Goal: Information Seeking & Learning: Learn about a topic

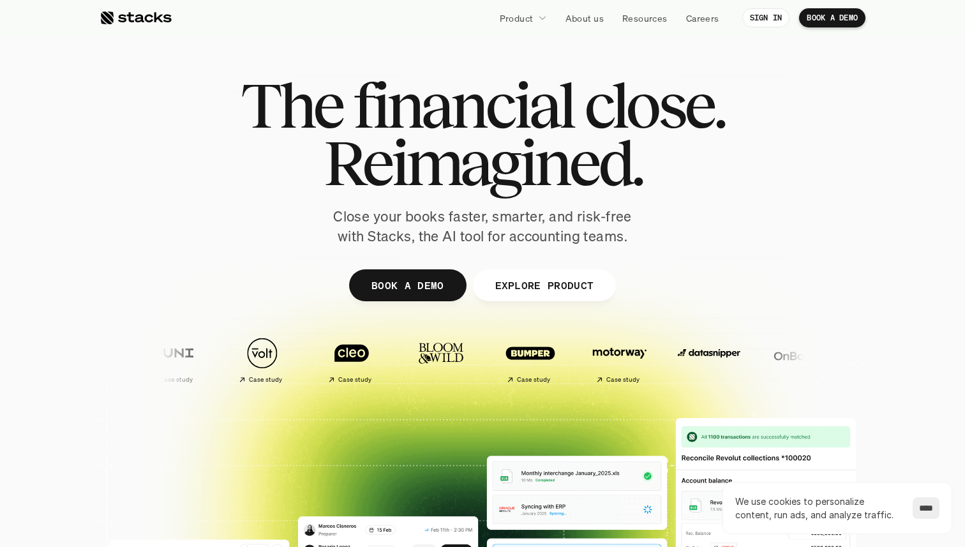
click at [489, 134] on span "Reimagined." at bounding box center [483, 162] width 318 height 57
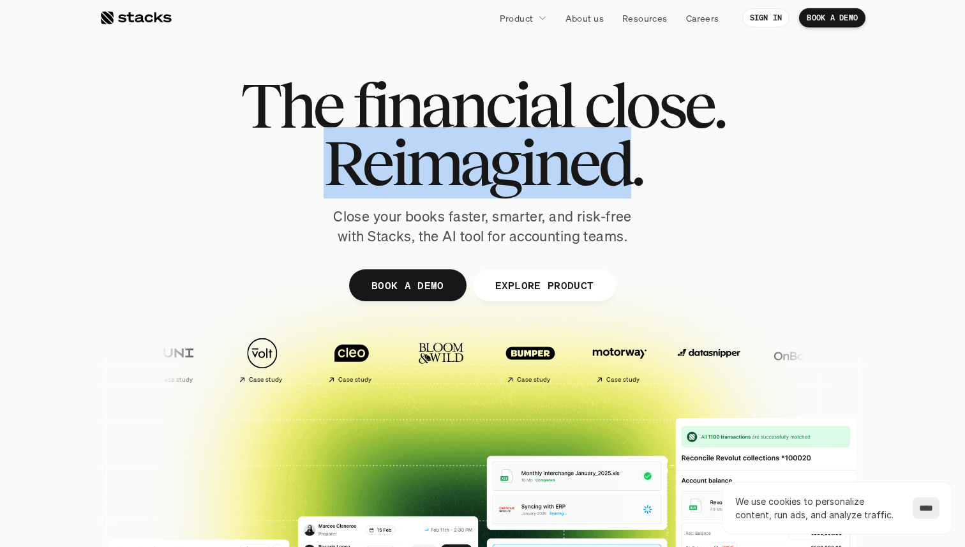
click at [489, 134] on span "Reimagined." at bounding box center [483, 162] width 318 height 57
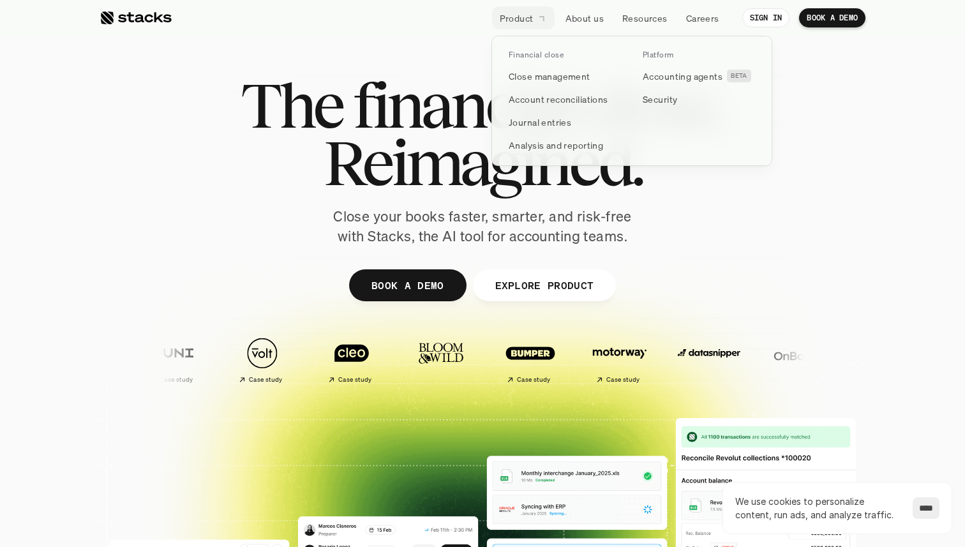
click at [507, 19] on p "Product" at bounding box center [517, 17] width 34 height 13
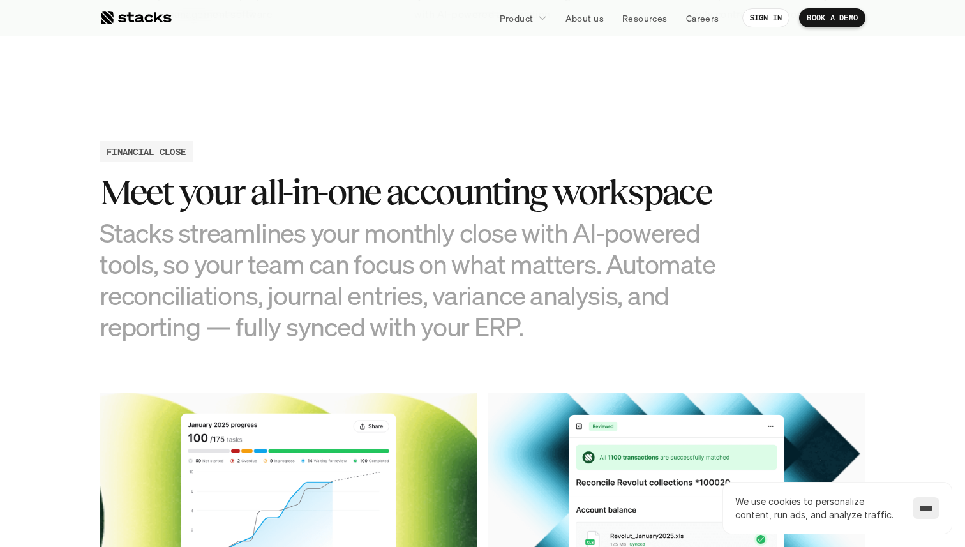
scroll to position [1229, 0]
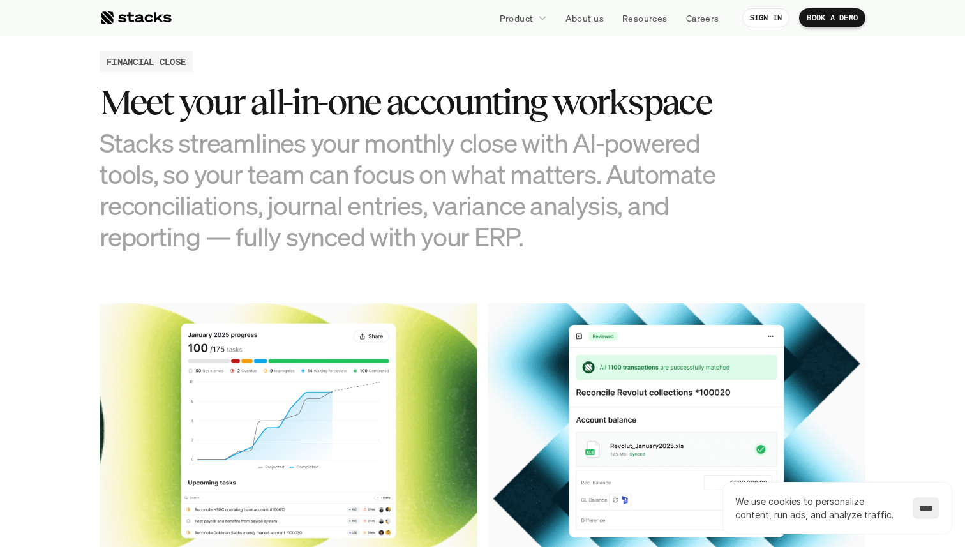
click at [434, 127] on h3 "Stacks streamlines your monthly close with AI-powered tools, so your team can f…" at bounding box center [419, 190] width 638 height 126
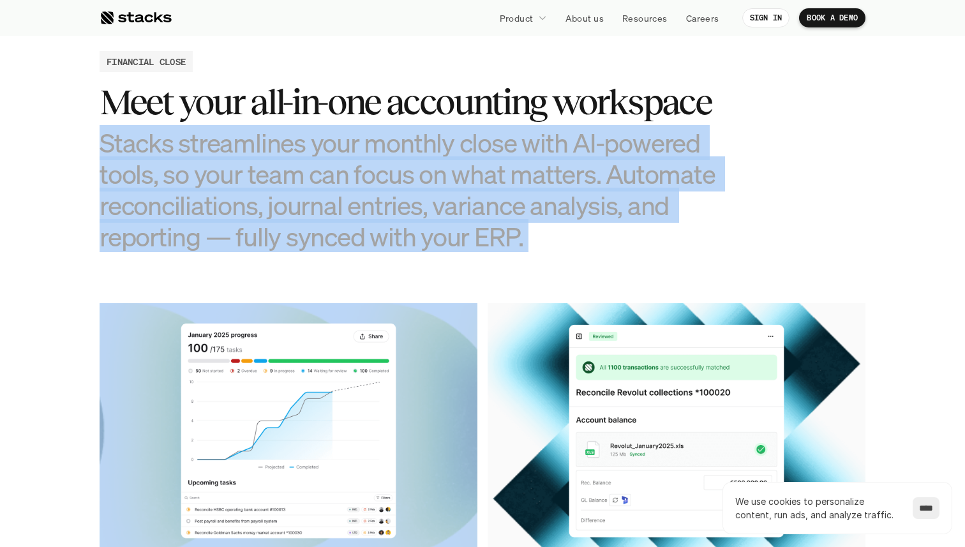
click at [434, 127] on h3 "Stacks streamlines your monthly close with AI-powered tools, so your team can f…" at bounding box center [419, 190] width 638 height 126
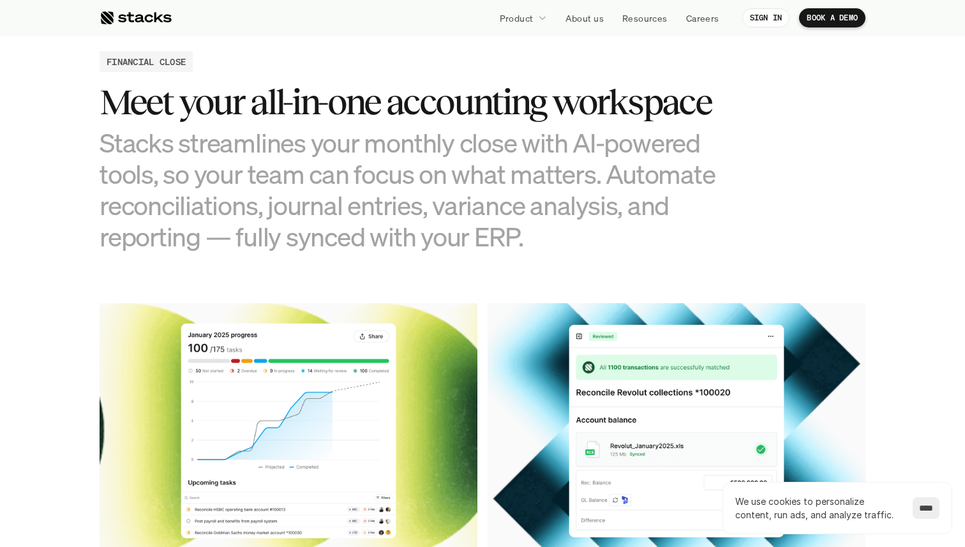
click at [438, 99] on h3 "Meet your all-in-one accounting workspace" at bounding box center [419, 102] width 638 height 40
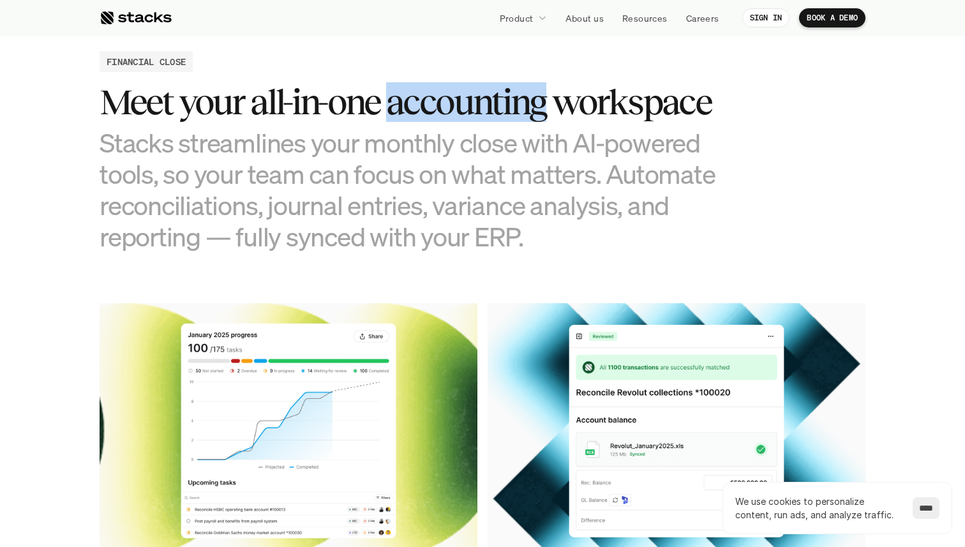
click at [438, 99] on h3 "Meet your all-in-one accounting workspace" at bounding box center [419, 102] width 638 height 40
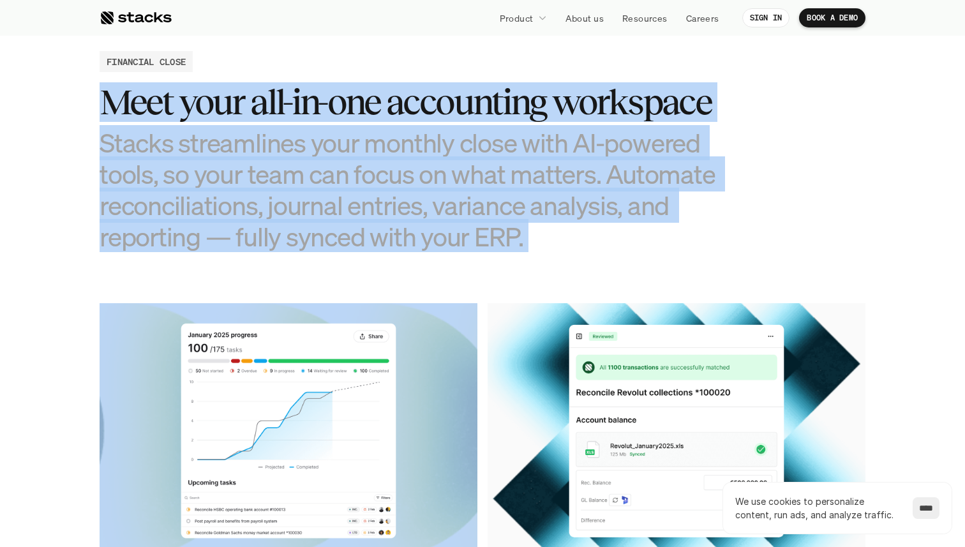
drag, startPoint x: 438, startPoint y: 99, endPoint x: 452, endPoint y: 190, distance: 91.6
click at [452, 190] on div "Meet your all-in-one accounting workspace Stacks streamlines your monthly close…" at bounding box center [419, 167] width 638 height 170
click at [452, 190] on h3 "Stacks streamlines your monthly close with AI-powered tools, so your team can f…" at bounding box center [419, 190] width 638 height 126
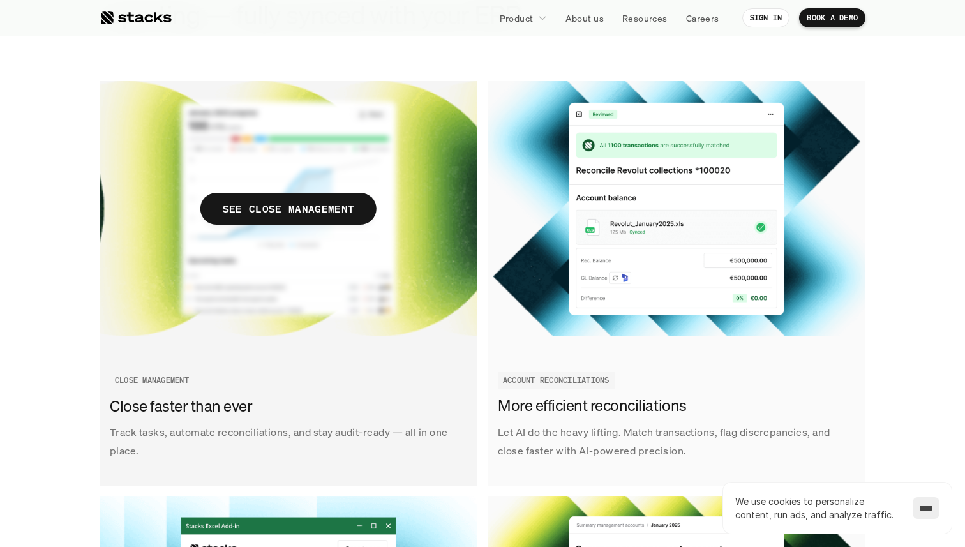
scroll to position [1449, 0]
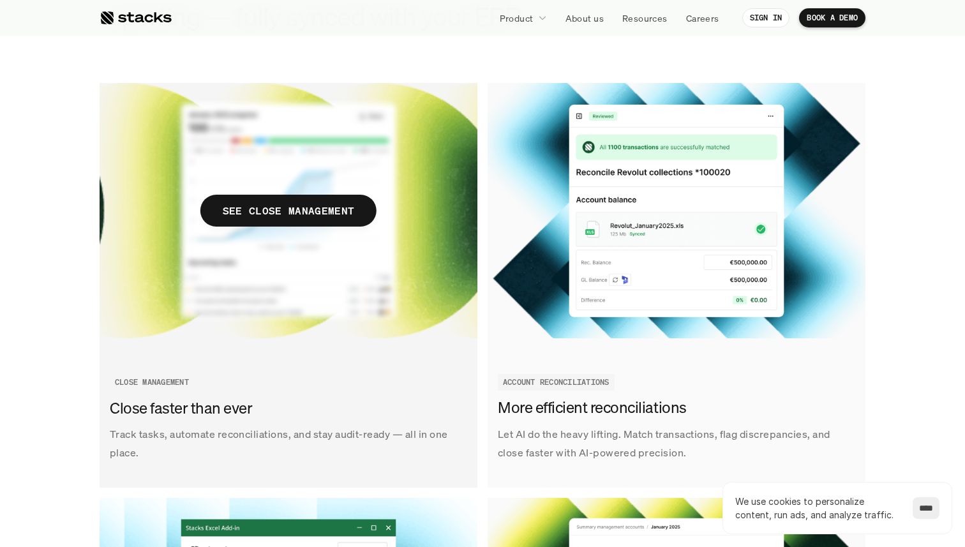
click at [207, 398] on h3 "Close faster than ever" at bounding box center [285, 409] width 351 height 22
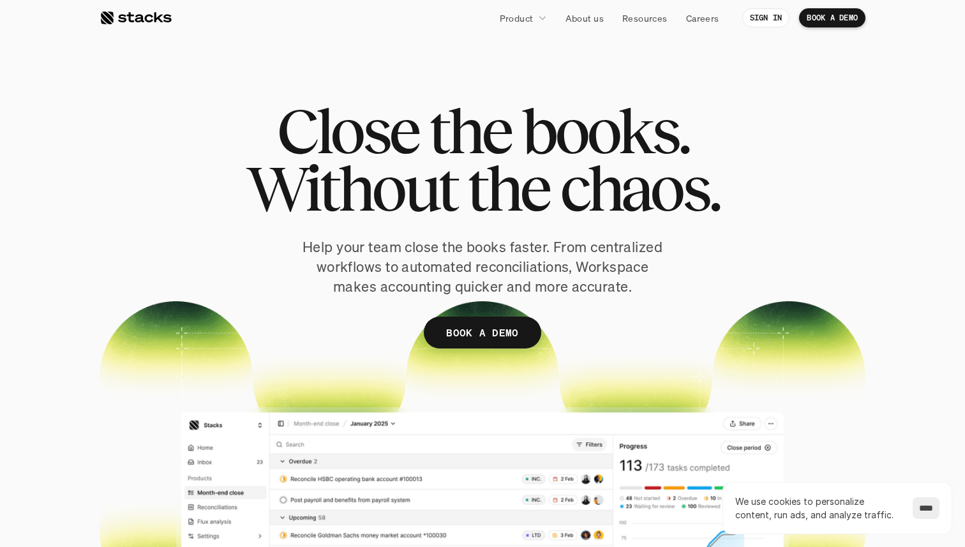
click at [496, 168] on span "the" at bounding box center [508, 188] width 82 height 57
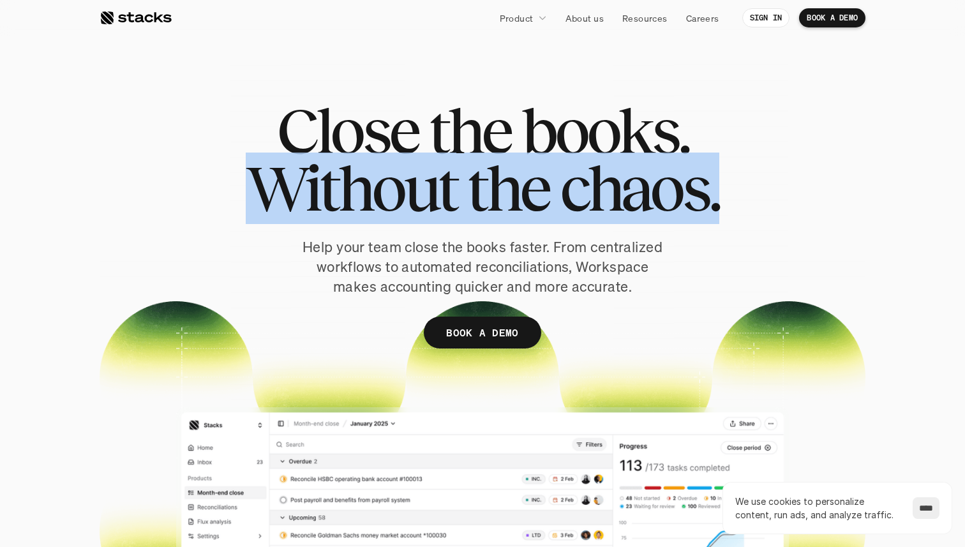
click at [496, 168] on span "the" at bounding box center [508, 188] width 82 height 57
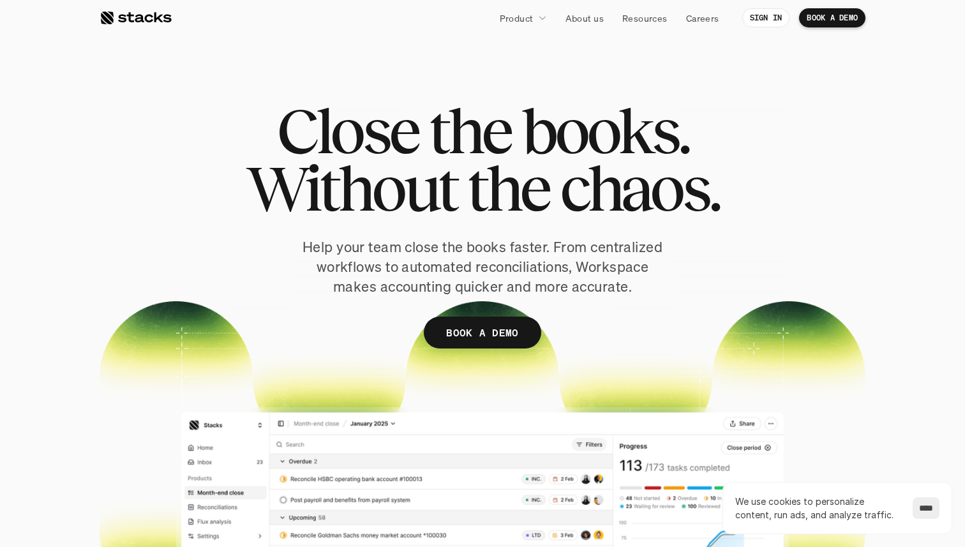
click at [501, 130] on span "the" at bounding box center [470, 130] width 82 height 57
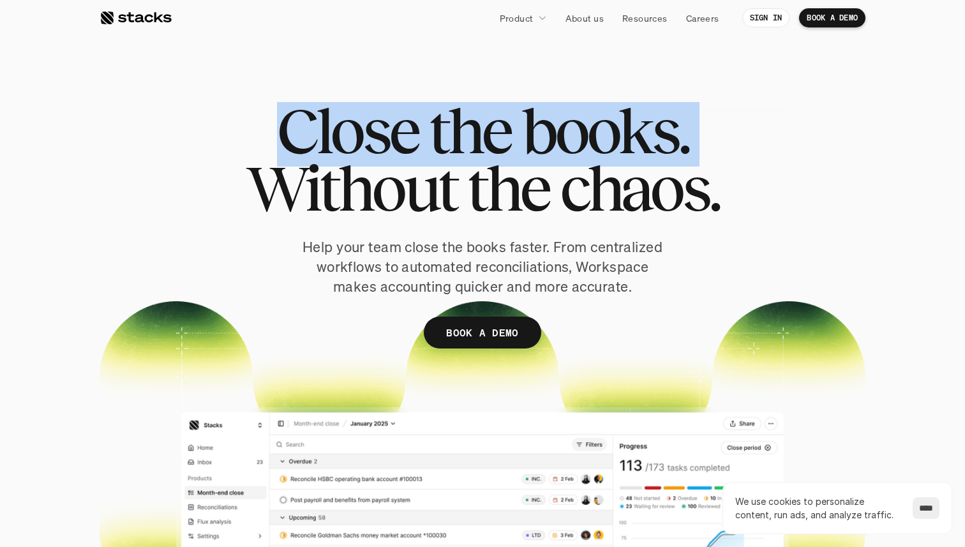
click at [501, 130] on span "the" at bounding box center [470, 130] width 82 height 57
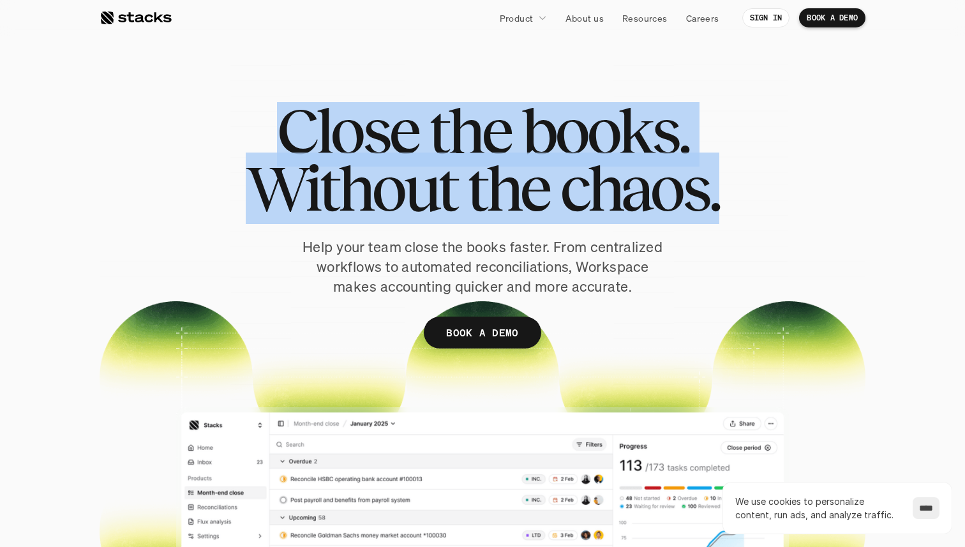
drag, startPoint x: 501, startPoint y: 130, endPoint x: 509, endPoint y: 201, distance: 72.0
click at [509, 202] on h1 "Close the books. Without the chaos." at bounding box center [483, 159] width 474 height 115
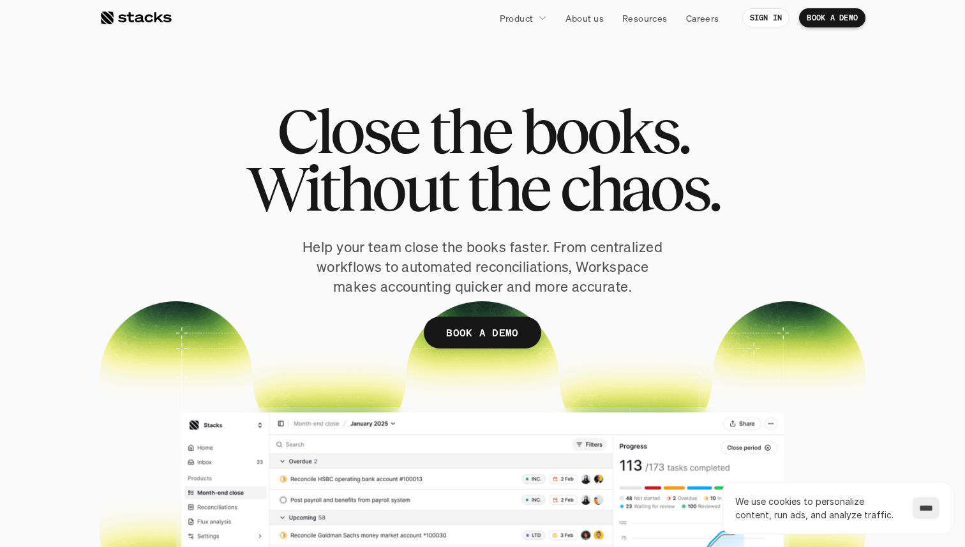
click at [494, 278] on p "Help your team close the books faster. From centralized workflows to automated …" at bounding box center [482, 266] width 370 height 59
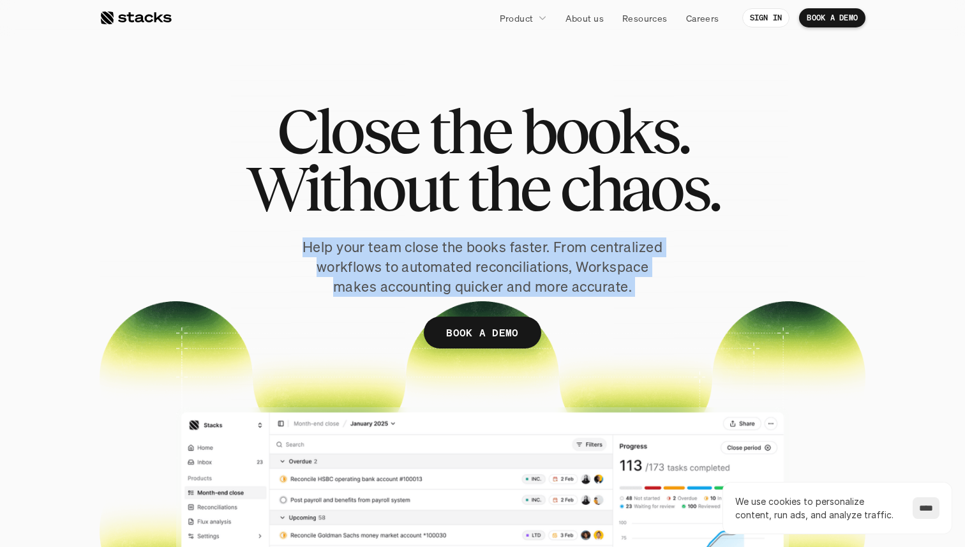
click at [494, 278] on p "Help your team close the books faster. From centralized workflows to automated …" at bounding box center [482, 266] width 370 height 59
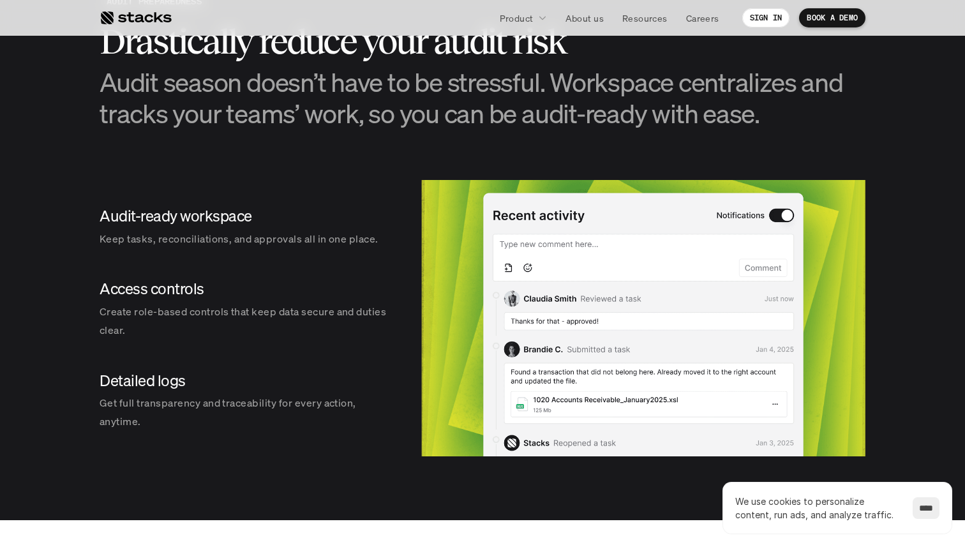
scroll to position [1447, 0]
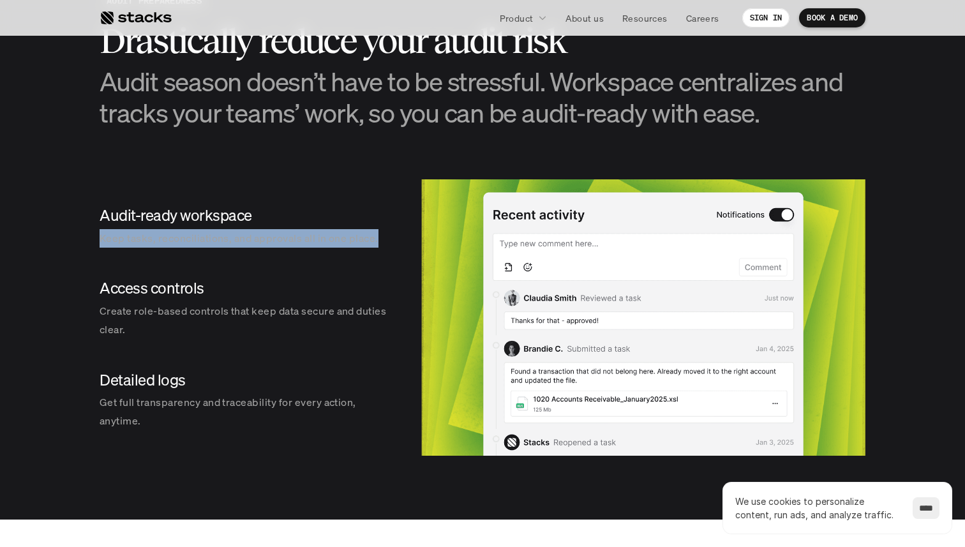
drag, startPoint x: 98, startPoint y: 228, endPoint x: 246, endPoint y: 262, distance: 152.4
click at [246, 262] on section "AUDIT PREPAREDNESS Drastically reduce your audit risk Audit season doesn’t have…" at bounding box center [482, 222] width 965 height 593
click at [246, 262] on div "Audit-ready workspace Keep tasks, reconciliations, and approvals all in one pla…" at bounding box center [248, 317] width 296 height 276
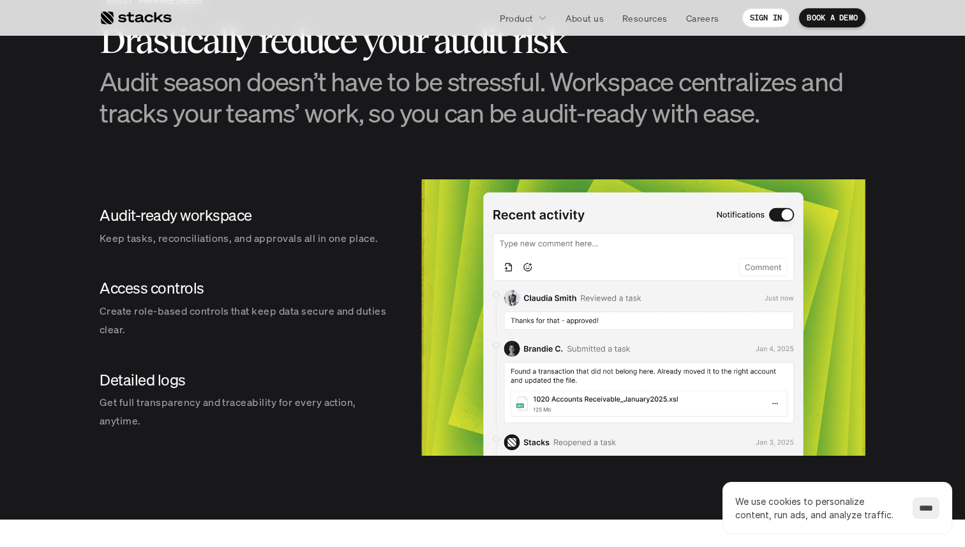
click at [246, 262] on div "Audit-ready workspace Keep tasks, reconciliations, and approvals all in one pla…" at bounding box center [248, 317] width 296 height 276
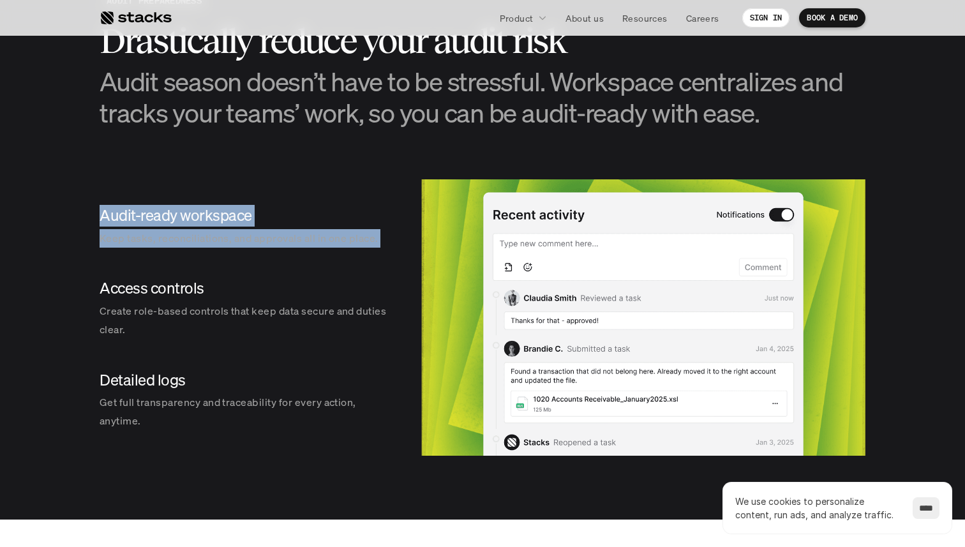
drag, startPoint x: 246, startPoint y: 262, endPoint x: 225, endPoint y: 222, distance: 45.1
click at [225, 222] on div "Audit-ready workspace Keep tasks, reconciliations, and approvals all in one pla…" at bounding box center [248, 317] width 296 height 276
click at [225, 222] on h4 "Audit-ready workspace" at bounding box center [248, 216] width 296 height 22
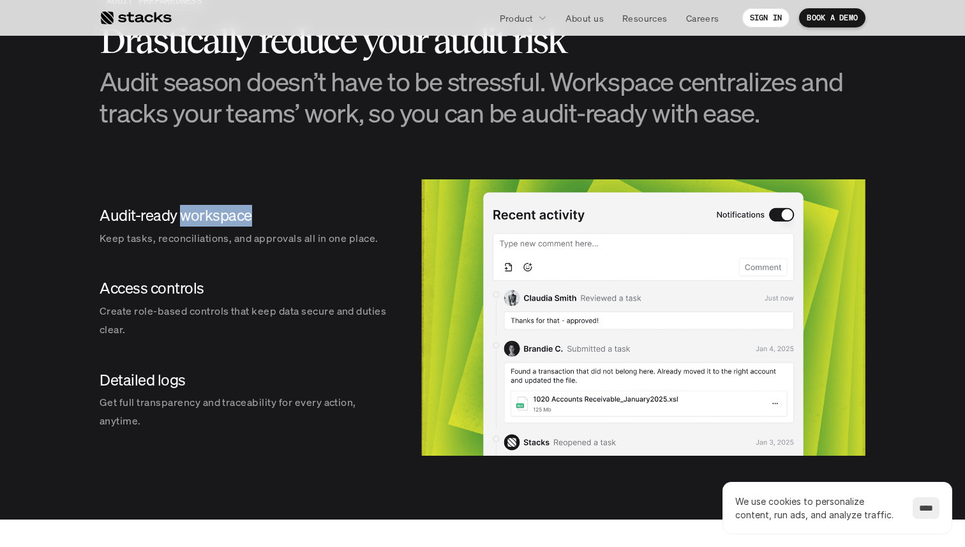
click at [225, 222] on h4 "Audit-ready workspace" at bounding box center [248, 216] width 296 height 22
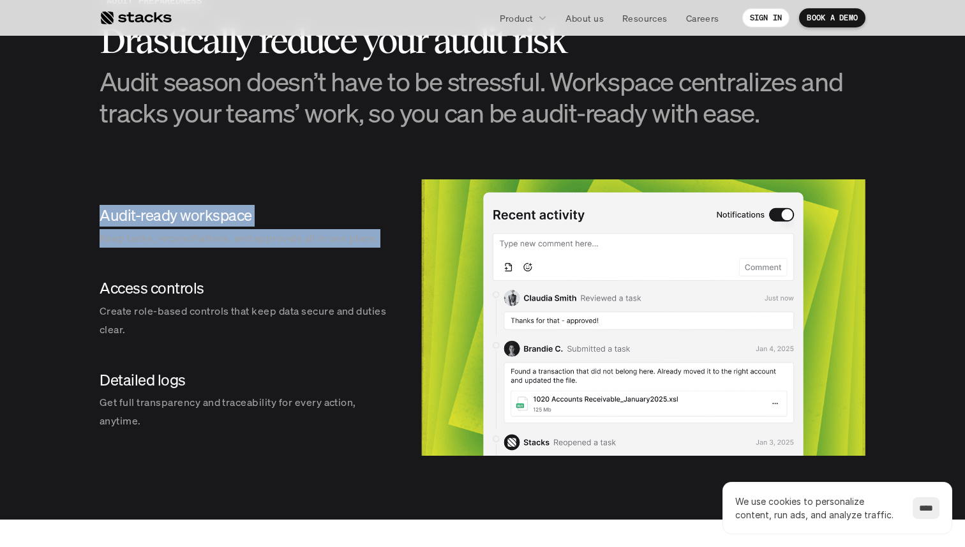
drag, startPoint x: 225, startPoint y: 222, endPoint x: 235, endPoint y: 236, distance: 17.4
click at [235, 237] on div "Audit-ready workspace Keep tasks, reconciliations, and approvals all in one pla…" at bounding box center [248, 226] width 296 height 63
click at [235, 236] on p "Keep tasks, reconciliations, and approvals all in one place." at bounding box center [248, 238] width 296 height 19
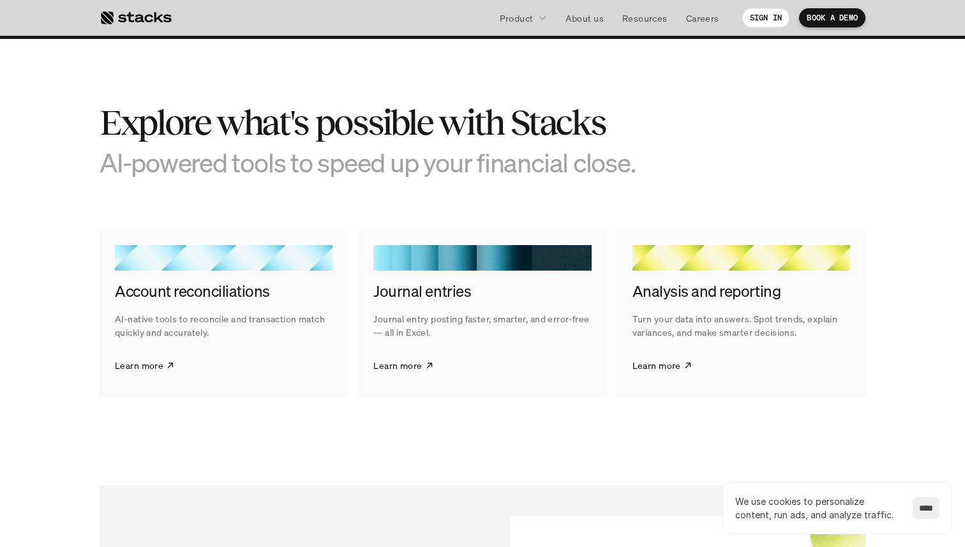
scroll to position [1932, 0]
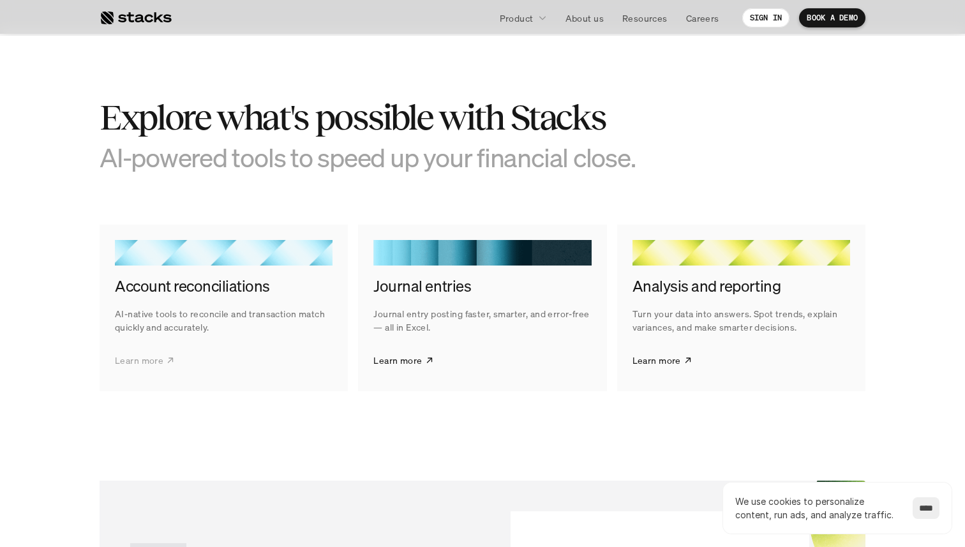
click at [136, 358] on p "Learn more" at bounding box center [139, 360] width 49 height 13
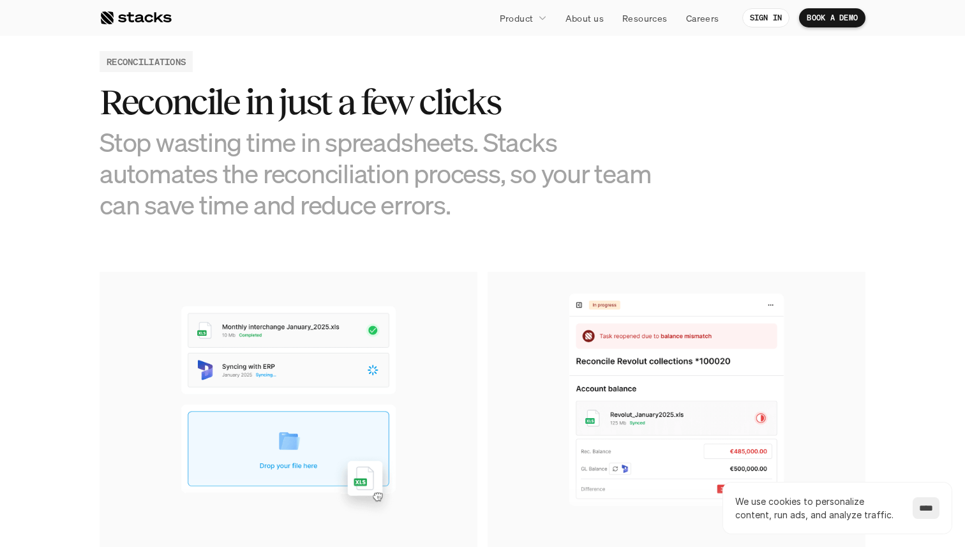
scroll to position [616, 0]
click at [419, 110] on h2 "Reconcile in just a few clicks" at bounding box center [387, 103] width 574 height 40
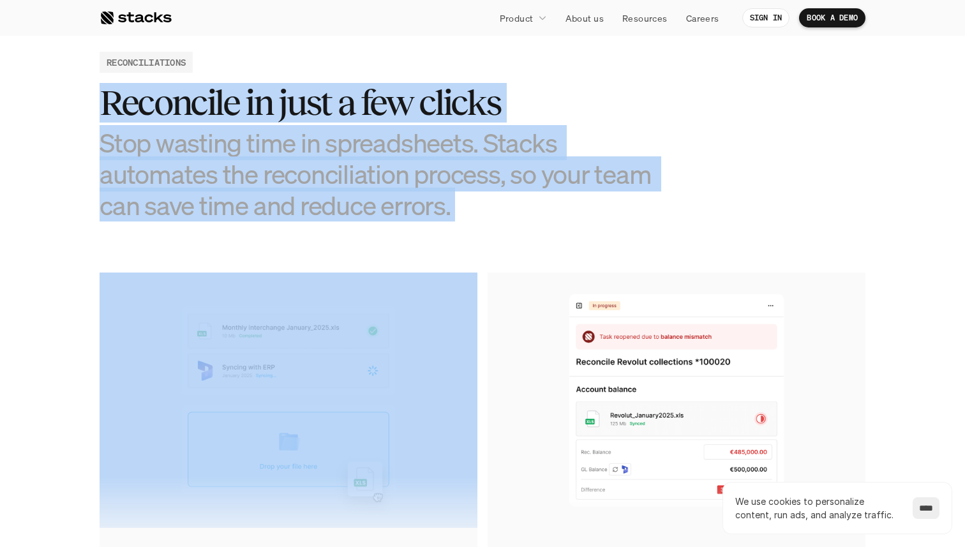
drag, startPoint x: 419, startPoint y: 110, endPoint x: 403, endPoint y: 187, distance: 79.0
click at [403, 188] on div "Reconcile in just a few clicks Stop wasting time in spreadsheets. Stacks automa…" at bounding box center [387, 152] width 574 height 138
click at [403, 187] on h3 "Stop wasting time in spreadsheets. Stacks automates the reconciliation process,…" at bounding box center [387, 174] width 574 height 94
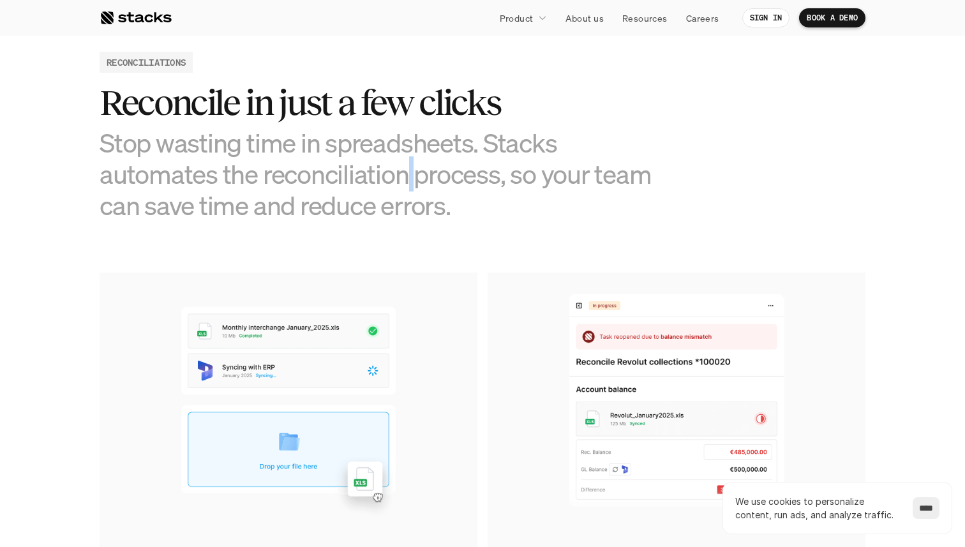
click at [403, 187] on h3 "Stop wasting time in spreadsheets. Stacks automates the reconciliation process,…" at bounding box center [387, 174] width 574 height 94
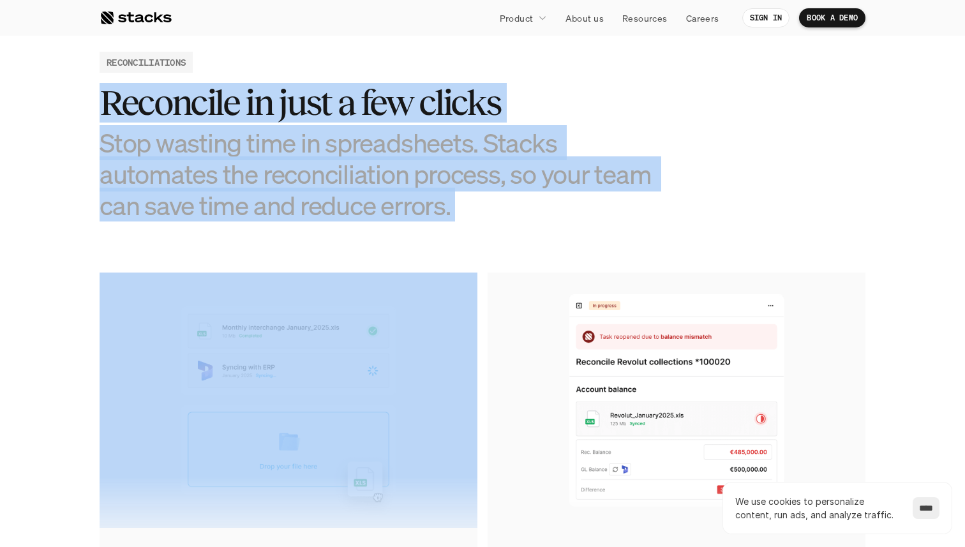
drag, startPoint x: 403, startPoint y: 187, endPoint x: 388, endPoint y: 117, distance: 71.7
click at [388, 116] on div "Reconcile in just a few clicks Stop wasting time in spreadsheets. Stacks automa…" at bounding box center [387, 152] width 574 height 138
click at [388, 117] on h2 "Reconcile in just a few clicks" at bounding box center [387, 103] width 574 height 40
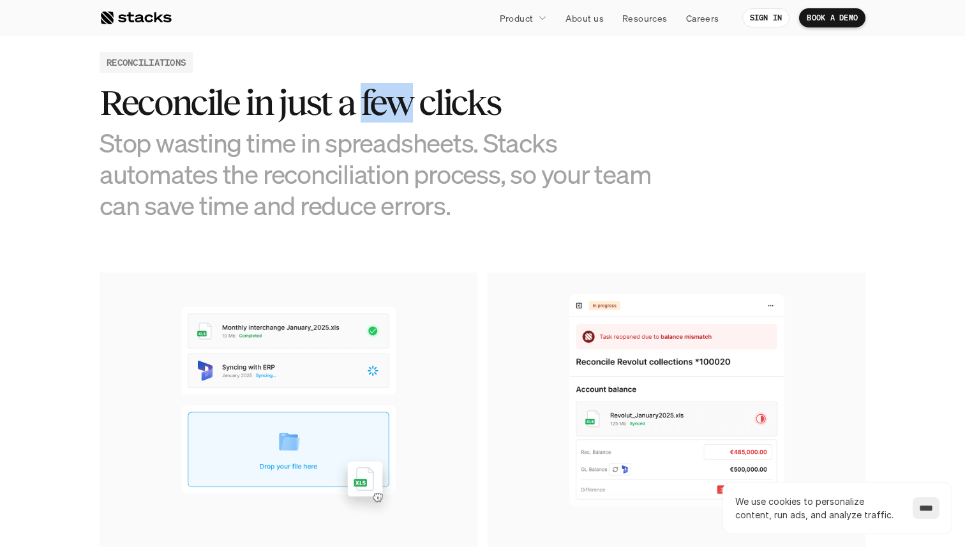
click at [388, 117] on h2 "Reconcile in just a few clicks" at bounding box center [387, 103] width 574 height 40
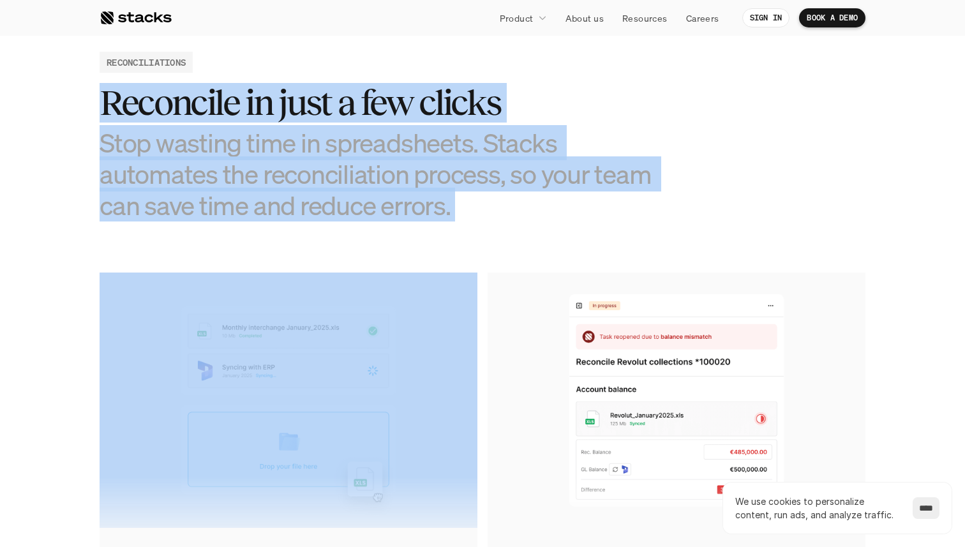
drag, startPoint x: 388, startPoint y: 117, endPoint x: 388, endPoint y: 197, distance: 80.4
click at [389, 198] on div "Reconcile in just a few clicks Stop wasting time in spreadsheets. Stacks automa…" at bounding box center [387, 152] width 574 height 138
click at [388, 197] on h3 "Stop wasting time in spreadsheets. Stacks automates the reconciliation process,…" at bounding box center [387, 174] width 574 height 94
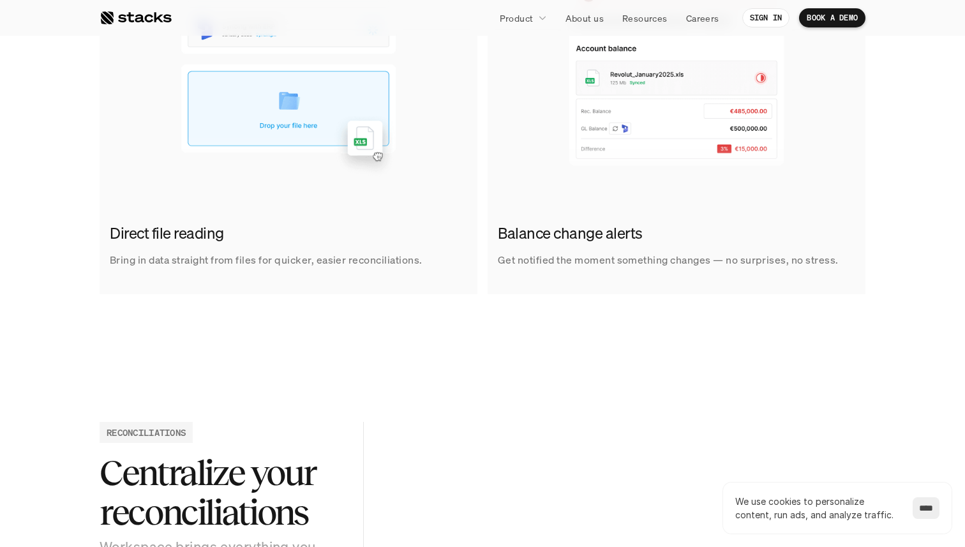
scroll to position [957, 0]
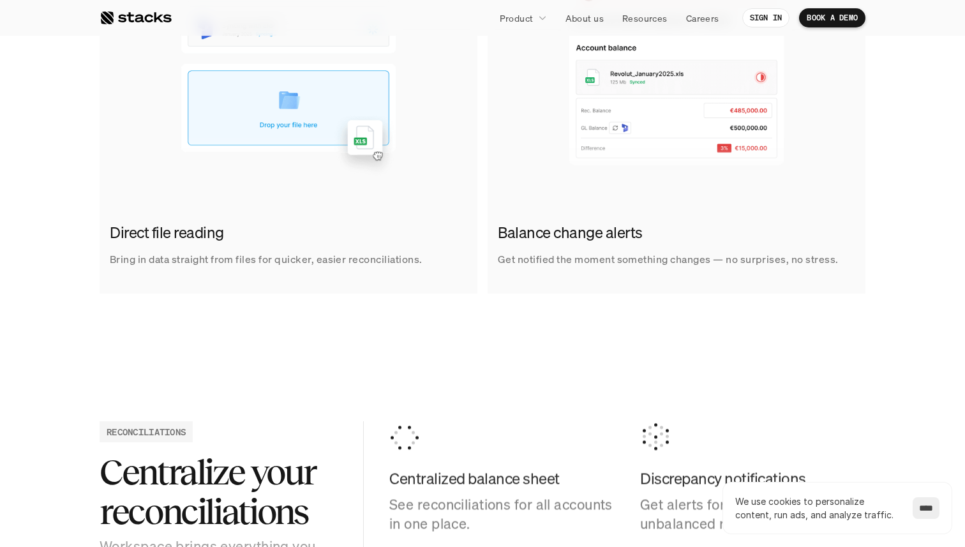
click at [267, 251] on p "Bring in data straight from files for quicker, easier reconciliations." at bounding box center [266, 259] width 313 height 19
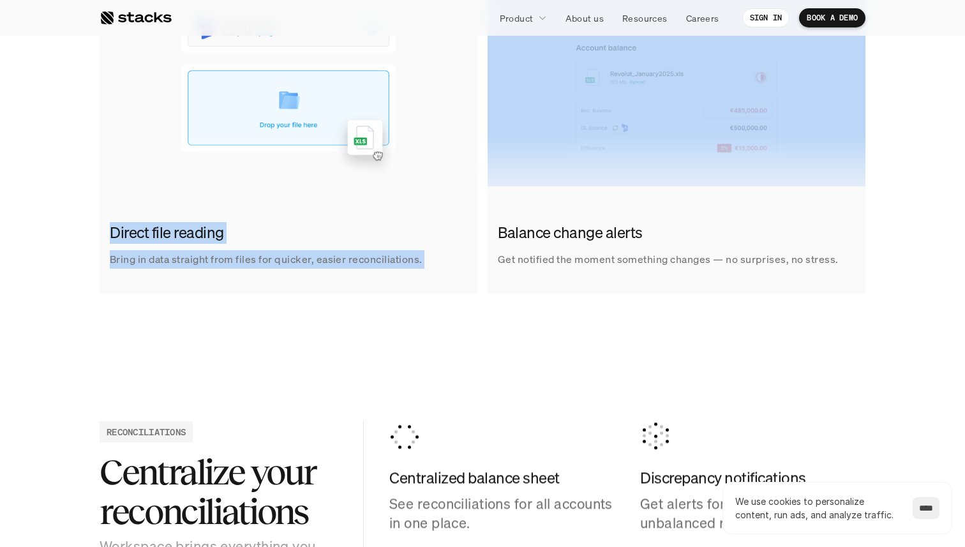
drag, startPoint x: 267, startPoint y: 251, endPoint x: 265, endPoint y: 209, distance: 41.6
click at [265, 209] on link "Direct file reading Bring in data straight from files for quicker, easier recon…" at bounding box center [289, 112] width 378 height 362
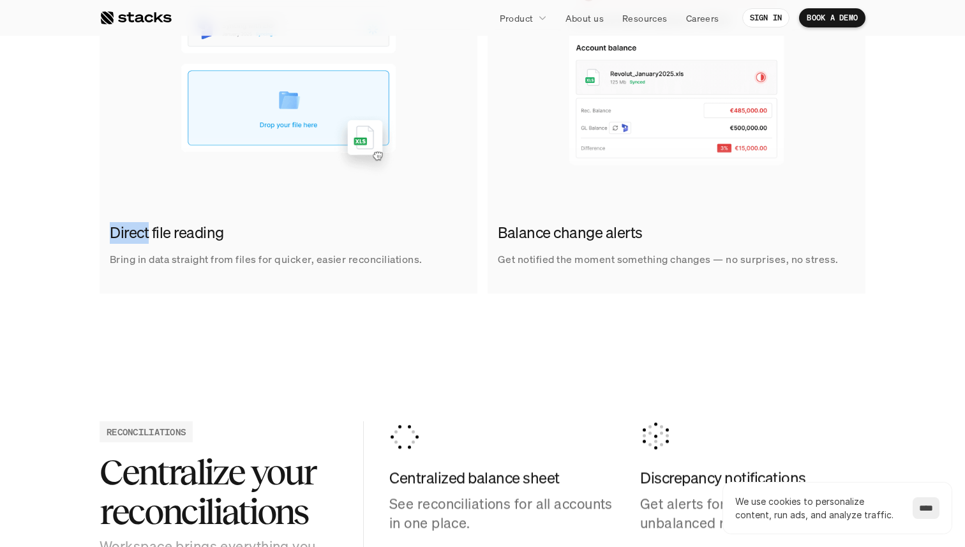
click at [265, 209] on link "Direct file reading Bring in data straight from files for quicker, easier recon…" at bounding box center [289, 112] width 378 height 362
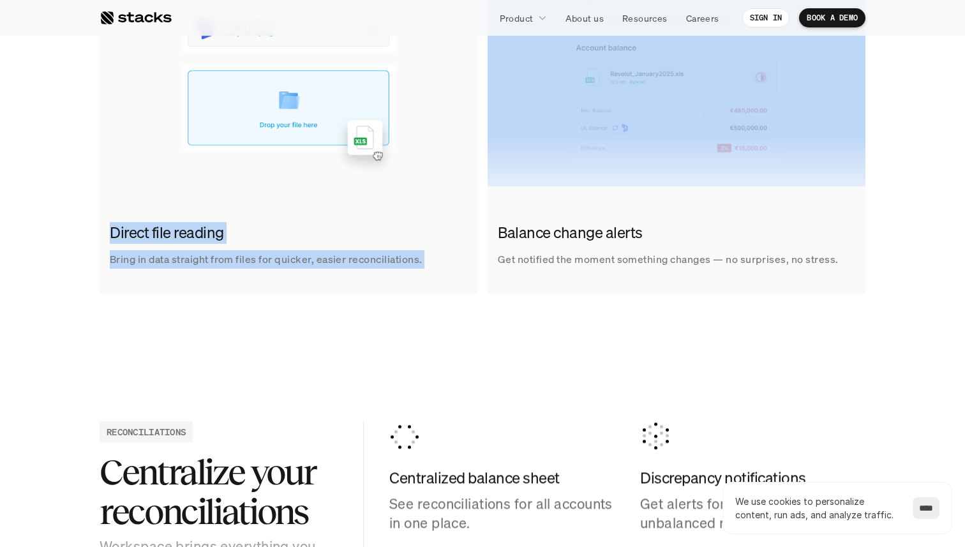
drag, startPoint x: 265, startPoint y: 209, endPoint x: 303, endPoint y: 263, distance: 65.9
click at [303, 264] on link "Direct file reading Bring in data straight from files for quicker, easier recon…" at bounding box center [289, 112] width 378 height 362
click at [303, 263] on p "Bring in data straight from files for quicker, easier reconciliations." at bounding box center [266, 259] width 313 height 19
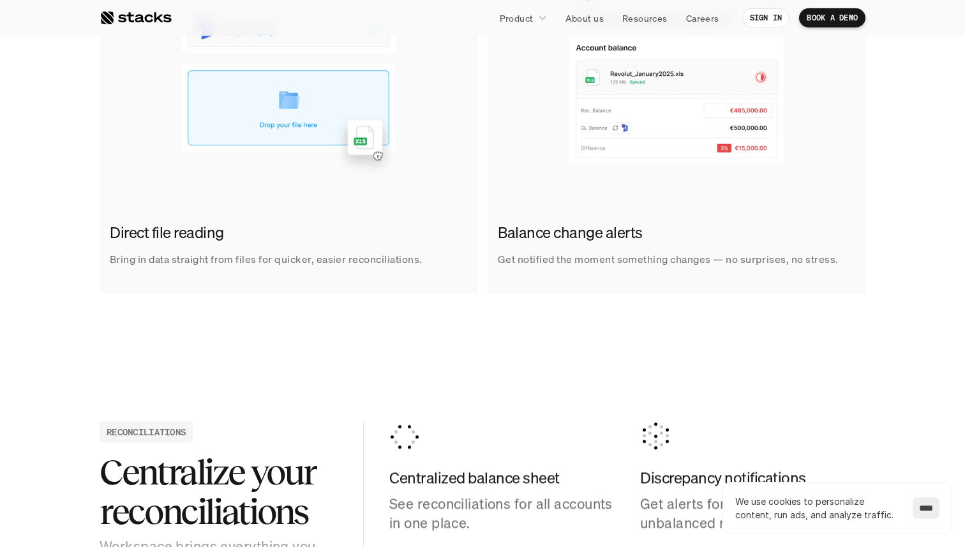
click at [620, 259] on p "Get notified the moment something changes — no surprises, no stress." at bounding box center [668, 259] width 341 height 19
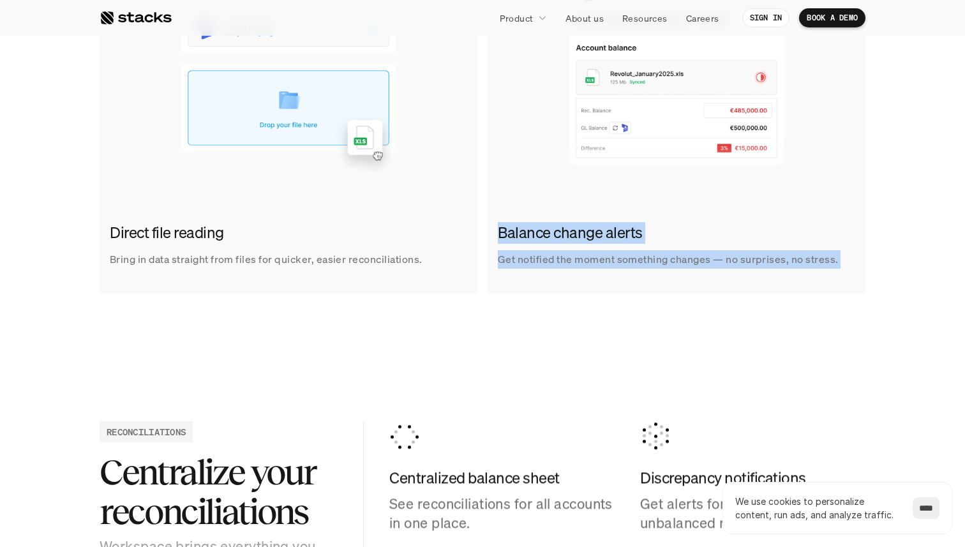
drag, startPoint x: 620, startPoint y: 259, endPoint x: 618, endPoint y: 210, distance: 49.2
click at [618, 209] on link "Balance change alerts Get notified the moment something changes — no surprises,…" at bounding box center [677, 112] width 378 height 362
click at [618, 210] on link "Balance change alerts Get notified the moment something changes — no surprises,…" at bounding box center [677, 112] width 378 height 362
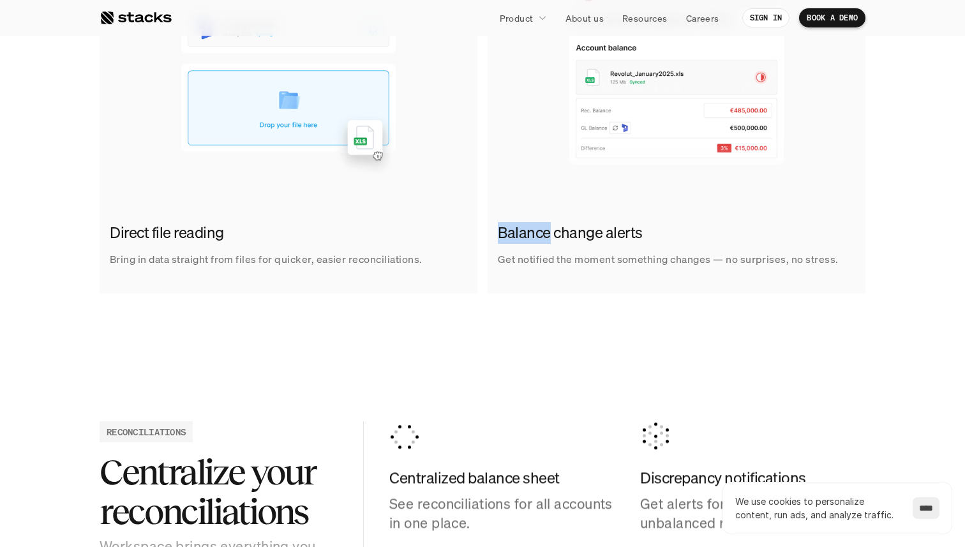
click at [618, 210] on link "Balance change alerts Get notified the moment something changes — no surprises,…" at bounding box center [677, 112] width 378 height 362
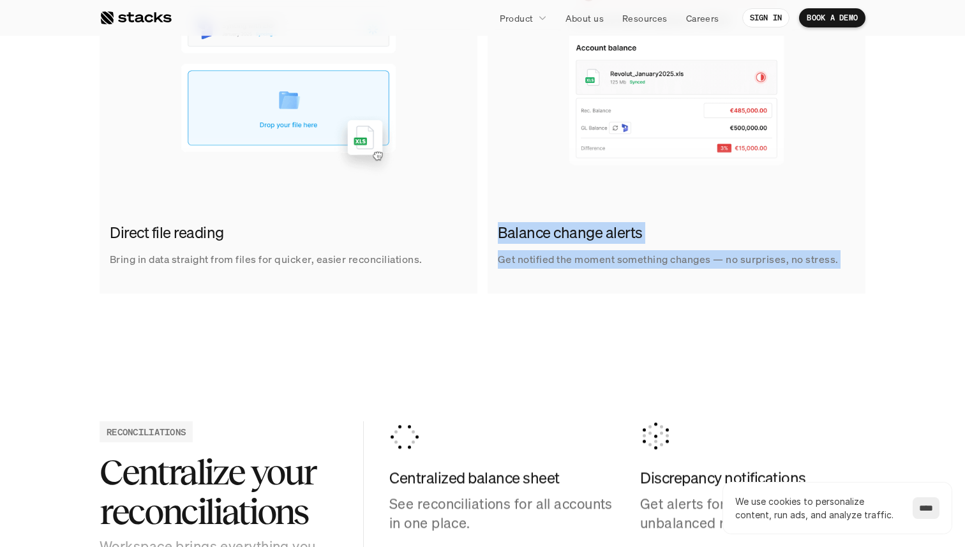
drag, startPoint x: 618, startPoint y: 210, endPoint x: 645, endPoint y: 254, distance: 51.9
click at [645, 255] on link "Balance change alerts Get notified the moment something changes — no surprises,…" at bounding box center [677, 112] width 378 height 362
click at [645, 254] on p "Get notified the moment something changes — no surprises, no stress." at bounding box center [668, 259] width 341 height 19
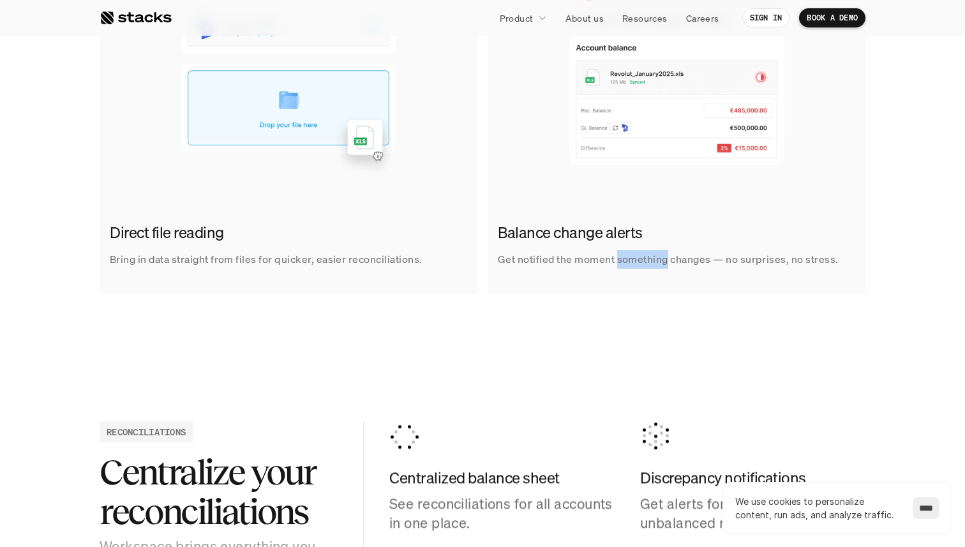
click at [645, 254] on p "Get notified the moment something changes — no surprises, no stress." at bounding box center [668, 259] width 341 height 19
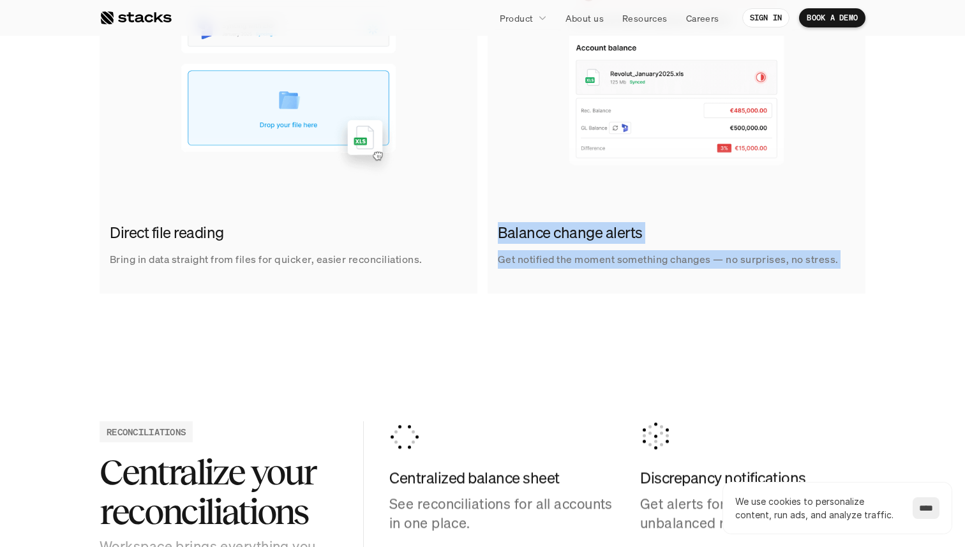
drag, startPoint x: 645, startPoint y: 254, endPoint x: 636, endPoint y: 218, distance: 37.0
click at [636, 218] on div "Balance change alerts Get notified the moment something changes — no surprises,…" at bounding box center [677, 245] width 378 height 66
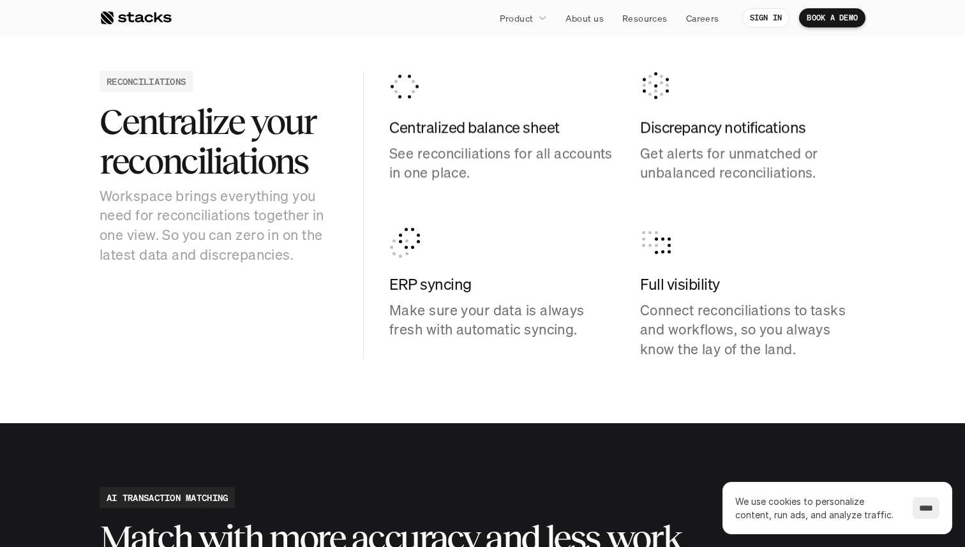
scroll to position [1307, 0]
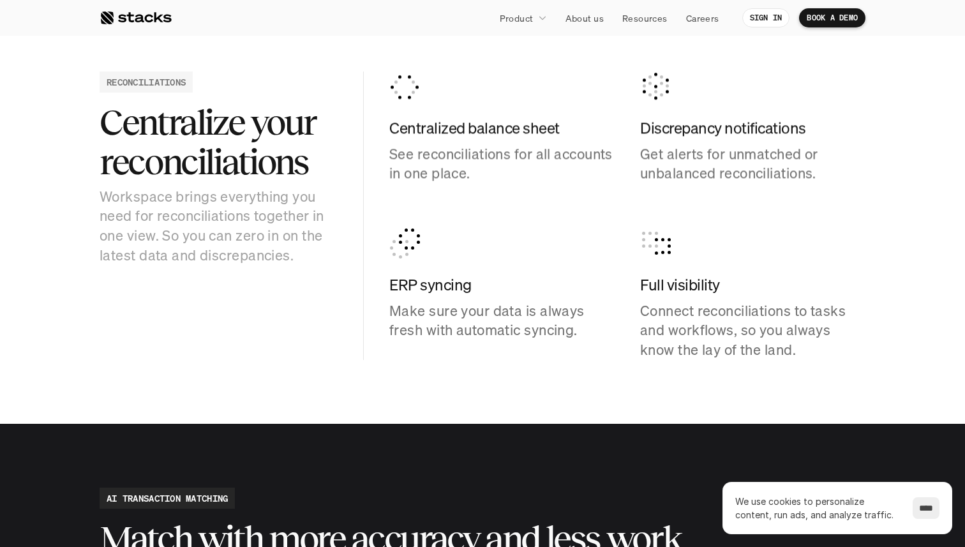
click at [438, 142] on div "Centralized balance sheet See reconciliations for all accounts in one place." at bounding box center [501, 150] width 225 height 66
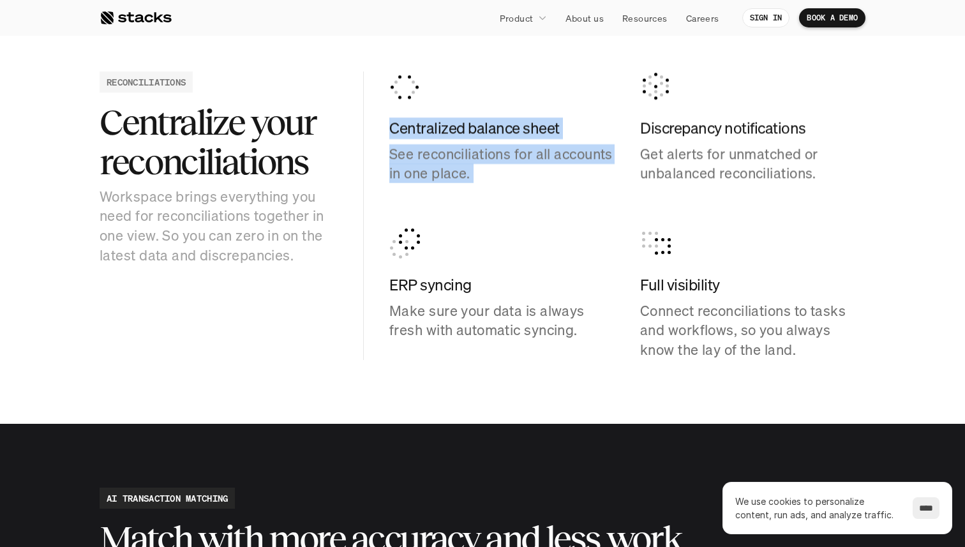
drag, startPoint x: 438, startPoint y: 142, endPoint x: 433, endPoint y: 114, distance: 28.7
click at [433, 114] on div "Centralized balance sheet See reconciliations for all accounts in one place." at bounding box center [501, 127] width 225 height 112
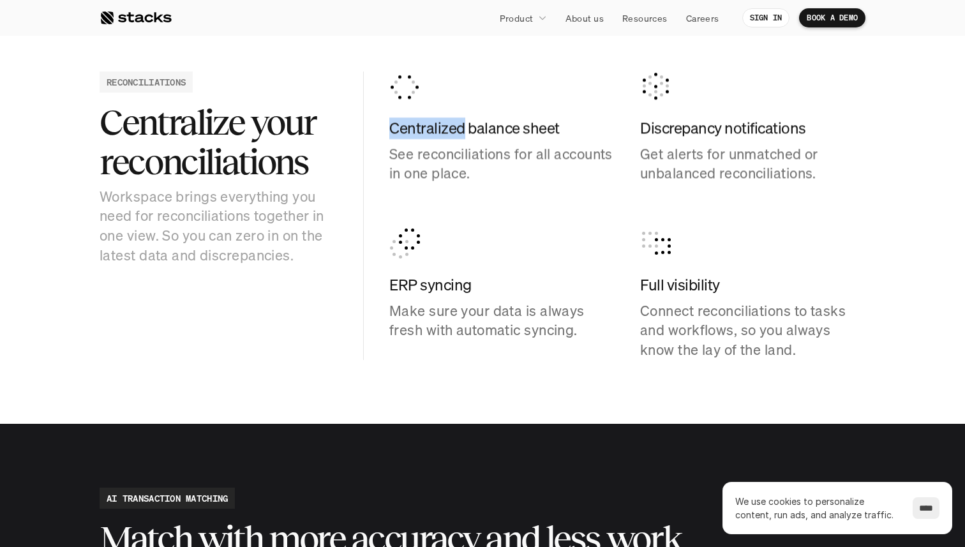
click at [433, 114] on div "Centralized balance sheet See reconciliations for all accounts in one place." at bounding box center [501, 127] width 225 height 112
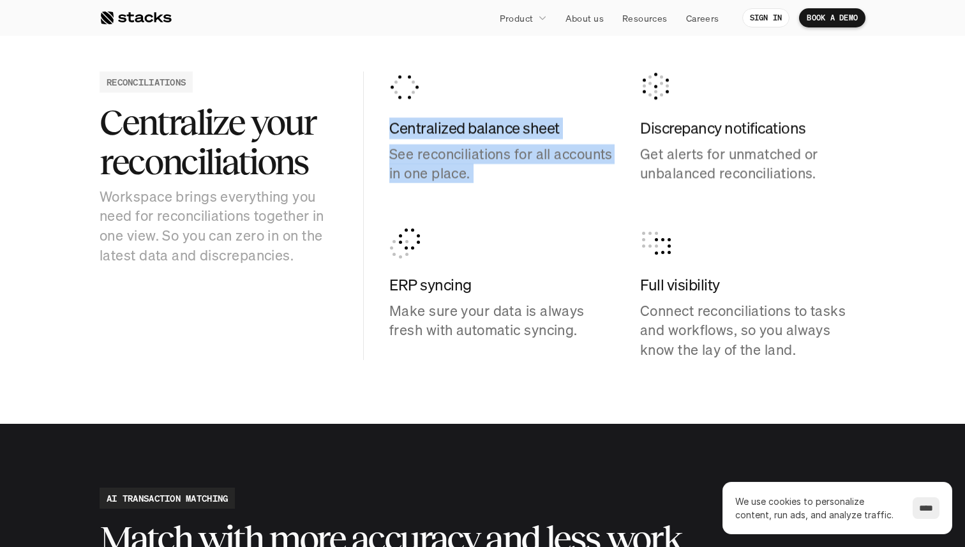
drag, startPoint x: 433, startPoint y: 114, endPoint x: 479, endPoint y: 165, distance: 69.2
click at [479, 165] on div "Centralized balance sheet See reconciliations for all accounts in one place." at bounding box center [501, 127] width 225 height 112
click at [479, 165] on p "See reconciliations for all accounts in one place." at bounding box center [501, 164] width 225 height 40
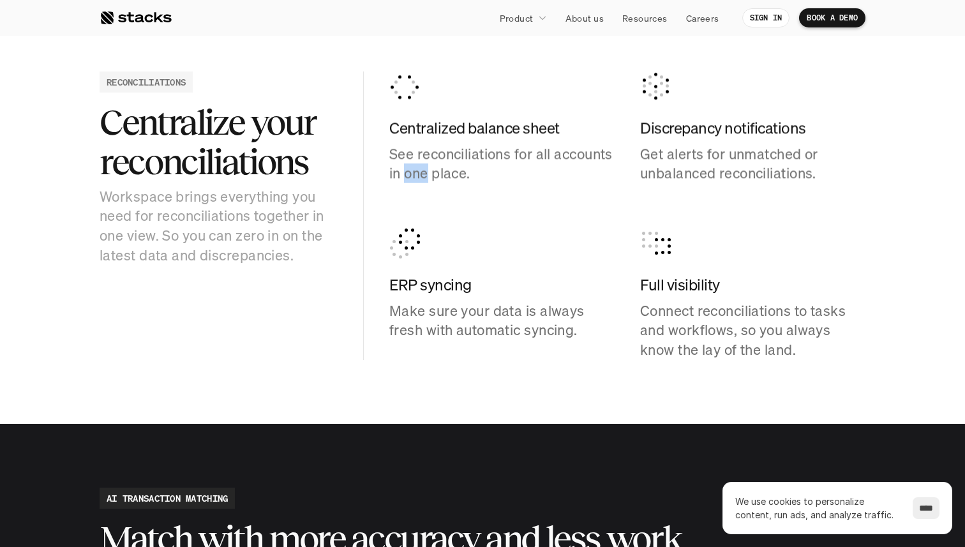
click at [479, 165] on p "See reconciliations for all accounts in one place." at bounding box center [501, 164] width 225 height 40
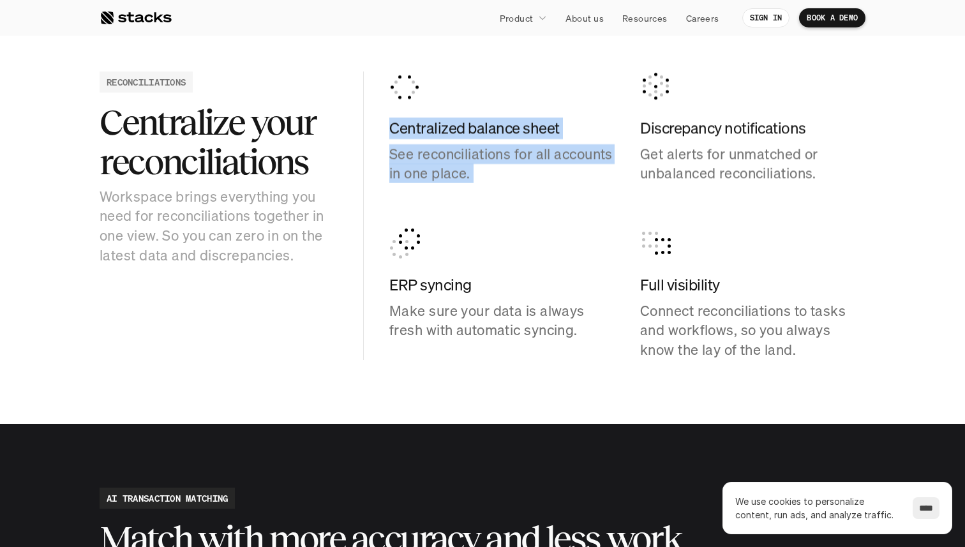
drag, startPoint x: 479, startPoint y: 165, endPoint x: 463, endPoint y: 107, distance: 60.1
click at [463, 107] on div "Centralized balance sheet See reconciliations for all accounts in one place." at bounding box center [501, 127] width 225 height 112
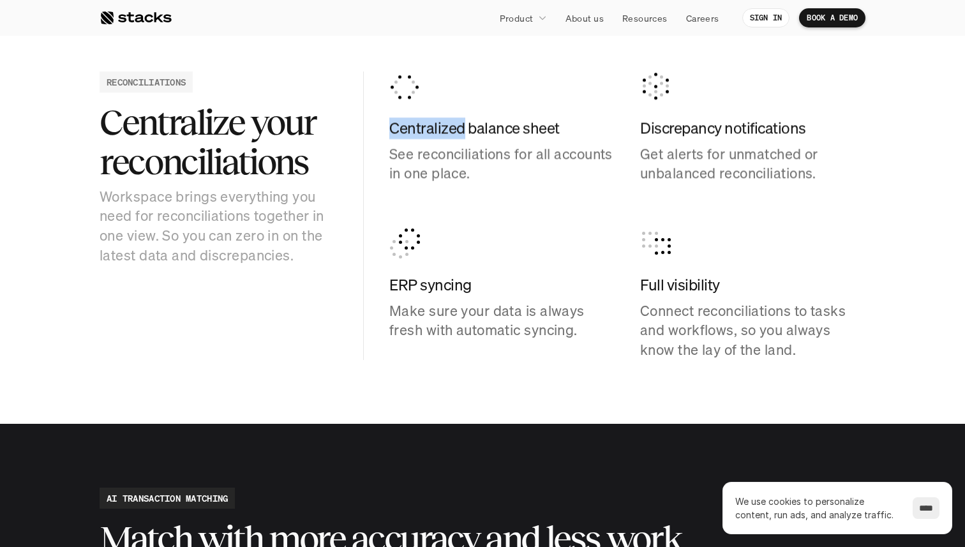
click at [463, 107] on div "Centralized balance sheet See reconciliations for all accounts in one place." at bounding box center [501, 127] width 225 height 112
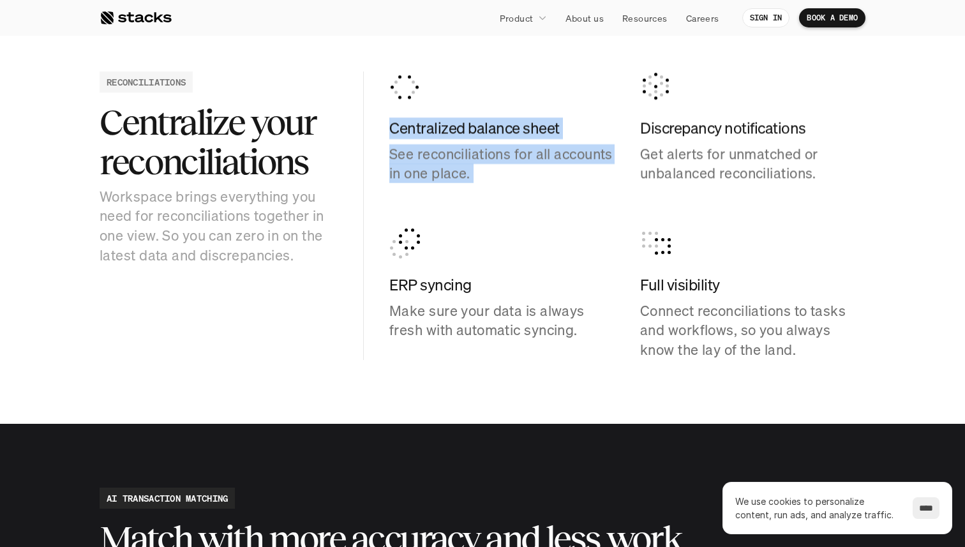
drag, startPoint x: 463, startPoint y: 107, endPoint x: 493, endPoint y: 144, distance: 47.6
click at [493, 145] on div "Centralized balance sheet See reconciliations for all accounts in one place." at bounding box center [501, 127] width 225 height 112
click at [493, 144] on p "See reconciliations for all accounts in one place." at bounding box center [501, 164] width 225 height 40
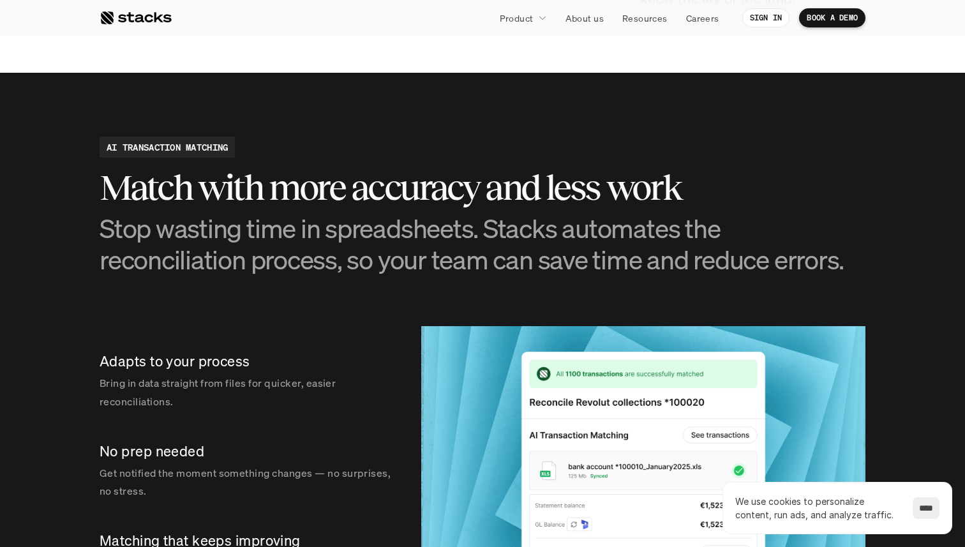
scroll to position [1655, 0]
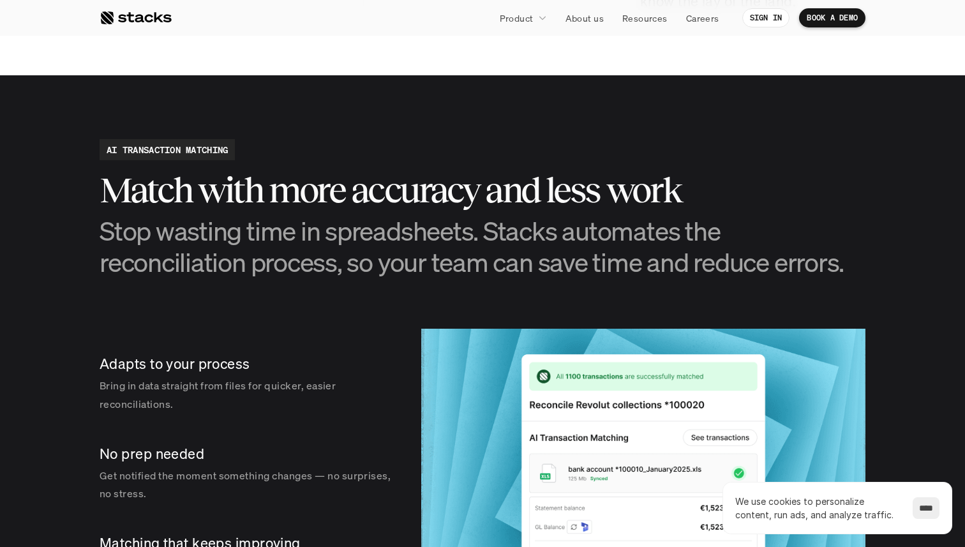
click at [450, 198] on h2 "Match with more accuracy and less work" at bounding box center [483, 190] width 766 height 40
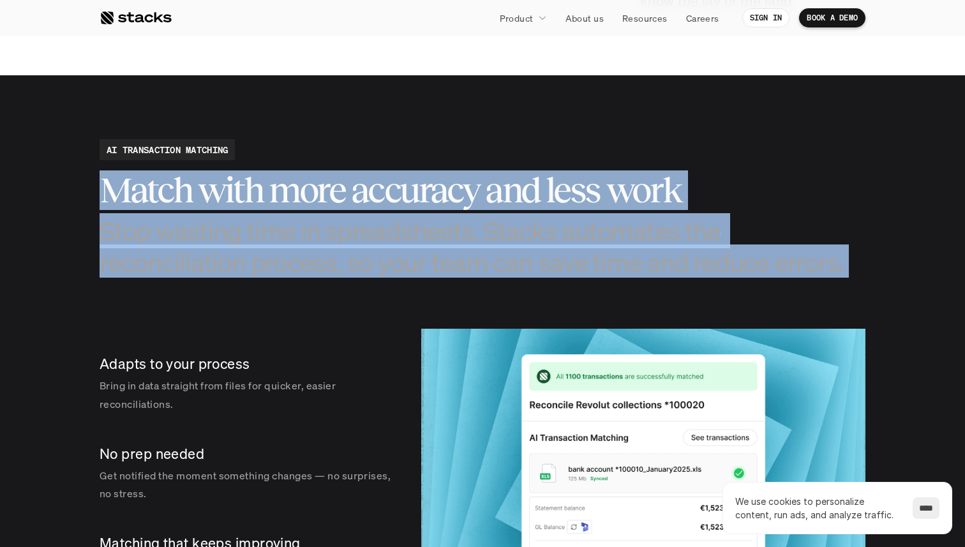
drag, startPoint x: 450, startPoint y: 198, endPoint x: 463, endPoint y: 255, distance: 58.8
click at [463, 255] on div "Match with more accuracy and less work Stop wasting time in spreadsheets. Stack…" at bounding box center [483, 223] width 766 height 107
click at [463, 255] on h3 "Stop wasting time in spreadsheets. Stacks automates the reconciliation process,…" at bounding box center [483, 246] width 766 height 63
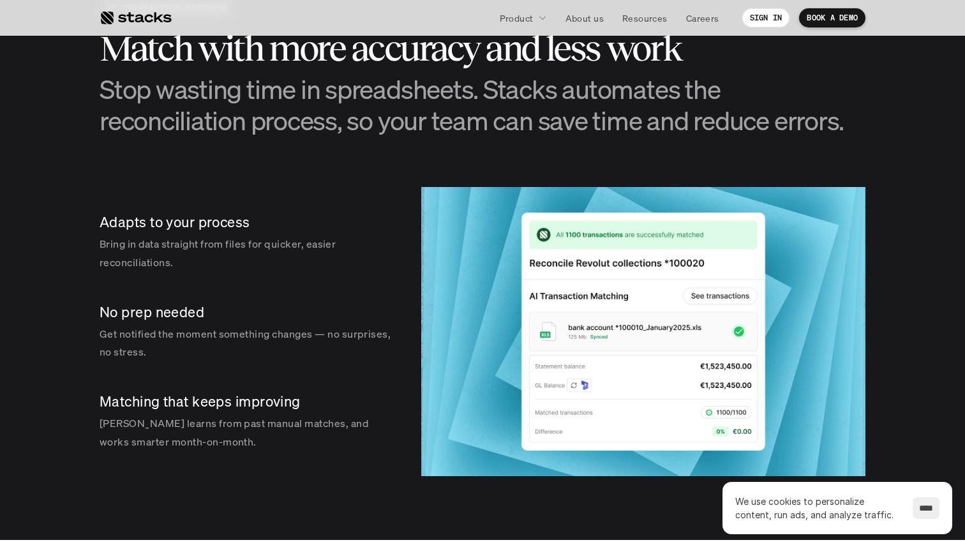
scroll to position [1713, 0]
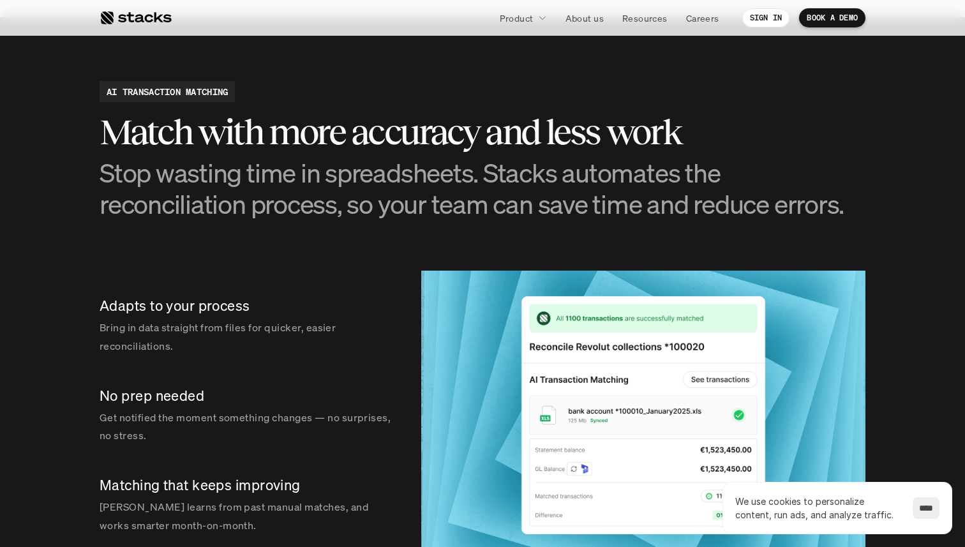
click at [496, 121] on h2 "Match with more accuracy and less work" at bounding box center [483, 132] width 766 height 40
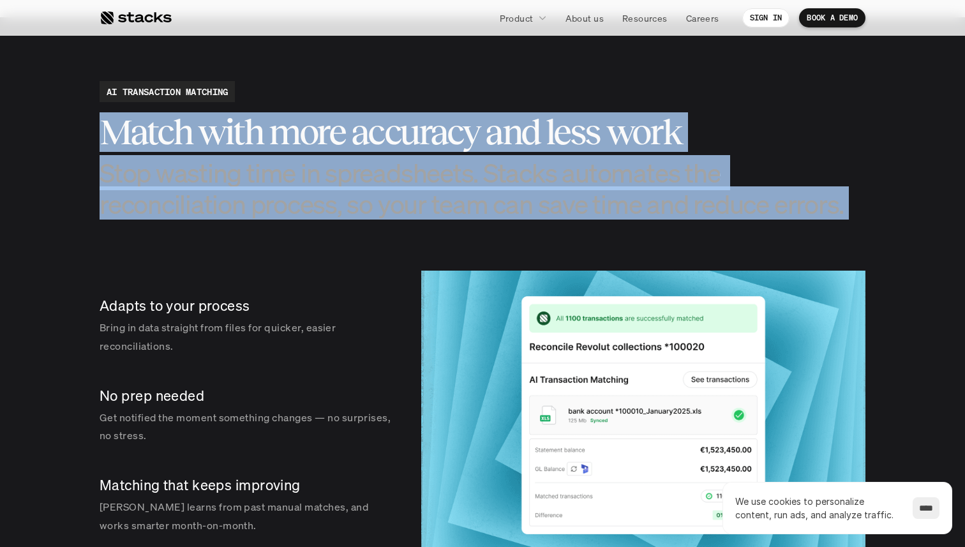
drag, startPoint x: 496, startPoint y: 121, endPoint x: 512, endPoint y: 209, distance: 89.5
click at [512, 209] on div "Match with more accuracy and less work Stop wasting time in spreadsheets. Stack…" at bounding box center [483, 165] width 766 height 107
click at [512, 209] on h3 "Stop wasting time in spreadsheets. Stacks automates the reconciliation process,…" at bounding box center [483, 188] width 766 height 63
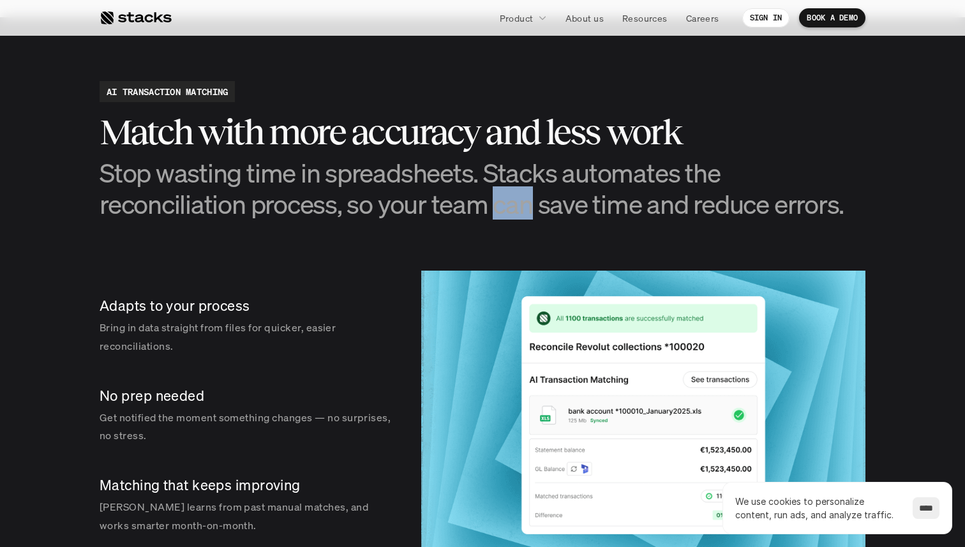
click at [512, 209] on h3 "Stop wasting time in spreadsheets. Stacks automates the reconciliation process,…" at bounding box center [483, 188] width 766 height 63
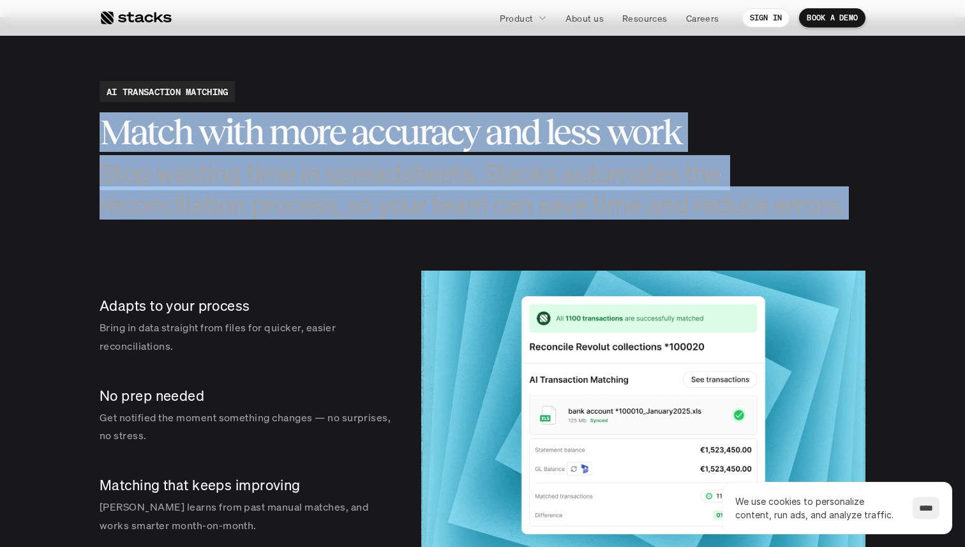
drag, startPoint x: 512, startPoint y: 209, endPoint x: 502, endPoint y: 143, distance: 67.3
click at [502, 143] on div "Match with more accuracy and less work Stop wasting time in spreadsheets. Stack…" at bounding box center [483, 165] width 766 height 107
click at [502, 143] on h2 "Match with more accuracy and less work" at bounding box center [483, 132] width 766 height 40
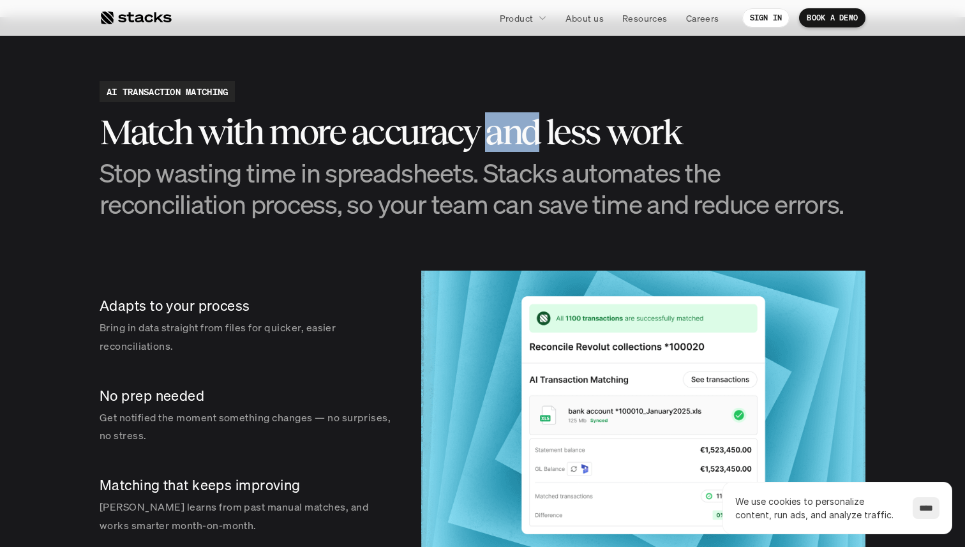
click at [502, 143] on h2 "Match with more accuracy and less work" at bounding box center [483, 132] width 766 height 40
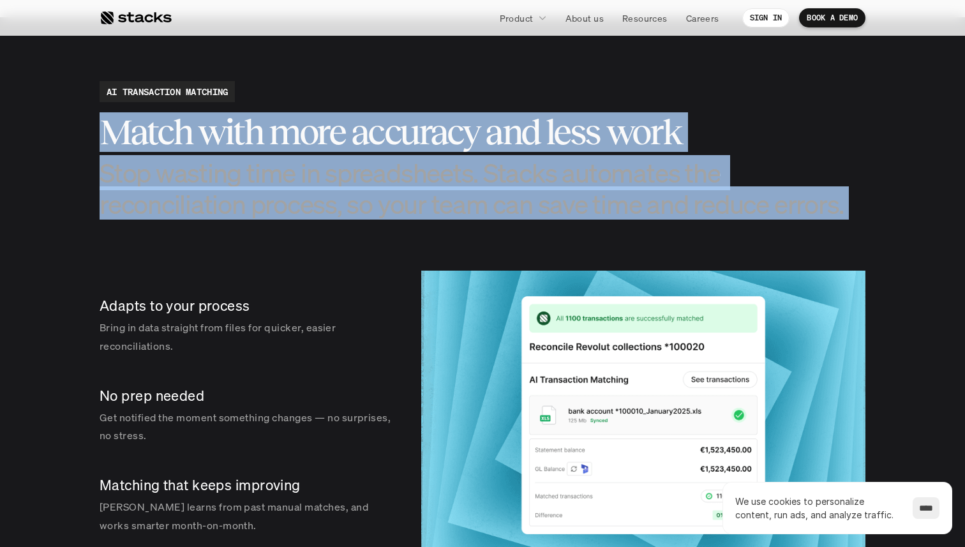
drag, startPoint x: 502, startPoint y: 143, endPoint x: 507, endPoint y: 205, distance: 62.1
click at [507, 205] on div "Match with more accuracy and less work Stop wasting time in spreadsheets. Stack…" at bounding box center [483, 165] width 766 height 107
click at [507, 205] on h3 "Stop wasting time in spreadsheets. Stacks automates the reconciliation process,…" at bounding box center [483, 188] width 766 height 63
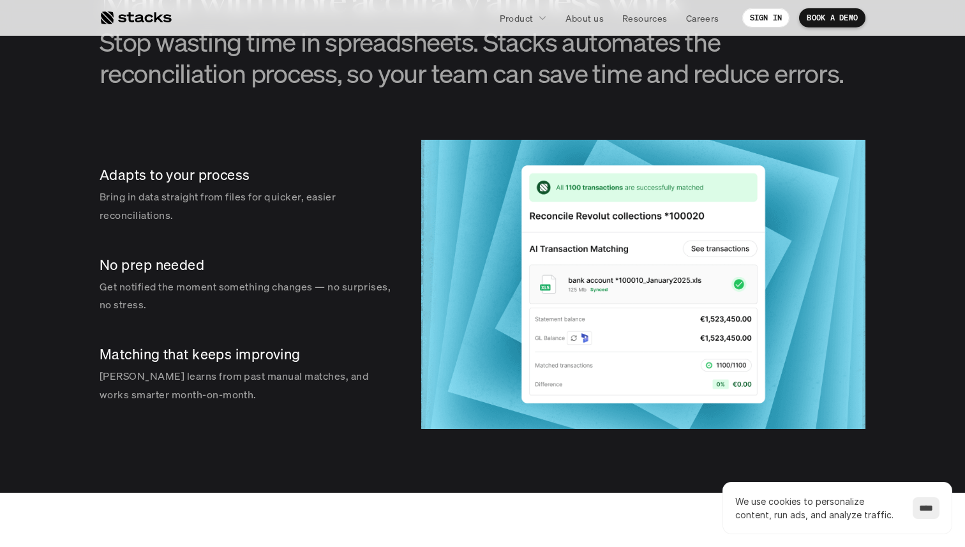
scroll to position [1868, 0]
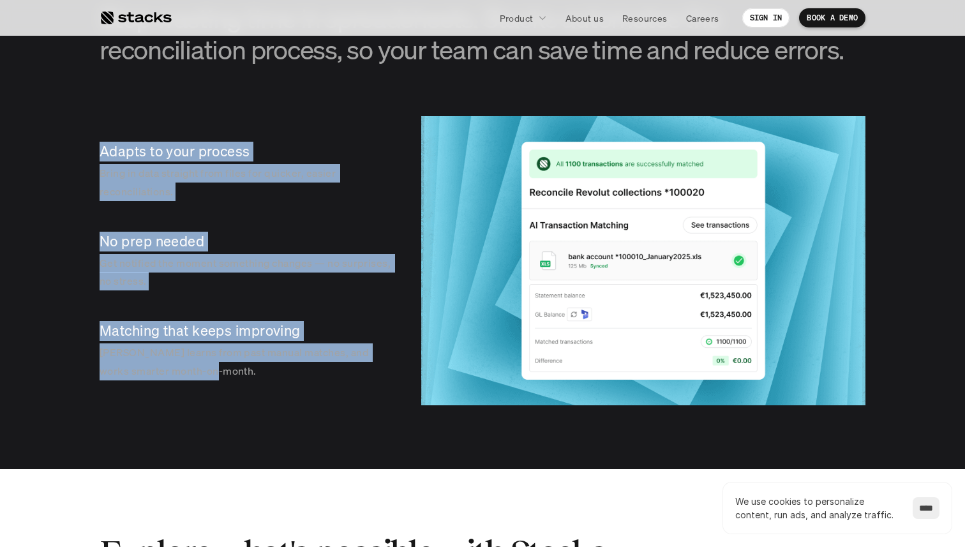
drag, startPoint x: 161, startPoint y: 194, endPoint x: 235, endPoint y: 368, distance: 189.0
click at [235, 368] on section "AI TRANSACTION MATCHING Match with more accuracy and less work Stop wasting tim…" at bounding box center [482, 166] width 965 height 606
click at [235, 368] on p "Stacks learns from past manual matches, and works smarter month-on-month." at bounding box center [248, 361] width 296 height 37
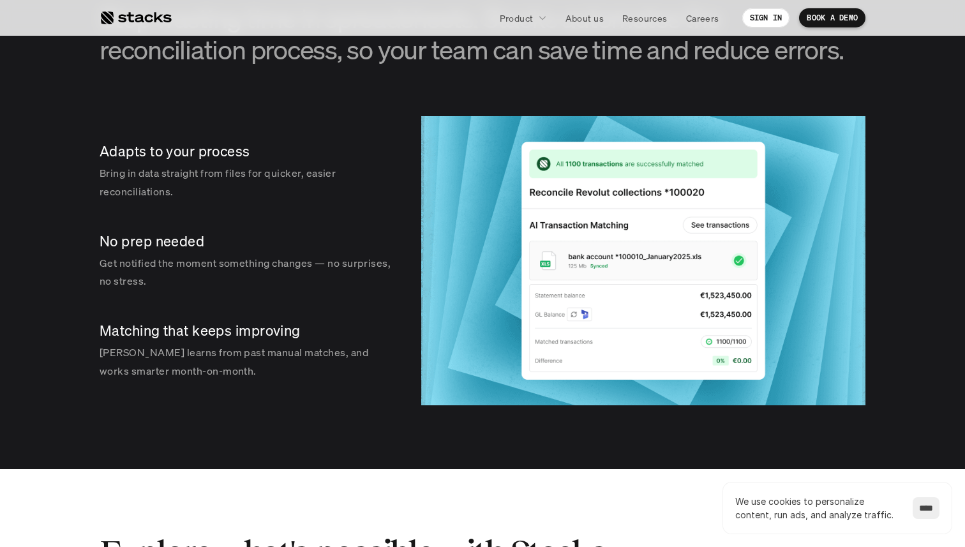
click at [194, 252] on div "No prep needed Get notified the moment something changes — no surprises, no str…" at bounding box center [248, 260] width 296 height 79
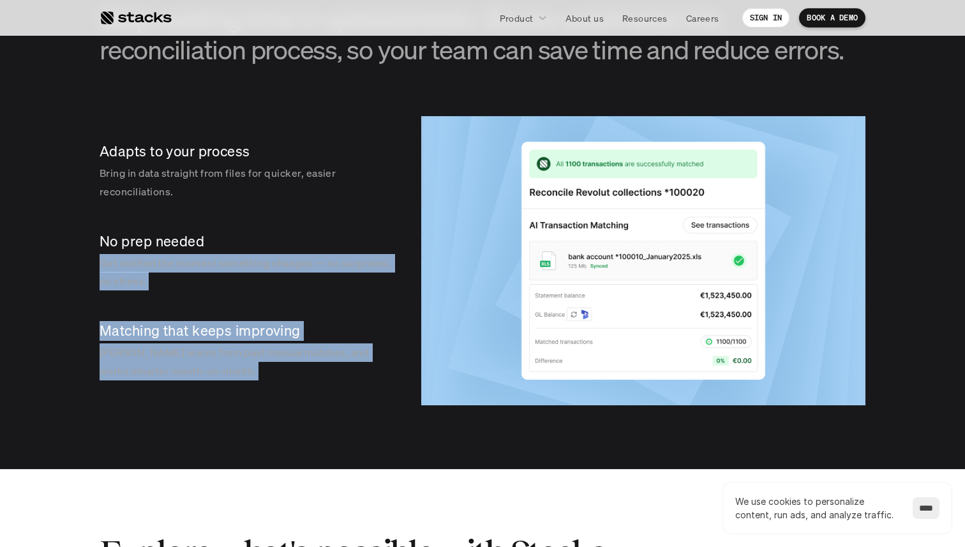
drag, startPoint x: 194, startPoint y: 252, endPoint x: 224, endPoint y: 366, distance: 117.5
click at [224, 366] on div "Adapts to your process Bring in data straight from files for quicker, easier re…" at bounding box center [248, 260] width 296 height 289
click at [224, 366] on p "Stacks learns from past manual matches, and works smarter month-on-month." at bounding box center [248, 361] width 296 height 37
drag, startPoint x: 224, startPoint y: 366, endPoint x: 187, endPoint y: 216, distance: 153.8
click at [187, 216] on div "Adapts to your process Bring in data straight from files for quicker, easier re…" at bounding box center [248, 260] width 296 height 289
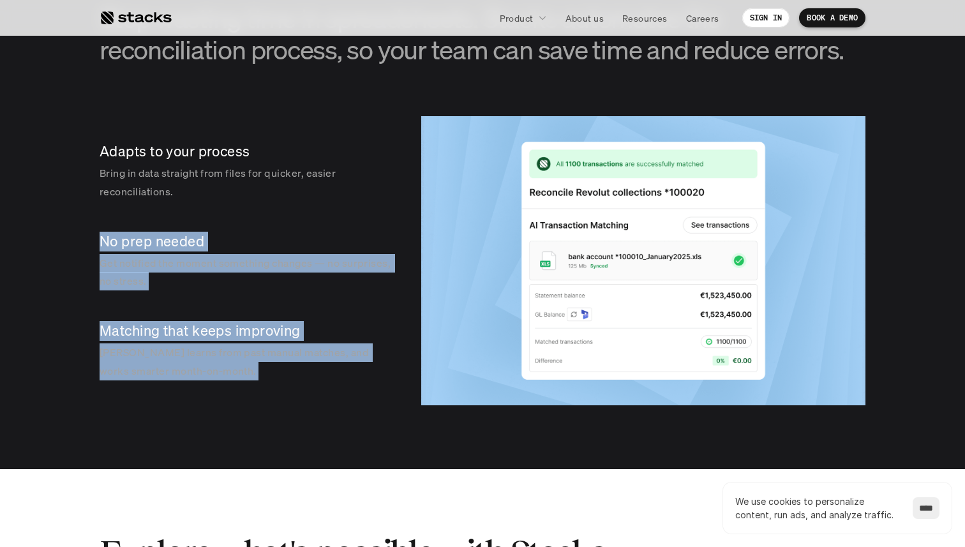
click at [187, 216] on div "Adapts to your process Bring in data straight from files for quicker, easier re…" at bounding box center [248, 260] width 296 height 289
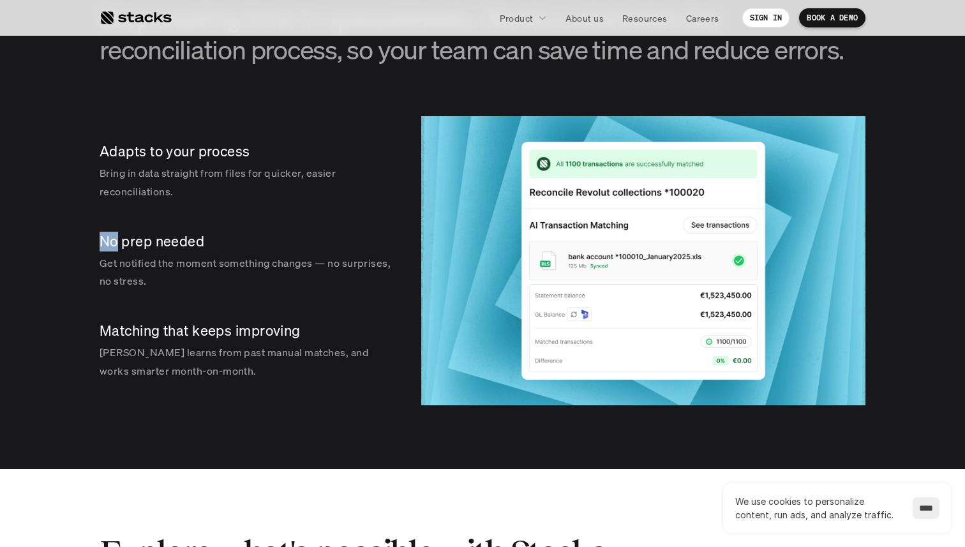
click at [187, 216] on div "Adapts to your process Bring in data straight from files for quicker, easier re…" at bounding box center [248, 260] width 296 height 289
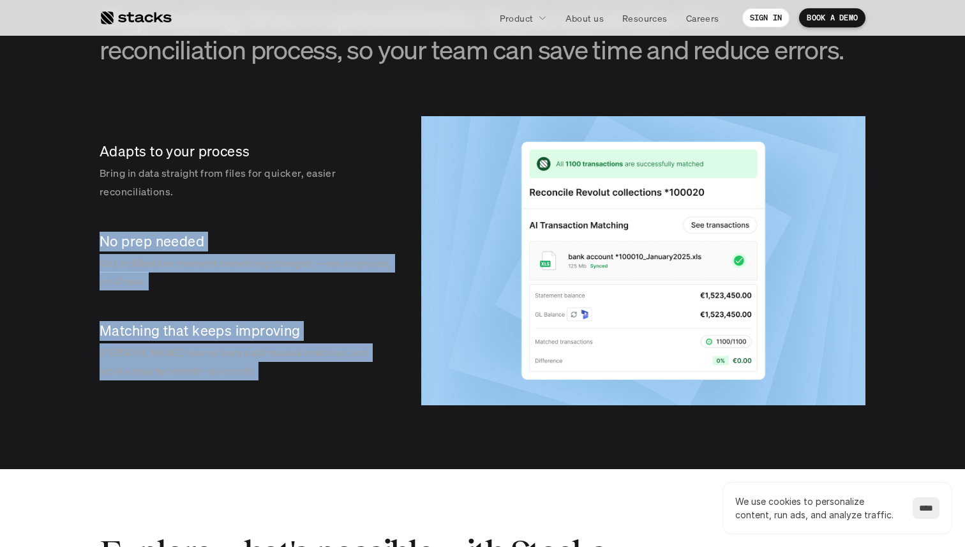
drag, startPoint x: 187, startPoint y: 216, endPoint x: 232, endPoint y: 352, distance: 142.7
click at [232, 352] on div "Adapts to your process Bring in data straight from files for quicker, easier re…" at bounding box center [248, 260] width 296 height 289
click at [232, 352] on p "Stacks learns from past manual matches, and works smarter month-on-month." at bounding box center [248, 361] width 296 height 37
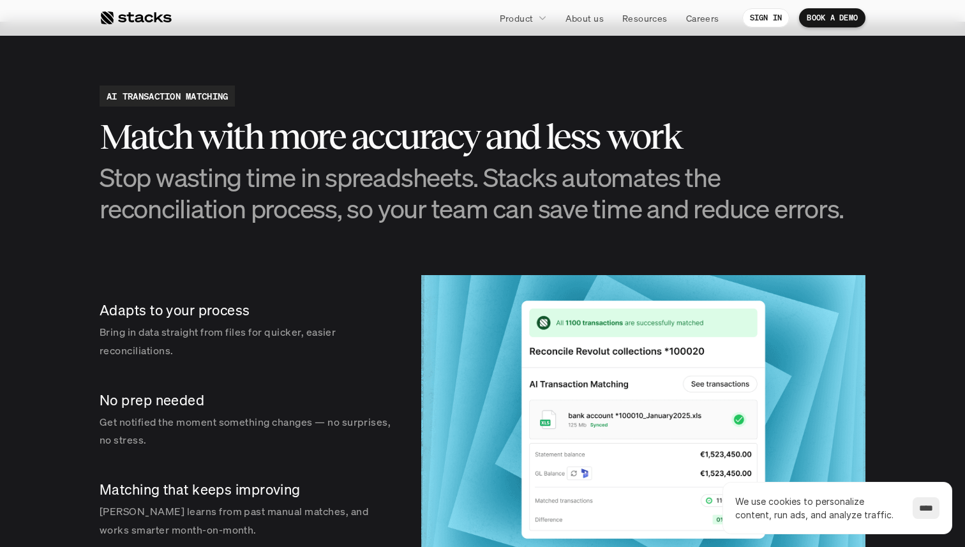
scroll to position [1704, 0]
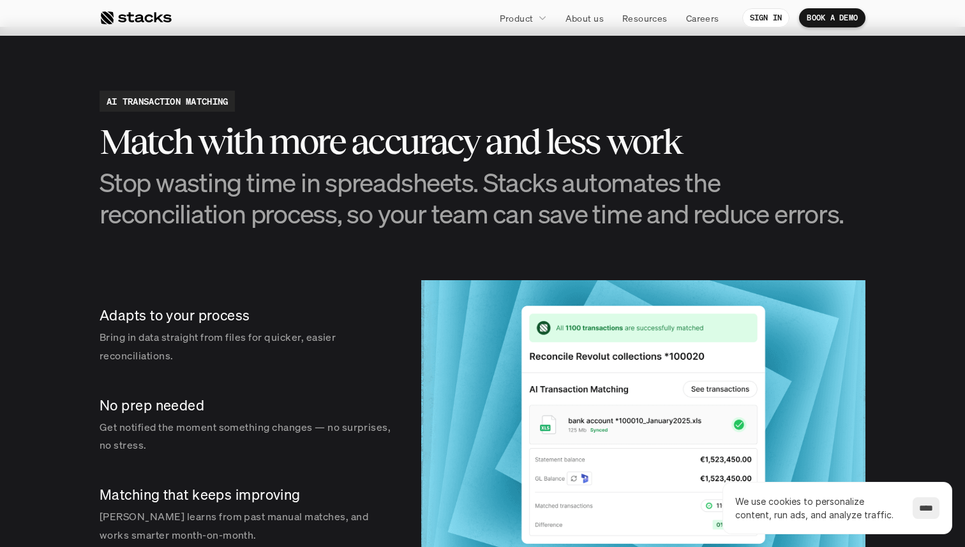
click at [320, 197] on h3 "Stop wasting time in spreadsheets. Stacks automates the reconciliation process,…" at bounding box center [483, 198] width 766 height 63
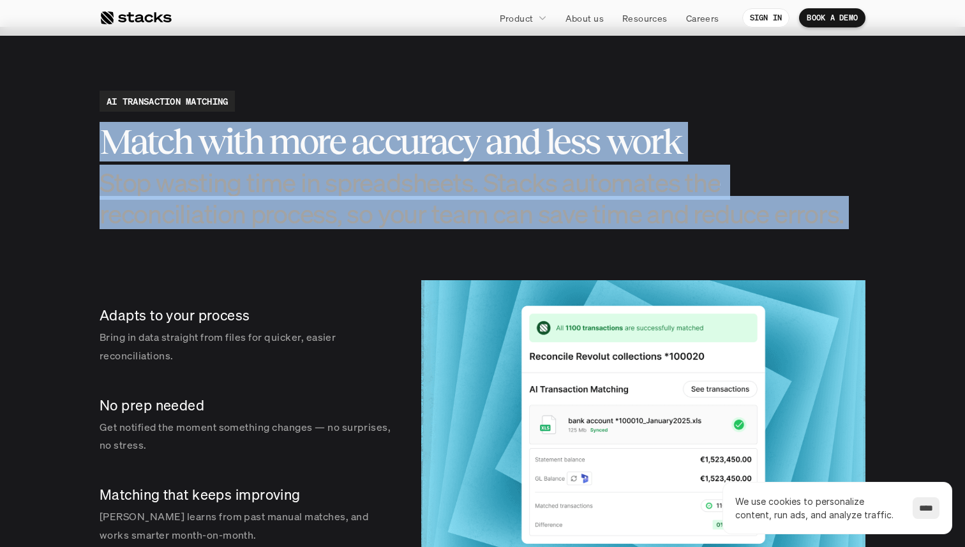
drag, startPoint x: 320, startPoint y: 197, endPoint x: 329, endPoint y: 139, distance: 58.7
click at [329, 139] on div "Match with more accuracy and less work Stop wasting time in spreadsheets. Stack…" at bounding box center [483, 175] width 766 height 107
click at [329, 139] on h2 "Match with more accuracy and less work" at bounding box center [483, 142] width 766 height 40
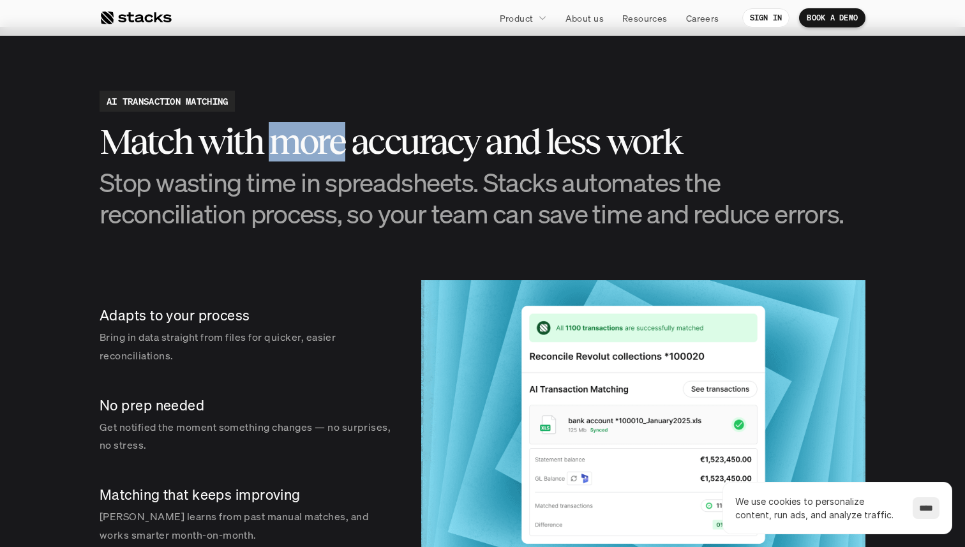
click at [329, 139] on h2 "Match with more accuracy and less work" at bounding box center [483, 142] width 766 height 40
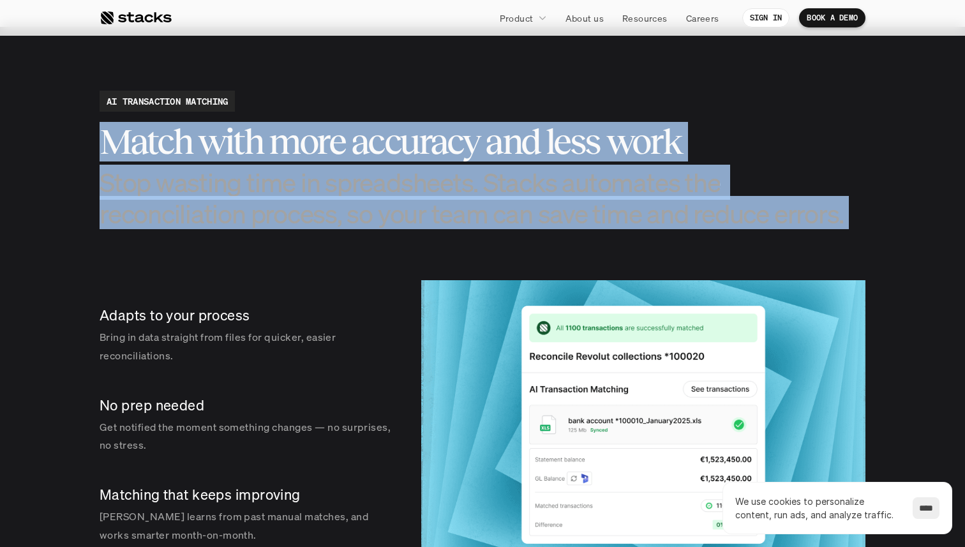
drag, startPoint x: 329, startPoint y: 139, endPoint x: 355, endPoint y: 205, distance: 71.3
click at [355, 206] on div "Match with more accuracy and less work Stop wasting time in spreadsheets. Stack…" at bounding box center [483, 175] width 766 height 107
click at [355, 205] on h3 "Stop wasting time in spreadsheets. Stacks automates the reconciliation process,…" at bounding box center [483, 198] width 766 height 63
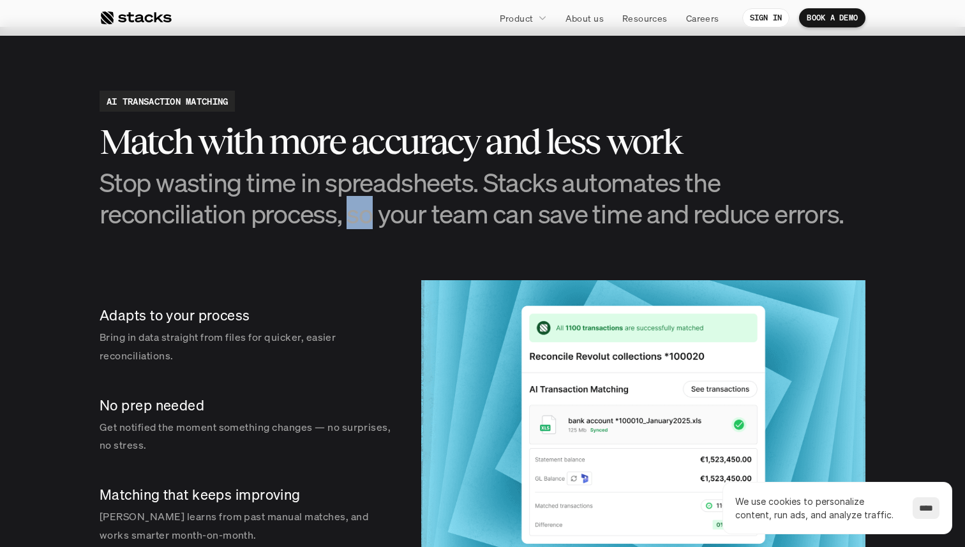
click at [355, 205] on h3 "Stop wasting time in spreadsheets. Stacks automates the reconciliation process,…" at bounding box center [483, 198] width 766 height 63
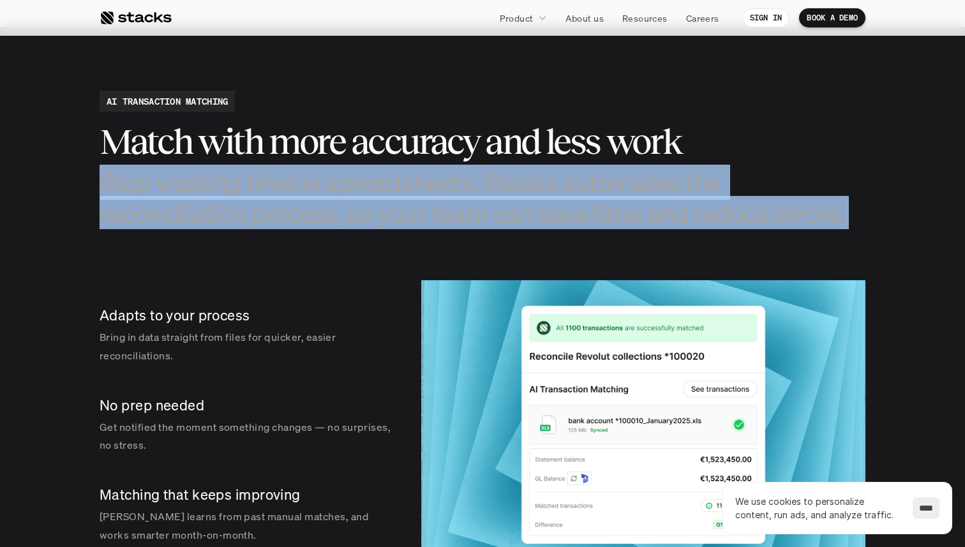
click at [355, 205] on h3 "Stop wasting time in spreadsheets. Stacks automates the reconciliation process,…" at bounding box center [483, 198] width 766 height 63
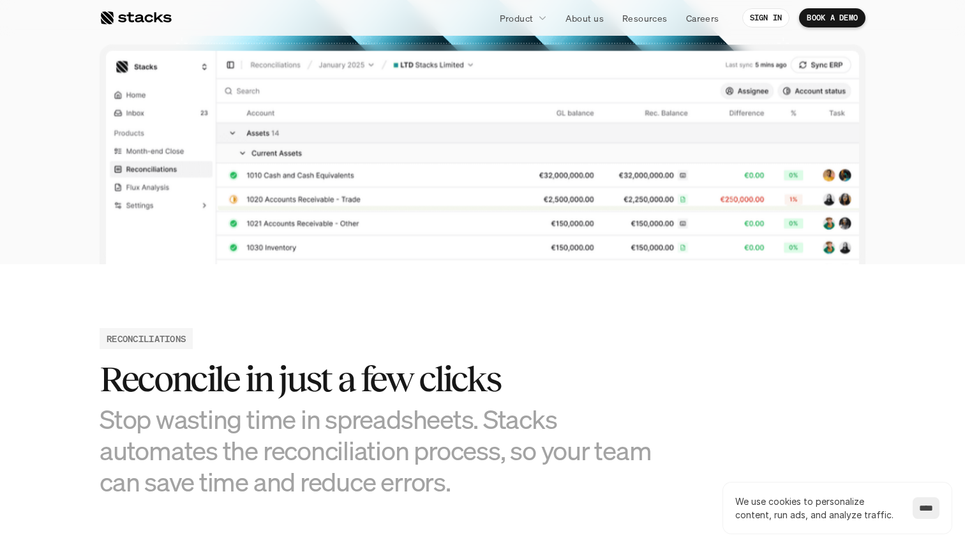
scroll to position [0, 0]
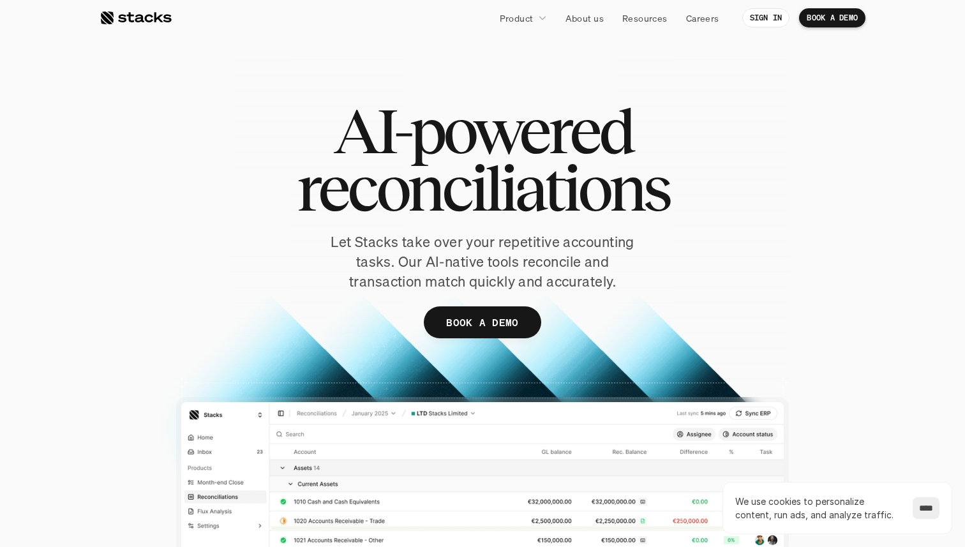
click at [485, 251] on p "Let Stacks take over your repetitive accounting tasks. Our AI-native tools reco…" at bounding box center [482, 261] width 351 height 59
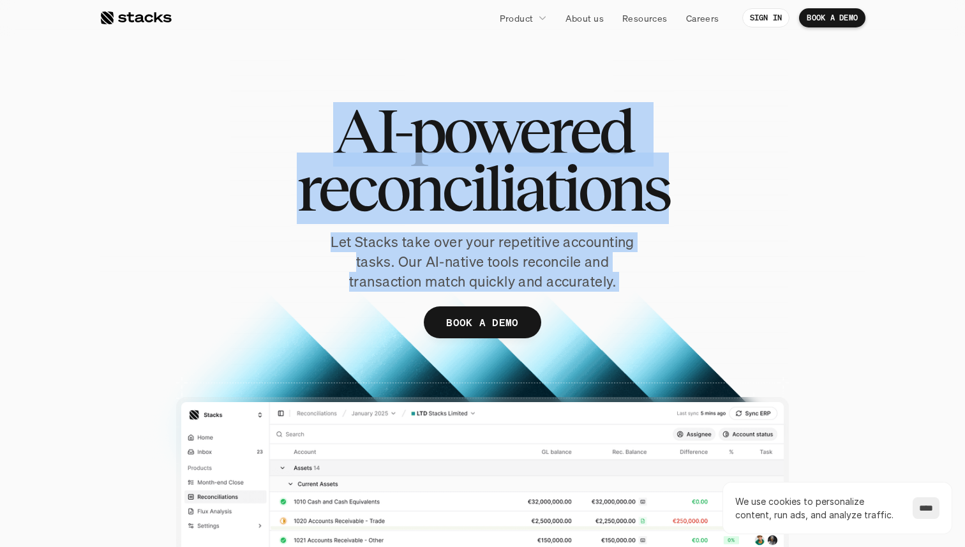
drag, startPoint x: 485, startPoint y: 251, endPoint x: 493, endPoint y: 112, distance: 138.7
click at [493, 112] on div "AI-powered reconciliations Let Stacks take over your repetitive accounting task…" at bounding box center [483, 239] width 766 height 274
click at [493, 112] on span "AI-powered" at bounding box center [482, 130] width 299 height 57
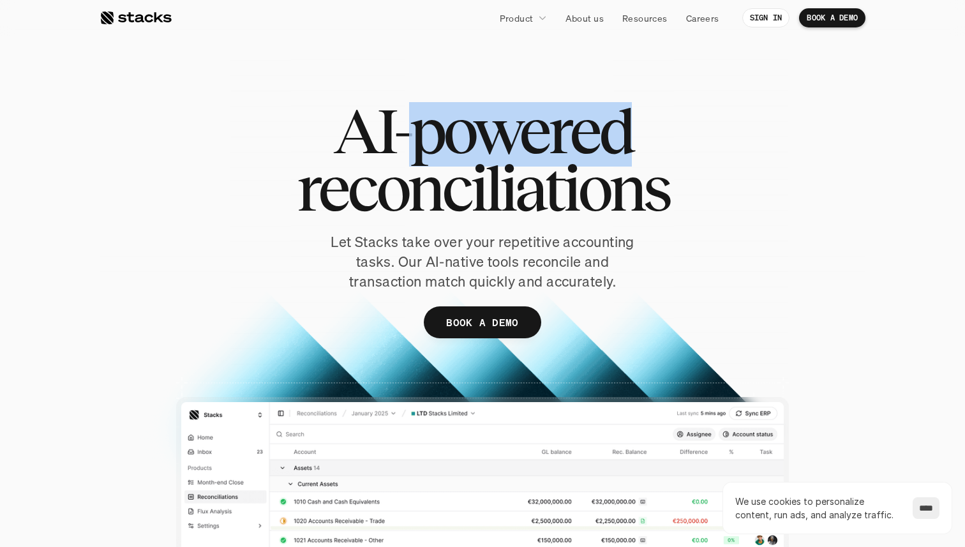
click at [493, 112] on span "AI-powered" at bounding box center [482, 130] width 299 height 57
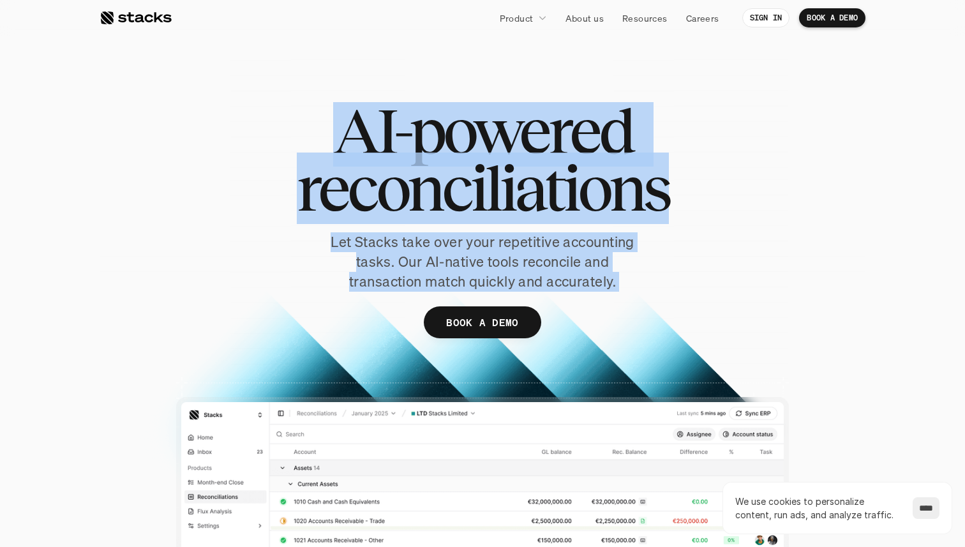
drag, startPoint x: 493, startPoint y: 112, endPoint x: 556, endPoint y: 273, distance: 172.8
click at [556, 273] on div "AI-powered reconciliations Let Stacks take over your repetitive accounting task…" at bounding box center [483, 239] width 766 height 274
click at [556, 273] on p "Let Stacks take over your repetitive accounting tasks. Our AI-native tools reco…" at bounding box center [482, 261] width 351 height 59
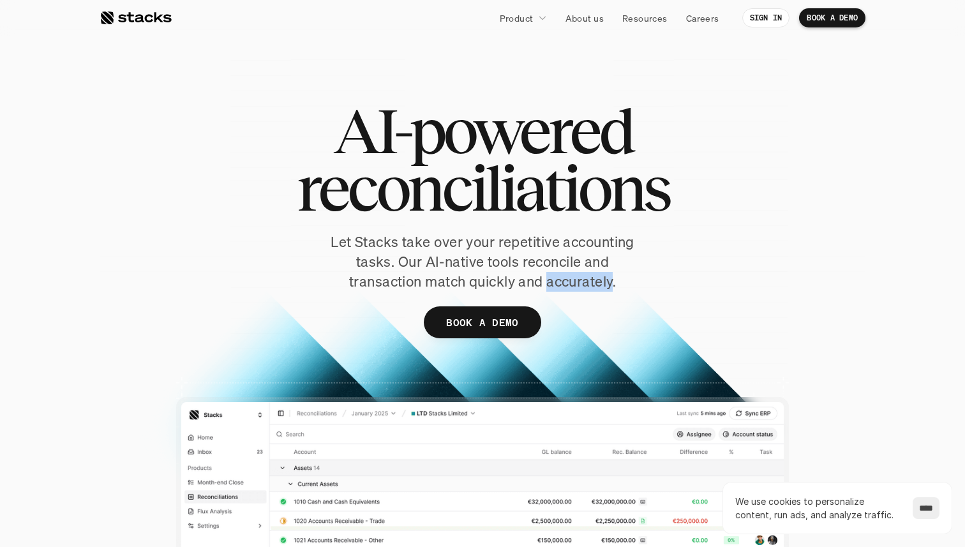
click at [556, 273] on p "Let Stacks take over your repetitive accounting tasks. Our AI-native tools reco…" at bounding box center [482, 261] width 351 height 59
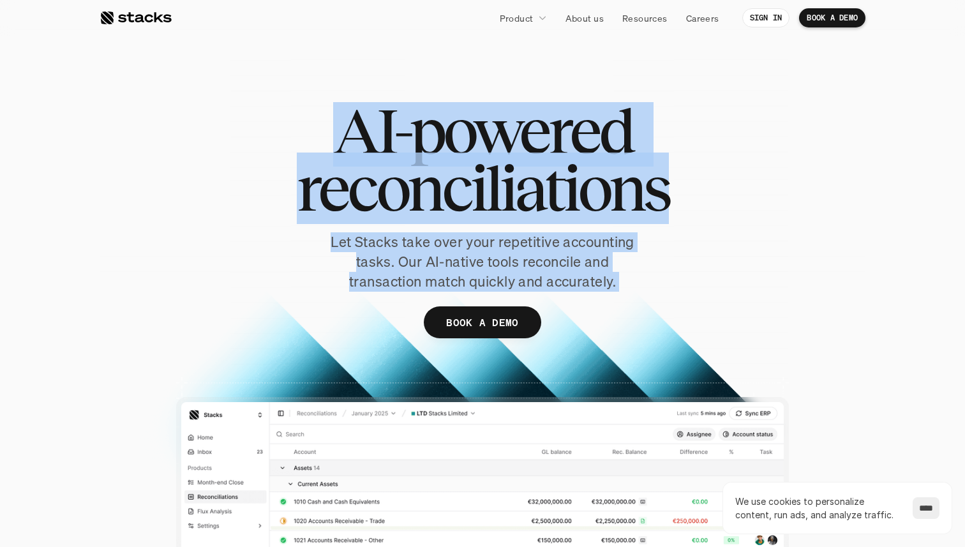
drag, startPoint x: 556, startPoint y: 273, endPoint x: 546, endPoint y: 131, distance: 142.7
click at [546, 131] on div "AI-powered reconciliations Let Stacks take over your repetitive accounting task…" at bounding box center [483, 239] width 766 height 274
click at [546, 131] on span "AI-powered" at bounding box center [482, 130] width 299 height 57
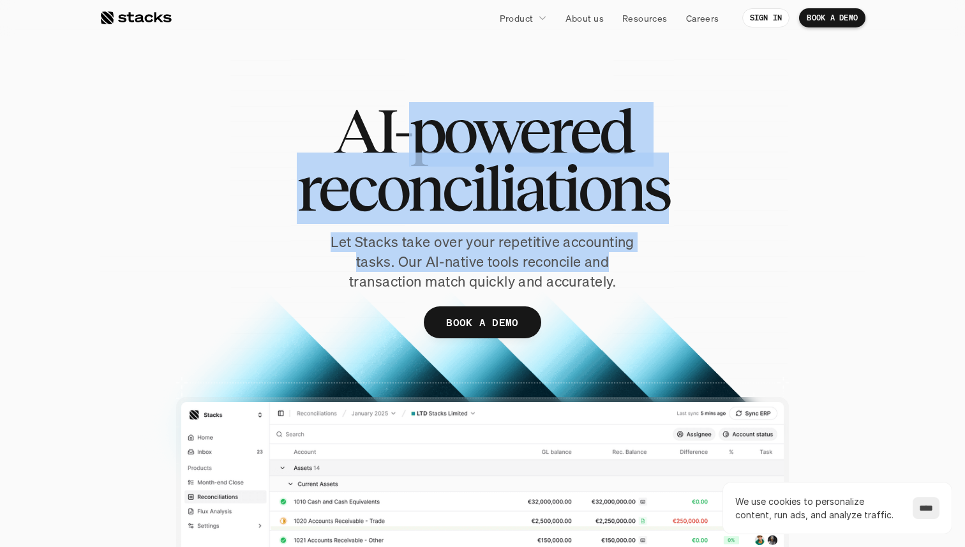
drag, startPoint x: 546, startPoint y: 131, endPoint x: 588, endPoint y: 260, distance: 136.0
click at [588, 260] on div "AI-powered reconciliations Let Stacks take over your repetitive accounting task…" at bounding box center [483, 239] width 766 height 274
click at [588, 260] on p "Let Stacks take over your repetitive accounting tasks. Our AI-native tools reco…" at bounding box center [482, 261] width 351 height 59
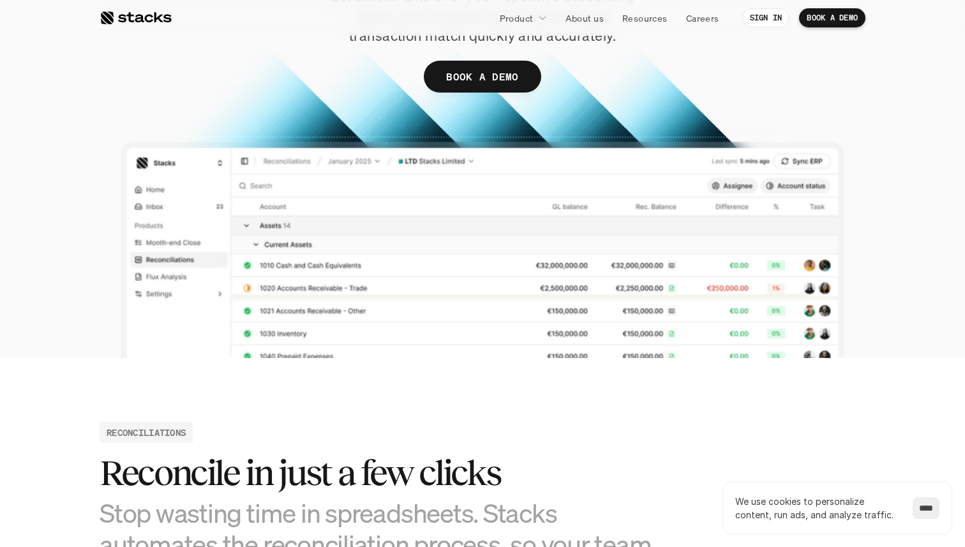
scroll to position [245, 0]
click at [543, 297] on div at bounding box center [483, 82] width 766 height 553
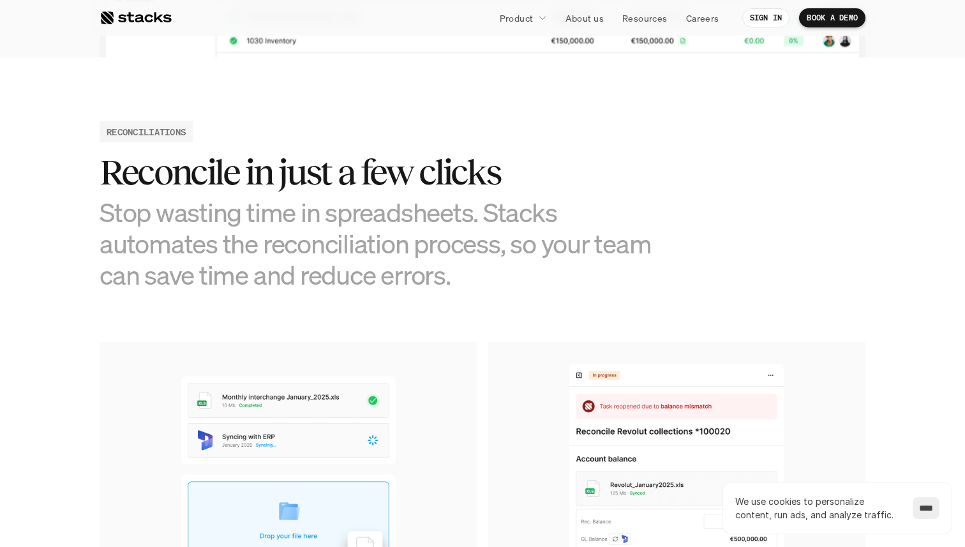
scroll to position [548, 0]
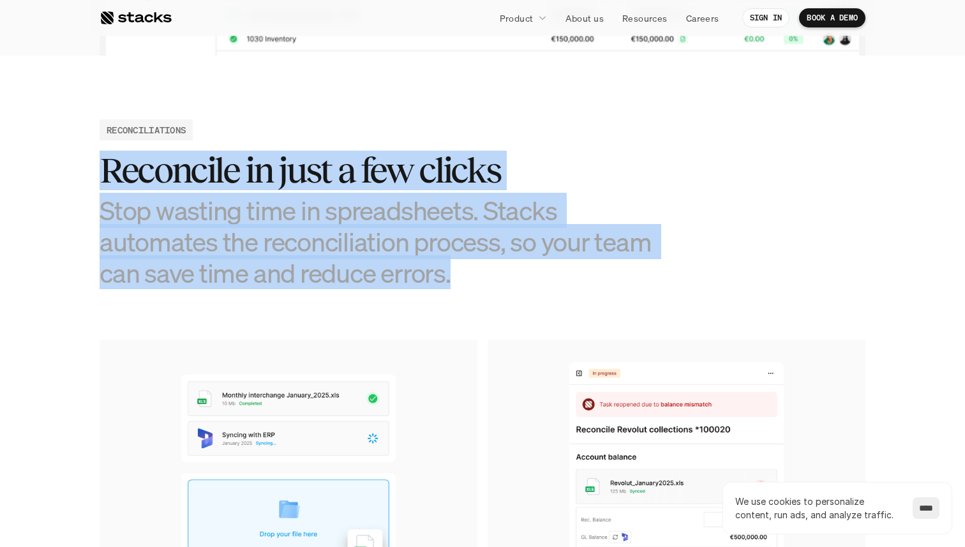
drag, startPoint x: 543, startPoint y: 297, endPoint x: 497, endPoint y: 130, distance: 173.4
click at [497, 130] on section "RECONCILIATIONS Reconcile in just a few clicks Stop wasting time in spreadsheet…" at bounding box center [482, 412] width 965 height 712
click at [497, 130] on div "RECONCILIATIONS Reconcile in just a few clicks Stop wasting time in spreadsheet…" at bounding box center [483, 204] width 766 height 170
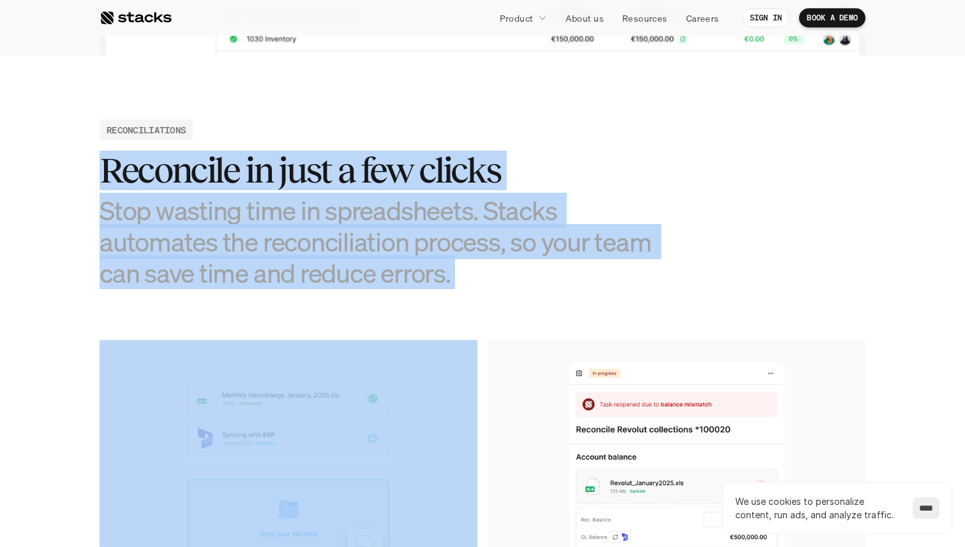
drag, startPoint x: 497, startPoint y: 130, endPoint x: 531, endPoint y: 276, distance: 150.0
click at [531, 276] on div "RECONCILIATIONS Reconcile in just a few clicks Stop wasting time in spreadsheet…" at bounding box center [483, 204] width 766 height 170
click at [531, 276] on h3 "Stop wasting time in spreadsheets. Stacks automates the reconciliation process,…" at bounding box center [387, 242] width 574 height 94
drag, startPoint x: 531, startPoint y: 276, endPoint x: 505, endPoint y: 137, distance: 141.4
click at [505, 137] on div "RECONCILIATIONS Reconcile in just a few clicks Stop wasting time in spreadsheet…" at bounding box center [483, 204] width 766 height 170
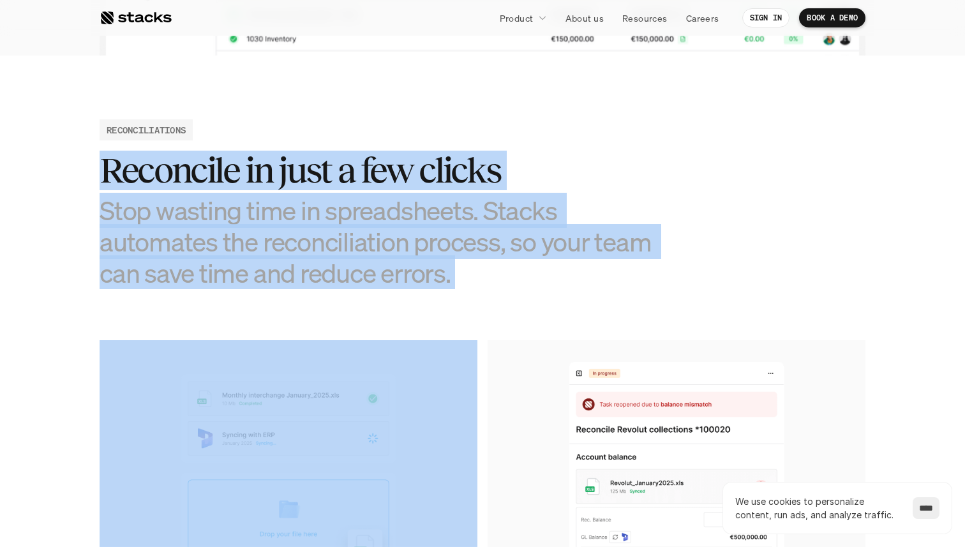
click at [505, 137] on div "RECONCILIATIONS Reconcile in just a few clicks Stop wasting time in spreadsheet…" at bounding box center [483, 204] width 766 height 170
drag, startPoint x: 505, startPoint y: 137, endPoint x: 525, endPoint y: 267, distance: 132.3
click at [526, 268] on div "RECONCILIATIONS Reconcile in just a few clicks Stop wasting time in spreadsheet…" at bounding box center [483, 204] width 766 height 170
click at [525, 267] on h3 "Stop wasting time in spreadsheets. Stacks automates the reconciliation process,…" at bounding box center [387, 242] width 574 height 94
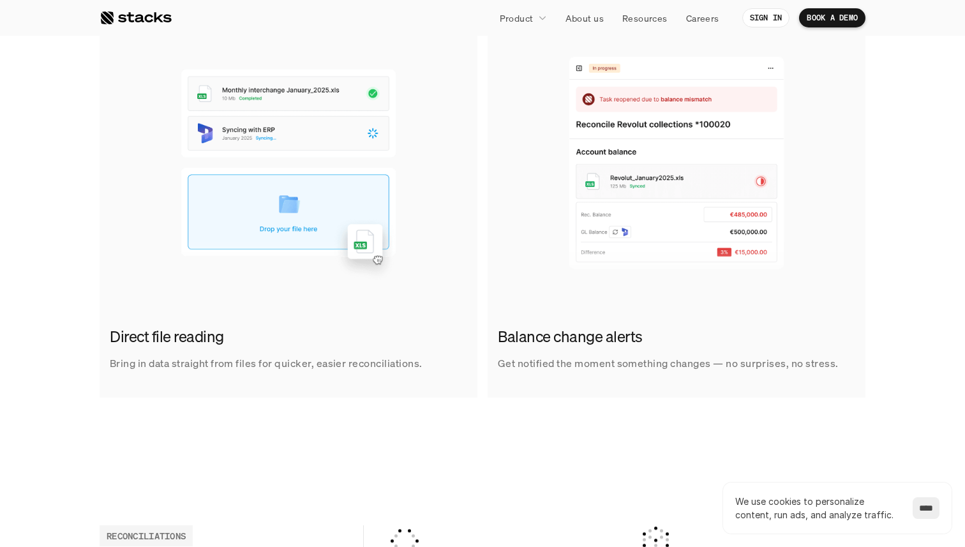
scroll to position [854, 0]
click at [221, 225] on img at bounding box center [289, 161] width 378 height 255
click at [619, 283] on img at bounding box center [677, 161] width 378 height 255
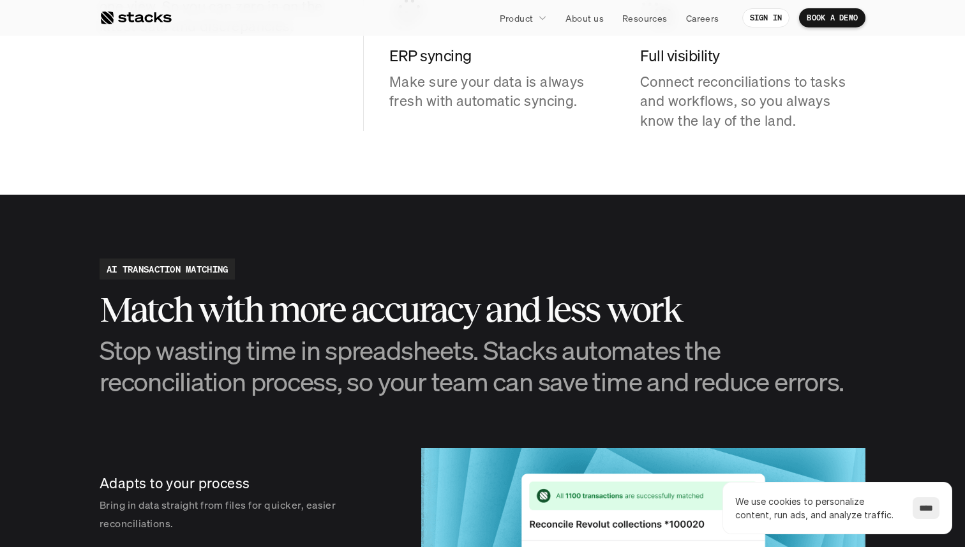
scroll to position [1539, 0]
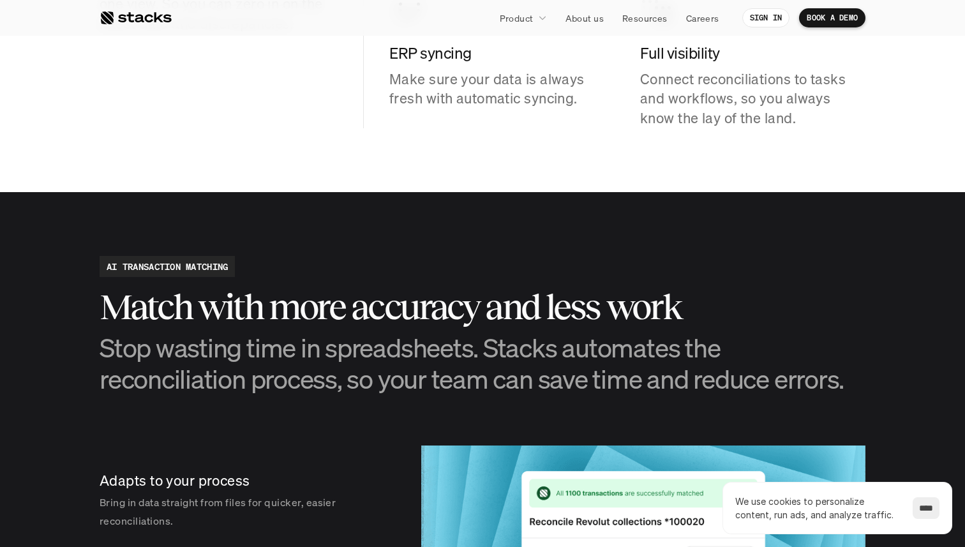
click at [623, 268] on div "AI TRANSACTION MATCHING Match with more accuracy and less work Stop wasting tim…" at bounding box center [483, 325] width 766 height 138
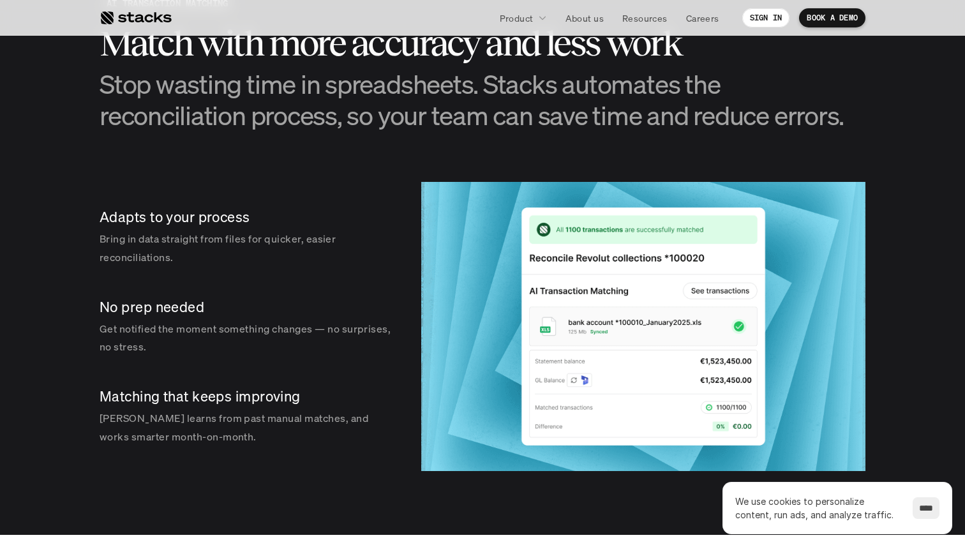
scroll to position [1801, 0]
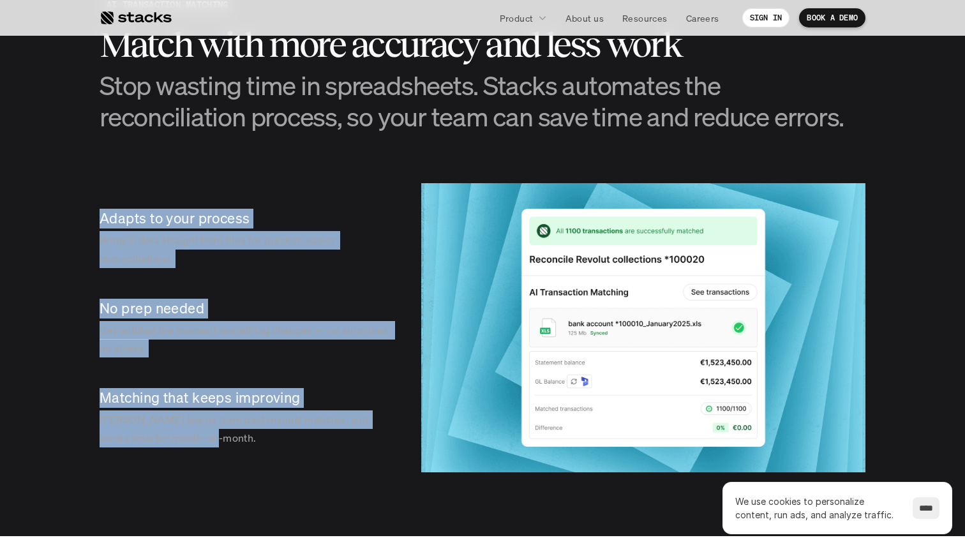
drag, startPoint x: 101, startPoint y: 218, endPoint x: 263, endPoint y: 443, distance: 276.6
click at [264, 443] on div "Adapts to your process Bring in data straight from files for quicker, easier re…" at bounding box center [248, 327] width 296 height 289
click at [263, 443] on p "Stacks learns from past manual matches, and works smarter month-on-month." at bounding box center [248, 428] width 296 height 37
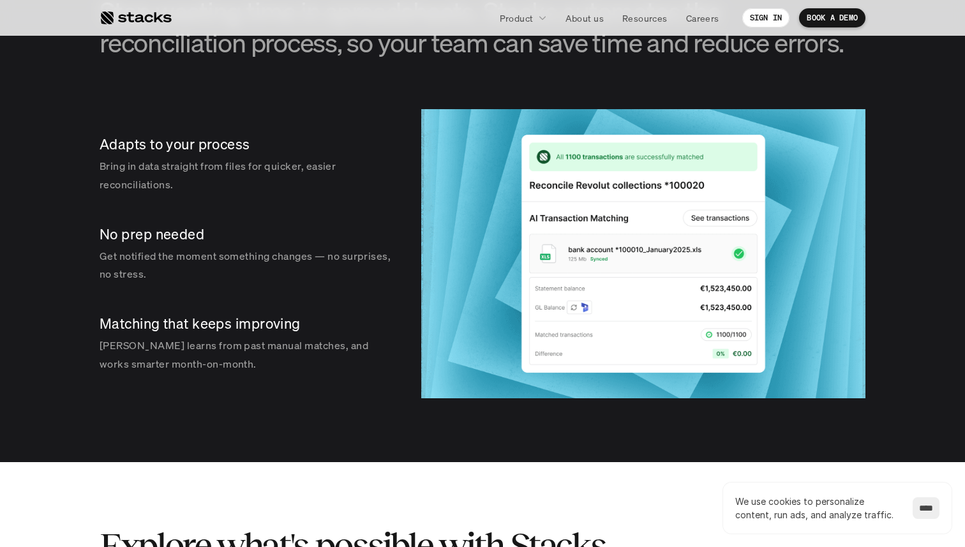
scroll to position [1877, 0]
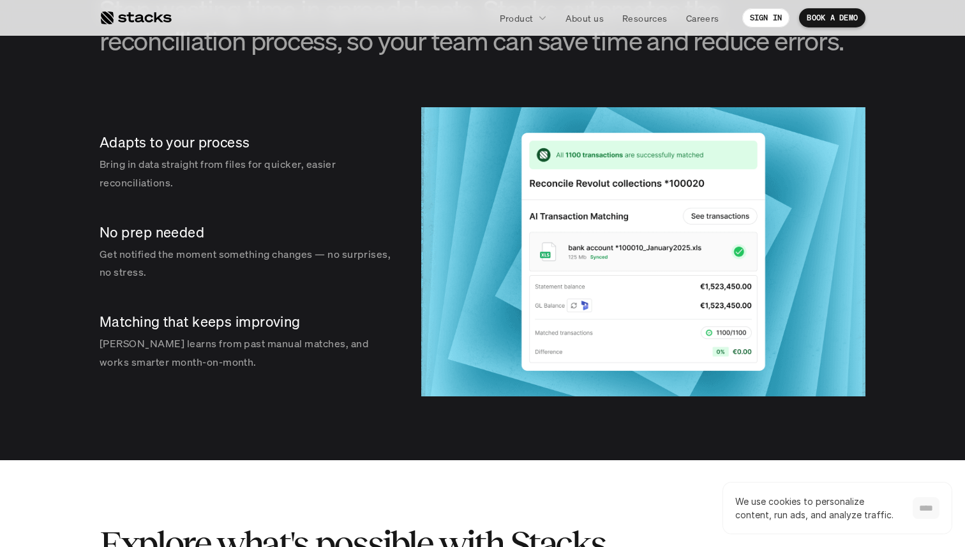
click at [919, 507] on input "****" at bounding box center [926, 508] width 27 height 22
click at [211, 157] on p "Bring in data straight from files for quicker, easier reconciliations." at bounding box center [248, 173] width 296 height 37
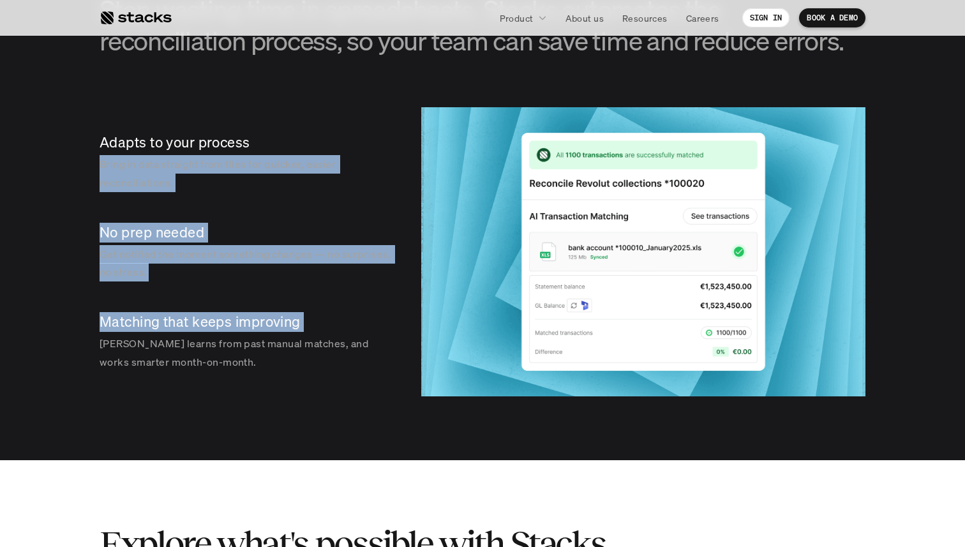
drag, startPoint x: 211, startPoint y: 157, endPoint x: 237, endPoint y: 313, distance: 158.0
click at [237, 313] on div "Adapts to your process Bring in data straight from files for quicker, easier re…" at bounding box center [248, 251] width 296 height 289
click at [237, 313] on p "Matching that keeps improving" at bounding box center [248, 322] width 296 height 20
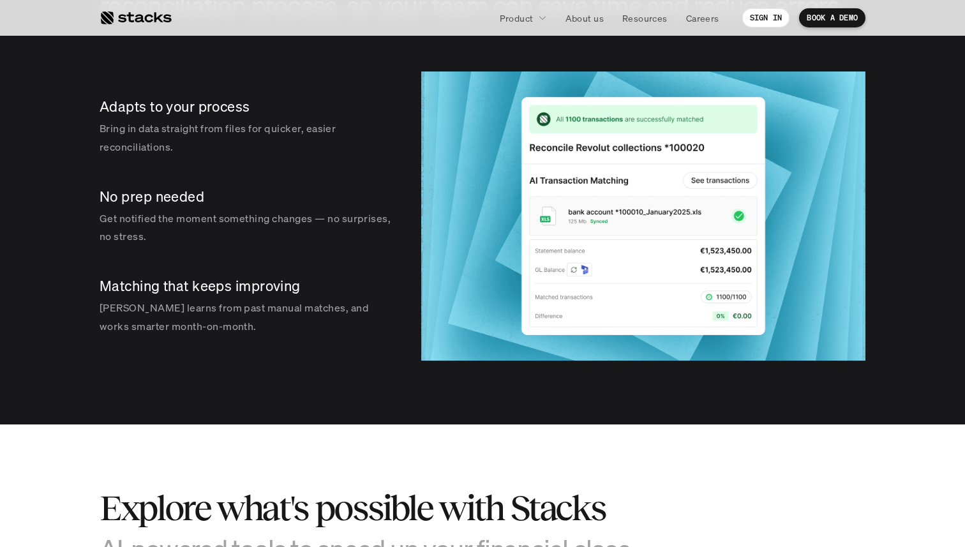
scroll to position [1911, 0]
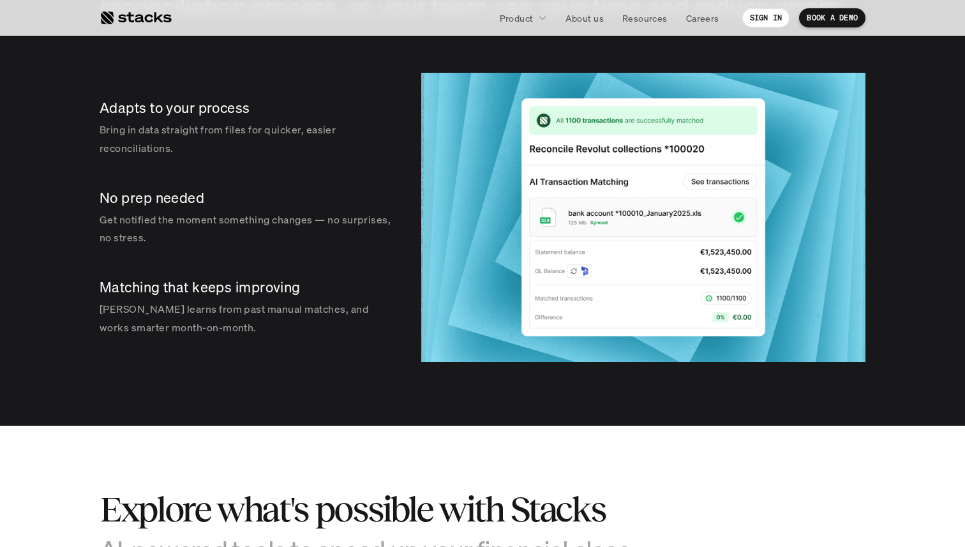
click at [242, 341] on div "Matching that keeps improving Stacks learns from past manual matches, and works…" at bounding box center [248, 306] width 296 height 79
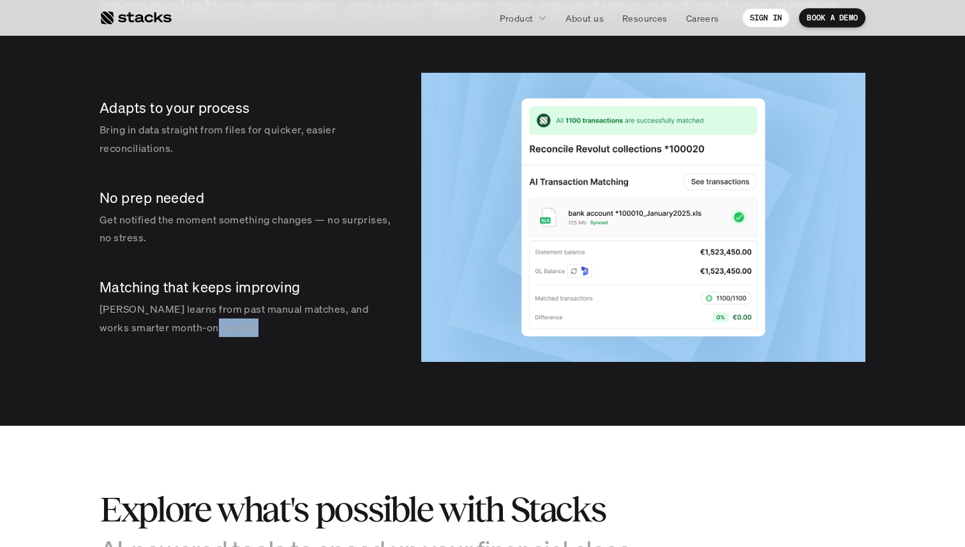
click at [242, 341] on div "Matching that keeps improving Stacks learns from past manual matches, and works…" at bounding box center [248, 306] width 296 height 79
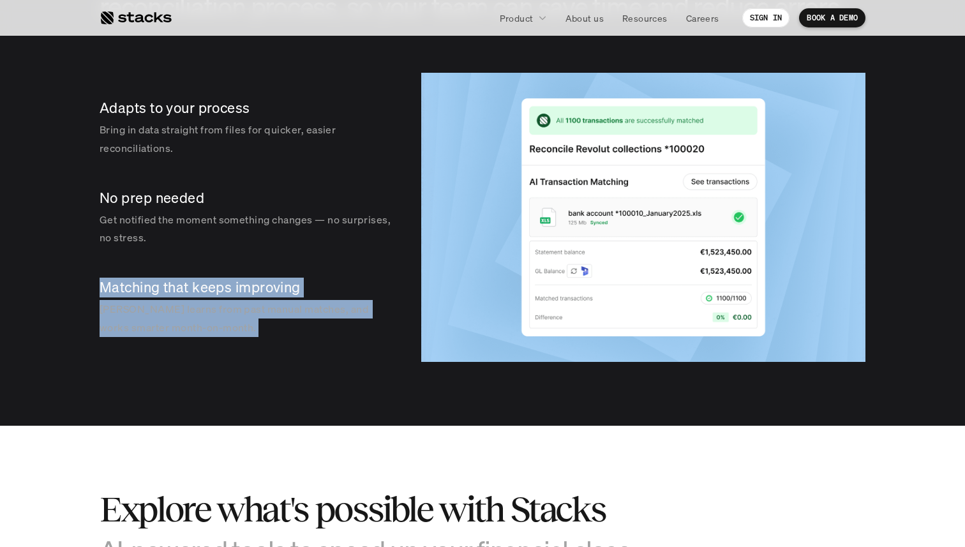
drag, startPoint x: 242, startPoint y: 341, endPoint x: 235, endPoint y: 270, distance: 71.8
click at [235, 270] on div "Matching that keeps improving Stacks learns from past manual matches, and works…" at bounding box center [248, 306] width 296 height 79
drag, startPoint x: 235, startPoint y: 270, endPoint x: 257, endPoint y: 347, distance: 79.6
click at [257, 347] on div "Adapts to your process Bring in data straight from files for quicker, easier re…" at bounding box center [248, 217] width 296 height 289
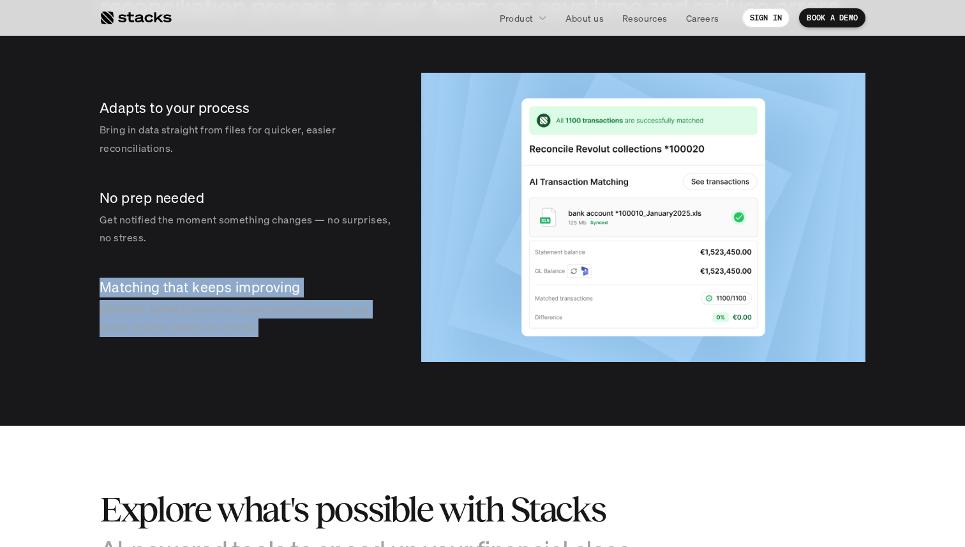
click at [257, 347] on div "Matching that keeps improving Stacks learns from past manual matches, and works…" at bounding box center [248, 306] width 296 height 79
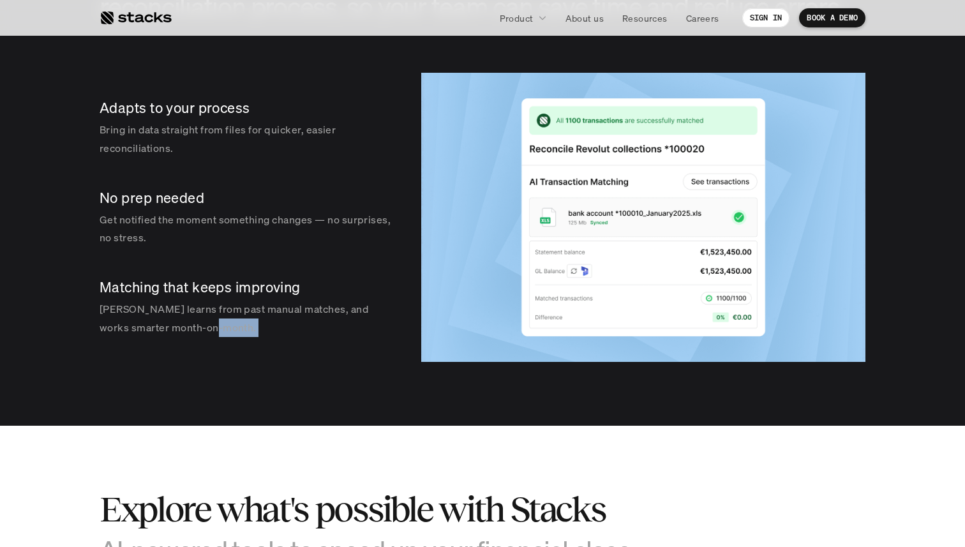
click at [257, 347] on div "Matching that keeps improving Stacks learns from past manual matches, and works…" at bounding box center [248, 306] width 296 height 79
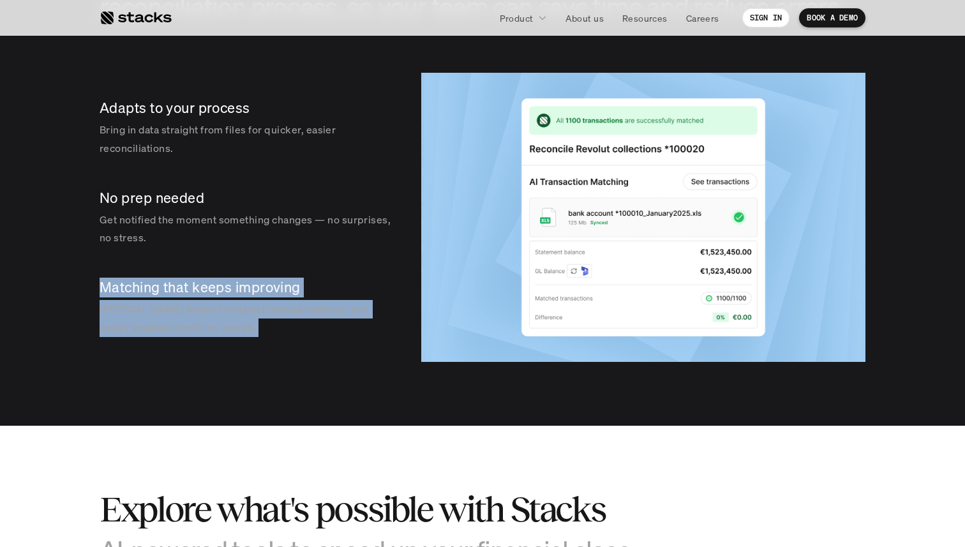
drag, startPoint x: 257, startPoint y: 347, endPoint x: 255, endPoint y: 289, distance: 57.5
click at [255, 289] on div "Matching that keeps improving Stacks learns from past manual matches, and works…" at bounding box center [248, 306] width 296 height 79
click at [255, 289] on p "Matching that keeps improving" at bounding box center [248, 288] width 296 height 20
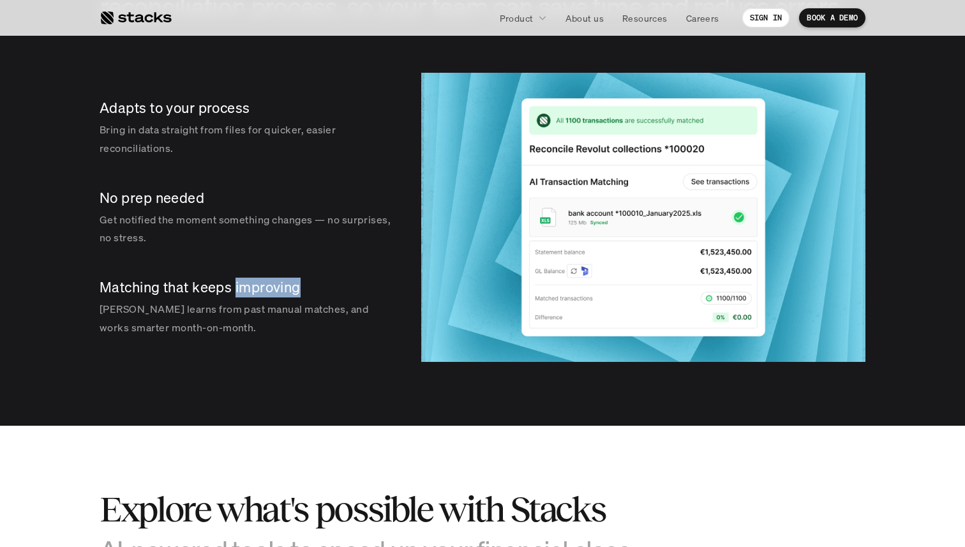
click at [255, 289] on p "Matching that keeps improving" at bounding box center [248, 288] width 296 height 20
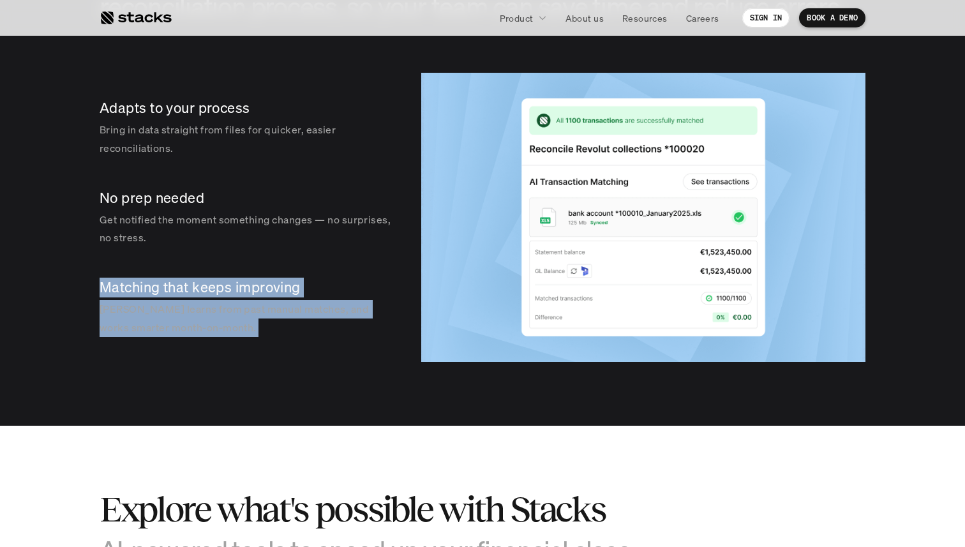
drag, startPoint x: 255, startPoint y: 289, endPoint x: 280, endPoint y: 348, distance: 64.6
click at [280, 348] on div "Adapts to your process Bring in data straight from files for quicker, easier re…" at bounding box center [248, 217] width 296 height 289
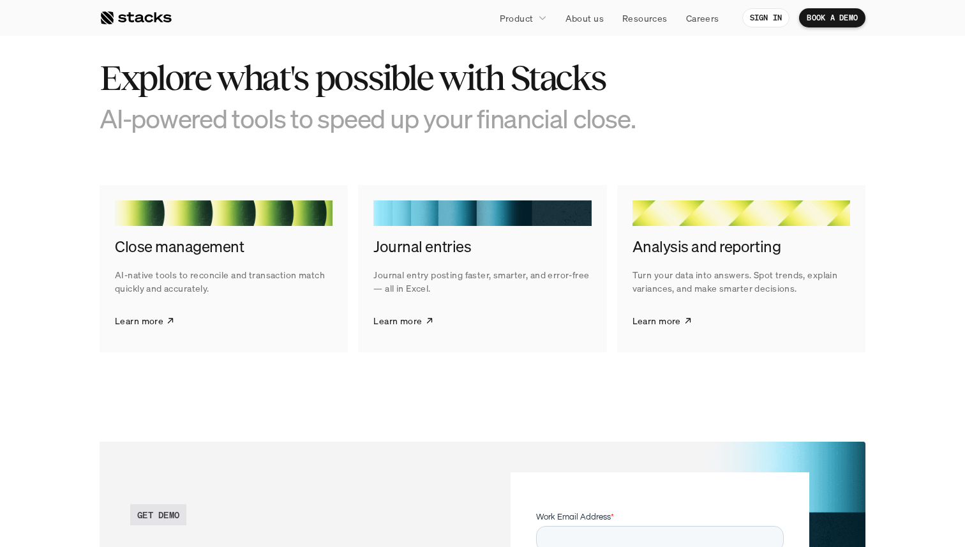
scroll to position [2344, 0]
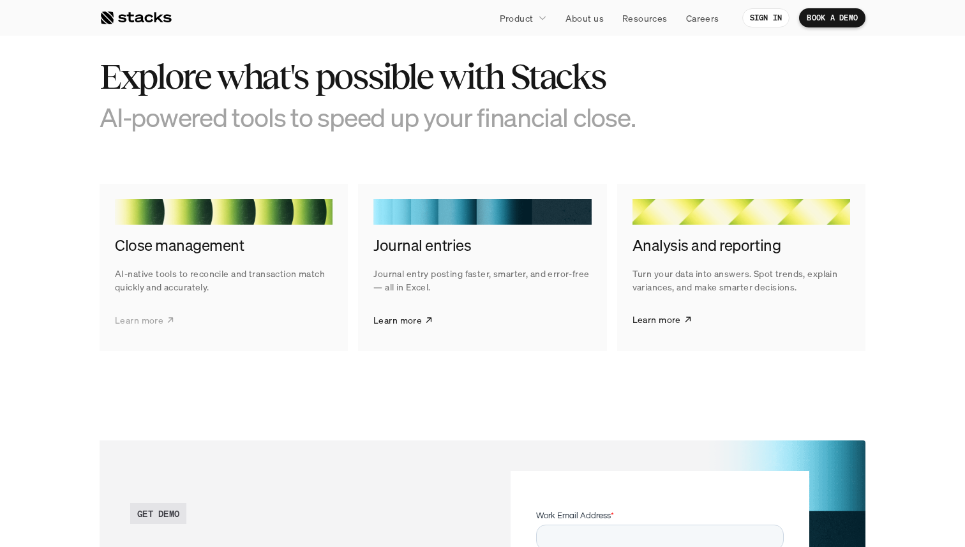
click at [156, 318] on p "Learn more" at bounding box center [139, 319] width 49 height 13
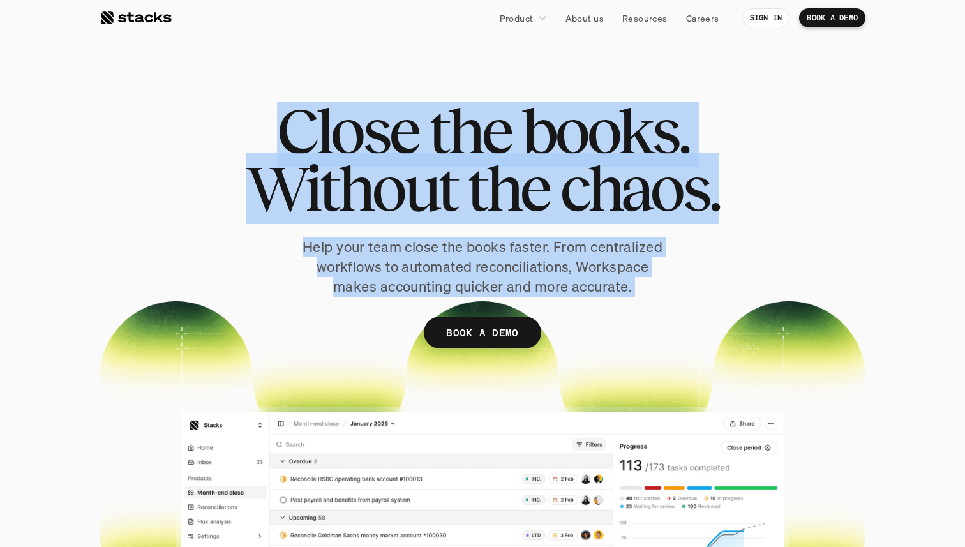
click at [517, 292] on div "Close the books. Without the chaos. Help your team close the books faster. From…" at bounding box center [483, 244] width 766 height 285
click at [517, 292] on p "Help your team close the books faster. From centralized workflows to automated …" at bounding box center [482, 266] width 370 height 59
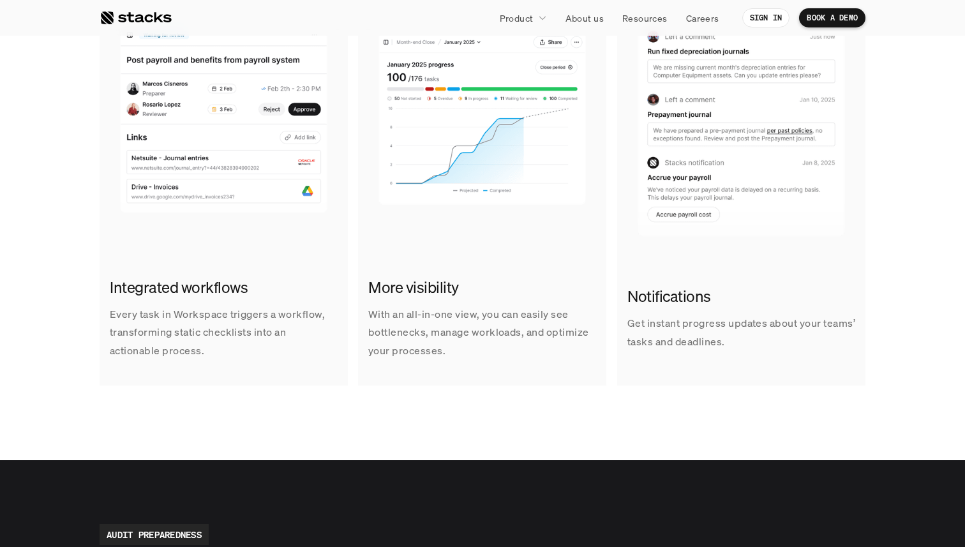
scroll to position [911, 0]
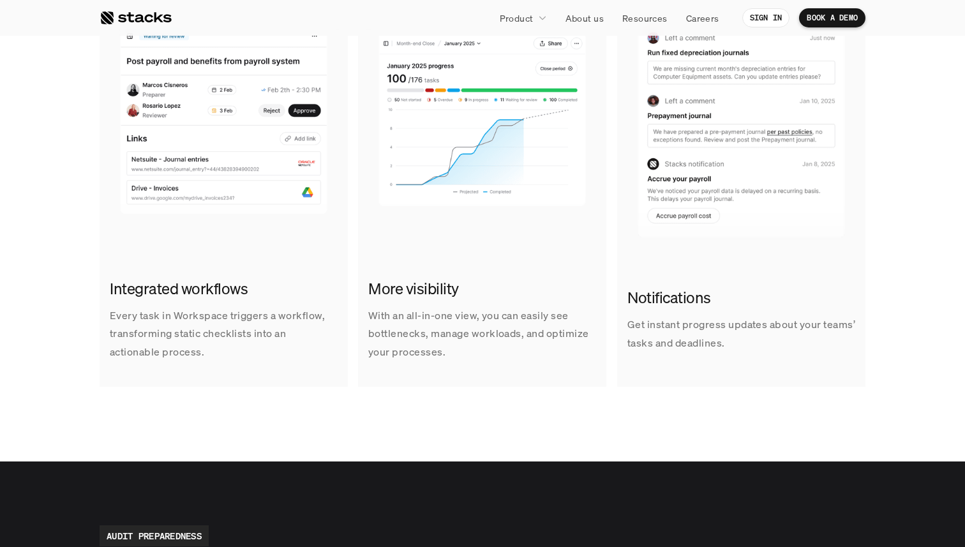
click at [154, 314] on p "Every task in Workspace triggers a workflow, transforming static checklists int…" at bounding box center [224, 333] width 228 height 55
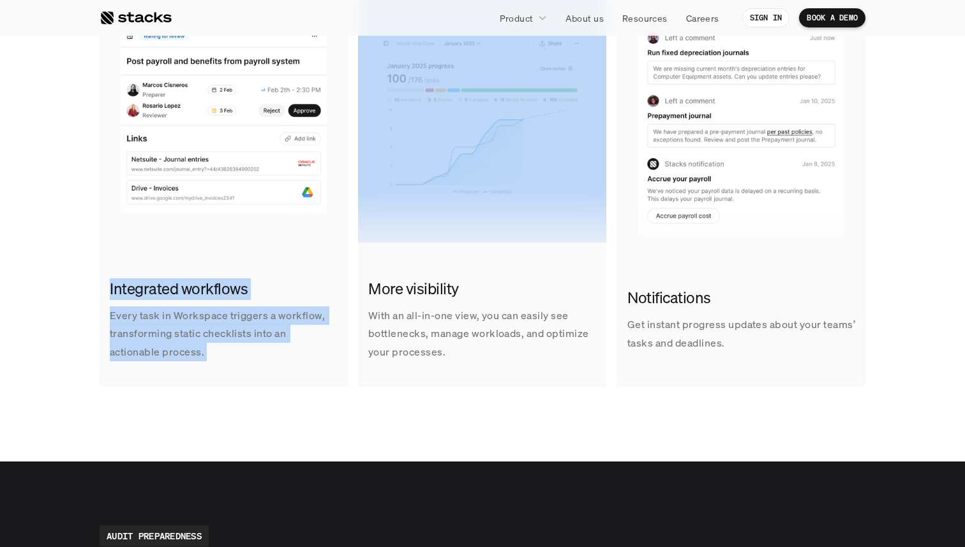
drag, startPoint x: 154, startPoint y: 314, endPoint x: 184, endPoint y: 257, distance: 64.2
click at [184, 257] on link "Integrated workflows Every task in Workspace triggers a workflow, transforming …" at bounding box center [224, 186] width 248 height 399
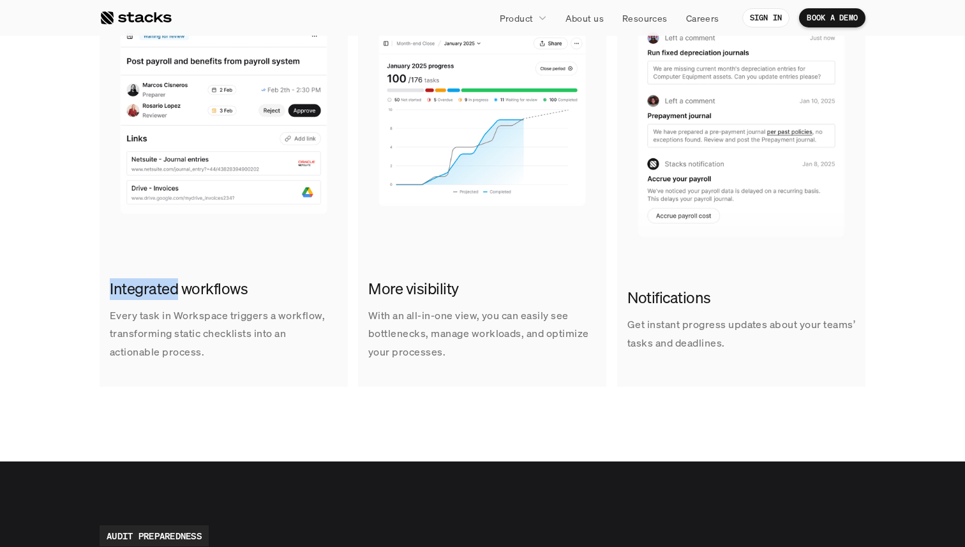
click at [184, 257] on link "Integrated workflows Every task in Workspace triggers a workflow, transforming …" at bounding box center [224, 186] width 248 height 399
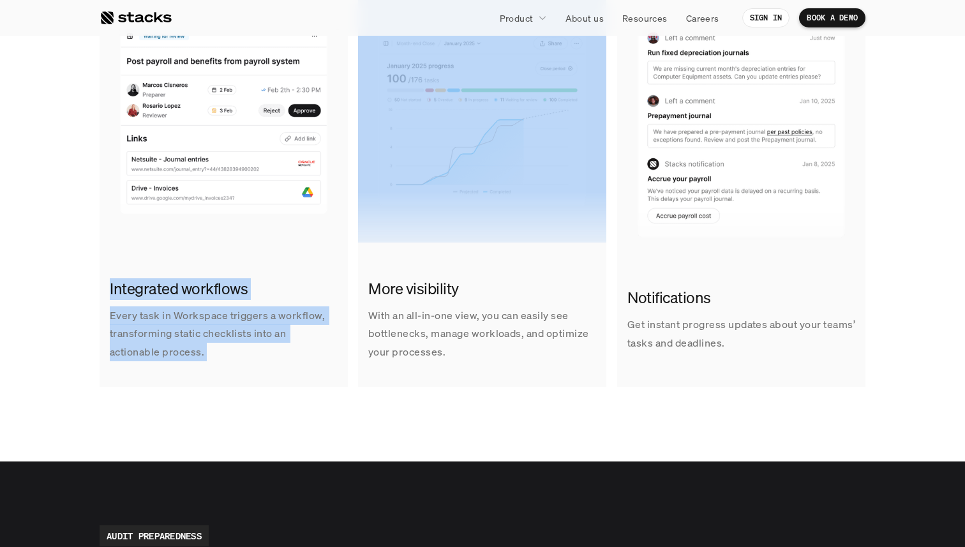
drag, startPoint x: 184, startPoint y: 257, endPoint x: 218, endPoint y: 359, distance: 107.6
click at [218, 360] on link "Integrated workflows Every task in Workspace triggers a workflow, transforming …" at bounding box center [224, 186] width 248 height 399
click at [218, 359] on p "Every task in Workspace triggers a workflow, transforming static checklists int…" at bounding box center [224, 333] width 228 height 55
drag, startPoint x: 218, startPoint y: 359, endPoint x: 196, endPoint y: 266, distance: 95.7
click at [196, 266] on link "Integrated workflows Every task in Workspace triggers a workflow, transforming …" at bounding box center [224, 186] width 248 height 399
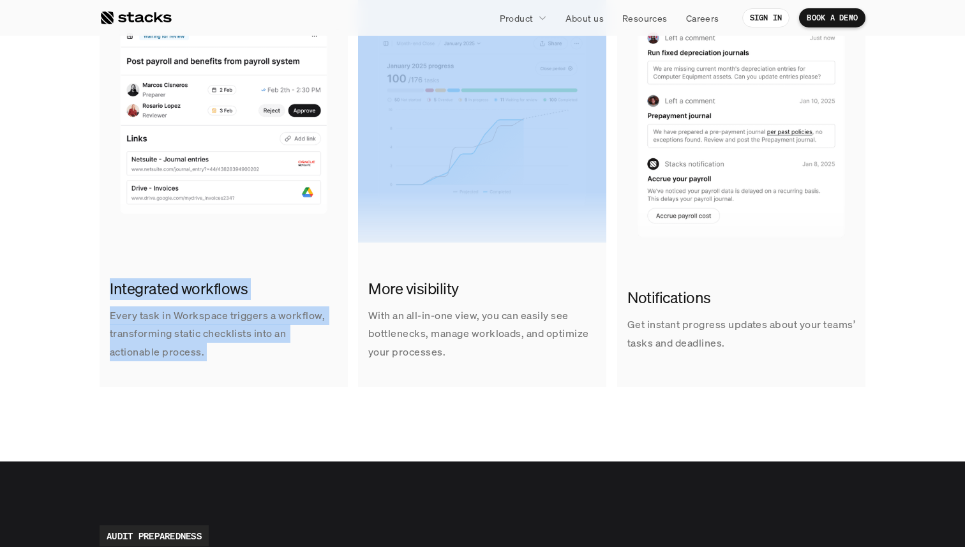
click at [196, 266] on link "Integrated workflows Every task in Workspace triggers a workflow, transforming …" at bounding box center [224, 186] width 248 height 399
drag, startPoint x: 196, startPoint y: 266, endPoint x: 235, endPoint y: 366, distance: 106.9
click at [235, 366] on link "Integrated workflows Every task in Workspace triggers a workflow, transforming …" at bounding box center [224, 186] width 248 height 399
click at [235, 366] on div "Integrated workflows Every task in Workspace triggers a workflow, transforming …" at bounding box center [224, 319] width 248 height 103
drag, startPoint x: 235, startPoint y: 366, endPoint x: 200, endPoint y: 283, distance: 89.2
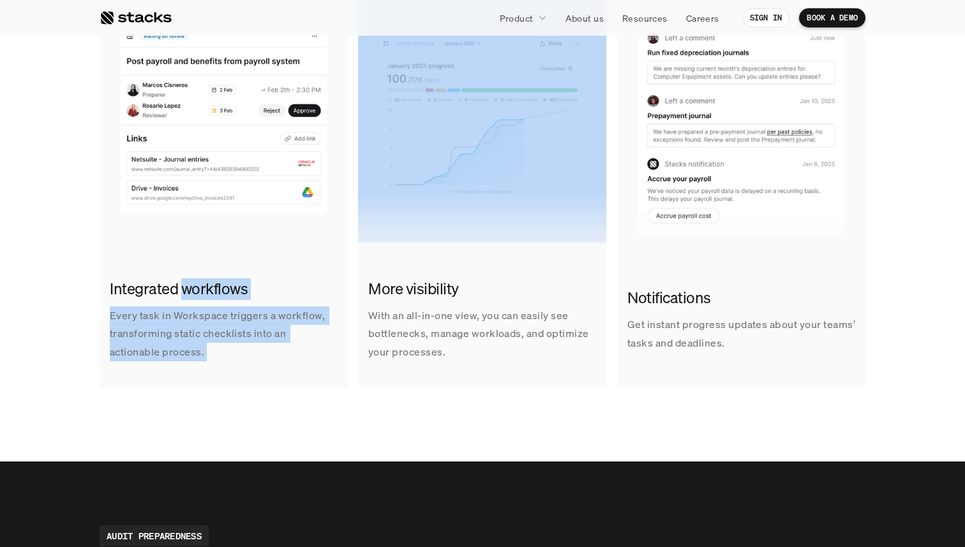
click at [200, 283] on div "Integrated workflows Every task in Workspace triggers a workflow, transforming …" at bounding box center [224, 319] width 248 height 103
click at [200, 283] on h2 "Integrated workflows" at bounding box center [224, 289] width 228 height 22
drag, startPoint x: 200, startPoint y: 283, endPoint x: 313, endPoint y: 344, distance: 127.6
click at [313, 345] on div "Integrated workflows Every task in Workspace triggers a workflow, transforming …" at bounding box center [224, 319] width 248 height 103
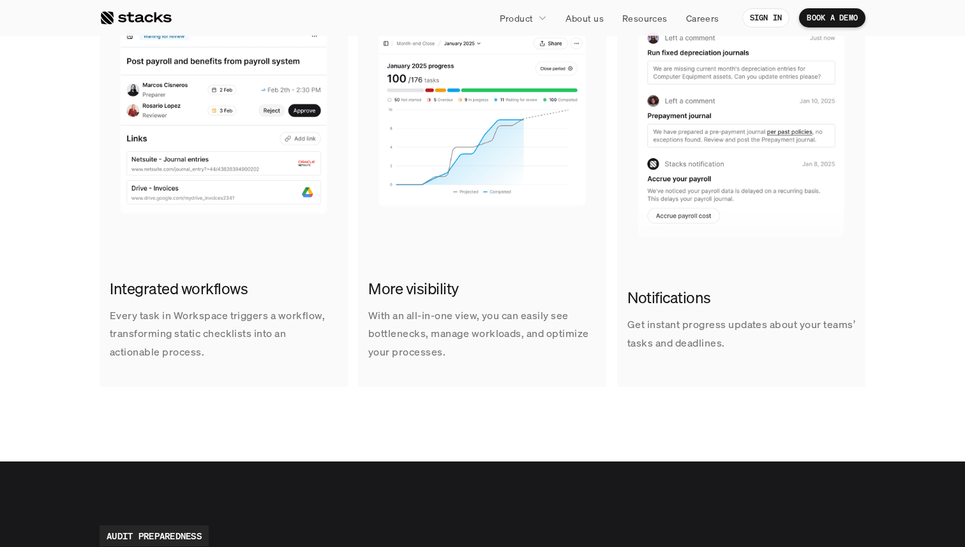
click at [437, 322] on p "With an all-in-one view, you can easily see bottlenecks, manage workloads, and …" at bounding box center [482, 333] width 228 height 55
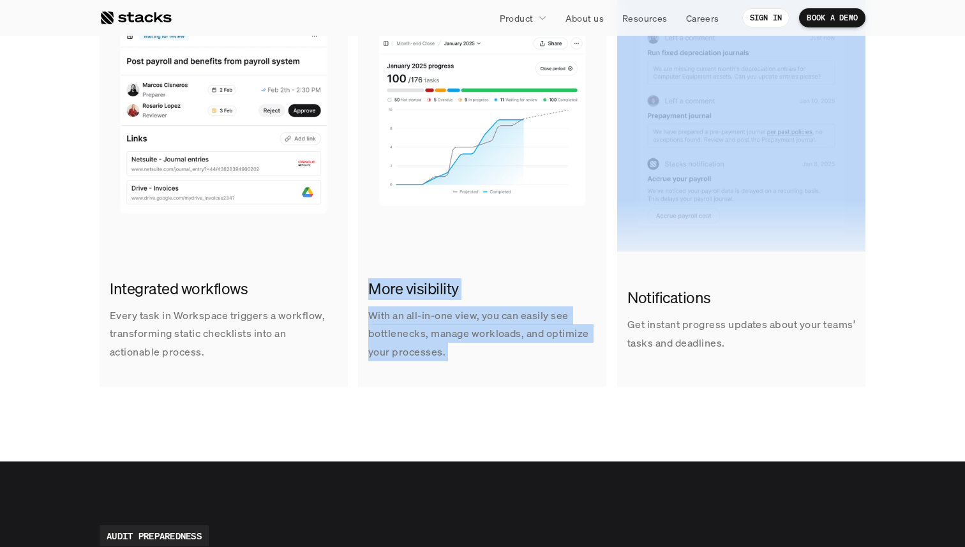
drag, startPoint x: 437, startPoint y: 322, endPoint x: 433, endPoint y: 273, distance: 48.7
click at [433, 273] on div "More visibility With an all-in-one view, you can easily see bottlenecks, manage…" at bounding box center [482, 319] width 248 height 103
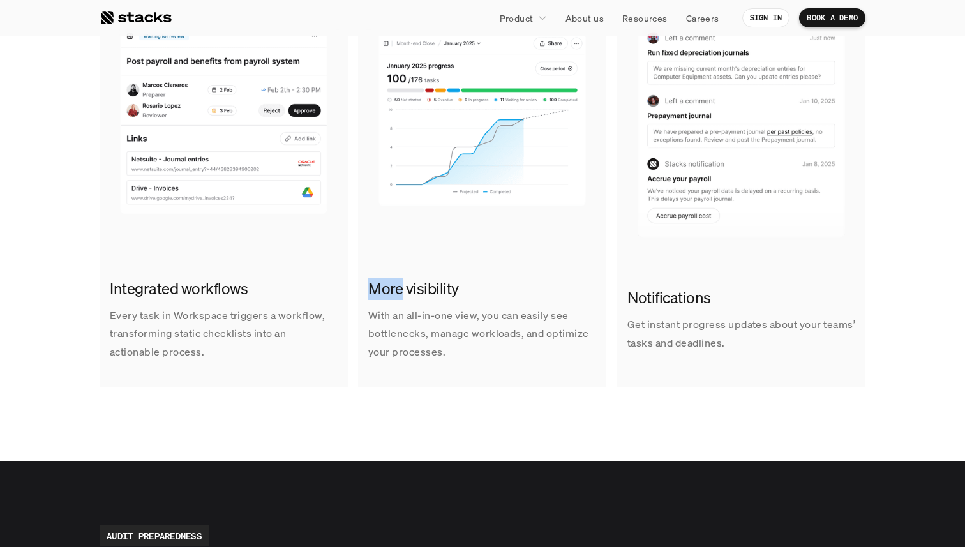
click at [433, 273] on div "More visibility With an all-in-one view, you can easily see bottlenecks, manage…" at bounding box center [482, 319] width 248 height 103
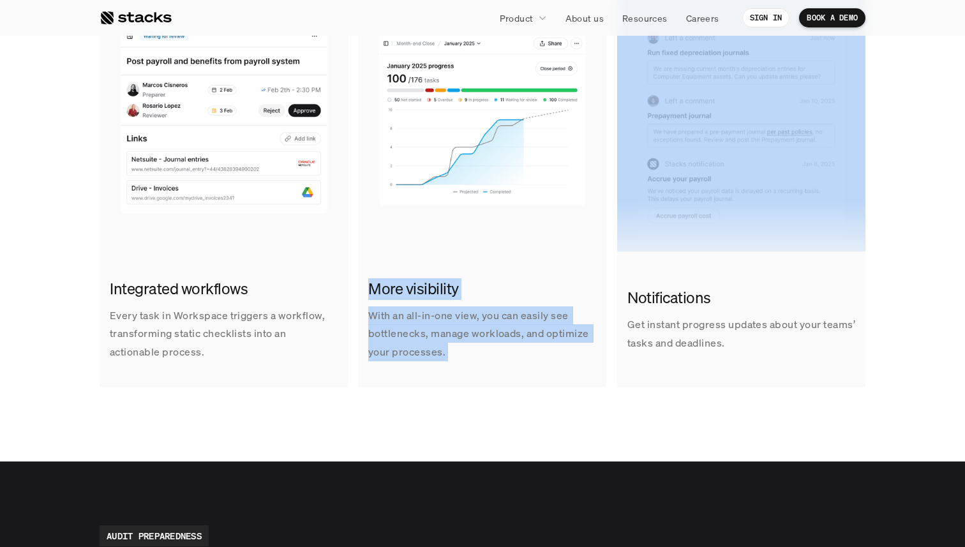
drag, startPoint x: 433, startPoint y: 273, endPoint x: 464, endPoint y: 352, distance: 84.5
click at [464, 352] on div "More visibility With an all-in-one view, you can easily see bottlenecks, manage…" at bounding box center [482, 319] width 248 height 103
click at [464, 352] on p "With an all-in-one view, you can easily see bottlenecks, manage workloads, and …" at bounding box center [482, 333] width 228 height 55
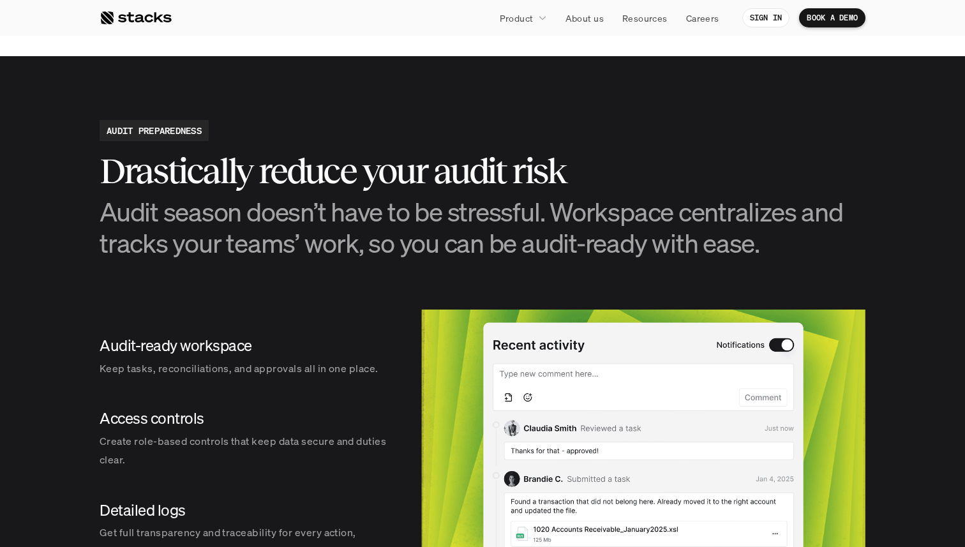
scroll to position [1307, 0]
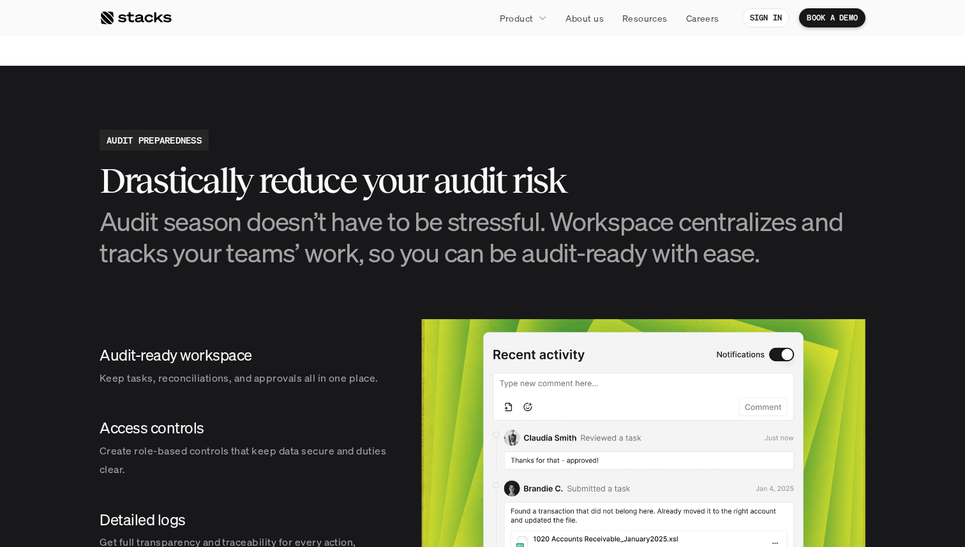
click at [466, 175] on h2 "Drastically reduce your audit risk" at bounding box center [483, 181] width 766 height 40
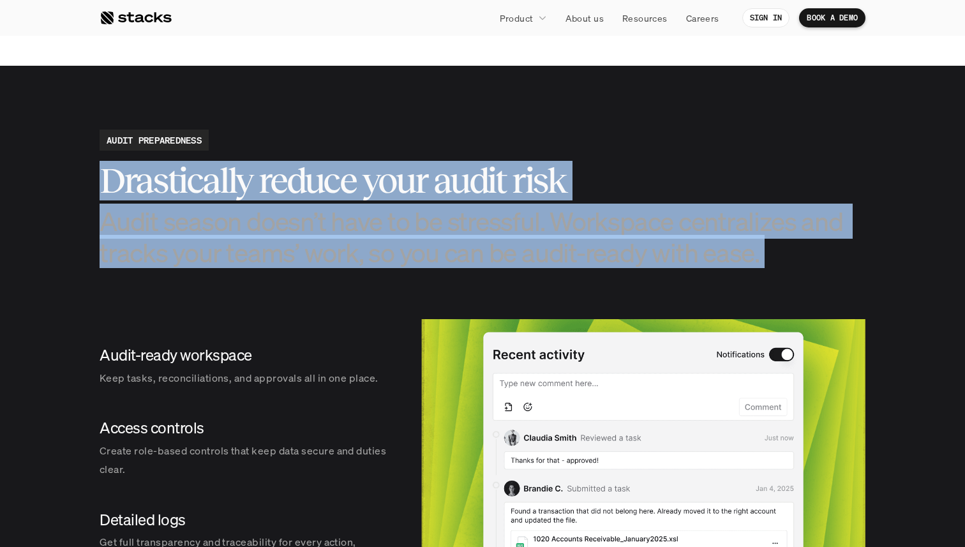
drag, startPoint x: 466, startPoint y: 175, endPoint x: 494, endPoint y: 260, distance: 89.8
click at [494, 260] on div "Drastically reduce your audit risk Audit season doesn’t have to be stressful. W…" at bounding box center [483, 214] width 766 height 107
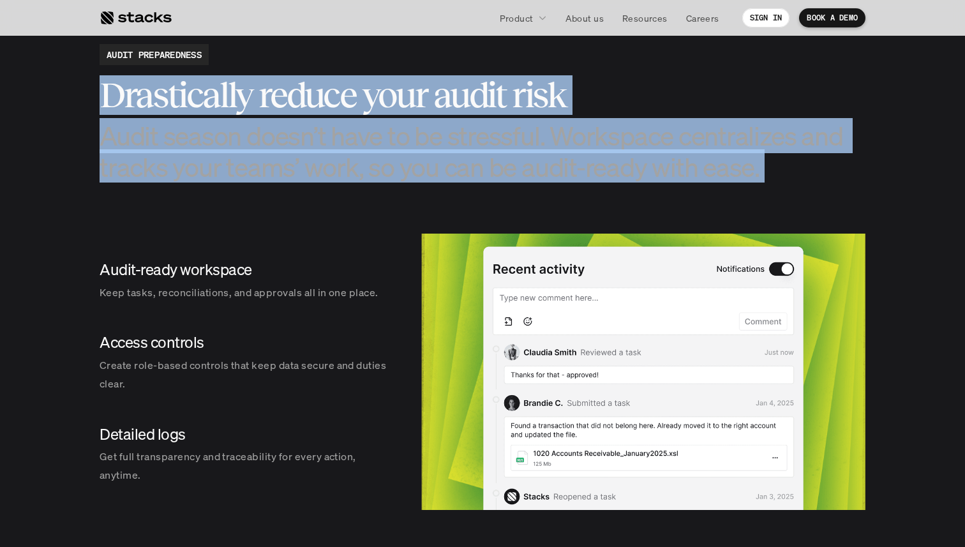
scroll to position [1407, 0]
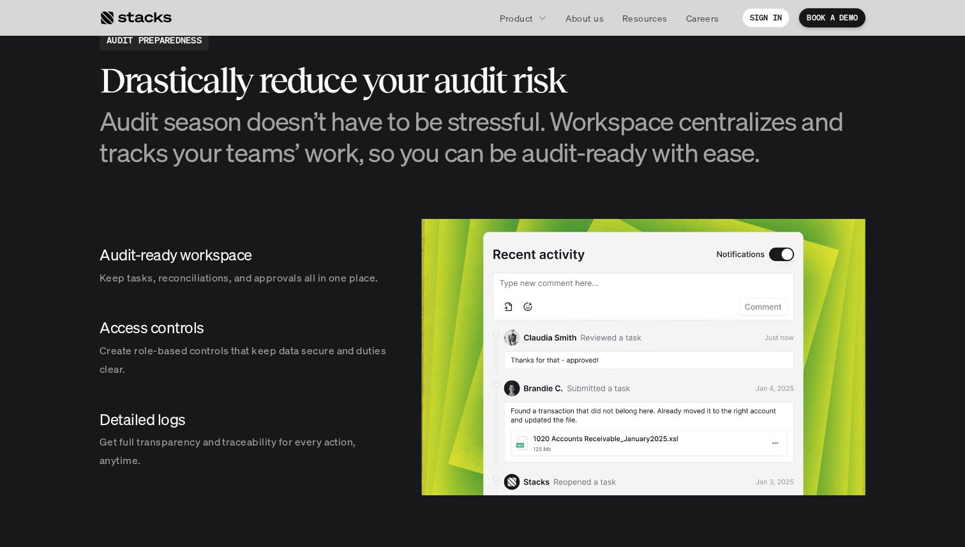
click at [246, 466] on p "Get full transparency and traceability for every action, anytime." at bounding box center [248, 451] width 296 height 37
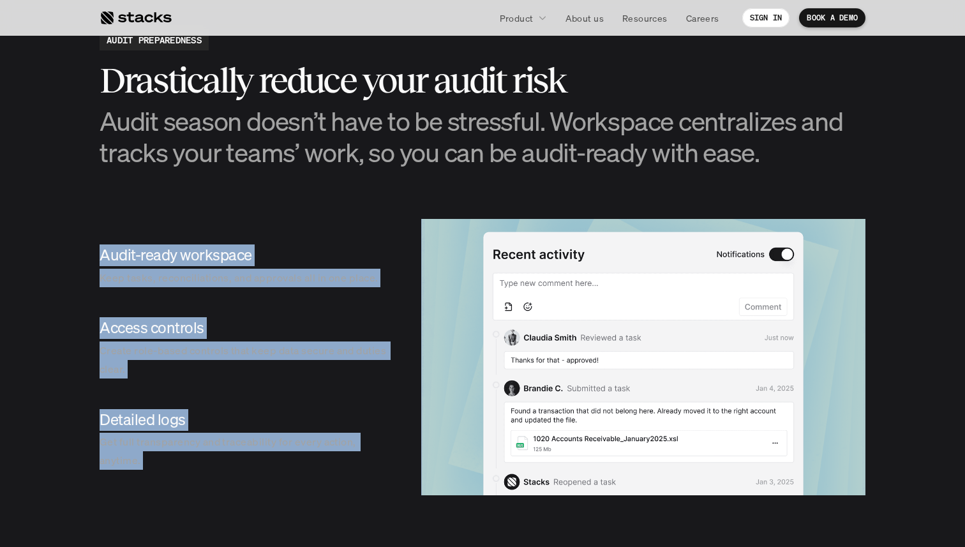
drag, startPoint x: 96, startPoint y: 241, endPoint x: 248, endPoint y: 243, distance: 152.5
click at [248, 243] on div "Audit-ready workspace Keep tasks, reconciliations, and approvals all in one pla…" at bounding box center [248, 357] width 296 height 276
click at [248, 243] on div "Audit-ready workspace Keep tasks, reconciliations, and approvals all in one pla…" at bounding box center [248, 265] width 296 height 63
drag, startPoint x: 248, startPoint y: 243, endPoint x: 286, endPoint y: 478, distance: 238.5
click at [286, 478] on div "Audit-ready workspace Keep tasks, reconciliations, and approvals all in one pla…" at bounding box center [248, 357] width 296 height 276
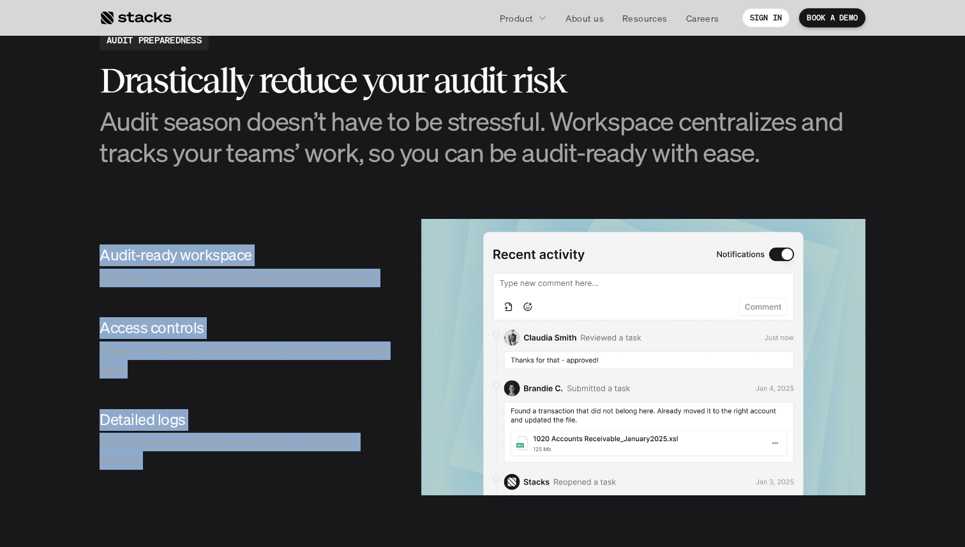
click at [286, 478] on div "Detailed logs Get full transparency and traceability for every action, anytime." at bounding box center [248, 439] width 296 height 81
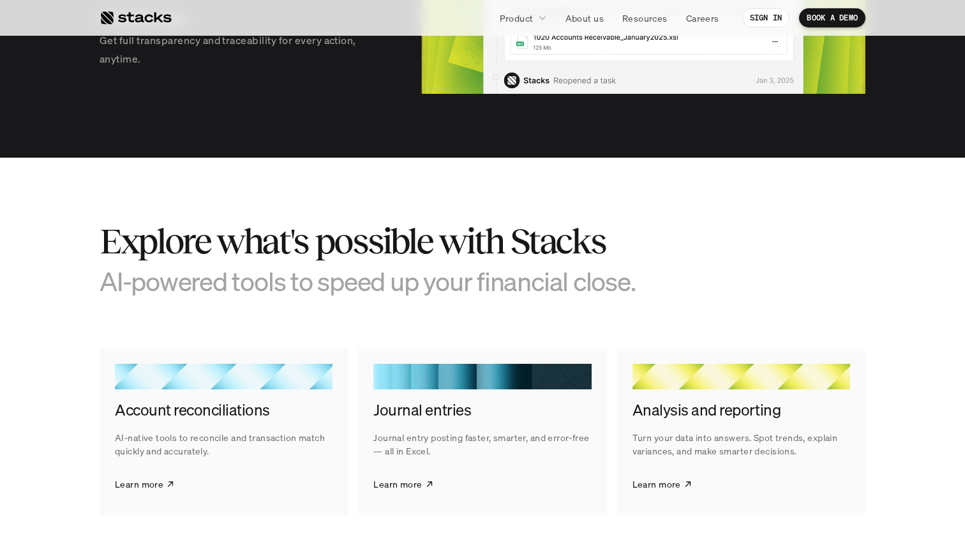
scroll to position [1807, 0]
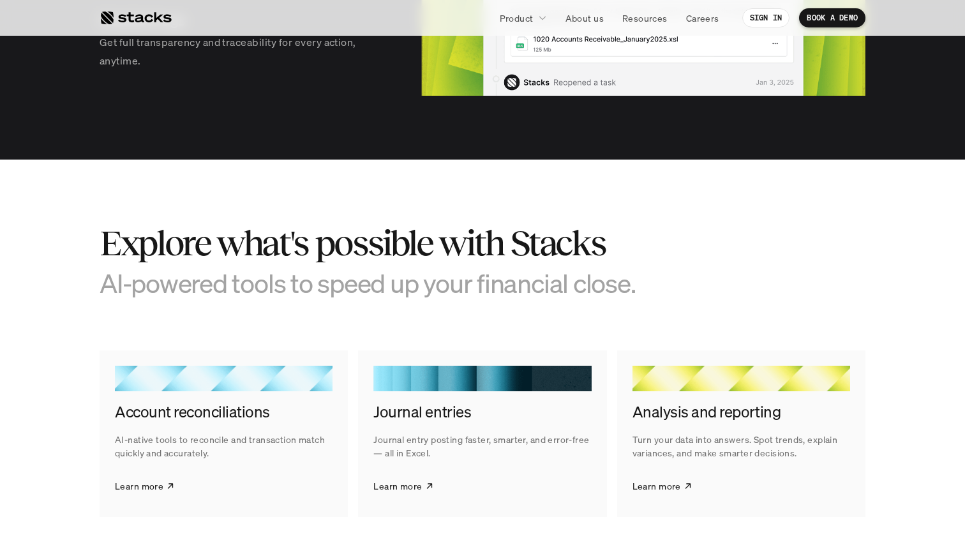
click at [375, 221] on section "Explore what's possible with Stacks AI-powered tools to speed up your financial…" at bounding box center [482, 370] width 965 height 421
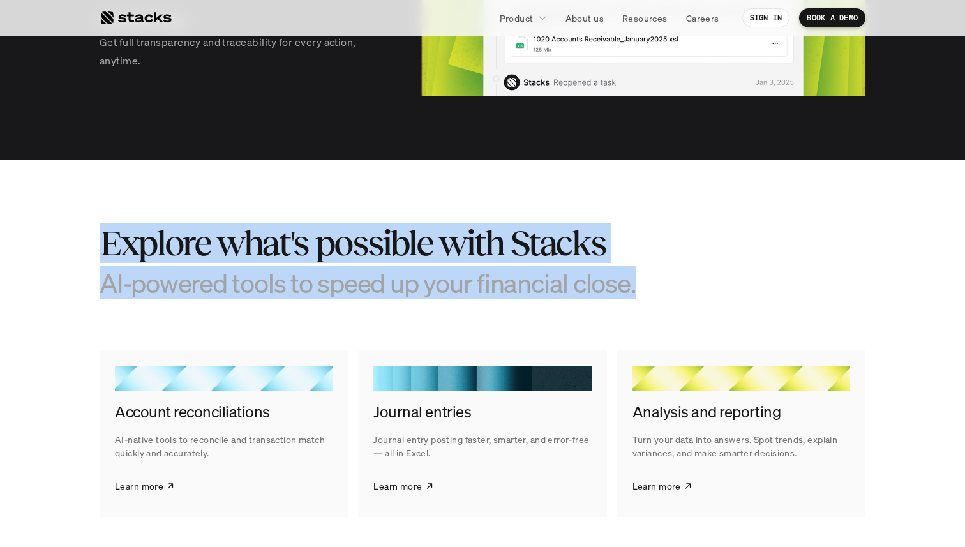
drag, startPoint x: 375, startPoint y: 221, endPoint x: 382, endPoint y: 277, distance: 56.7
click at [382, 277] on section "Explore what's possible with Stacks AI-powered tools to speed up your financial…" at bounding box center [482, 370] width 965 height 421
click at [382, 277] on h3 "AI-powered tools to speed up your financial close." at bounding box center [387, 282] width 574 height 31
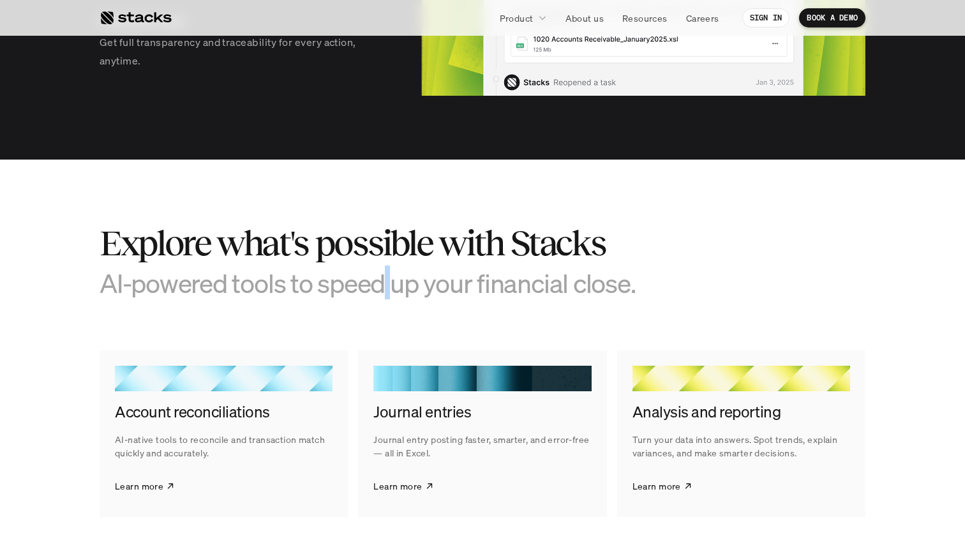
click at [382, 277] on h3 "AI-powered tools to speed up your financial close." at bounding box center [387, 282] width 574 height 31
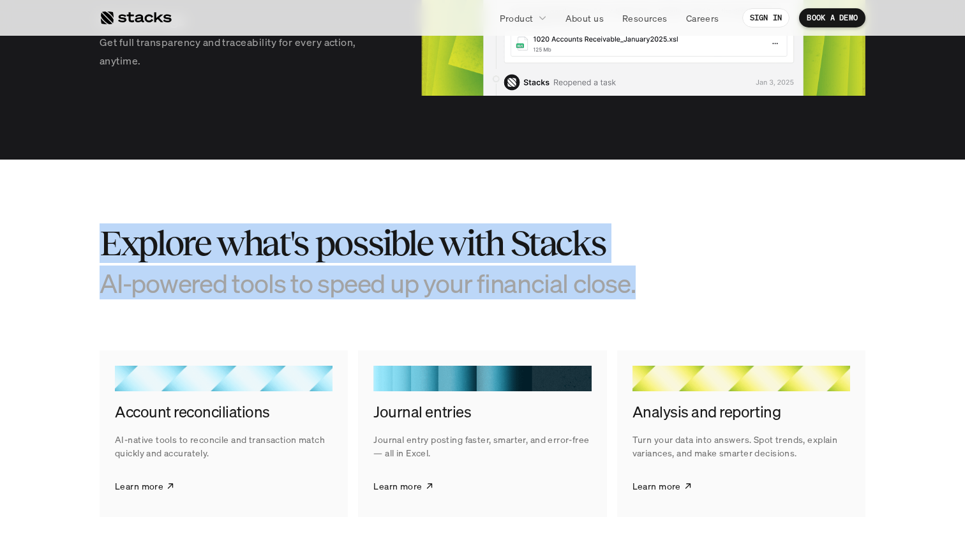
drag, startPoint x: 382, startPoint y: 277, endPoint x: 380, endPoint y: 231, distance: 46.0
click at [380, 231] on div "Explore what's possible with Stacks AI-powered tools to speed up your financial…" at bounding box center [387, 261] width 574 height 76
click at [380, 231] on h2 "Explore what's possible with Stacks" at bounding box center [387, 243] width 574 height 40
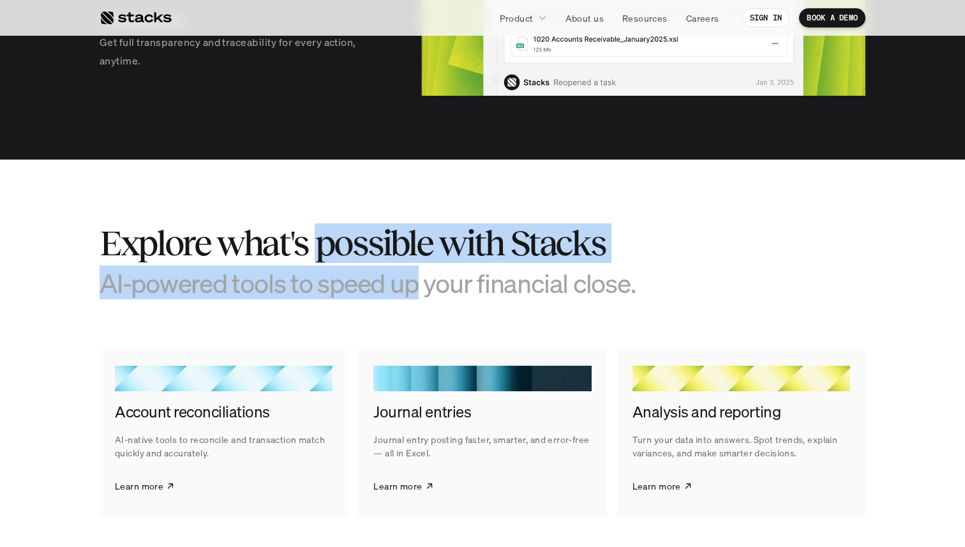
drag, startPoint x: 380, startPoint y: 231, endPoint x: 410, endPoint y: 284, distance: 60.9
click at [410, 285] on div "Explore what's possible with Stacks AI-powered tools to speed up your financial…" at bounding box center [387, 261] width 574 height 76
click at [410, 284] on h3 "AI-powered tools to speed up your financial close." at bounding box center [387, 282] width 574 height 31
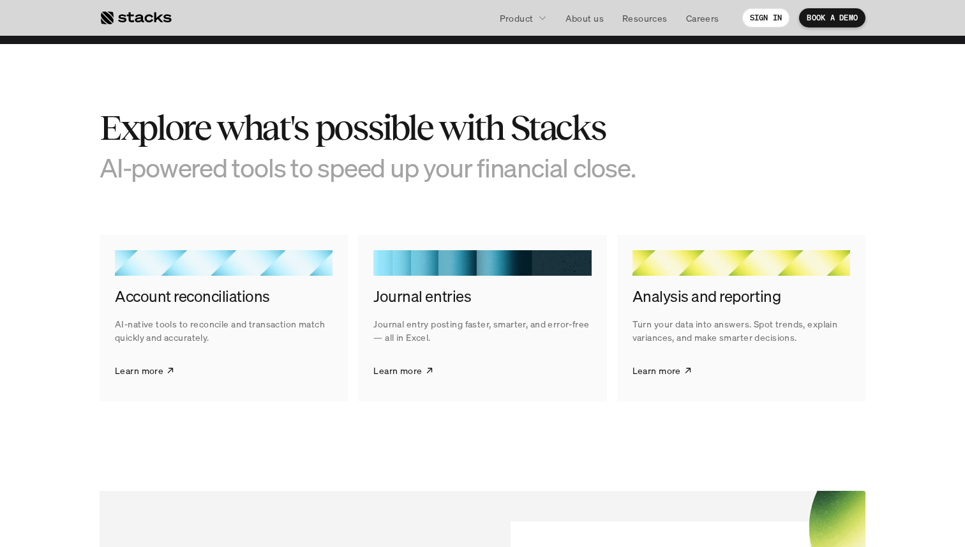
scroll to position [1955, 0]
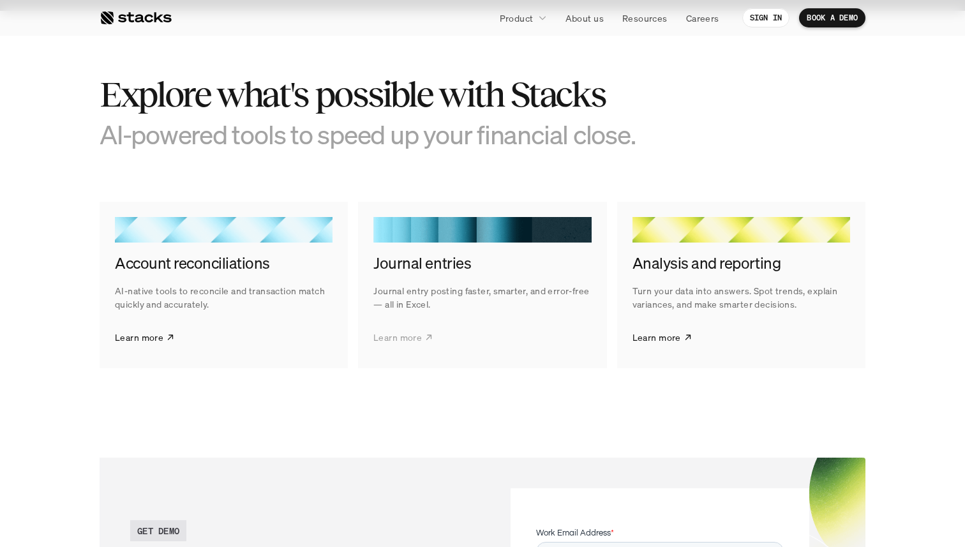
click at [403, 337] on p "Learn more" at bounding box center [397, 337] width 49 height 13
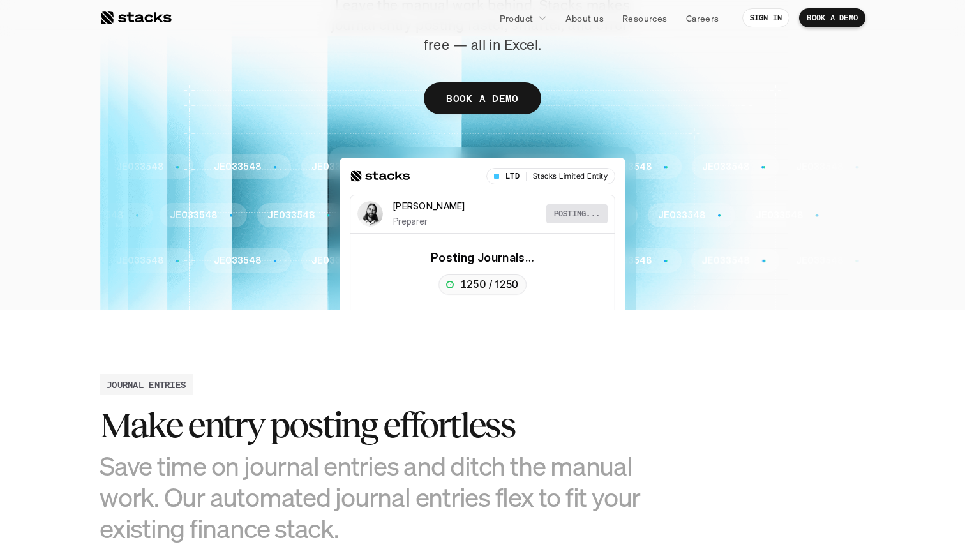
scroll to position [266, 0]
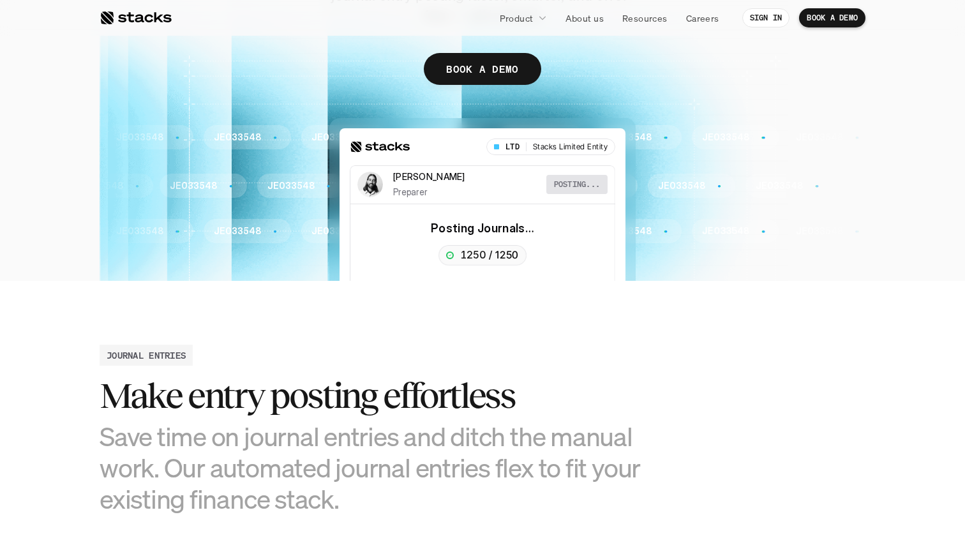
click at [470, 208] on div "JE033548 JE033548 JE033548 JE033548 JE033548 JE033548 JE033548 JE033548 JE03354…" at bounding box center [483, 199] width 766 height 163
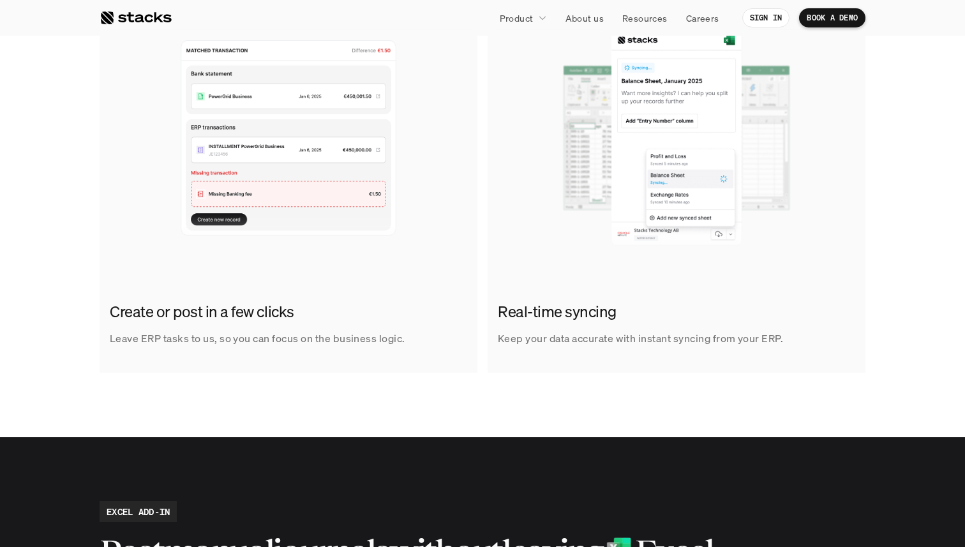
scroll to position [819, 0]
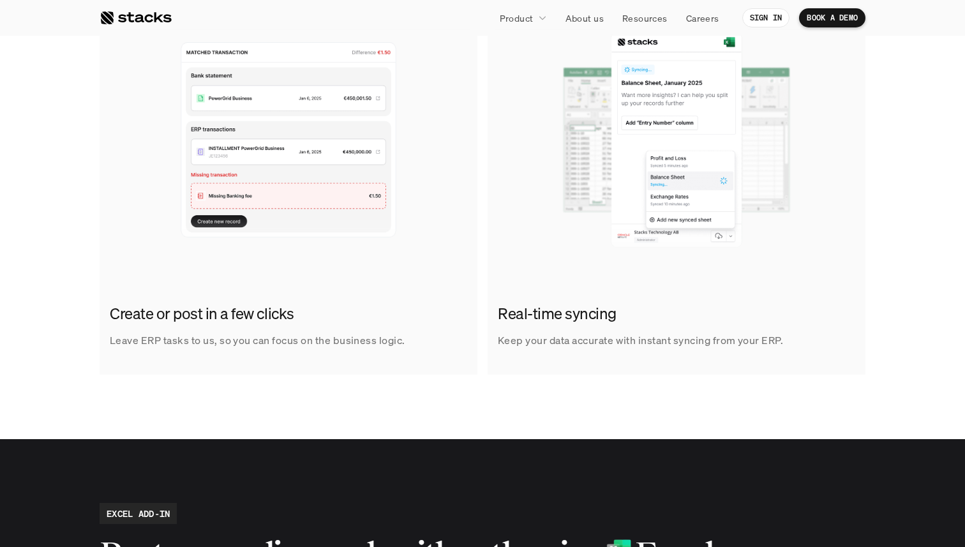
click at [267, 276] on link "Create or post in a few clicks Leave ERP tasks to us, so you can focus on the b…" at bounding box center [289, 193] width 378 height 362
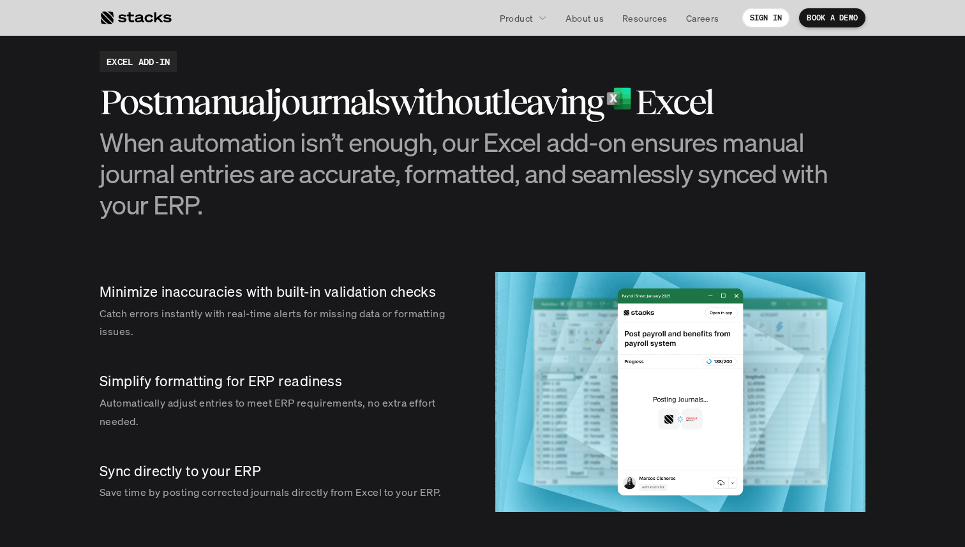
scroll to position [691, 0]
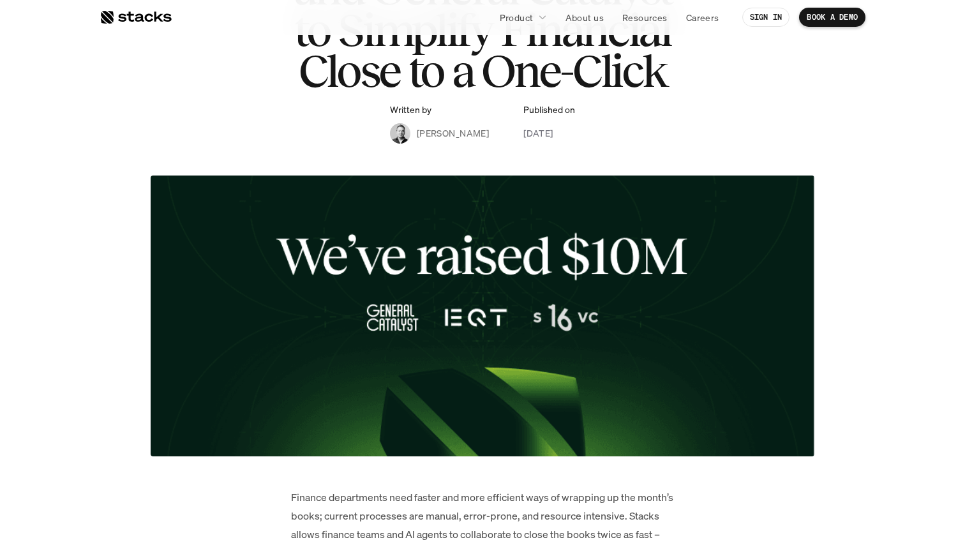
scroll to position [207, 0]
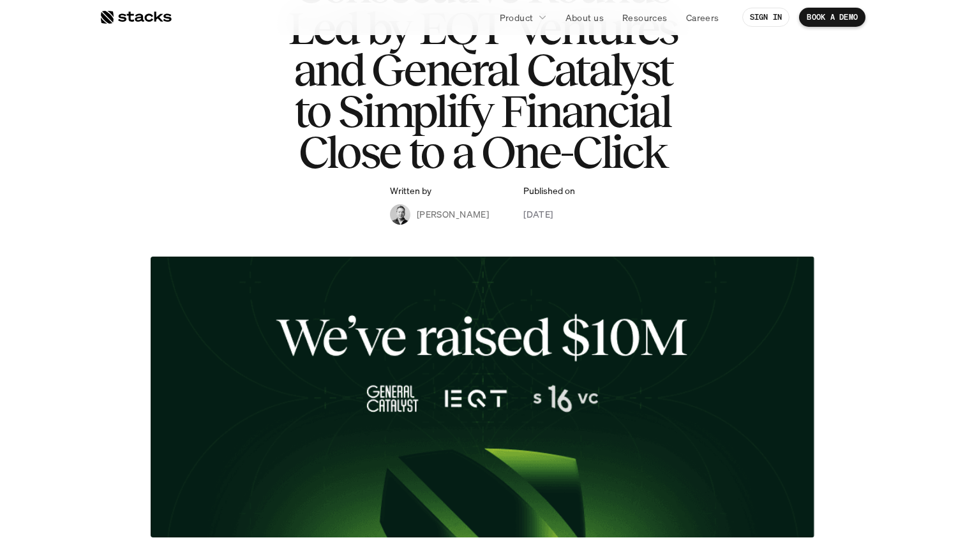
click at [428, 212] on p "[PERSON_NAME]" at bounding box center [453, 213] width 72 height 13
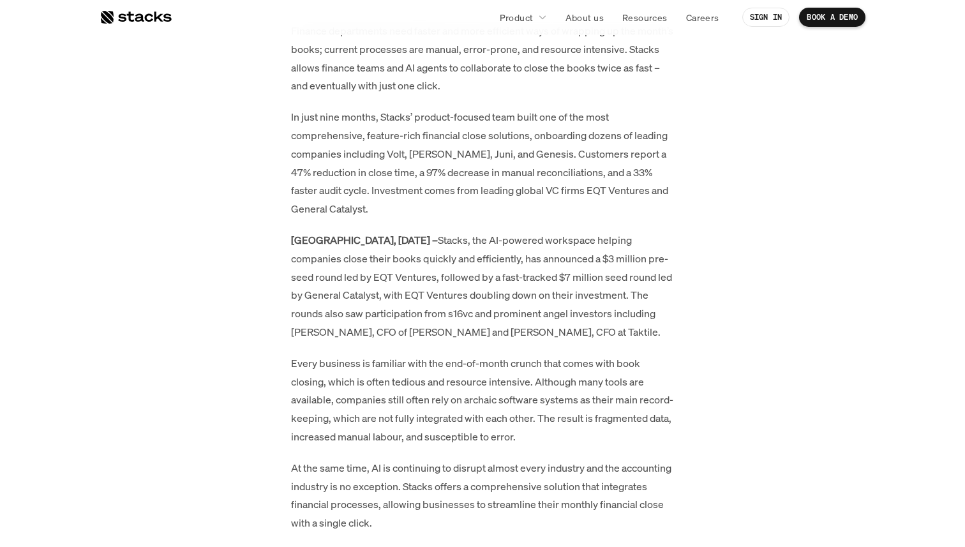
scroll to position [618, 0]
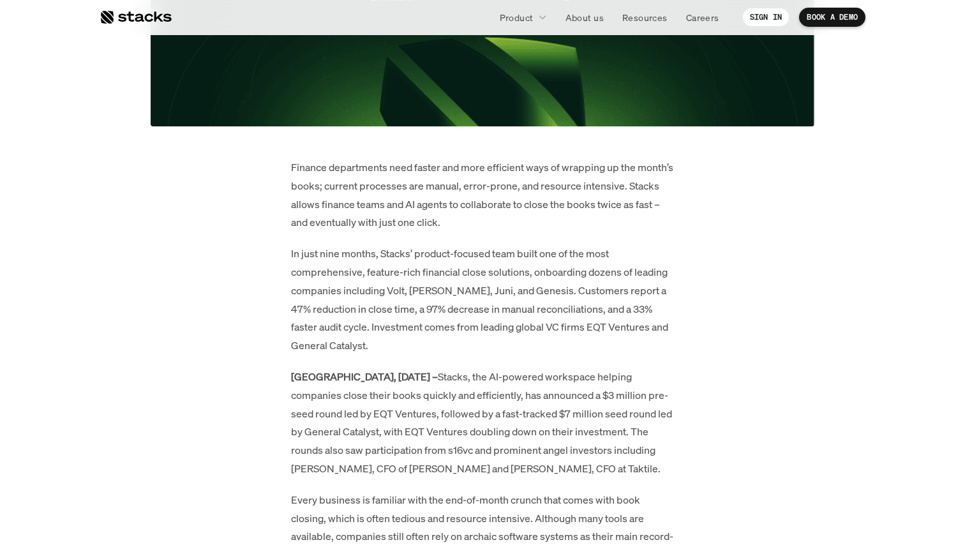
click at [481, 202] on p "Finance departments need faster and more efficient ways of wrapping up the mont…" at bounding box center [482, 194] width 383 height 73
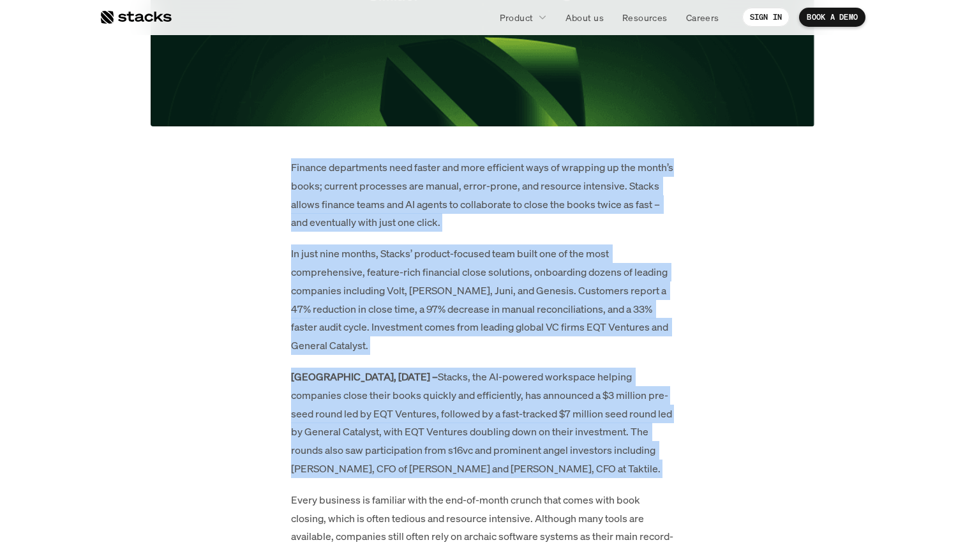
drag, startPoint x: 481, startPoint y: 202, endPoint x: 501, endPoint y: 373, distance: 172.2
click at [501, 373] on p "[GEOGRAPHIC_DATA], [DATE] – Stacks, the AI-powered workspace helping companies …" at bounding box center [482, 423] width 383 height 110
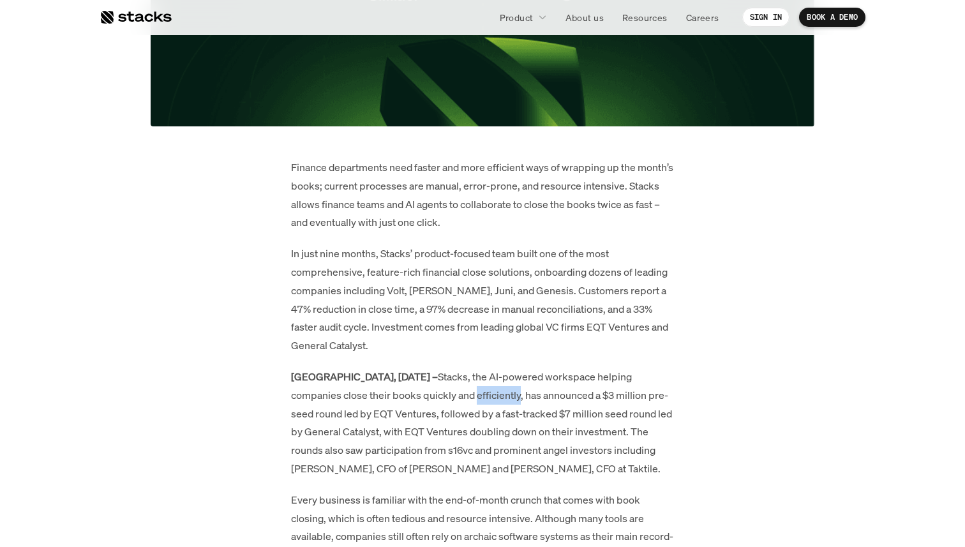
click at [501, 373] on p "[GEOGRAPHIC_DATA], [DATE] – Stacks, the AI-powered workspace helping companies …" at bounding box center [482, 423] width 383 height 110
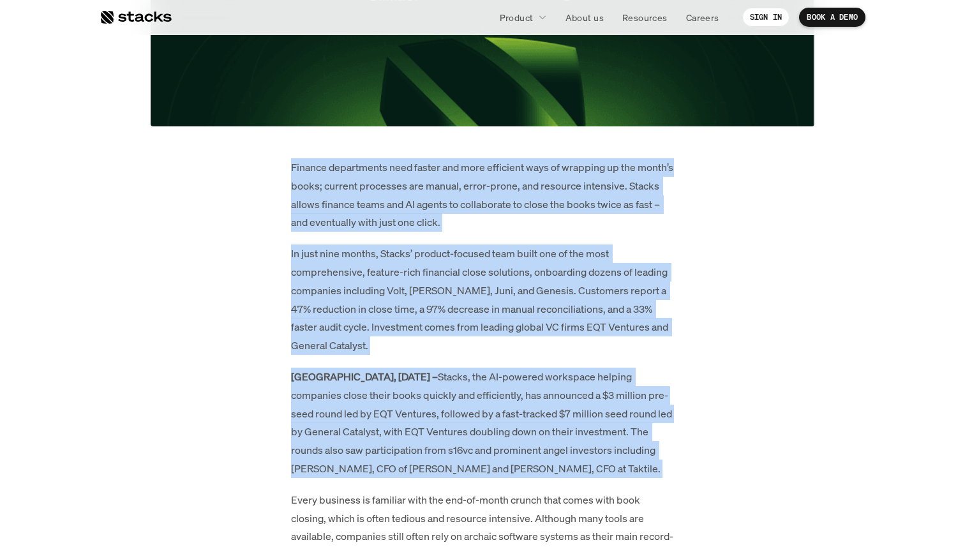
drag, startPoint x: 501, startPoint y: 373, endPoint x: 486, endPoint y: 188, distance: 185.1
click at [486, 188] on p "Finance departments need faster and more efficient ways of wrapping up the mont…" at bounding box center [482, 194] width 383 height 73
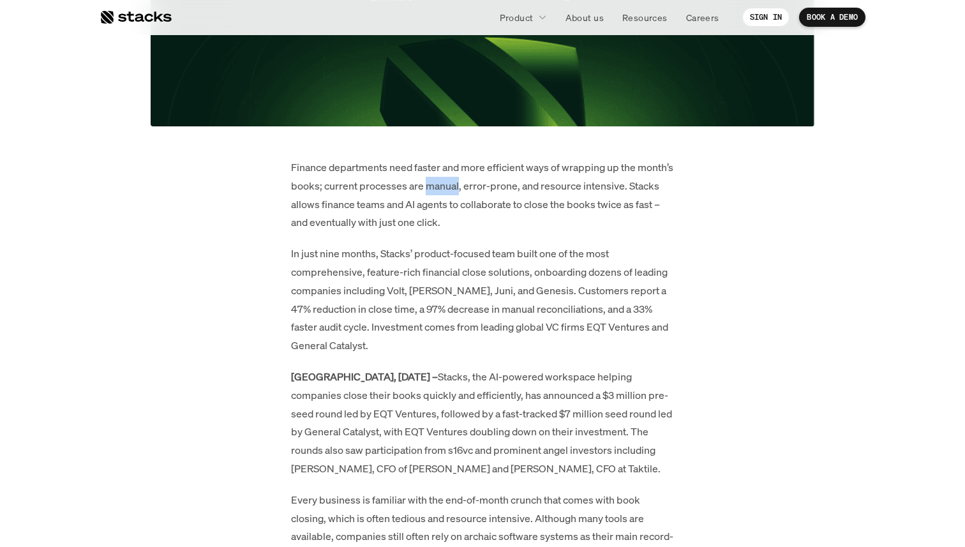
click at [486, 188] on p "Finance departments need faster and more efficient ways of wrapping up the mont…" at bounding box center [482, 194] width 383 height 73
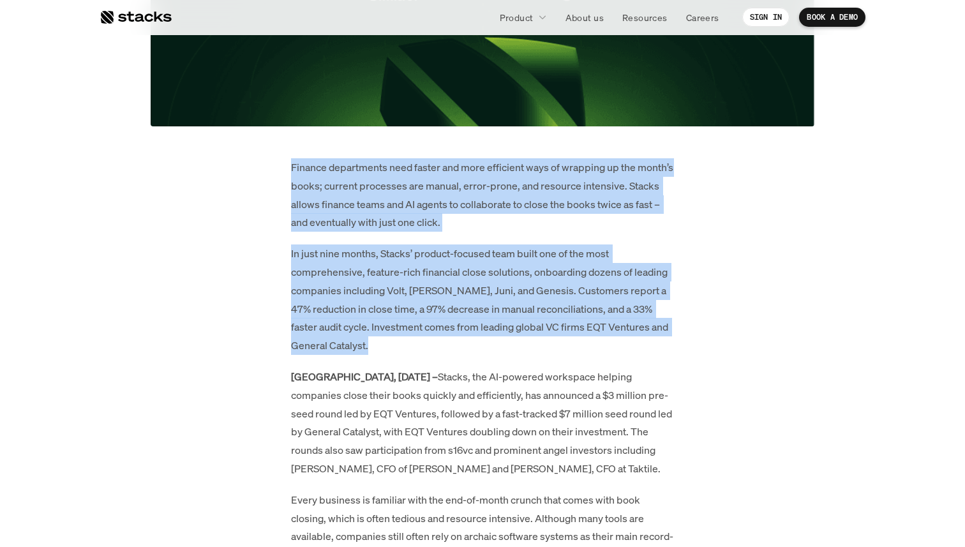
drag, startPoint x: 486, startPoint y: 188, endPoint x: 498, endPoint y: 297, distance: 109.8
click at [498, 297] on p "In just nine months, Stacks’ product-focused team built one of the most compreh…" at bounding box center [482, 299] width 383 height 110
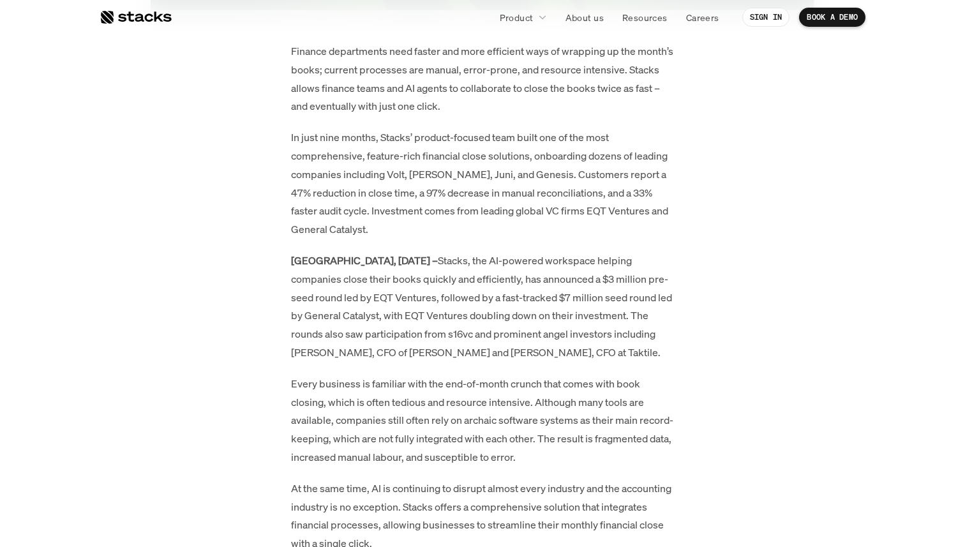
scroll to position [740, 0]
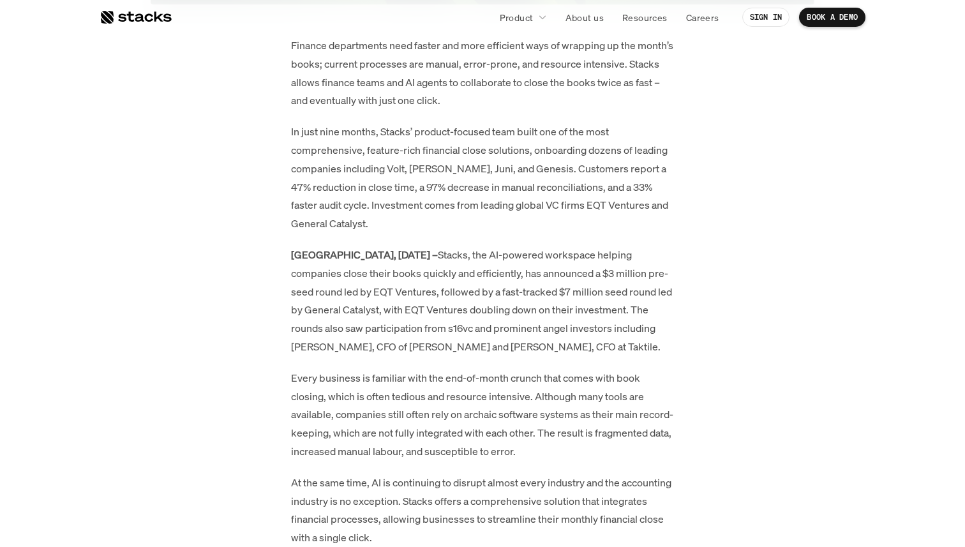
click at [537, 175] on p "In just nine months, Stacks’ product-focused team built one of the most compreh…" at bounding box center [482, 178] width 383 height 110
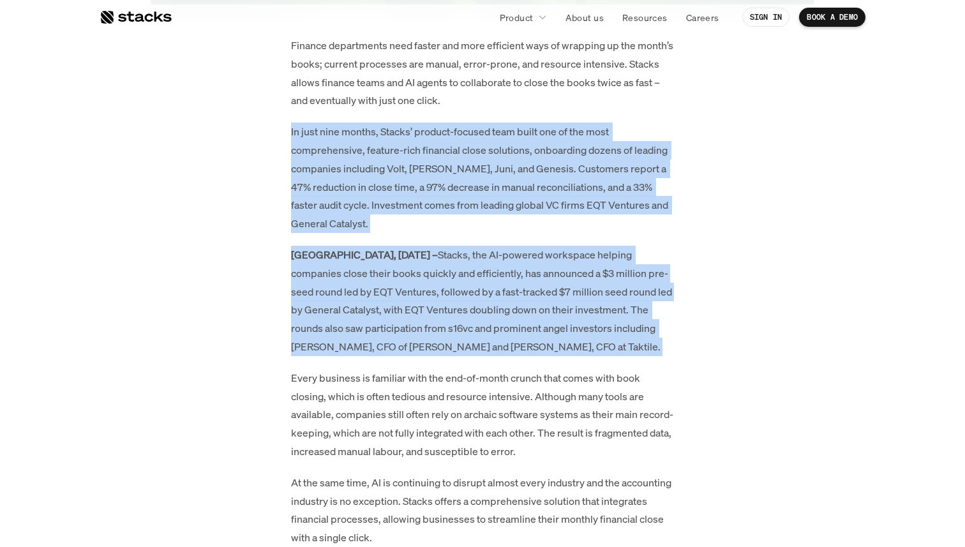
drag, startPoint x: 537, startPoint y: 175, endPoint x: 532, endPoint y: 275, distance: 100.3
click at [532, 275] on p "[GEOGRAPHIC_DATA], [DATE] – Stacks, the AI-powered workspace helping companies …" at bounding box center [482, 301] width 383 height 110
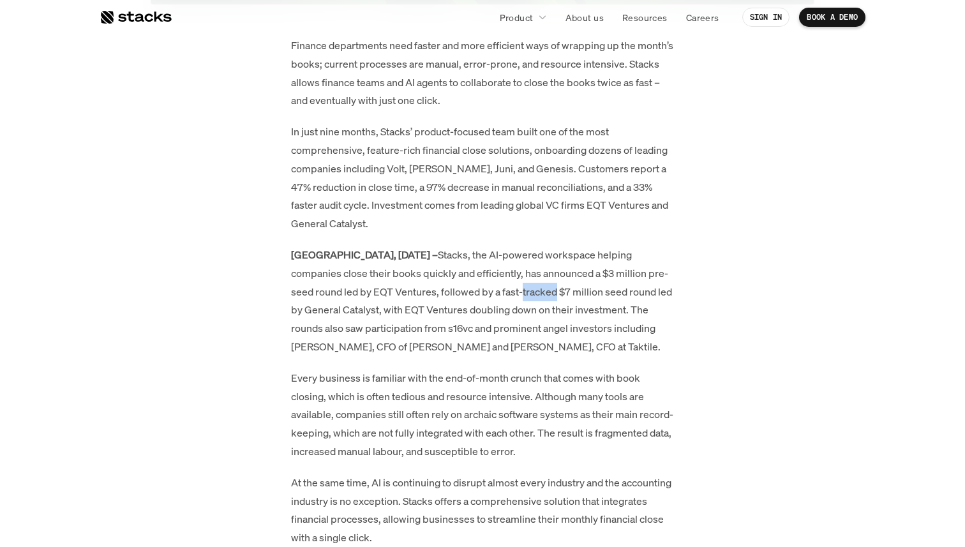
click at [532, 275] on p "[GEOGRAPHIC_DATA], [DATE] – Stacks, the AI-powered workspace helping companies …" at bounding box center [482, 301] width 383 height 110
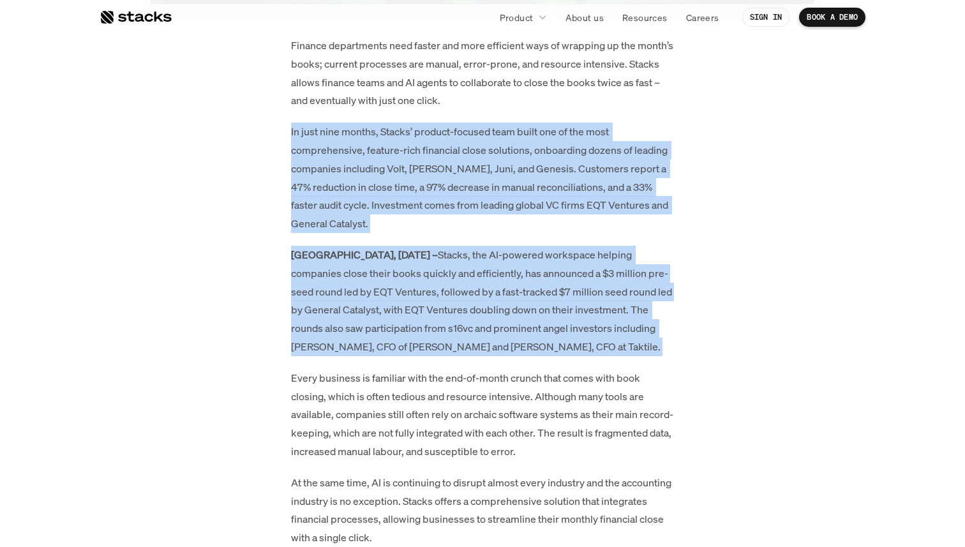
drag, startPoint x: 532, startPoint y: 275, endPoint x: 534, endPoint y: 137, distance: 137.9
click at [534, 137] on p "In just nine months, Stacks’ product-focused team built one of the most compreh…" at bounding box center [482, 178] width 383 height 110
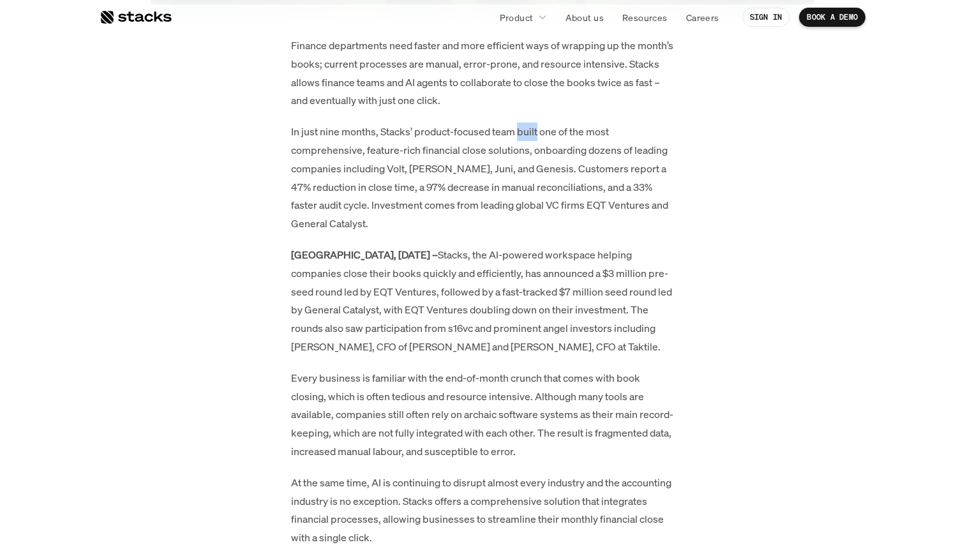
click at [534, 137] on p "In just nine months, Stacks’ product-focused team built one of the most compreh…" at bounding box center [482, 178] width 383 height 110
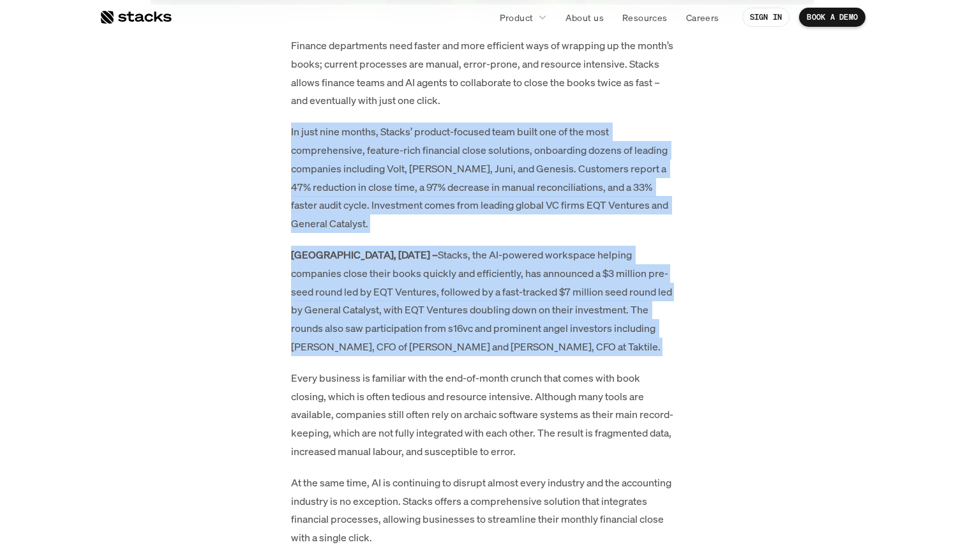
drag, startPoint x: 534, startPoint y: 137, endPoint x: 532, endPoint y: 266, distance: 128.9
click at [532, 266] on p "[GEOGRAPHIC_DATA], [DATE] – Stacks, the AI-powered workspace helping companies …" at bounding box center [482, 301] width 383 height 110
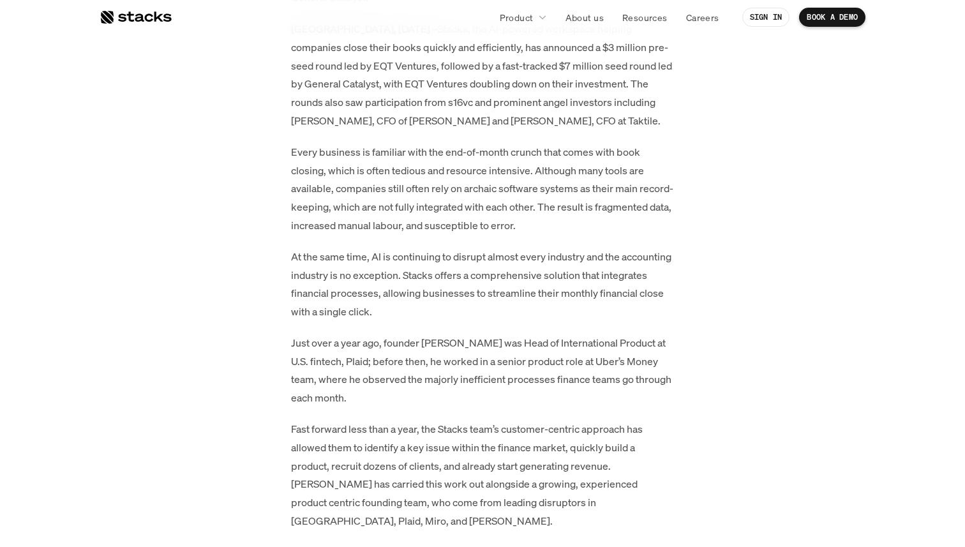
scroll to position [973, 0]
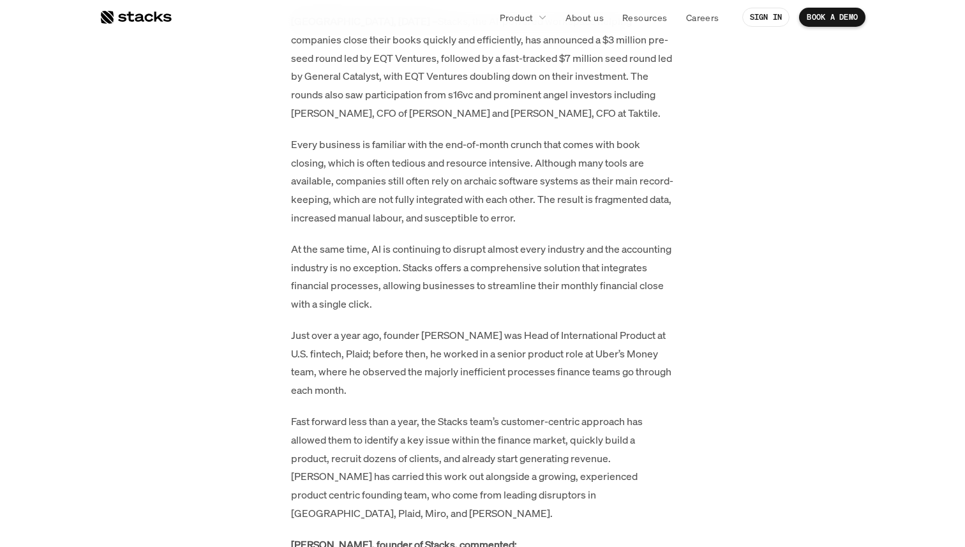
click at [553, 183] on p "Every business is familiar with the end-of-month crunch that comes with book cl…" at bounding box center [482, 181] width 383 height 92
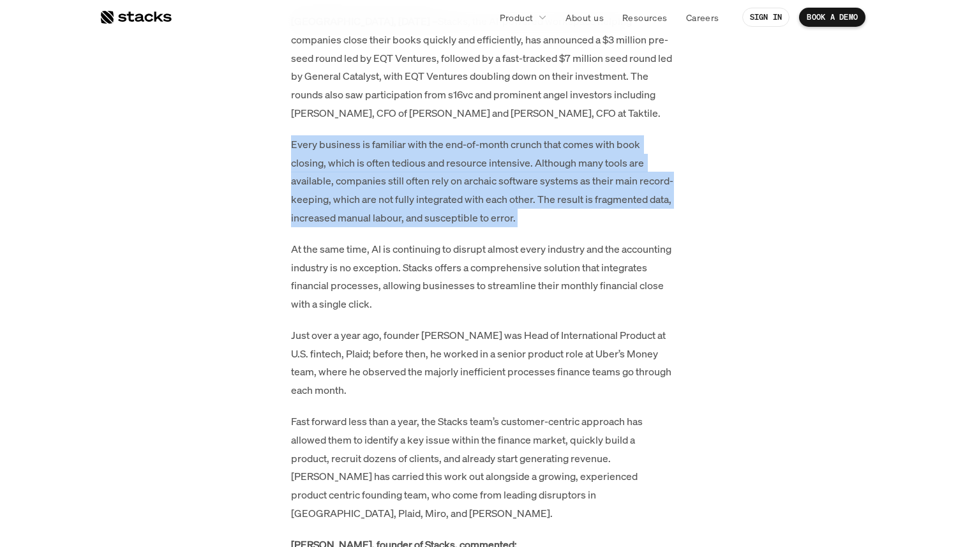
click at [553, 183] on p "Every business is familiar with the end-of-month crunch that comes with book cl…" at bounding box center [482, 181] width 383 height 92
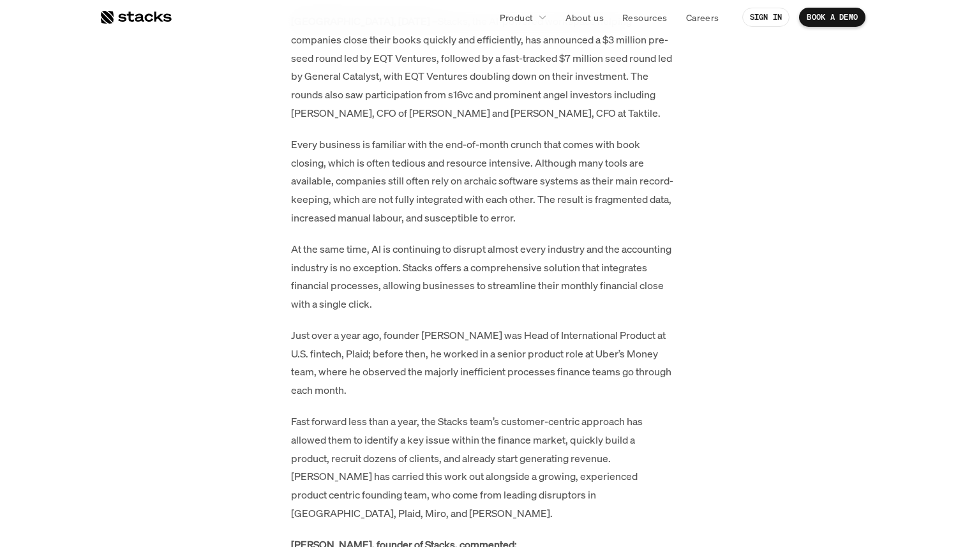
click at [505, 250] on p "At the same time, AI is continuing to disrupt almost every industry and the acc…" at bounding box center [482, 276] width 383 height 73
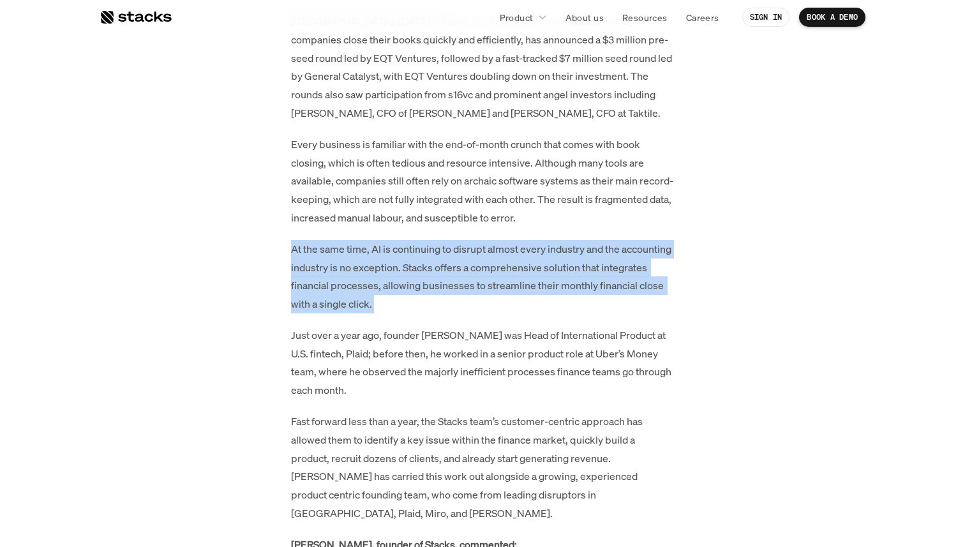
click at [505, 250] on p "At the same time, AI is continuing to disrupt almost every industry and the acc…" at bounding box center [482, 276] width 383 height 73
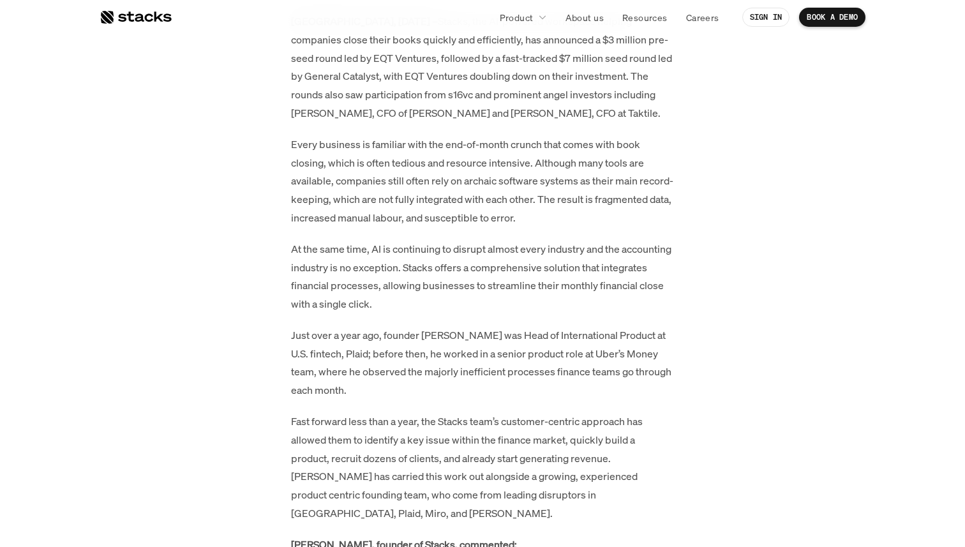
click at [518, 176] on p "Every business is familiar with the end-of-month crunch that comes with book cl…" at bounding box center [482, 181] width 383 height 92
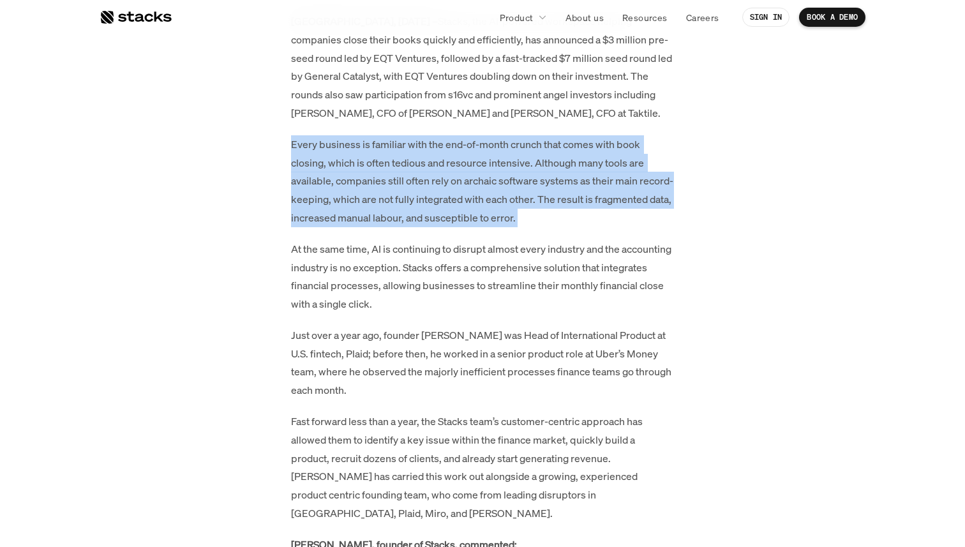
click at [518, 176] on p "Every business is familiar with the end-of-month crunch that comes with book cl…" at bounding box center [482, 181] width 383 height 92
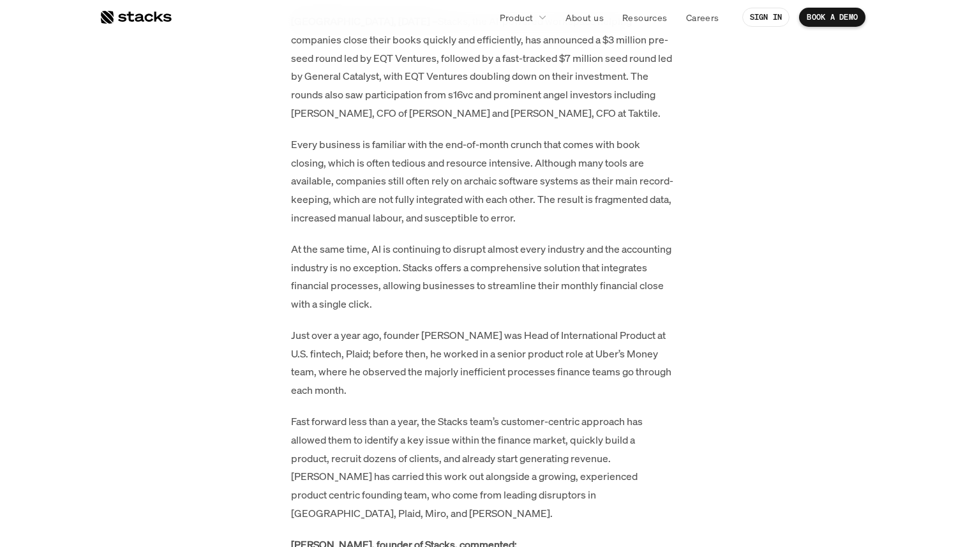
click at [477, 240] on p "At the same time, AI is continuing to disrupt almost every industry and the acc…" at bounding box center [482, 276] width 383 height 73
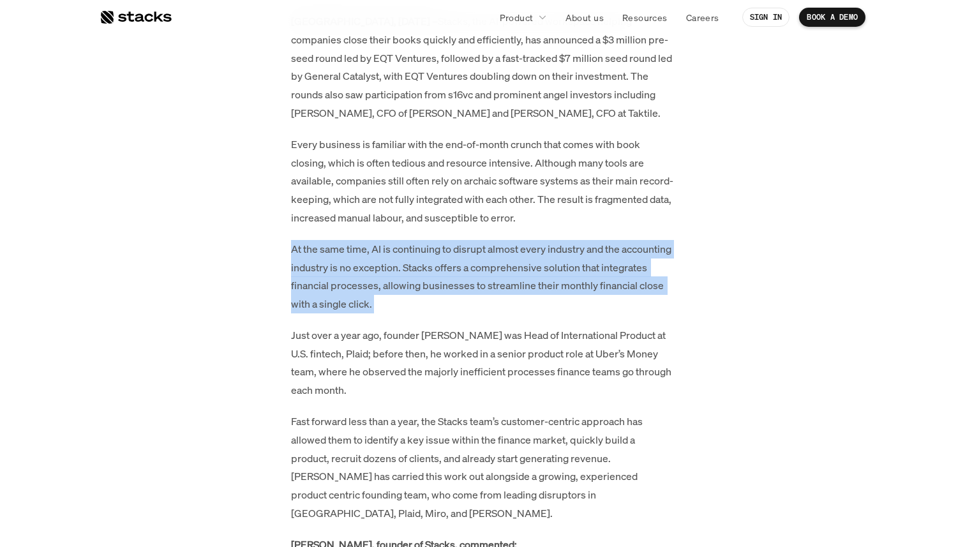
click at [477, 240] on p "At the same time, AI is continuing to disrupt almost every industry and the acc…" at bounding box center [482, 276] width 383 height 73
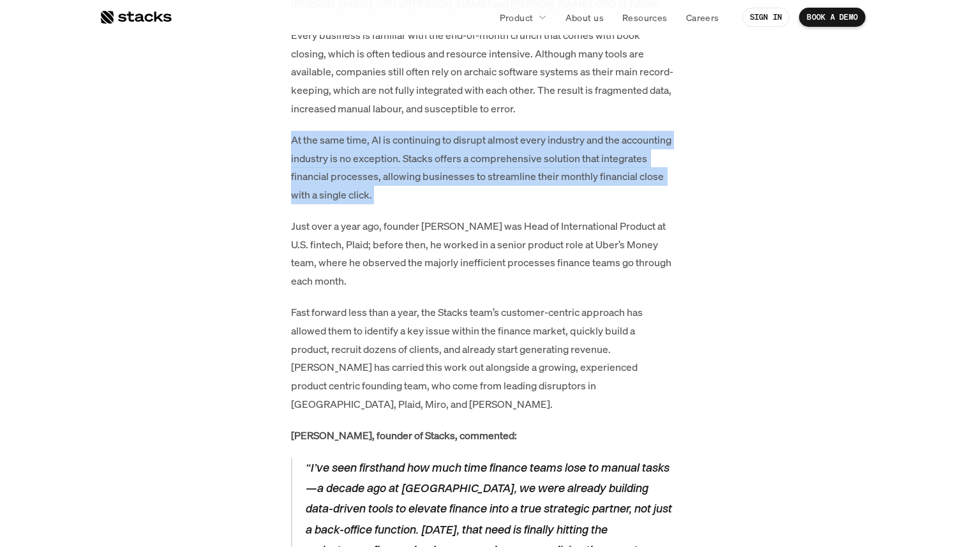
scroll to position [1081, 0]
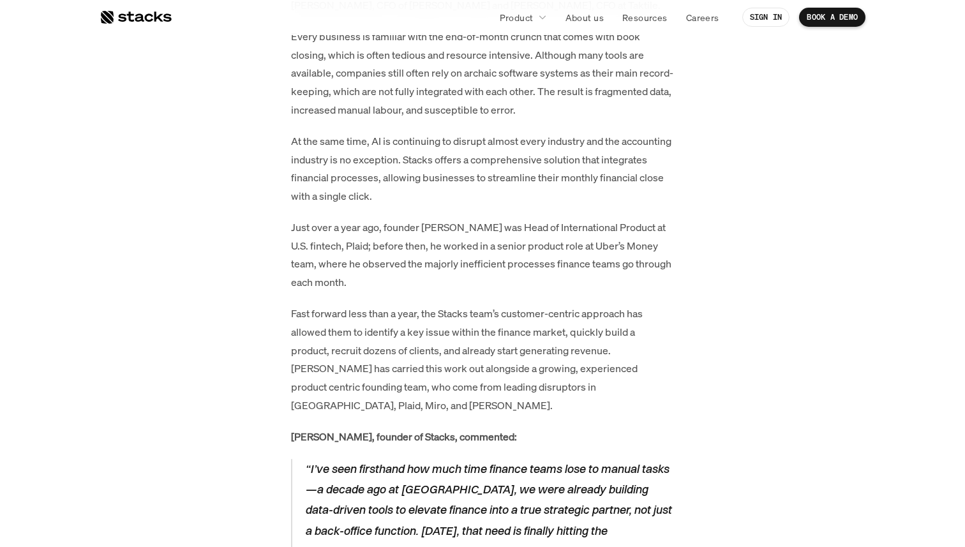
click at [403, 218] on p "Just over a year ago, founder Albert Malikov was Head of International Product …" at bounding box center [482, 254] width 383 height 73
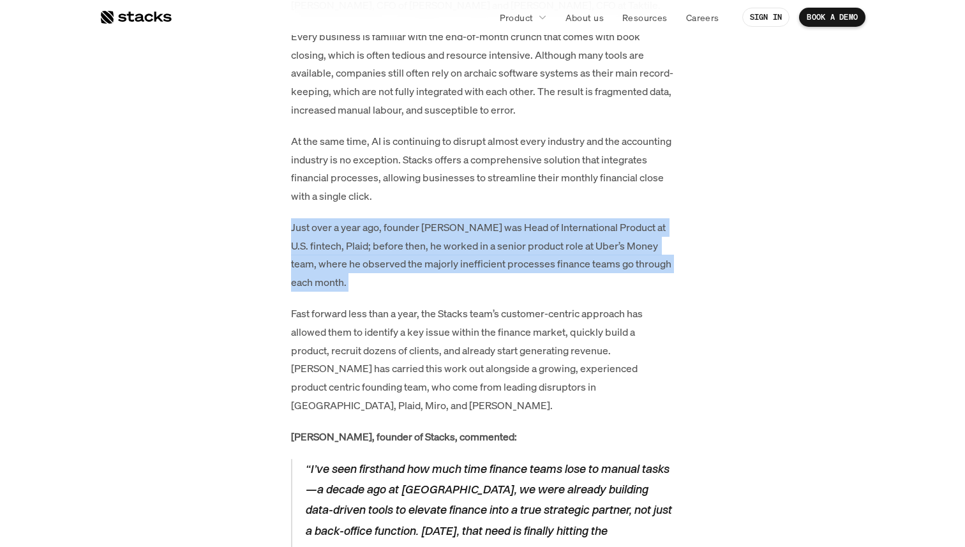
click at [403, 218] on p "Just over a year ago, founder Albert Malikov was Head of International Product …" at bounding box center [482, 254] width 383 height 73
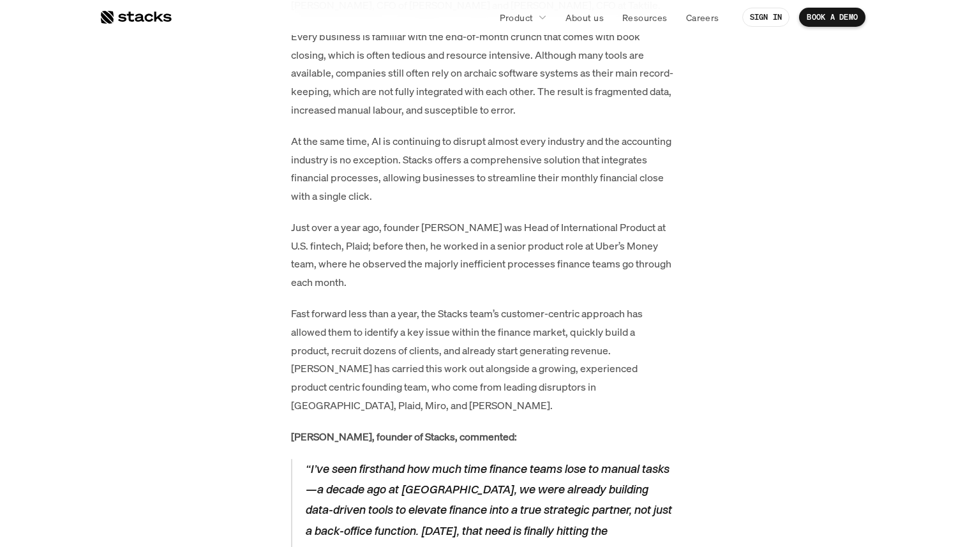
click at [446, 161] on p "At the same time, AI is continuing to disrupt almost every industry and the acc…" at bounding box center [482, 168] width 383 height 73
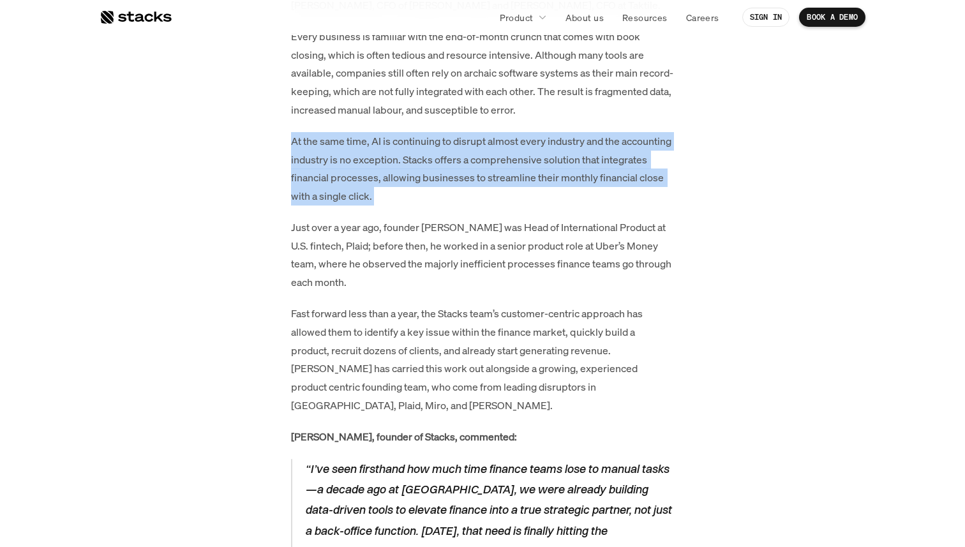
click at [446, 161] on p "At the same time, AI is continuing to disrupt almost every industry and the acc…" at bounding box center [482, 168] width 383 height 73
click at [461, 179] on p "At the same time, AI is continuing to disrupt almost every industry and the acc…" at bounding box center [482, 168] width 383 height 73
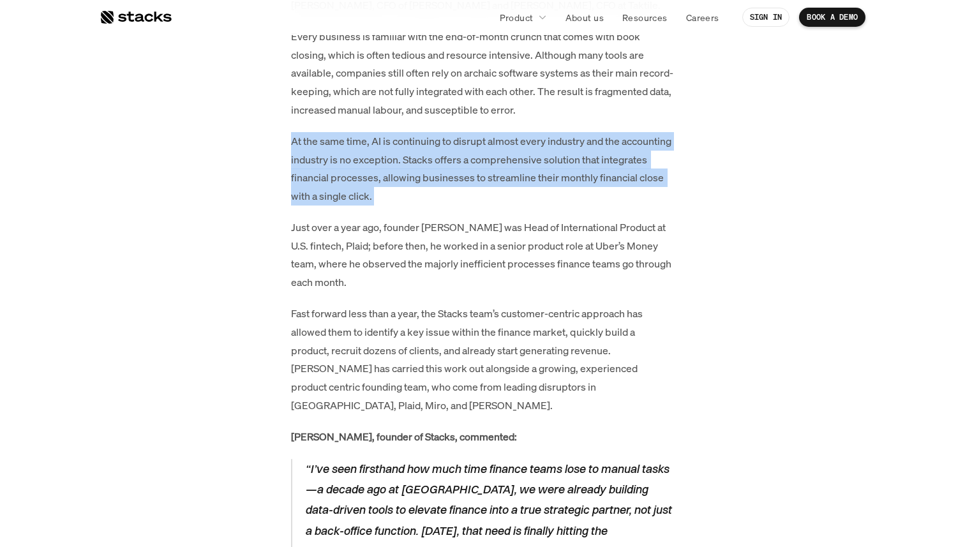
click at [461, 179] on p "At the same time, AI is continuing to disrupt almost every industry and the acc…" at bounding box center [482, 168] width 383 height 73
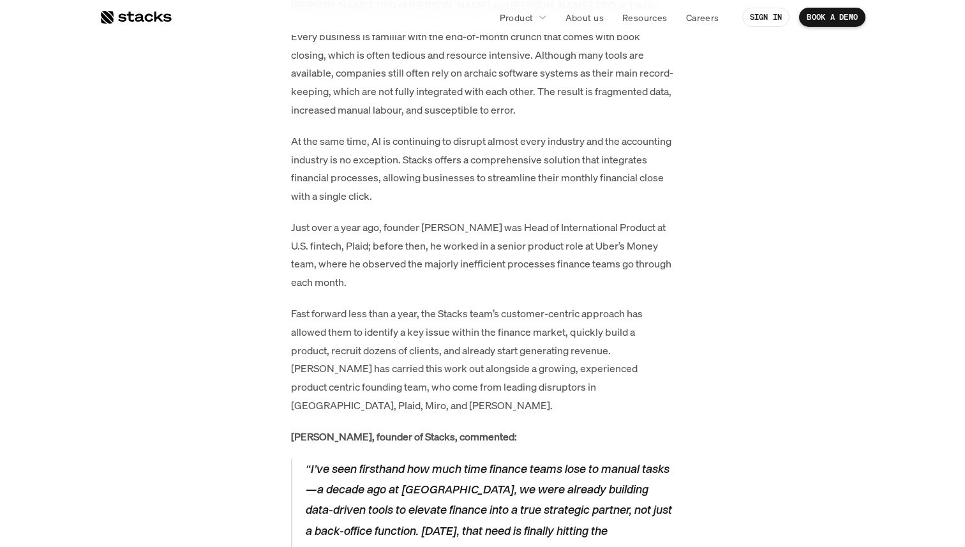
click at [451, 218] on p "Just over a year ago, founder Albert Malikov was Head of International Product …" at bounding box center [482, 254] width 383 height 73
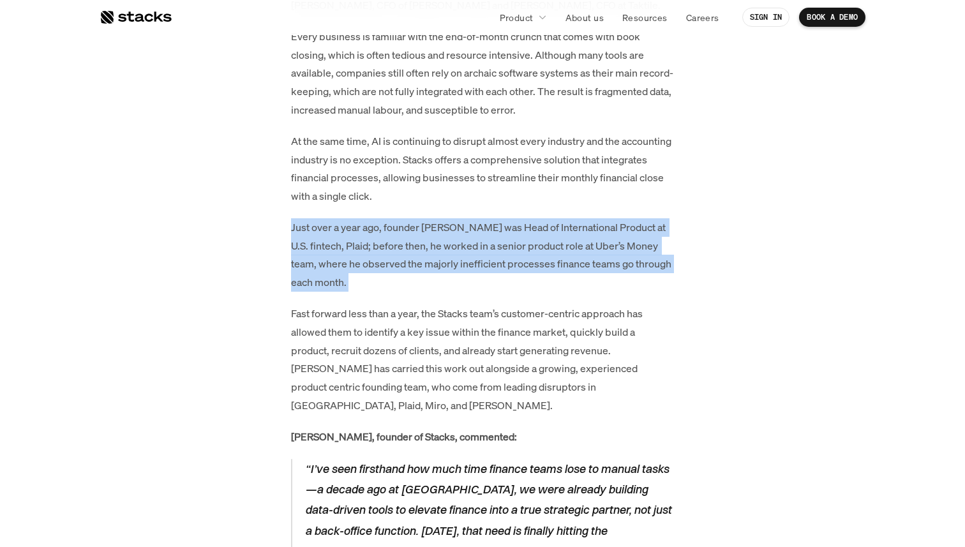
click at [451, 218] on p "Just over a year ago, founder Albert Malikov was Head of International Product …" at bounding box center [482, 254] width 383 height 73
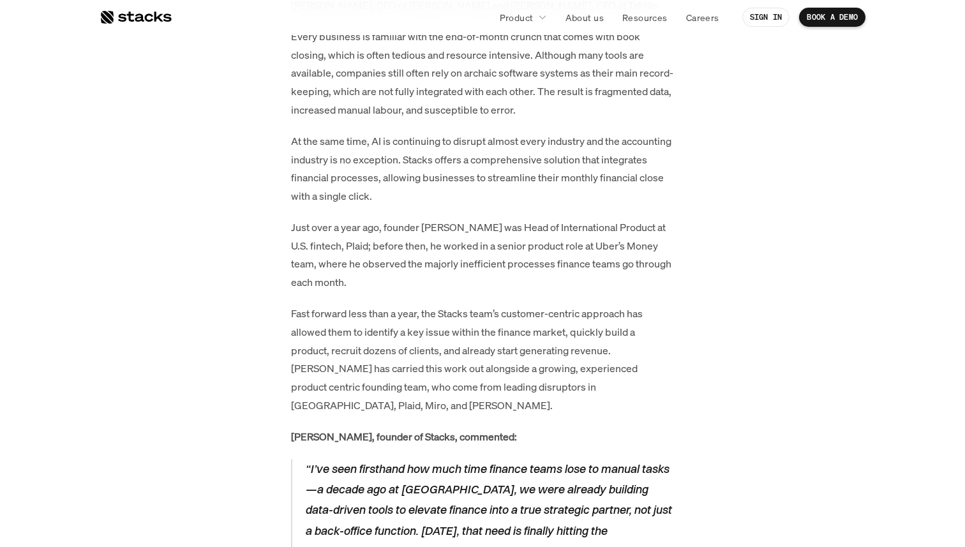
click at [427, 272] on p "Just over a year ago, founder Albert Malikov was Head of International Product …" at bounding box center [482, 254] width 383 height 73
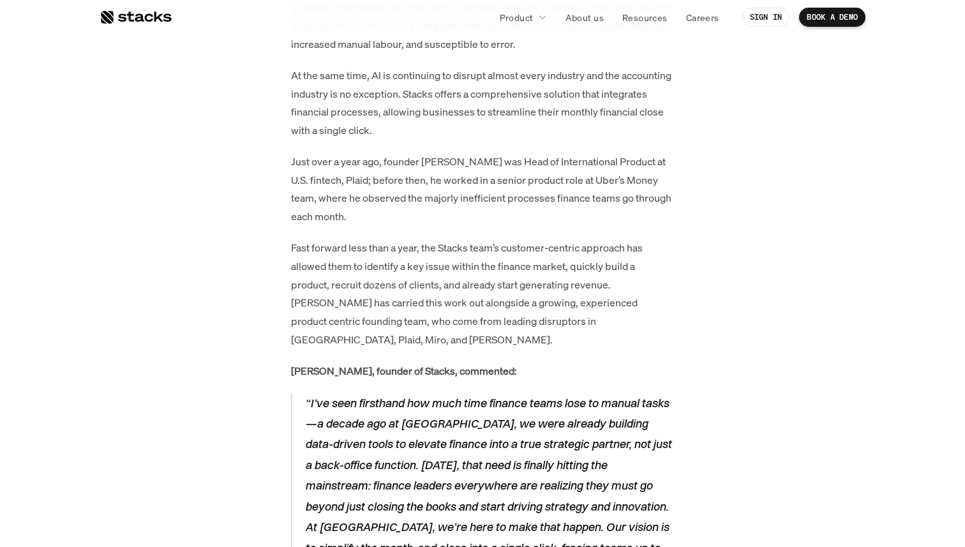
scroll to position [1146, 0]
click at [447, 177] on p "Just over a year ago, founder Albert Malikov was Head of International Product …" at bounding box center [482, 189] width 383 height 73
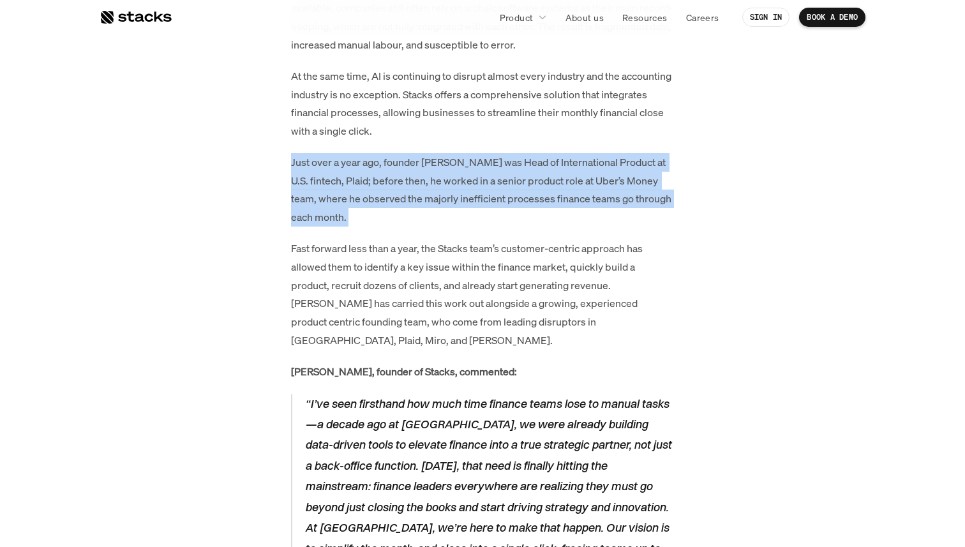
click at [447, 177] on p "Just over a year ago, founder Albert Malikov was Head of International Product …" at bounding box center [482, 189] width 383 height 73
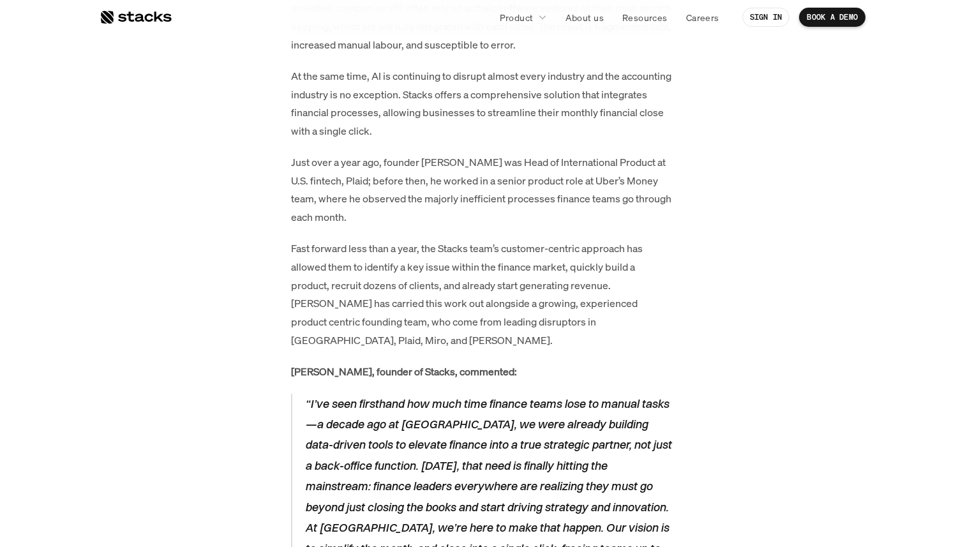
click at [436, 202] on p "Just over a year ago, founder Albert Malikov was Head of International Product …" at bounding box center [482, 189] width 383 height 73
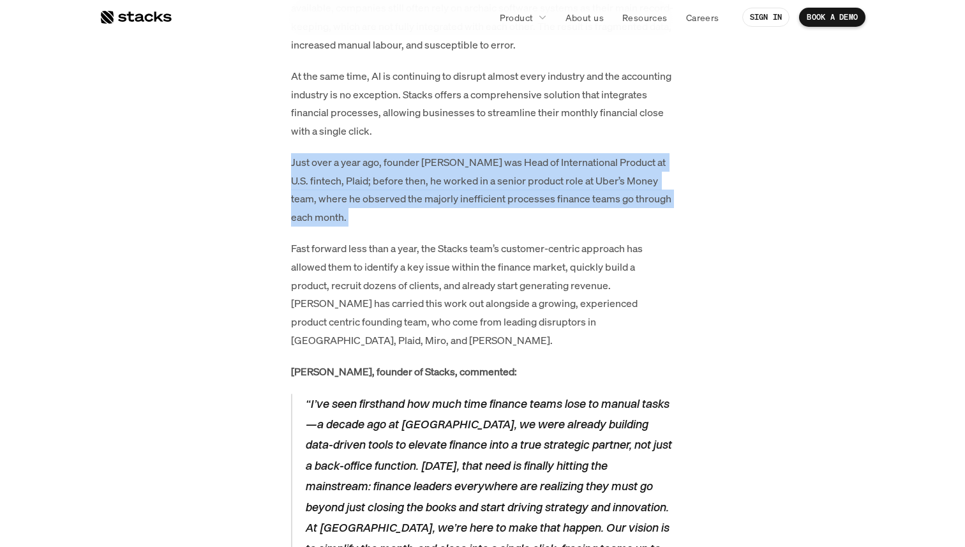
click at [436, 202] on p "Just over a year ago, founder Albert Malikov was Head of International Product …" at bounding box center [482, 189] width 383 height 73
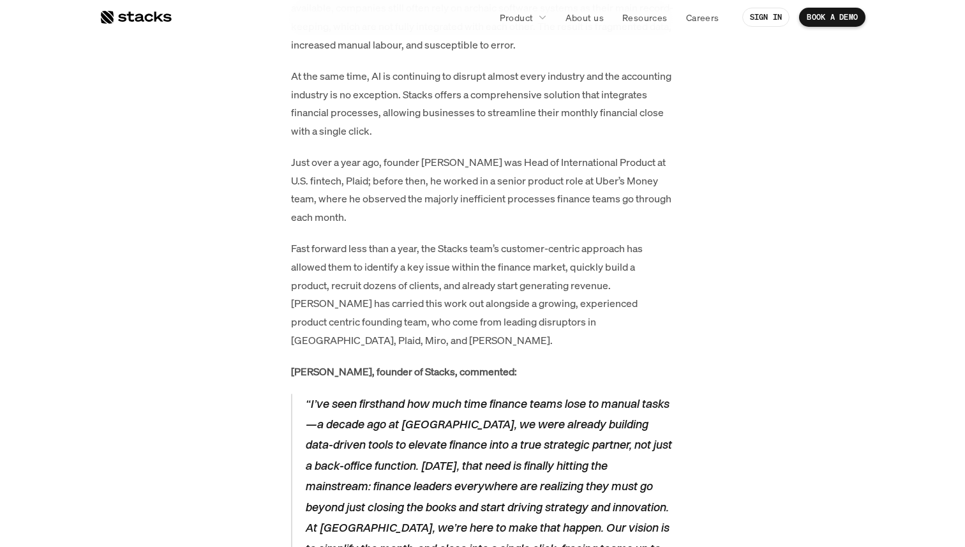
click at [429, 239] on p "Fast forward less than a year, the Stacks team’s customer-centric approach has …" at bounding box center [482, 294] width 383 height 110
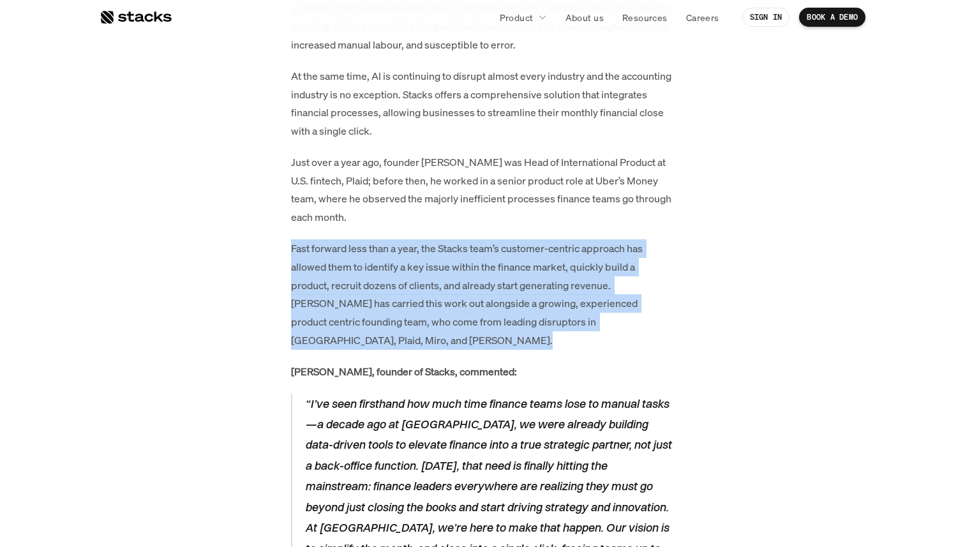
click at [429, 239] on p "Fast forward less than a year, the Stacks team’s customer-centric approach has …" at bounding box center [482, 294] width 383 height 110
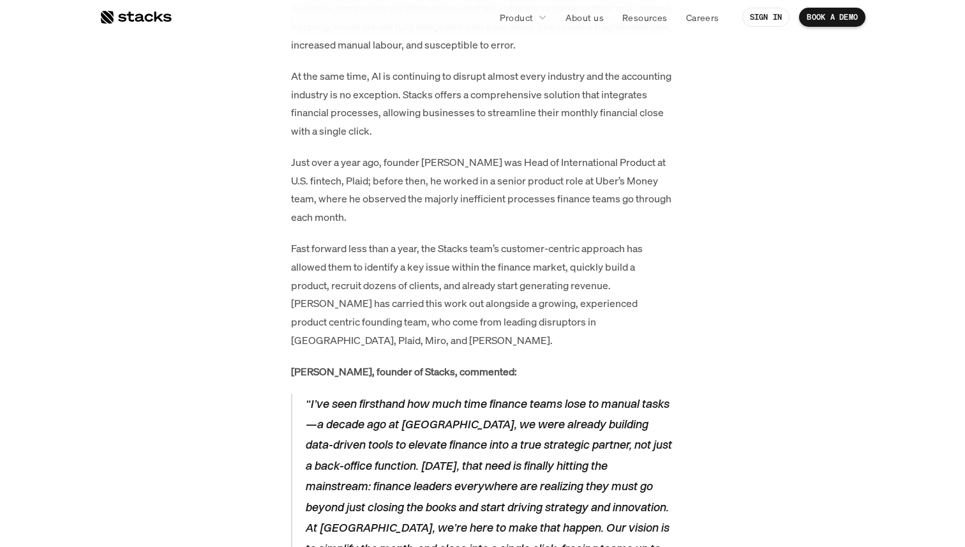
click at [435, 191] on p "Just over a year ago, founder Albert Malikov was Head of International Product …" at bounding box center [482, 189] width 383 height 73
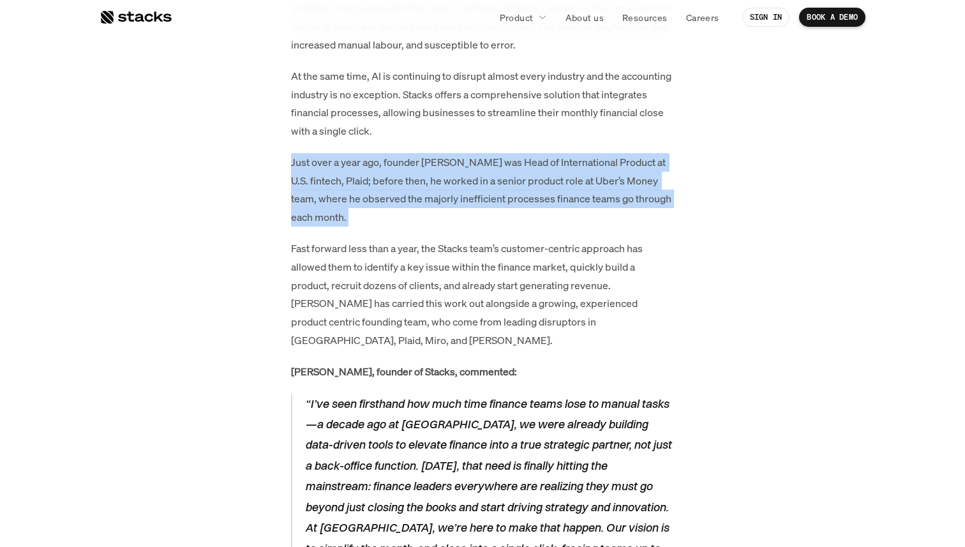
click at [435, 191] on p "Just over a year ago, founder Albert Malikov was Head of International Product …" at bounding box center [482, 189] width 383 height 73
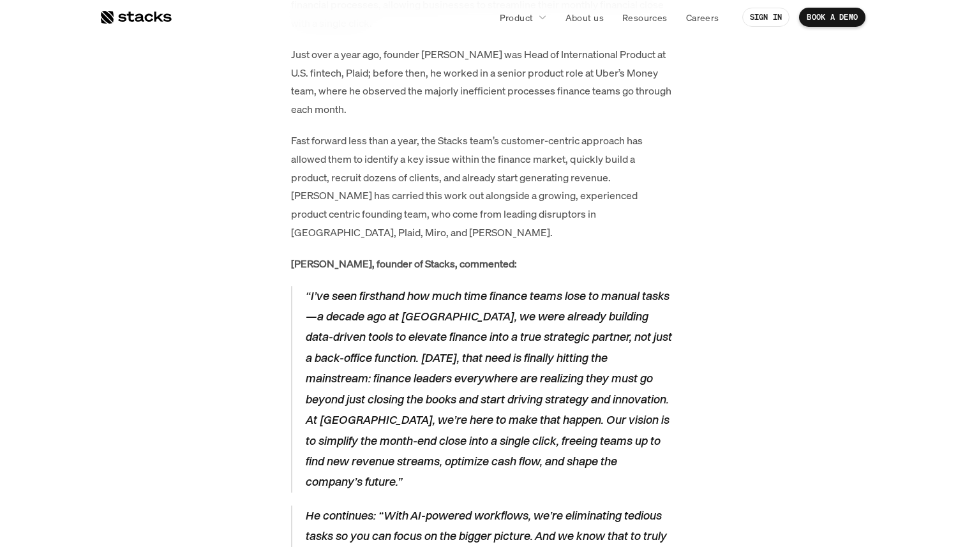
scroll to position [1258, 0]
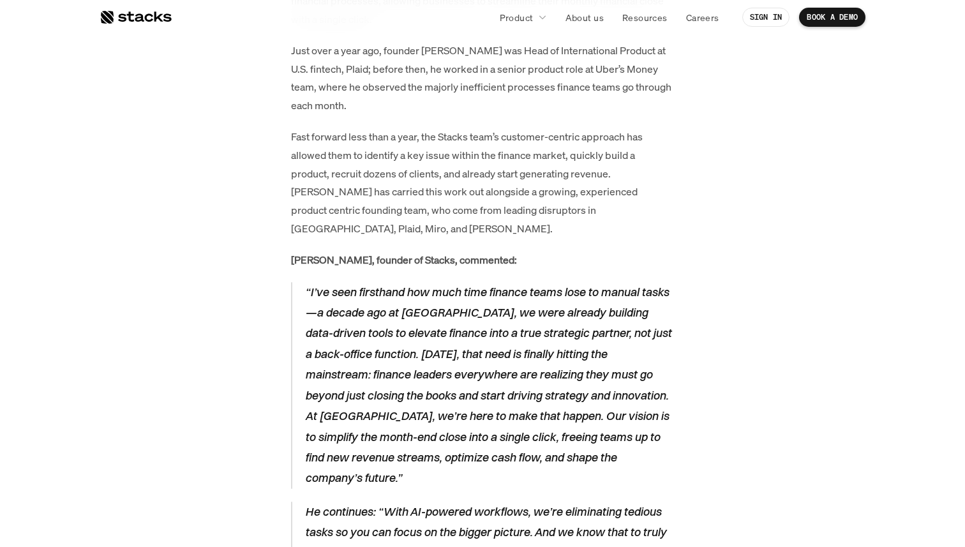
click at [398, 151] on p "Fast forward less than a year, the Stacks team’s customer-centric approach has …" at bounding box center [482, 183] width 383 height 110
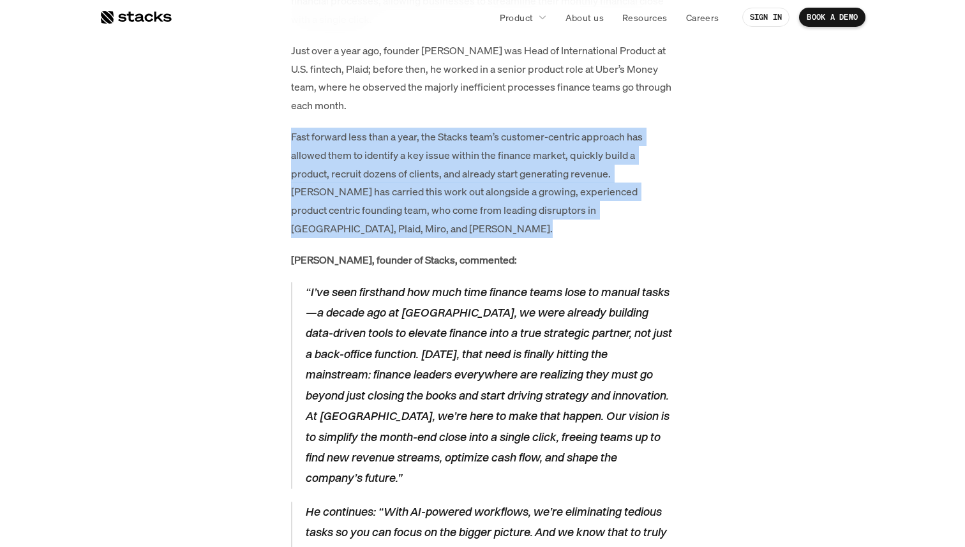
click at [398, 151] on p "Fast forward less than a year, the Stacks team’s customer-centric approach has …" at bounding box center [482, 183] width 383 height 110
click at [408, 151] on p "Fast forward less than a year, the Stacks team’s customer-centric approach has …" at bounding box center [482, 183] width 383 height 110
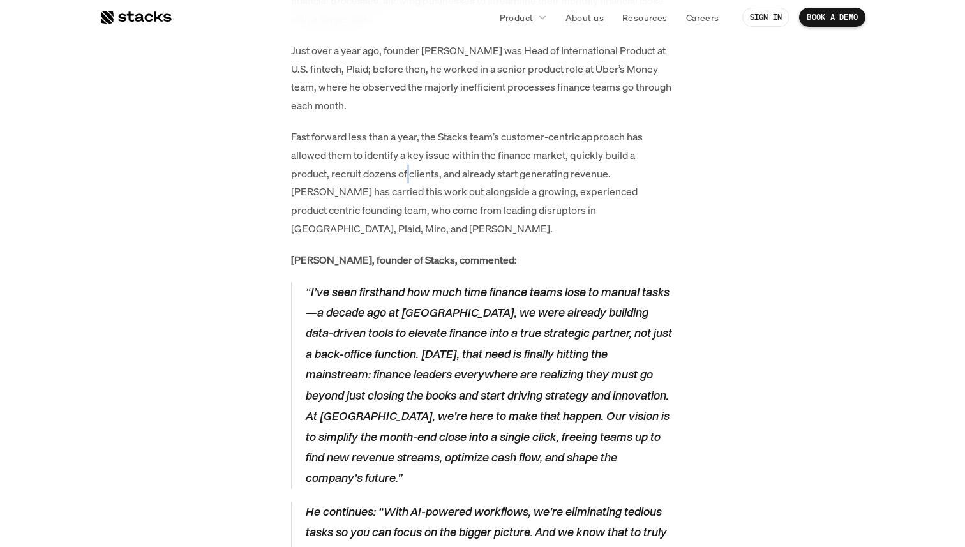
click at [408, 151] on p "Fast forward less than a year, the Stacks team’s customer-centric approach has …" at bounding box center [482, 183] width 383 height 110
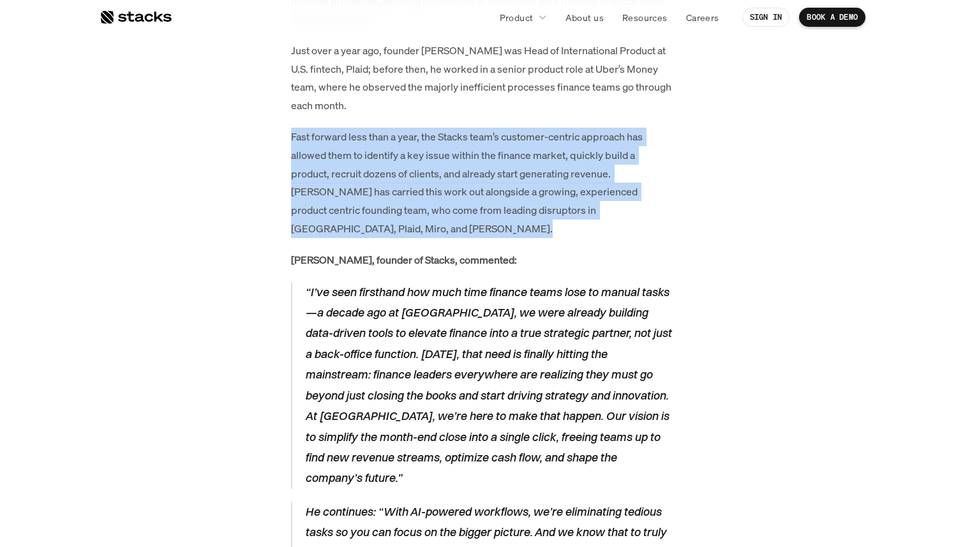
click at [408, 151] on p "Fast forward less than a year, the Stacks team’s customer-centric approach has …" at bounding box center [482, 183] width 383 height 110
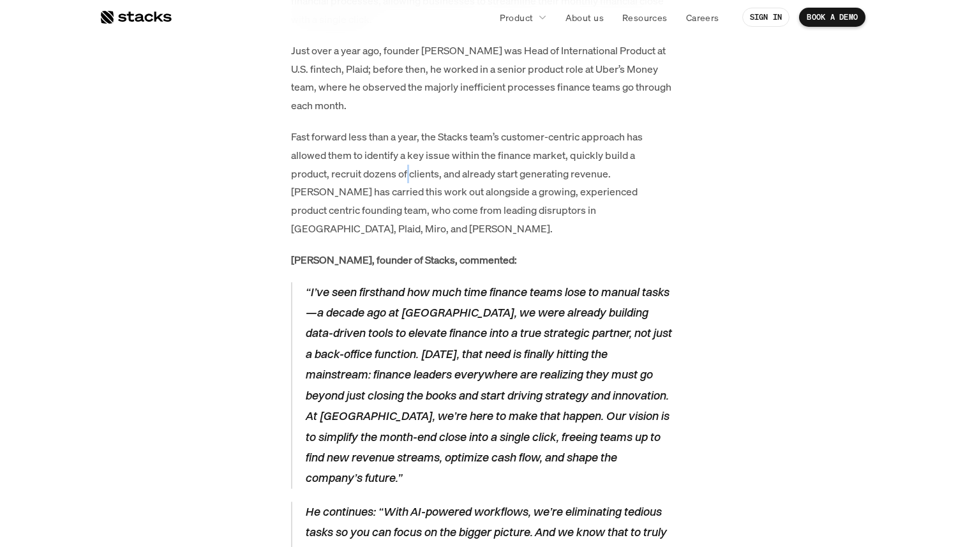
click at [408, 151] on p "Fast forward less than a year, the Stacks team’s customer-centric approach has …" at bounding box center [482, 183] width 383 height 110
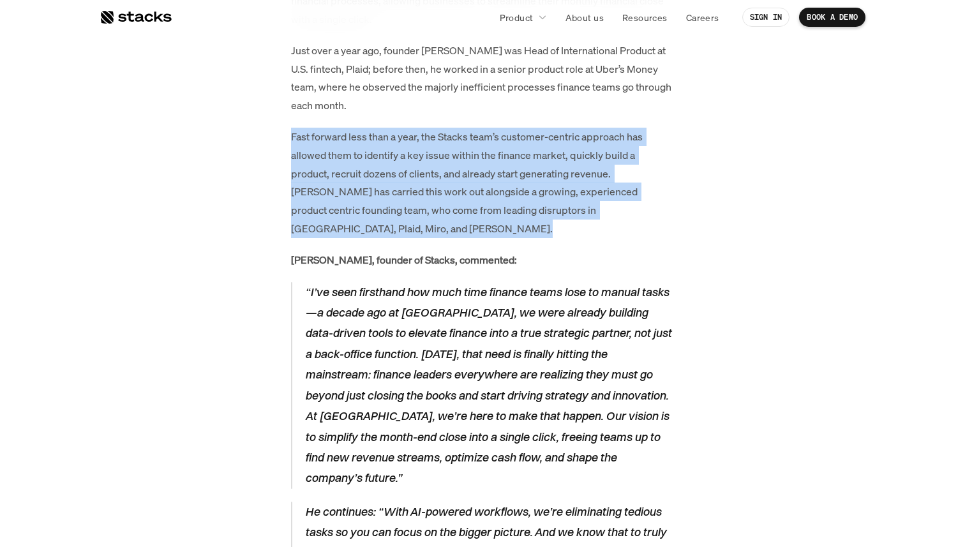
click at [408, 151] on p "Fast forward less than a year, the Stacks team’s customer-centric approach has …" at bounding box center [482, 183] width 383 height 110
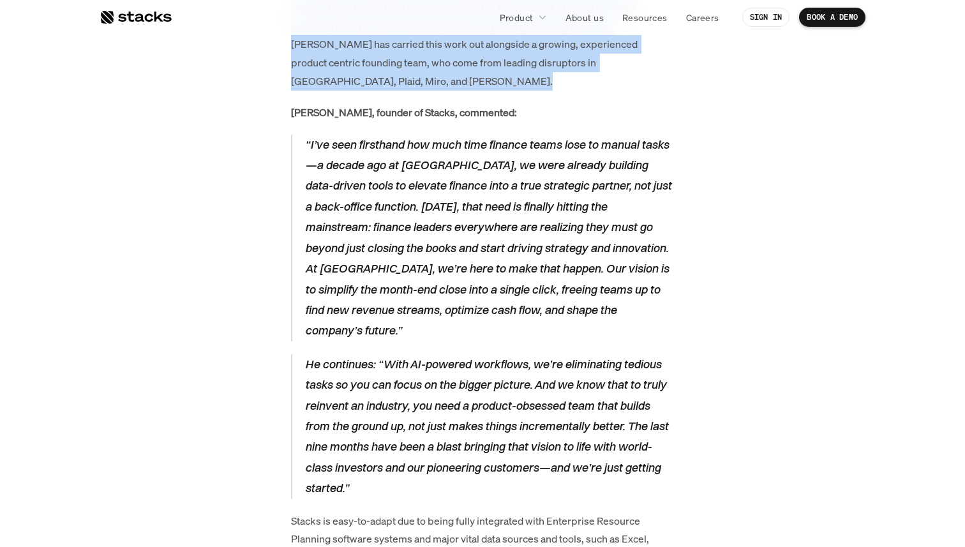
scroll to position [1409, 0]
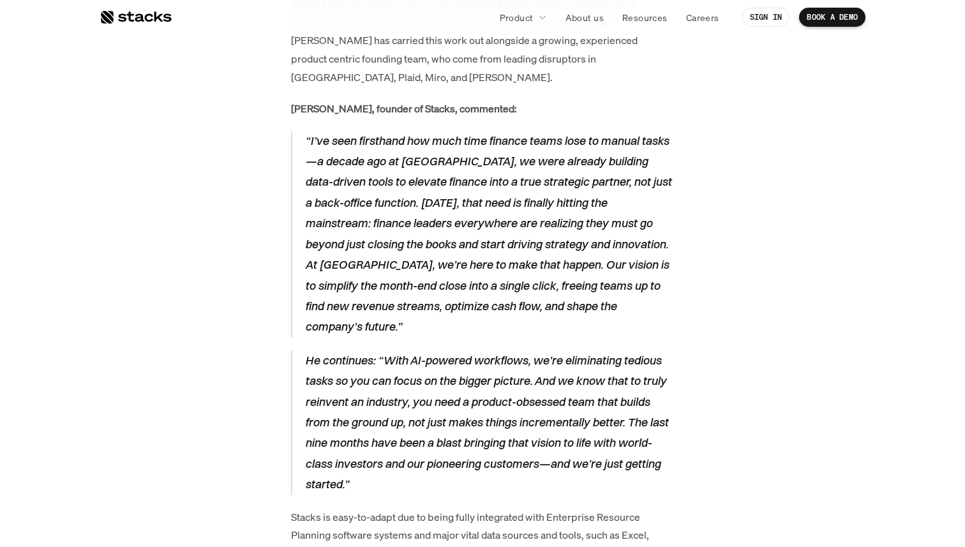
click at [408, 151] on p "“I’ve seen firsthand how much time finance teams lose to manual tasks—a decade …" at bounding box center [489, 234] width 369 height 207
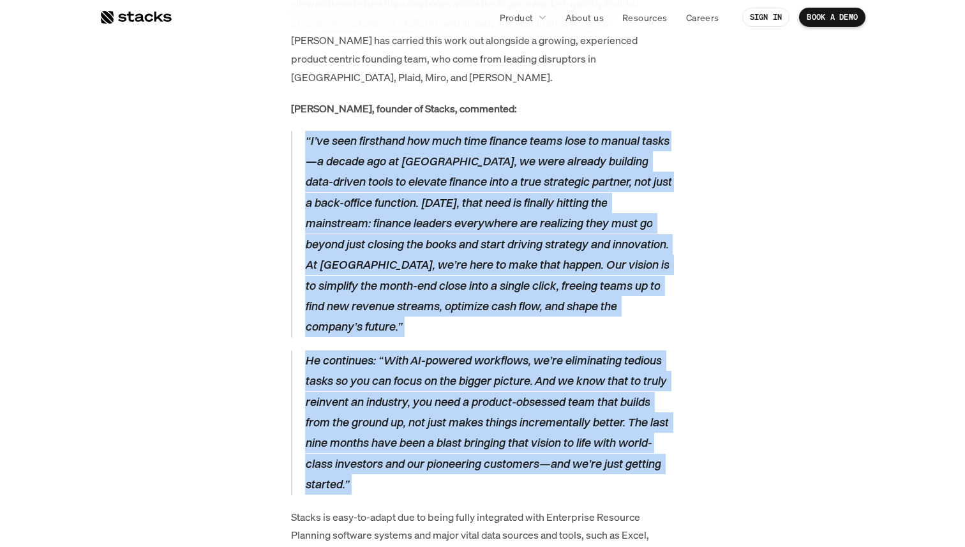
drag, startPoint x: 408, startPoint y: 151, endPoint x: 438, endPoint y: 377, distance: 228.0
click at [438, 376] on p "He continues: “With AI-powered workflows, we’re eliminating tedious tasks so yo…" at bounding box center [489, 422] width 369 height 145
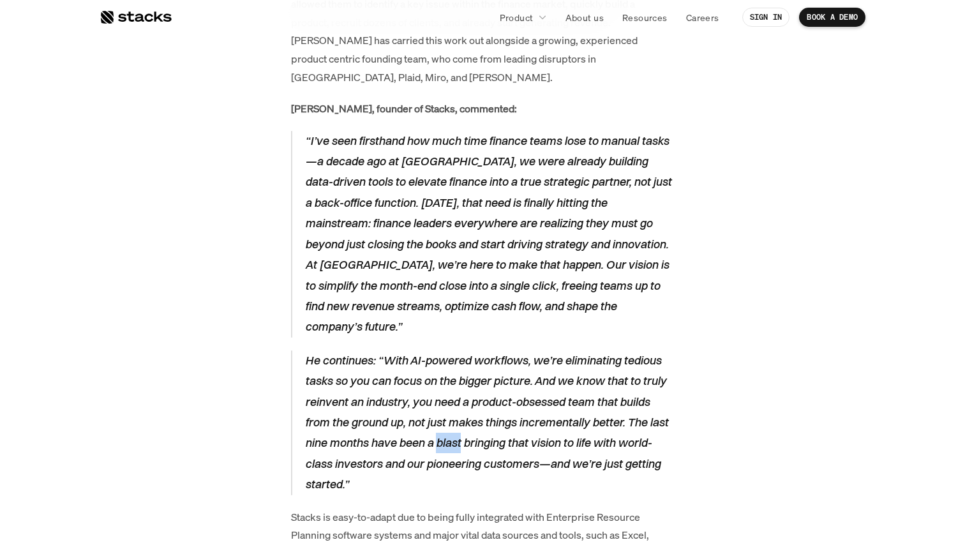
click at [438, 376] on p "He continues: “With AI-powered workflows, we’re eliminating tedious tasks so yo…" at bounding box center [489, 422] width 369 height 145
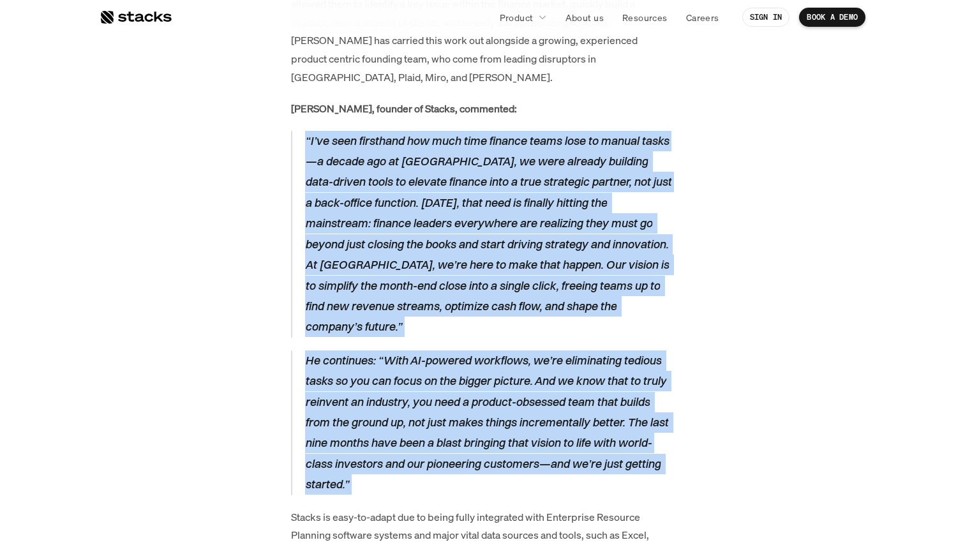
drag, startPoint x: 438, startPoint y: 376, endPoint x: 440, endPoint y: 144, distance: 232.3
click at [440, 144] on p "“I’ve seen firsthand how much time finance teams lose to manual tasks—a decade …" at bounding box center [489, 234] width 369 height 207
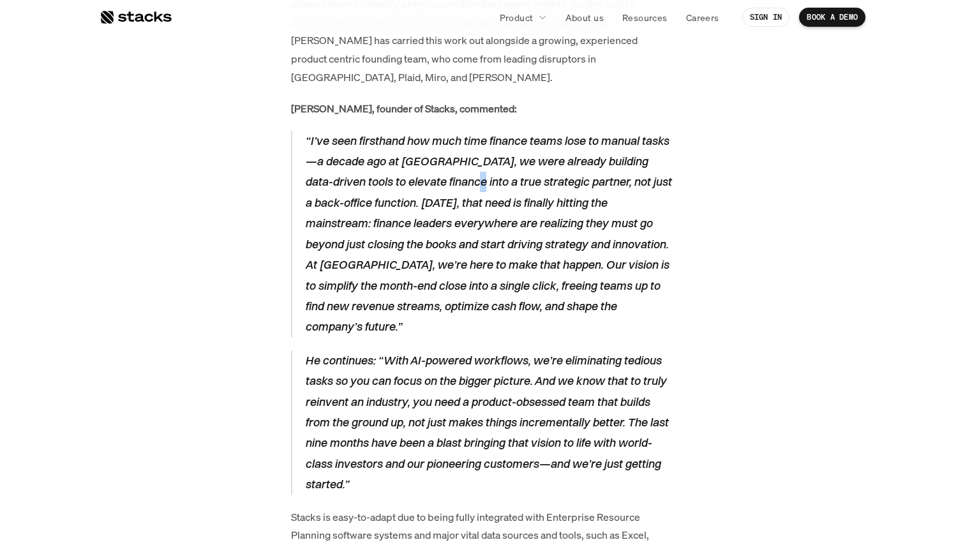
click at [440, 144] on p "“I’ve seen firsthand how much time finance teams lose to manual tasks—a decade …" at bounding box center [489, 234] width 369 height 207
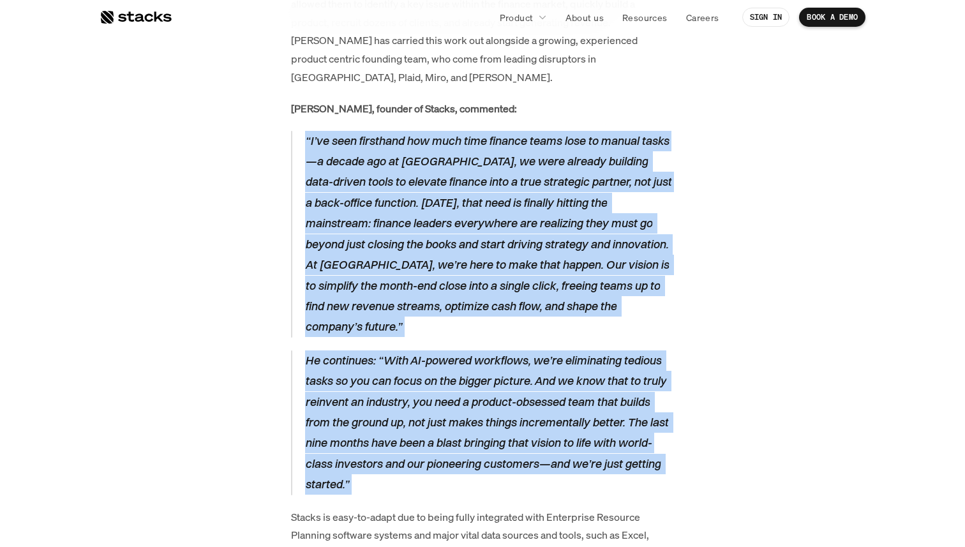
drag, startPoint x: 440, startPoint y: 144, endPoint x: 440, endPoint y: 319, distance: 175.5
click at [440, 350] on p "He continues: “With AI-powered workflows, we’re eliminating tedious tasks so yo…" at bounding box center [489, 422] width 369 height 145
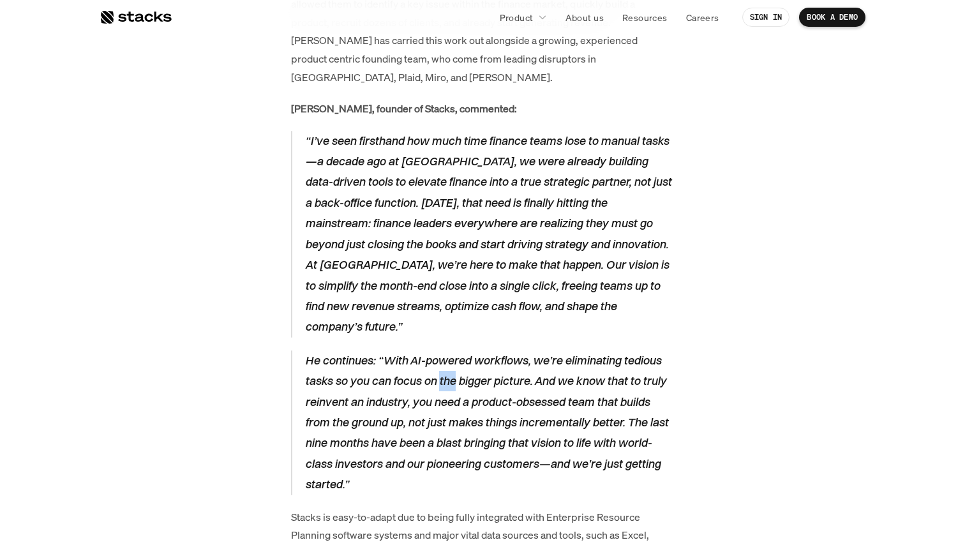
click at [440, 350] on p "He continues: “With AI-powered workflows, we’re eliminating tedious tasks so yo…" at bounding box center [489, 422] width 369 height 145
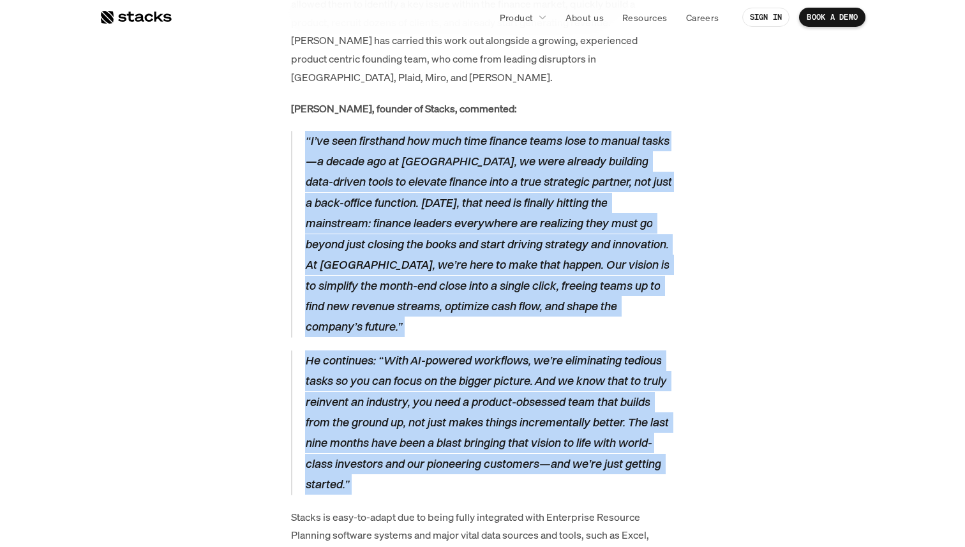
drag, startPoint x: 440, startPoint y: 319, endPoint x: 443, endPoint y: 158, distance: 161.5
click at [443, 158] on p "“I’ve seen firsthand how much time finance teams lose to manual tasks—a decade …" at bounding box center [489, 234] width 369 height 207
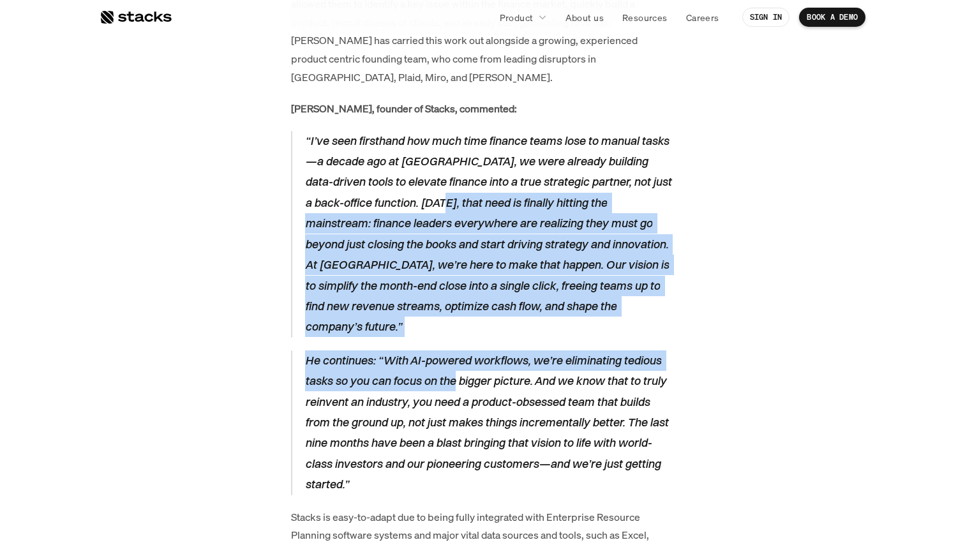
drag, startPoint x: 443, startPoint y: 158, endPoint x: 444, endPoint y: 322, distance: 164.6
click at [444, 350] on p "He continues: “With AI-powered workflows, we’re eliminating tedious tasks so yo…" at bounding box center [489, 422] width 369 height 145
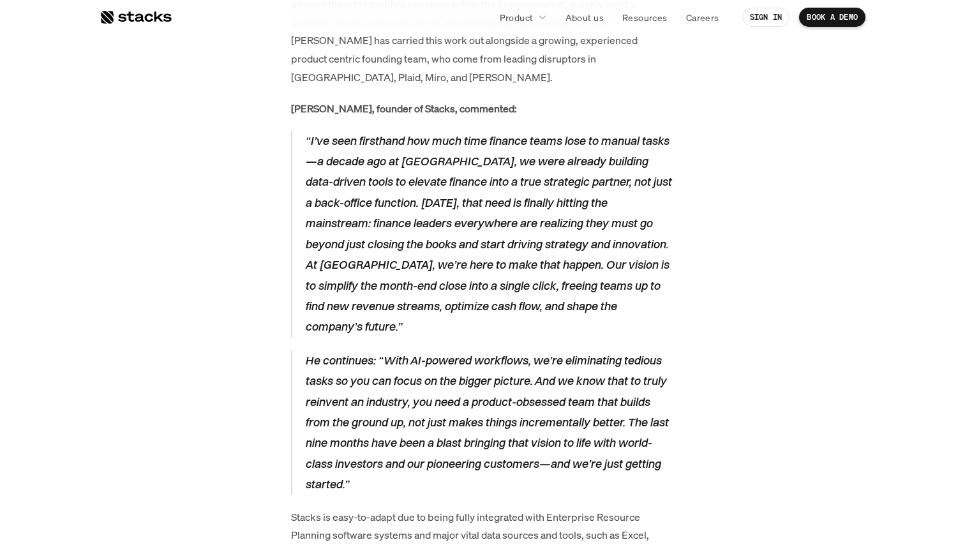
click at [495, 243] on p "“I’ve seen firsthand how much time finance teams lose to manual tasks—a decade …" at bounding box center [489, 234] width 369 height 207
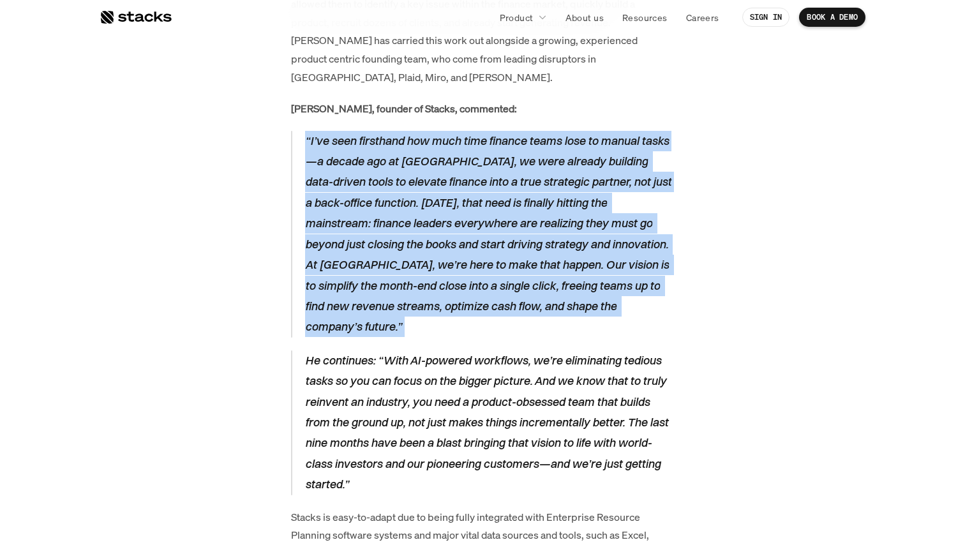
click at [495, 243] on p "“I’ve seen firsthand how much time finance teams lose to manual tasks—a decade …" at bounding box center [489, 234] width 369 height 207
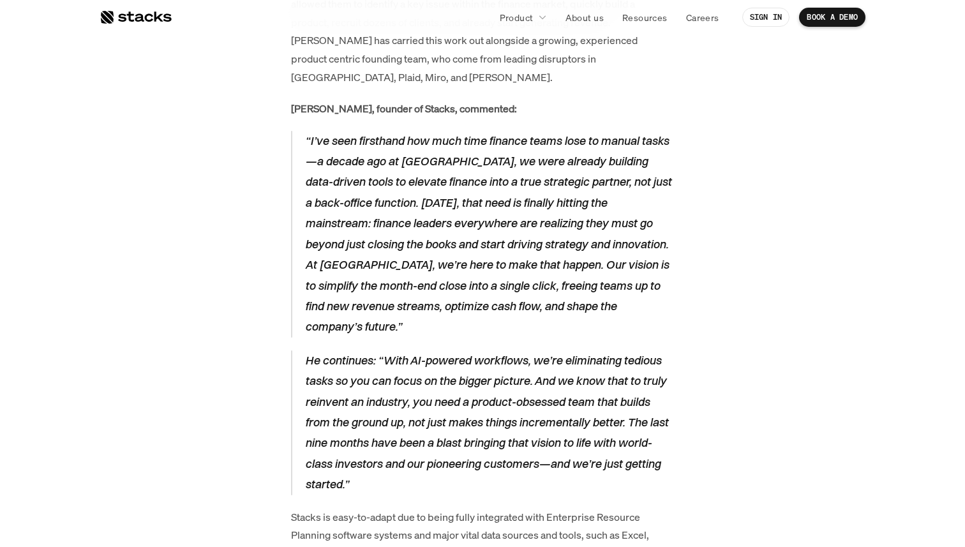
click at [457, 350] on p "He continues: “With AI-powered workflows, we’re eliminating tedious tasks so yo…" at bounding box center [489, 422] width 369 height 145
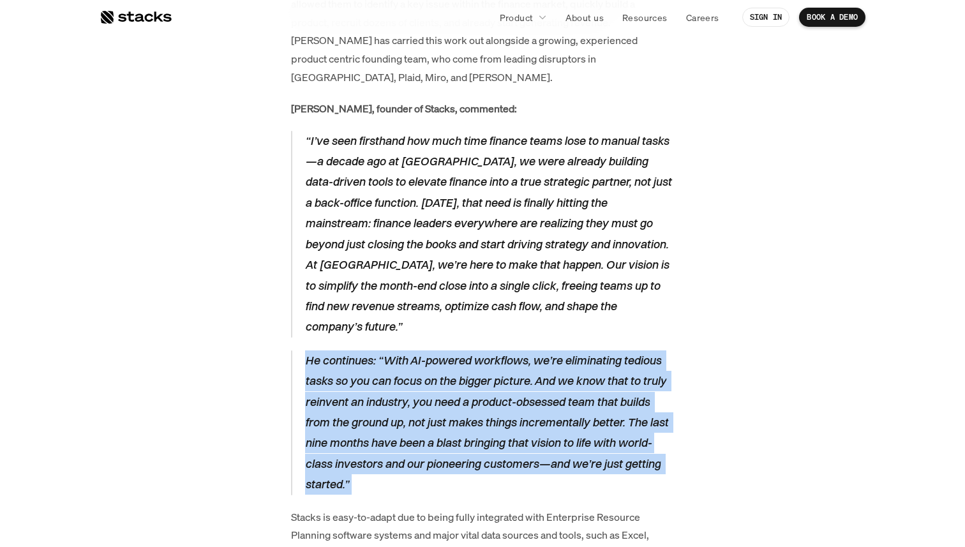
click at [457, 350] on p "He continues: “With AI-powered workflows, we’re eliminating tedious tasks so yo…" at bounding box center [489, 422] width 369 height 145
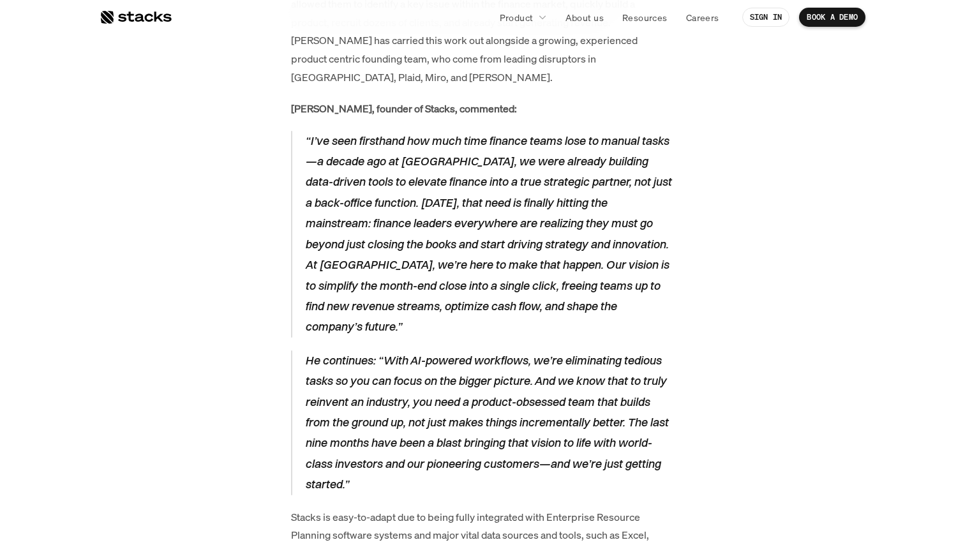
click at [548, 246] on p "“I’ve seen firsthand how much time finance teams lose to manual tasks—a decade …" at bounding box center [489, 234] width 369 height 207
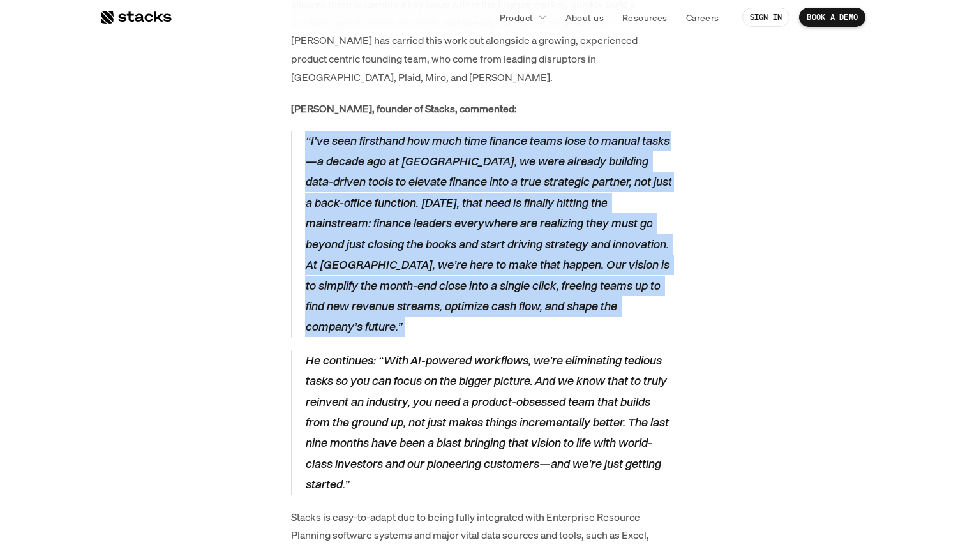
click at [548, 246] on p "“I’ve seen firsthand how much time finance teams lose to manual tasks—a decade …" at bounding box center [489, 234] width 369 height 207
click at [457, 236] on p "“I’ve seen firsthand how much time finance teams lose to manual tasks—a decade …" at bounding box center [489, 234] width 369 height 207
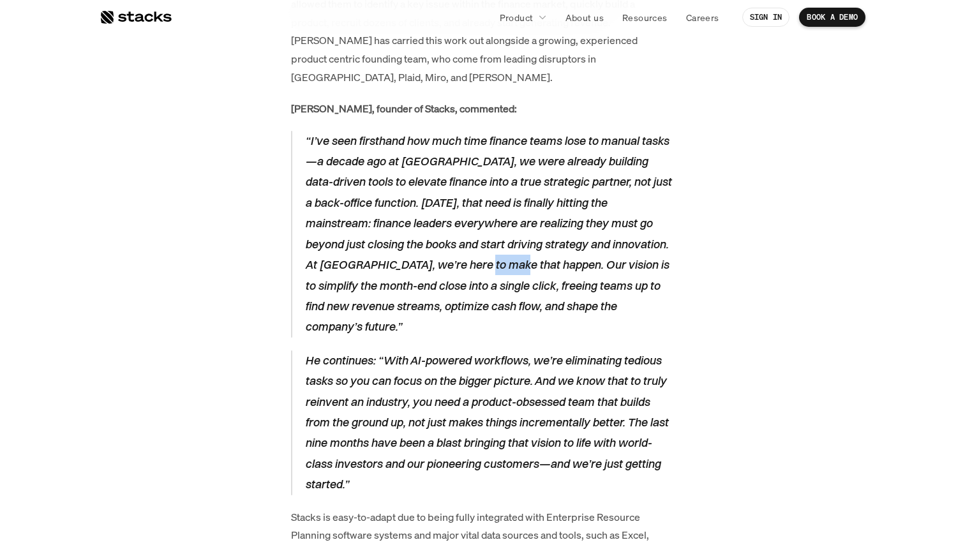
click at [457, 236] on p "“I’ve seen firsthand how much time finance teams lose to manual tasks—a decade …" at bounding box center [489, 234] width 369 height 207
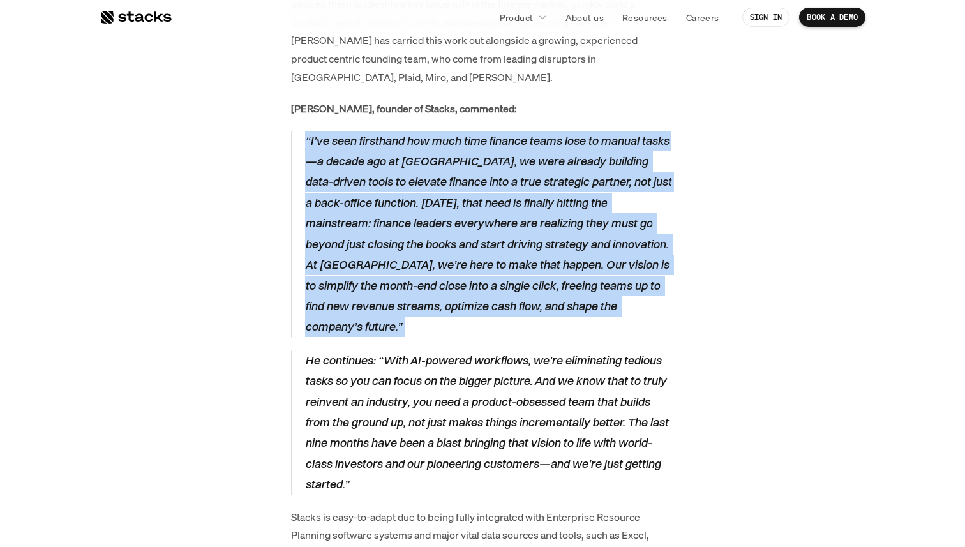
click at [457, 236] on p "“I’ve seen firsthand how much time finance teams lose to manual tasks—a decade …" at bounding box center [489, 234] width 369 height 207
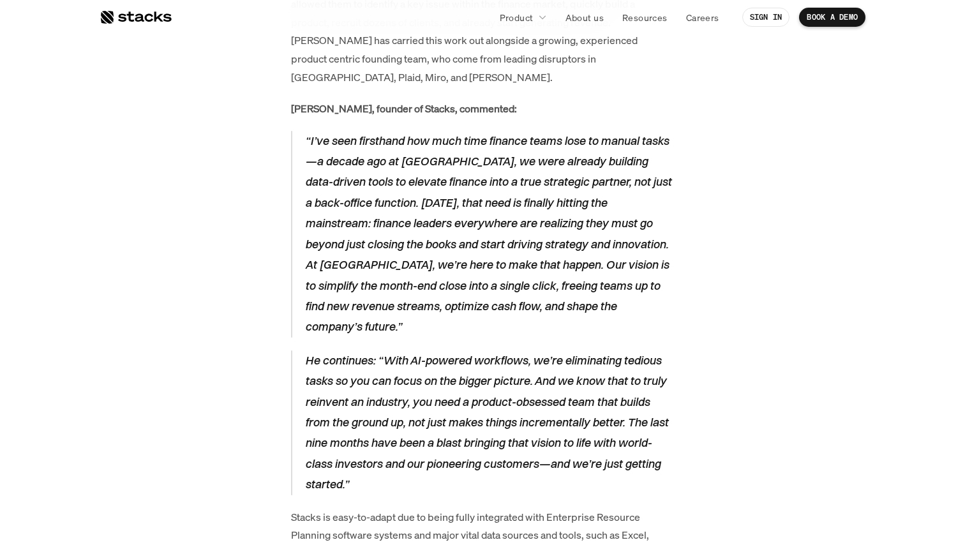
click at [468, 350] on p "He continues: “With AI-powered workflows, we’re eliminating tedious tasks so yo…" at bounding box center [489, 422] width 369 height 145
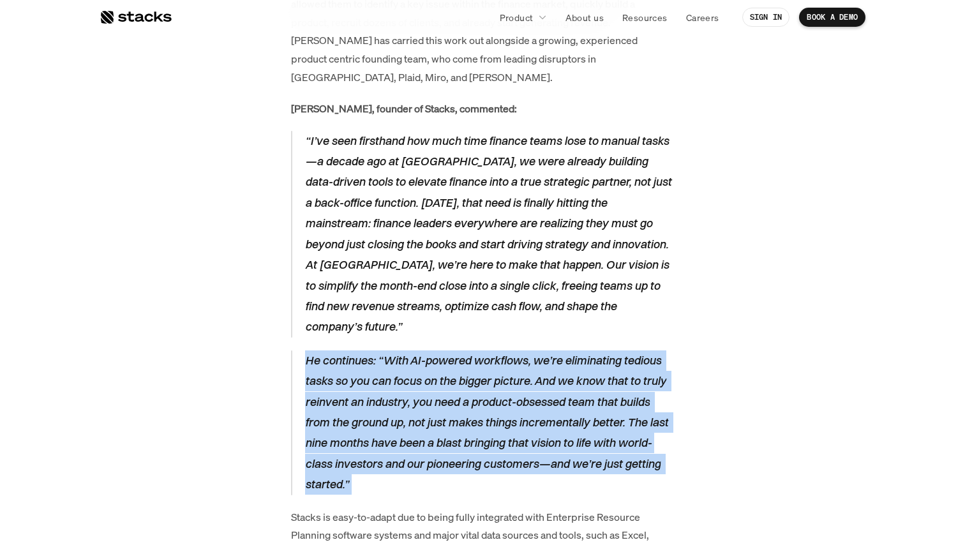
click at [468, 350] on p "He continues: “With AI-powered workflows, we’re eliminating tedious tasks so yo…" at bounding box center [489, 422] width 369 height 145
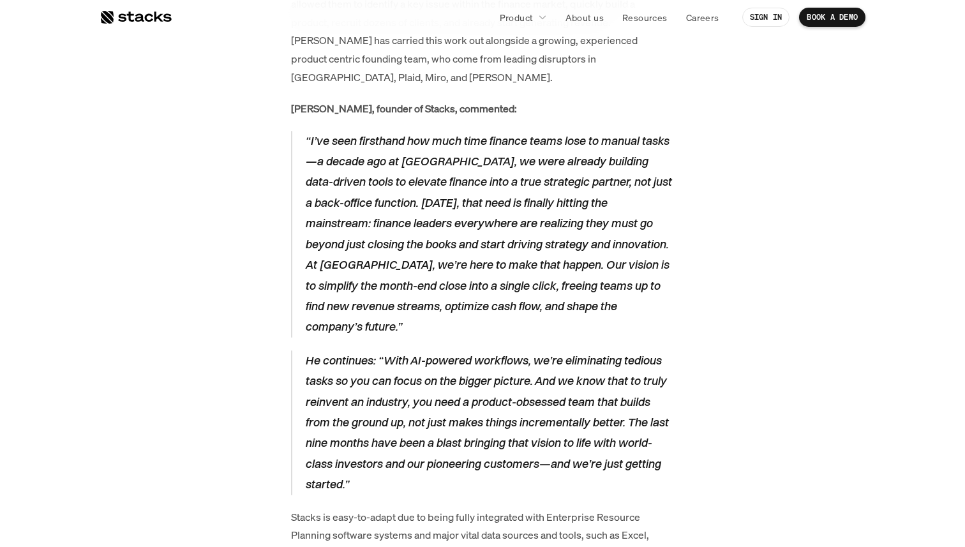
click at [488, 243] on p "“I’ve seen firsthand how much time finance teams lose to manual tasks—a decade …" at bounding box center [489, 234] width 369 height 207
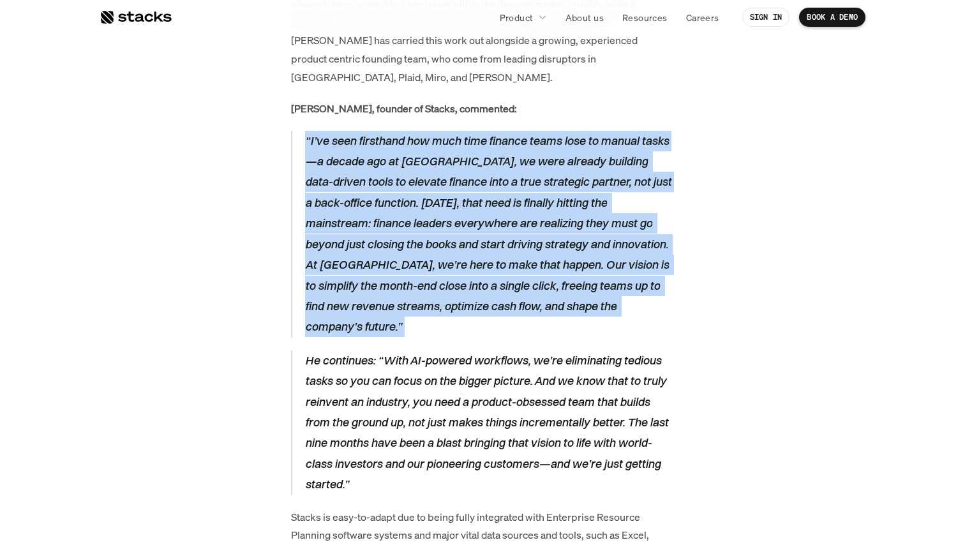
click at [488, 243] on p "“I’ve seen firsthand how much time finance teams lose to manual tasks—a decade …" at bounding box center [489, 234] width 369 height 207
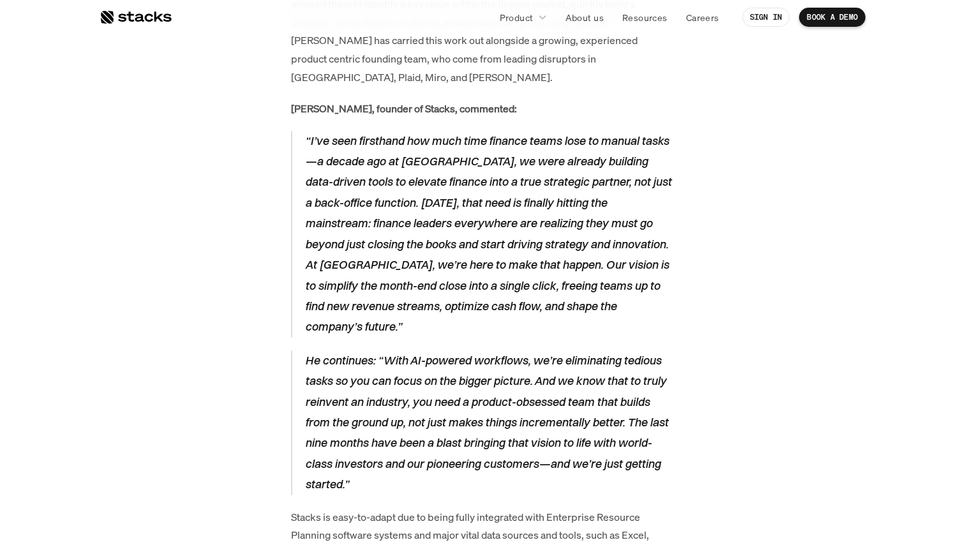
click at [474, 355] on p "He continues: “With AI-powered workflows, we’re eliminating tedious tasks so yo…" at bounding box center [489, 422] width 369 height 145
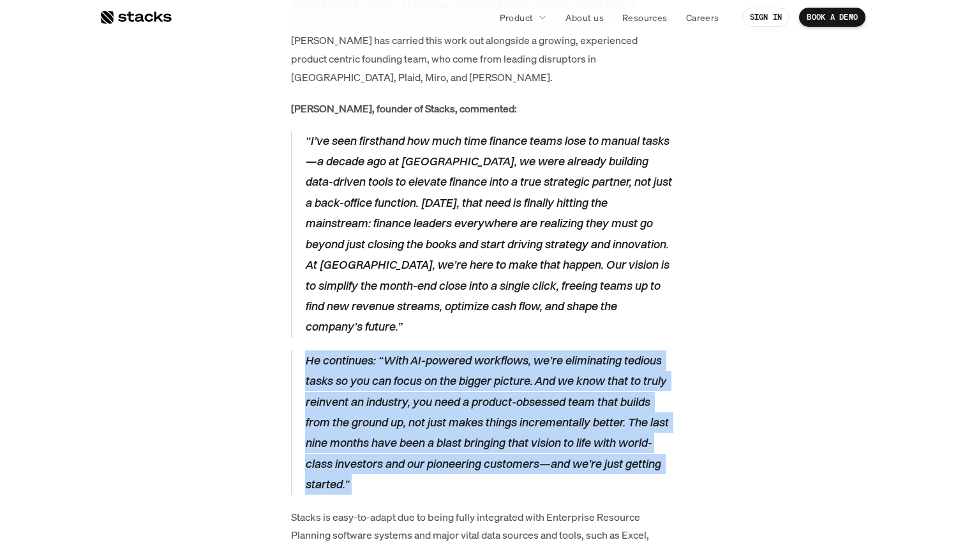
click at [474, 355] on p "He continues: “With AI-powered workflows, we’re eliminating tedious tasks so yo…" at bounding box center [489, 422] width 369 height 145
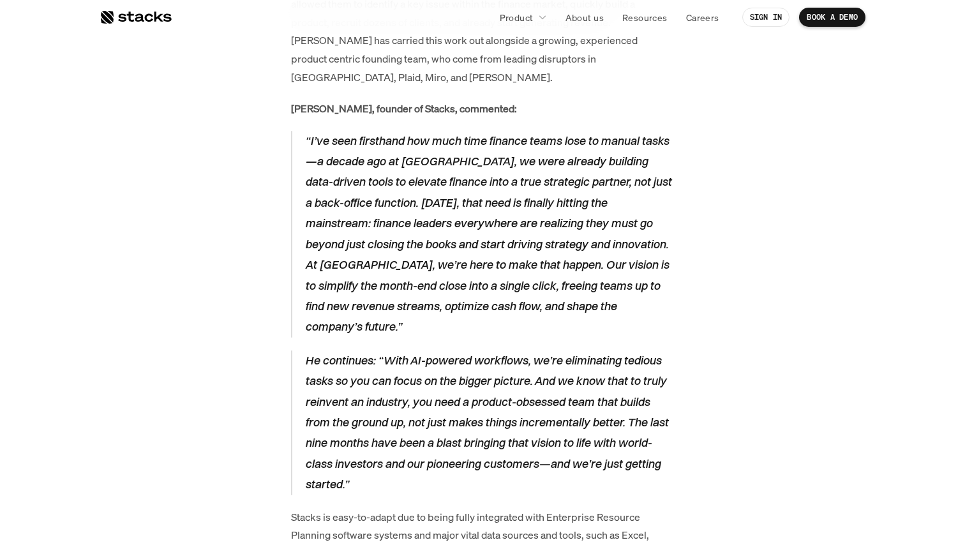
click at [507, 176] on p "“I’ve seen firsthand how much time finance teams lose to manual tasks—a decade …" at bounding box center [489, 234] width 369 height 207
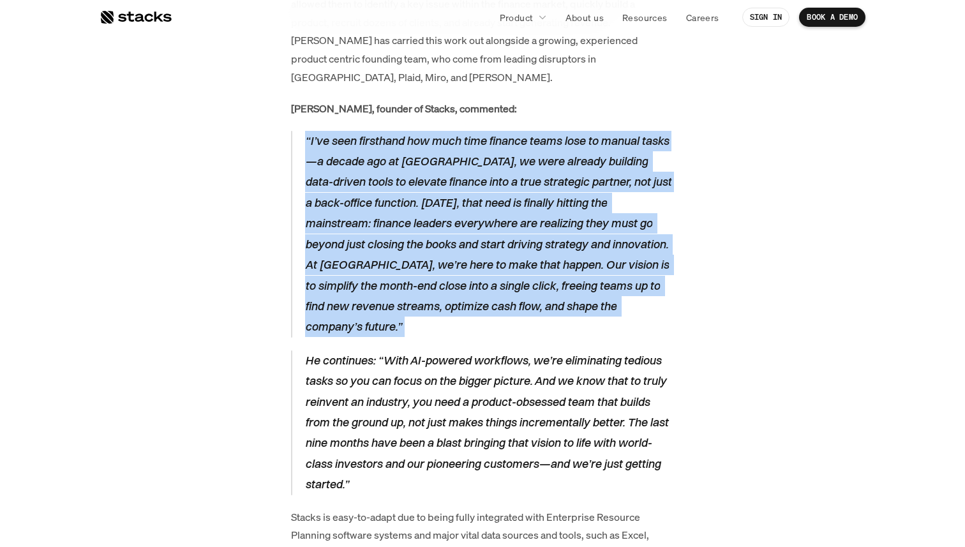
click at [507, 176] on p "“I’ve seen firsthand how much time finance teams lose to manual tasks—a decade …" at bounding box center [489, 234] width 369 height 207
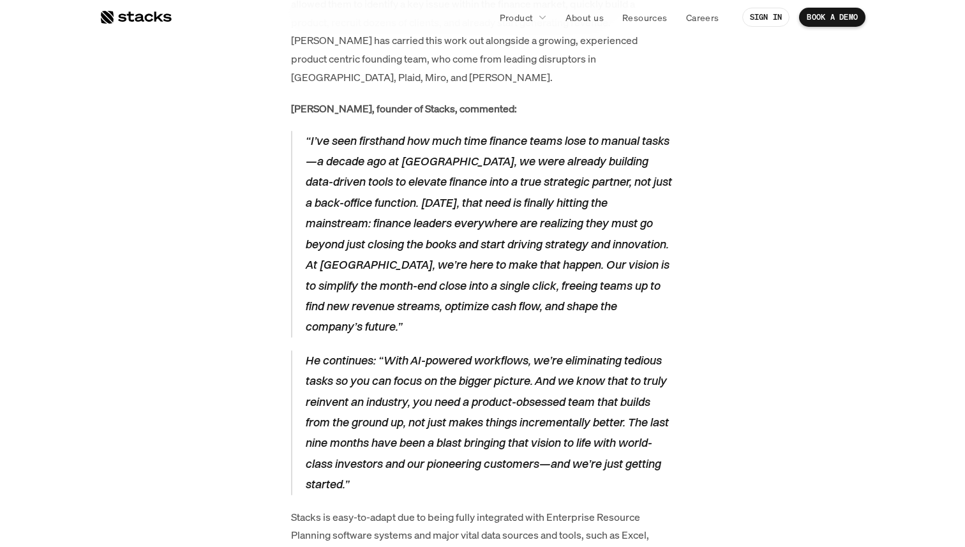
click at [486, 350] on p "He continues: “With AI-powered workflows, we’re eliminating tedious tasks so yo…" at bounding box center [489, 422] width 369 height 145
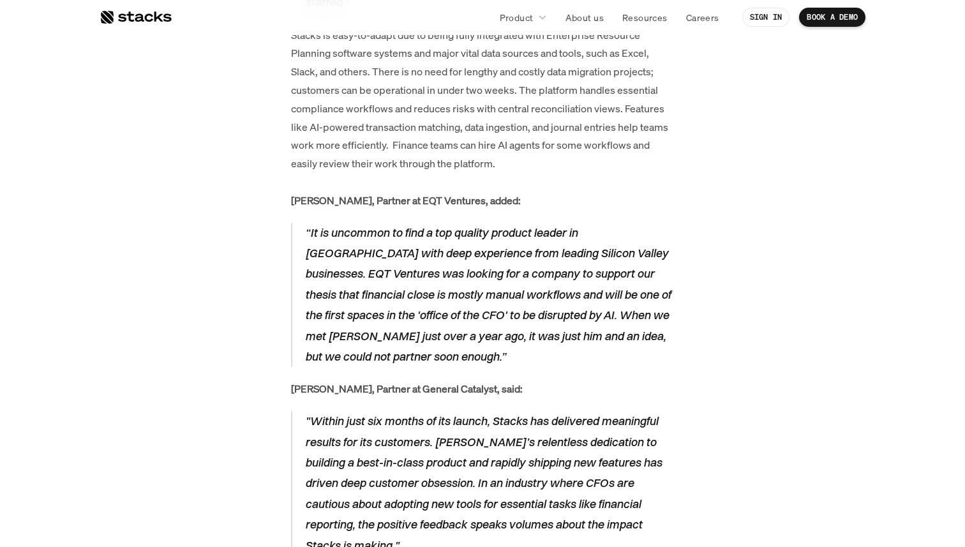
scroll to position [1893, 0]
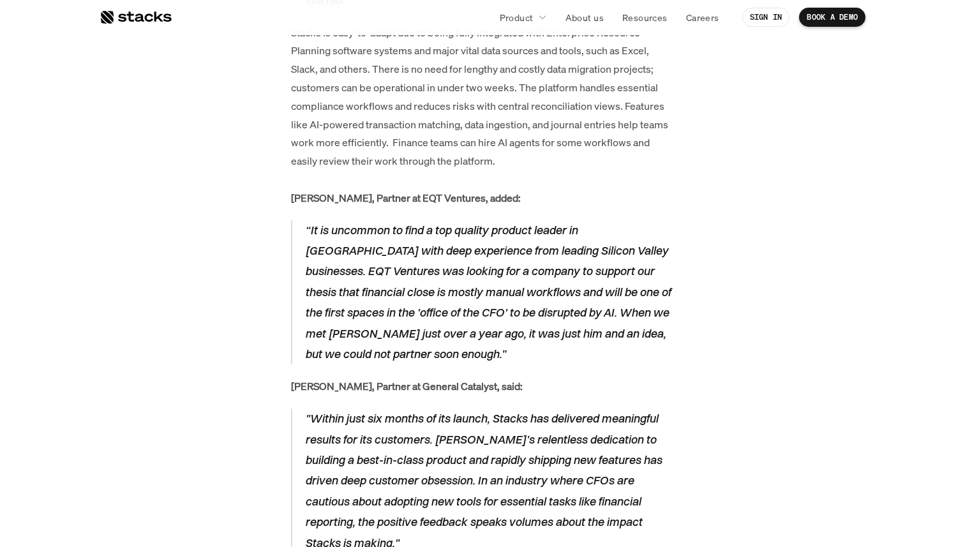
click at [482, 408] on p ""Within just six months of its launch, Stacks has delivered meaningful results …" at bounding box center [489, 480] width 369 height 145
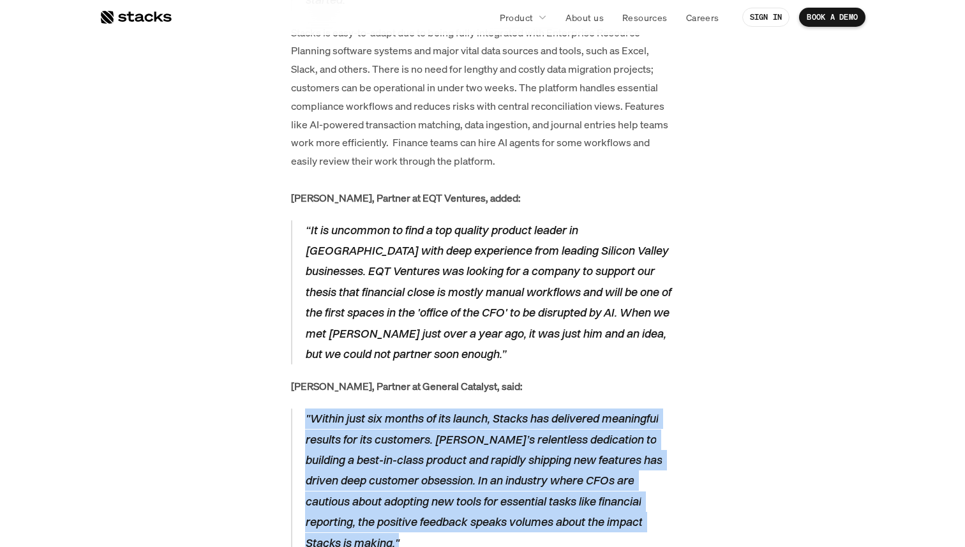
drag, startPoint x: 482, startPoint y: 387, endPoint x: 486, endPoint y: 408, distance: 21.9
click at [486, 408] on p ""Within just six months of its launch, Stacks has delivered meaningful results …" at bounding box center [489, 480] width 369 height 145
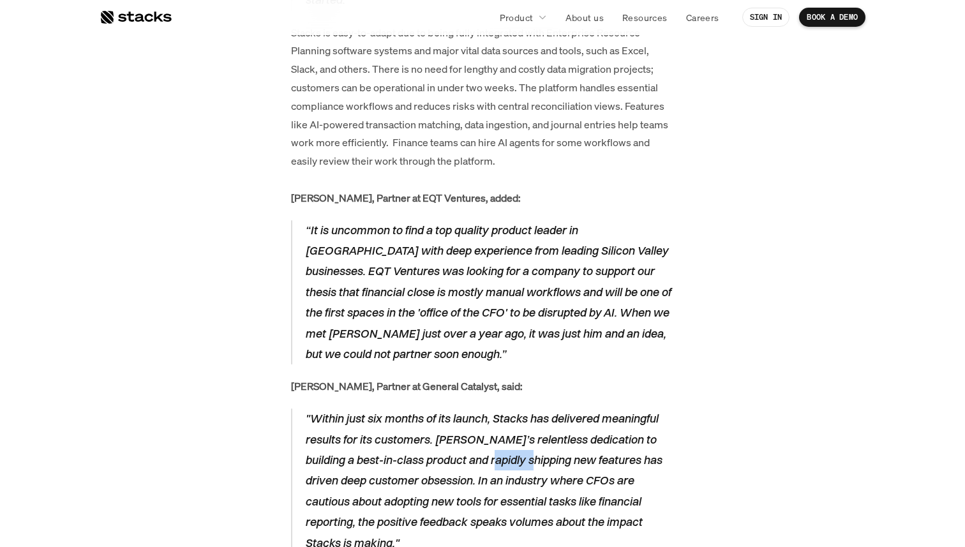
click at [486, 408] on p ""Within just six months of its launch, Stacks has delivered meaningful results …" at bounding box center [489, 480] width 369 height 145
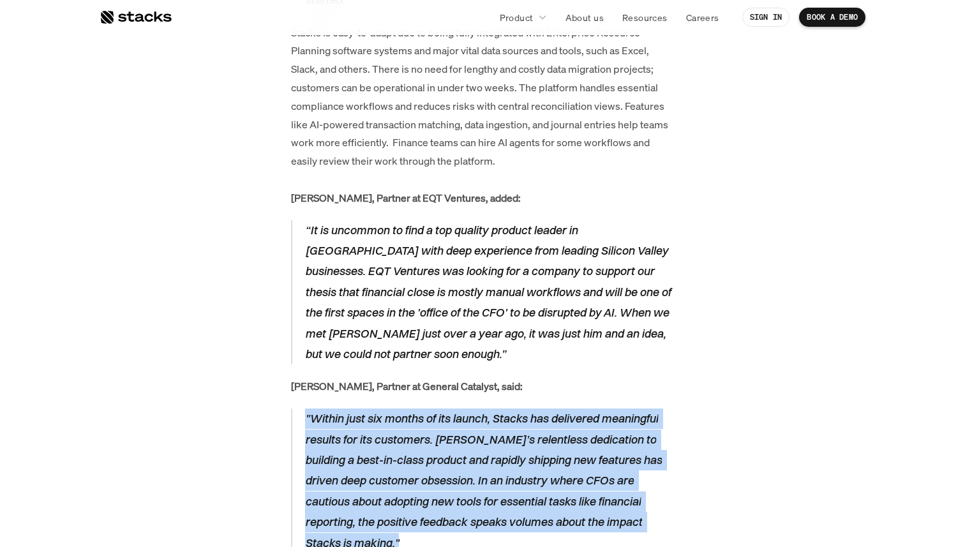
click at [486, 408] on p ""Within just six months of its launch, Stacks has delivered meaningful results …" at bounding box center [489, 480] width 369 height 145
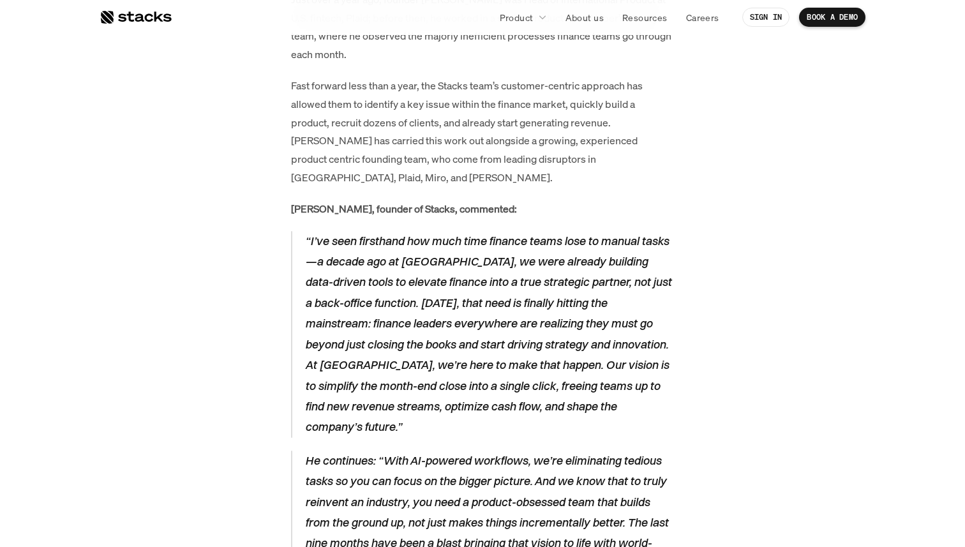
scroll to position [1122, 0]
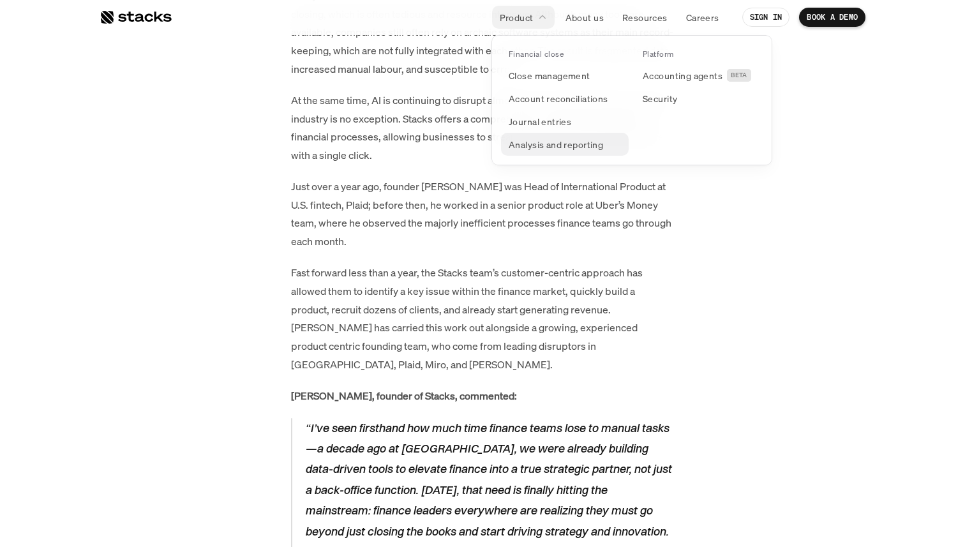
click at [562, 143] on p "Analysis and reporting" at bounding box center [556, 144] width 94 height 13
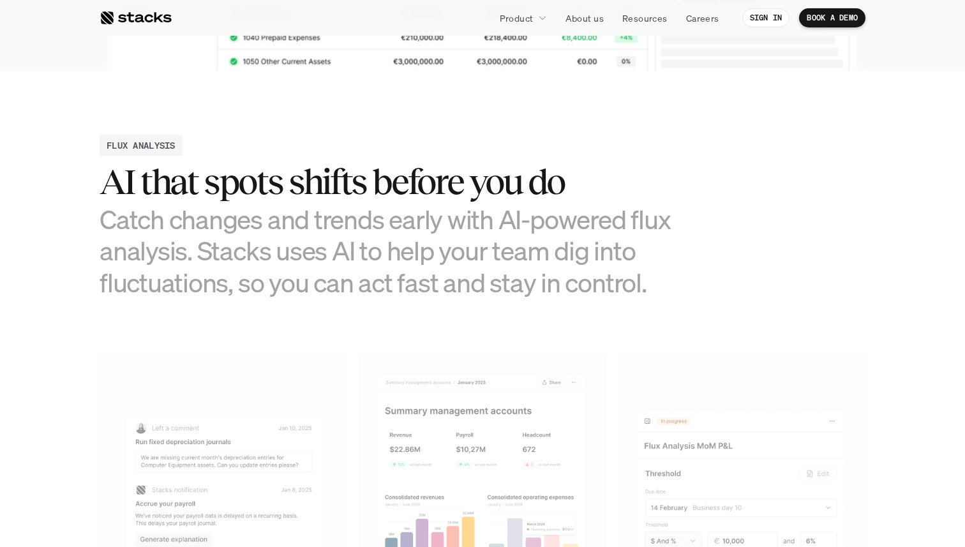
scroll to position [536, 0]
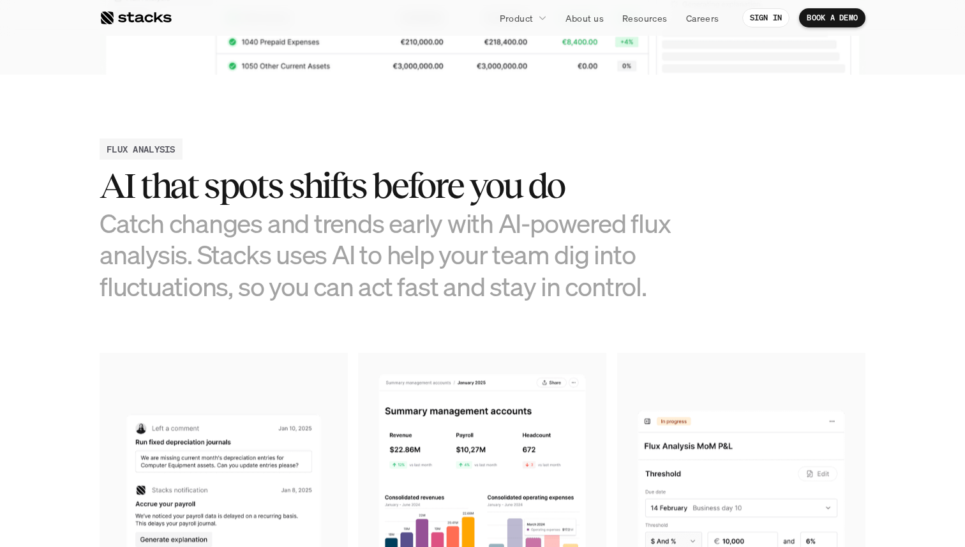
click at [421, 194] on h2 "AI that spots shifts before you do" at bounding box center [387, 186] width 574 height 40
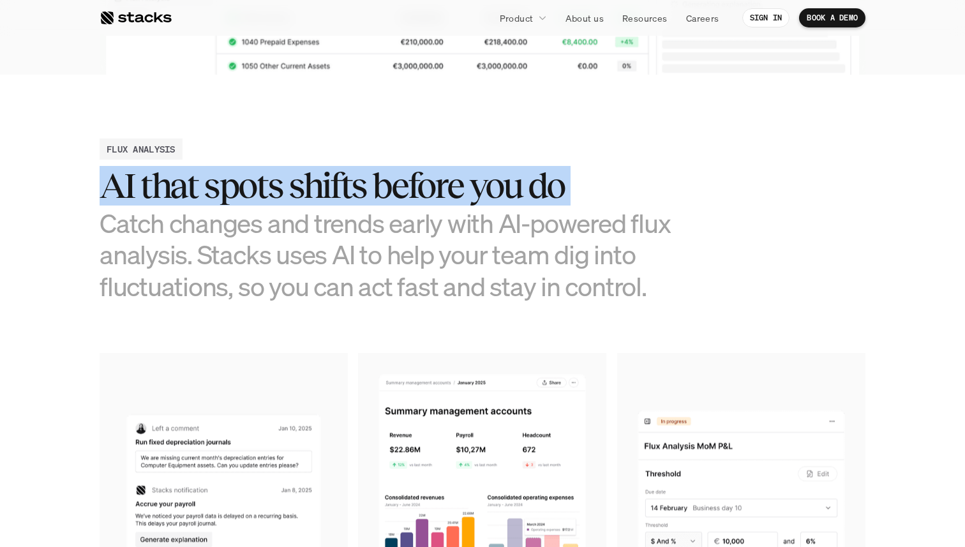
click at [421, 194] on h2 "AI that spots shifts before you do" at bounding box center [387, 186] width 574 height 40
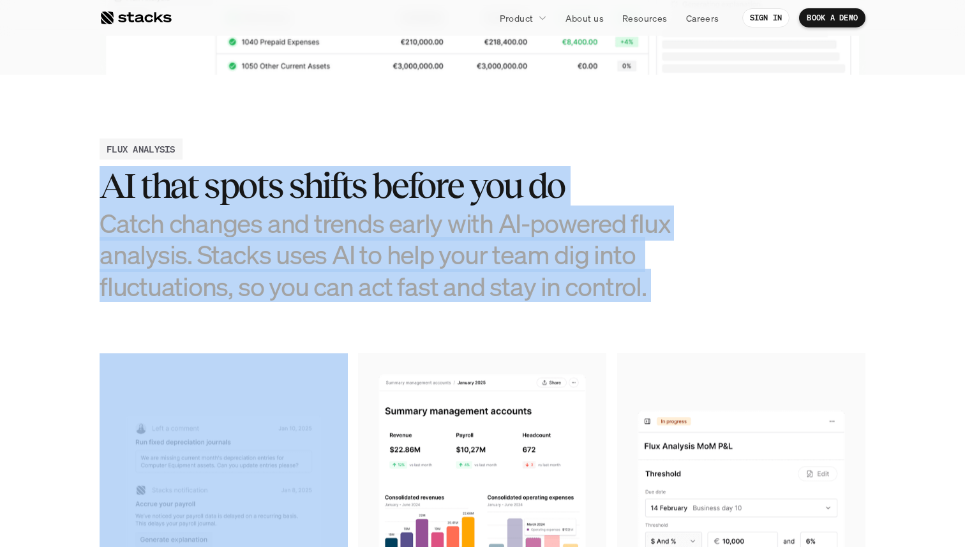
drag, startPoint x: 421, startPoint y: 194, endPoint x: 434, endPoint y: 261, distance: 68.2
click at [434, 261] on div "AI that spots shifts before you do Catch changes and trends early with AI-power…" at bounding box center [387, 234] width 574 height 136
click at [434, 261] on h3 "Catch changes and trends early with AI-powered flux analysis. Stacks uses AI to…" at bounding box center [387, 254] width 574 height 94
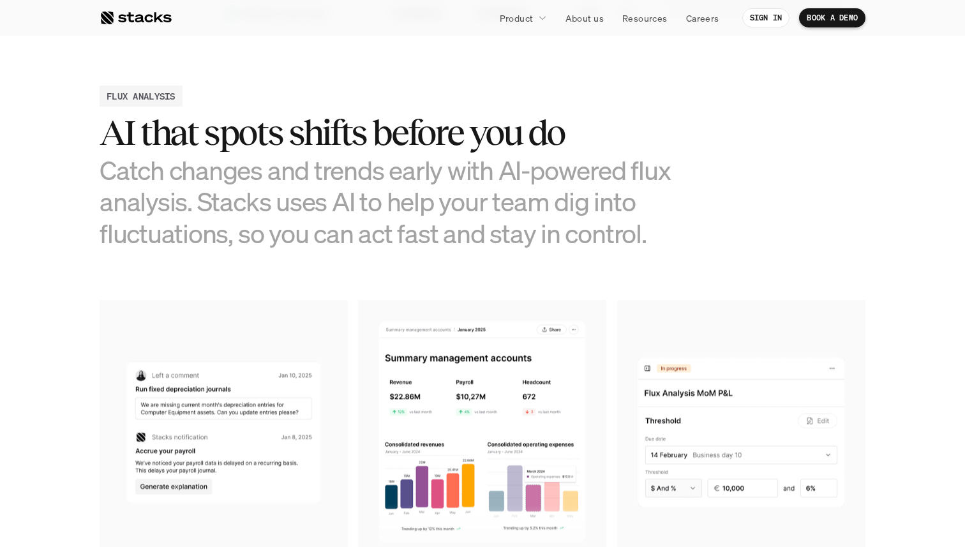
scroll to position [0, 0]
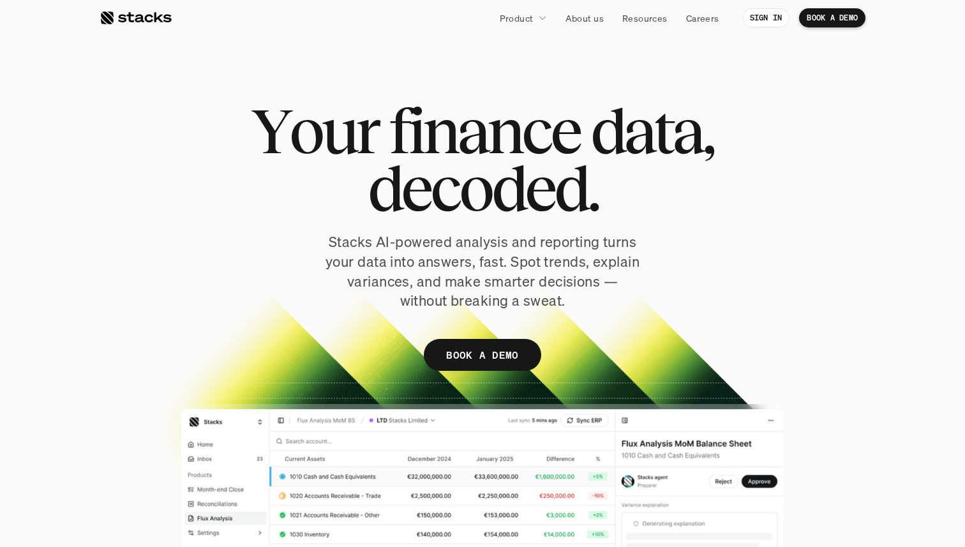
click at [549, 239] on p "Stacks AI-powered analysis and reporting turns your data into answers, fast. Sp…" at bounding box center [482, 271] width 319 height 78
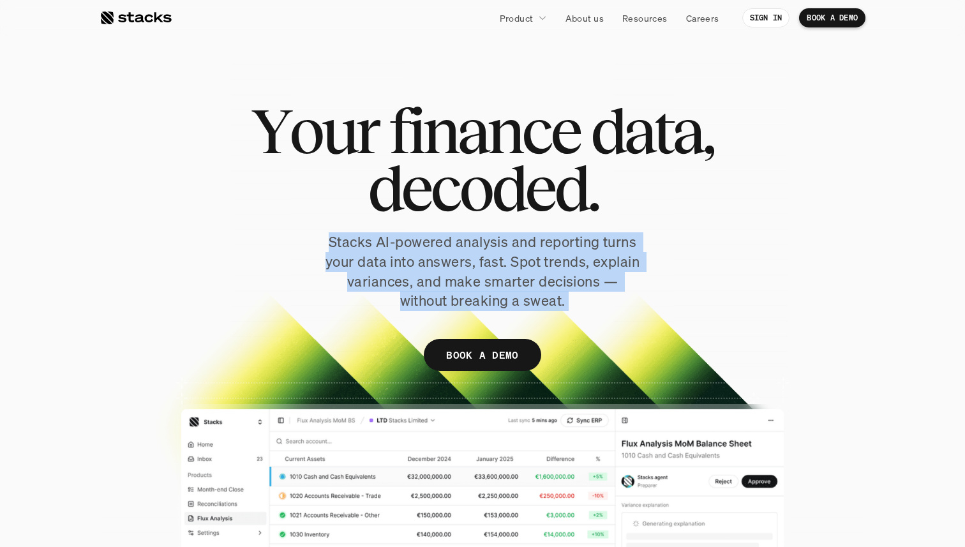
click at [549, 239] on p "Stacks AI-powered analysis and reporting turns your data into answers, fast. Sp…" at bounding box center [482, 271] width 319 height 78
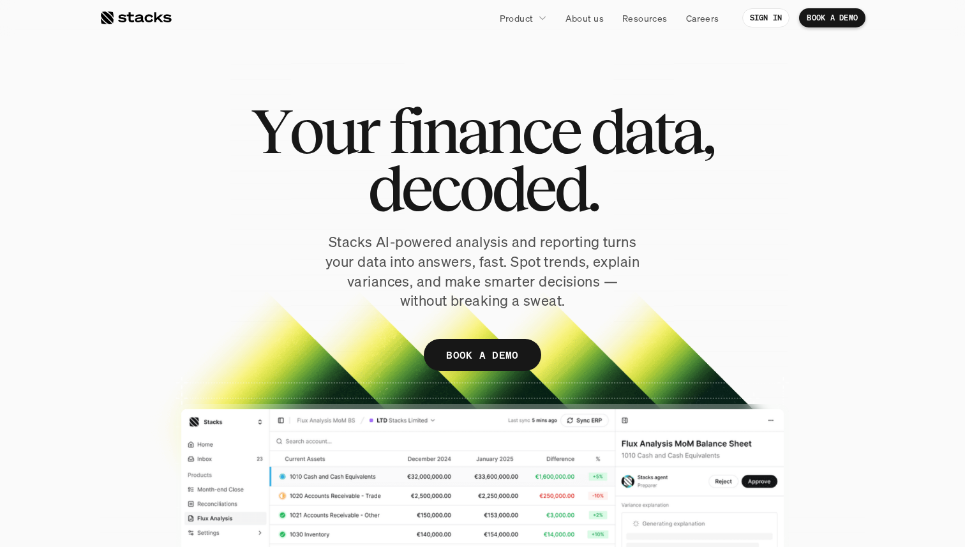
click at [560, 196] on span "d" at bounding box center [570, 188] width 33 height 57
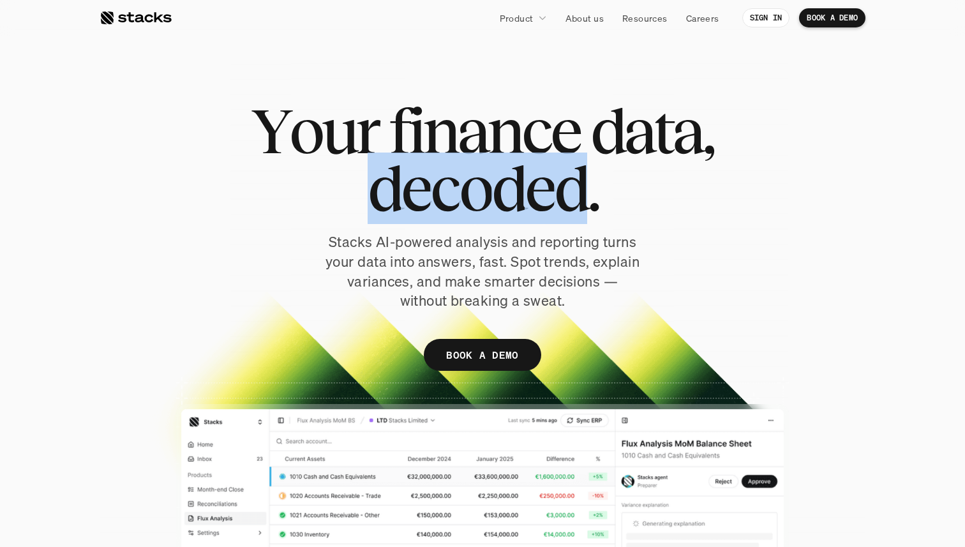
click at [560, 196] on span "d" at bounding box center [570, 188] width 33 height 57
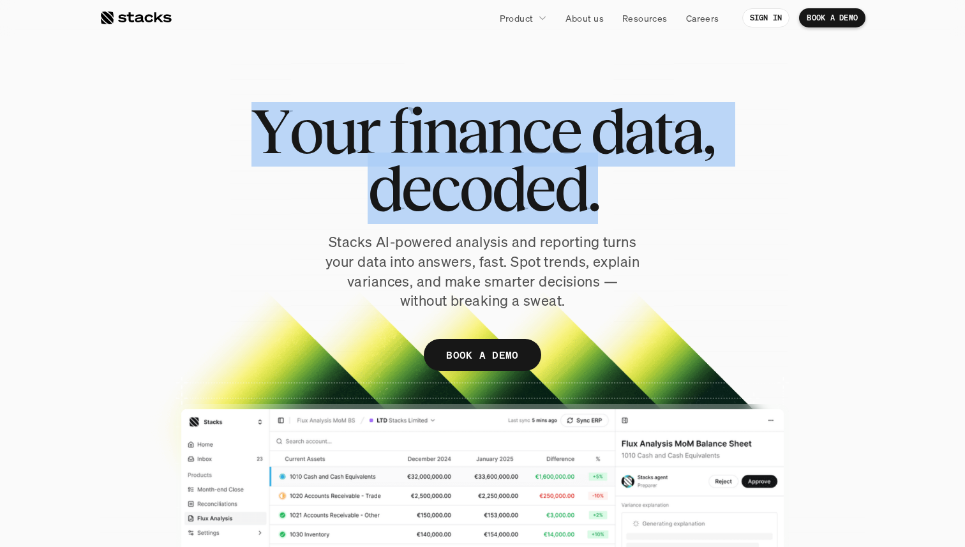
click at [560, 196] on span "d" at bounding box center [570, 188] width 33 height 57
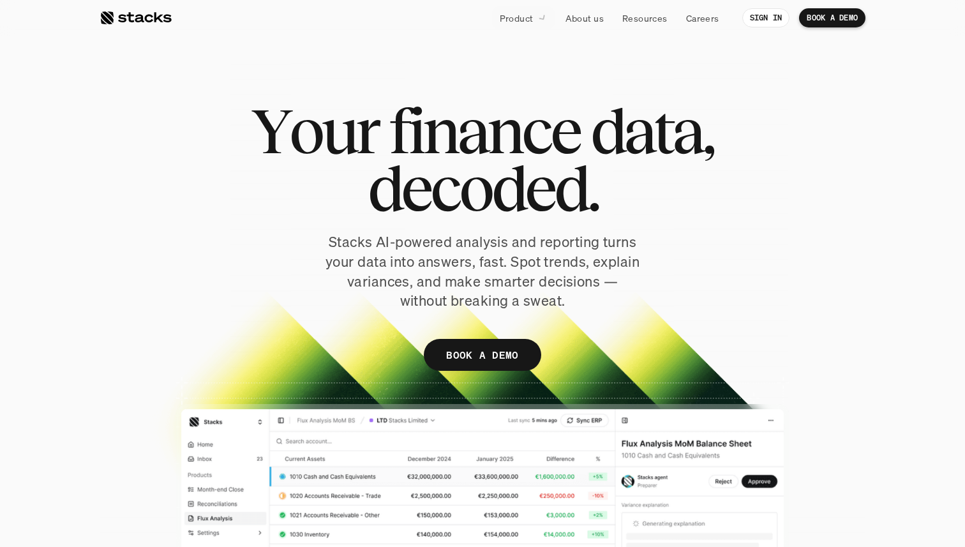
click at [482, 257] on p "Stacks AI-powered analysis and reporting turns your data into answers, fast. Sp…" at bounding box center [482, 271] width 319 height 78
click at [520, 115] on span "n" at bounding box center [504, 130] width 34 height 57
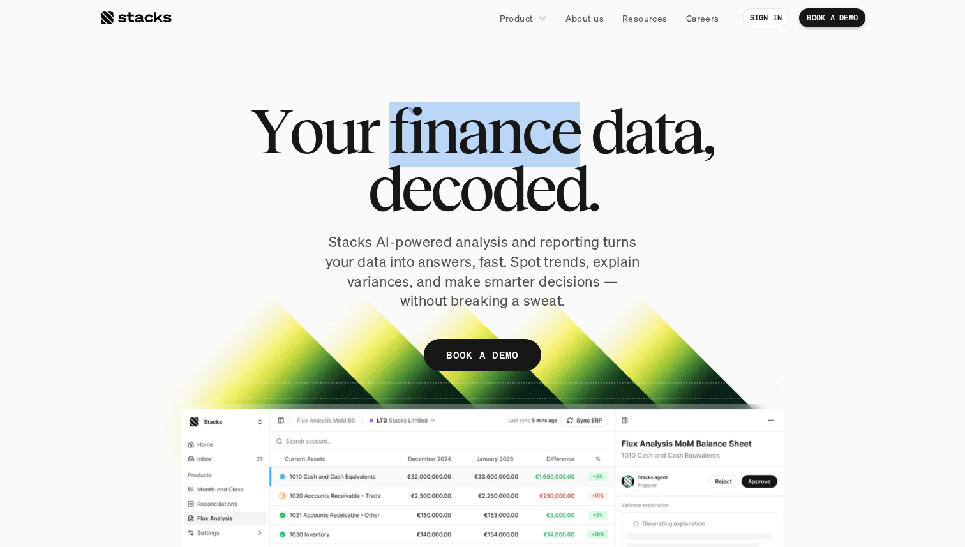
click at [520, 115] on span "n" at bounding box center [504, 130] width 34 height 57
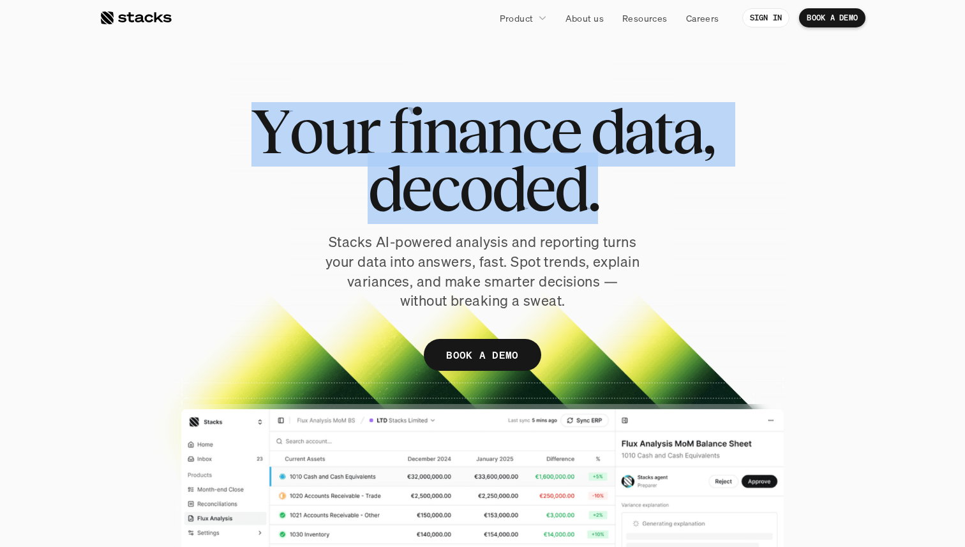
drag, startPoint x: 520, startPoint y: 115, endPoint x: 526, endPoint y: 223, distance: 108.0
click at [526, 217] on h1 "Y o u r f i n a n c e d a t a , d e c o d e d ." at bounding box center [482, 159] width 638 height 115
click at [526, 217] on span "e" at bounding box center [539, 188] width 29 height 57
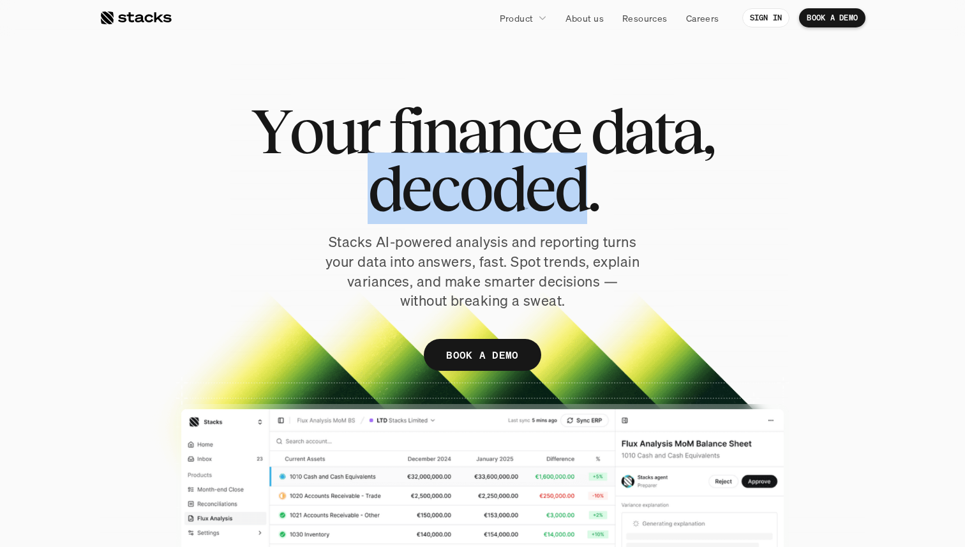
click at [526, 217] on span "e" at bounding box center [539, 188] width 29 height 57
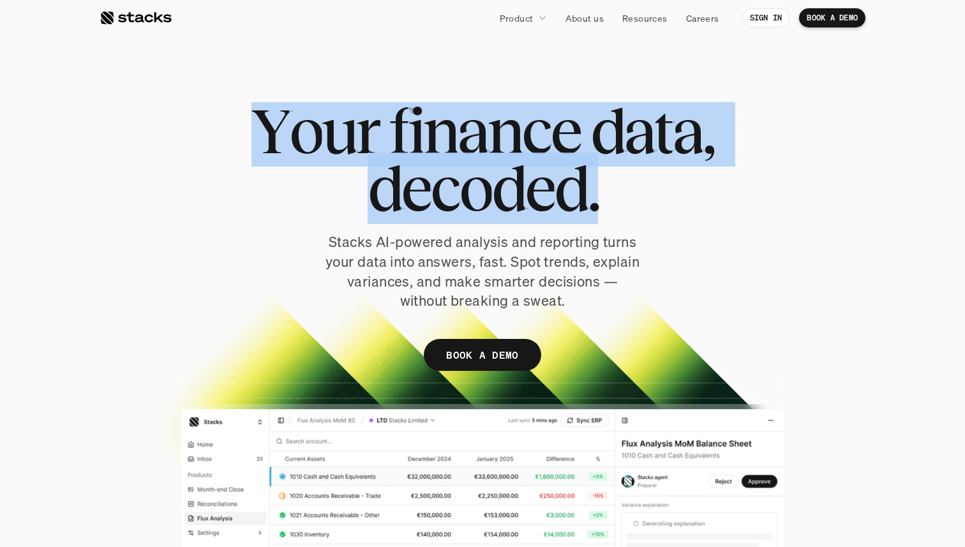
click at [526, 217] on span "e" at bounding box center [539, 188] width 29 height 57
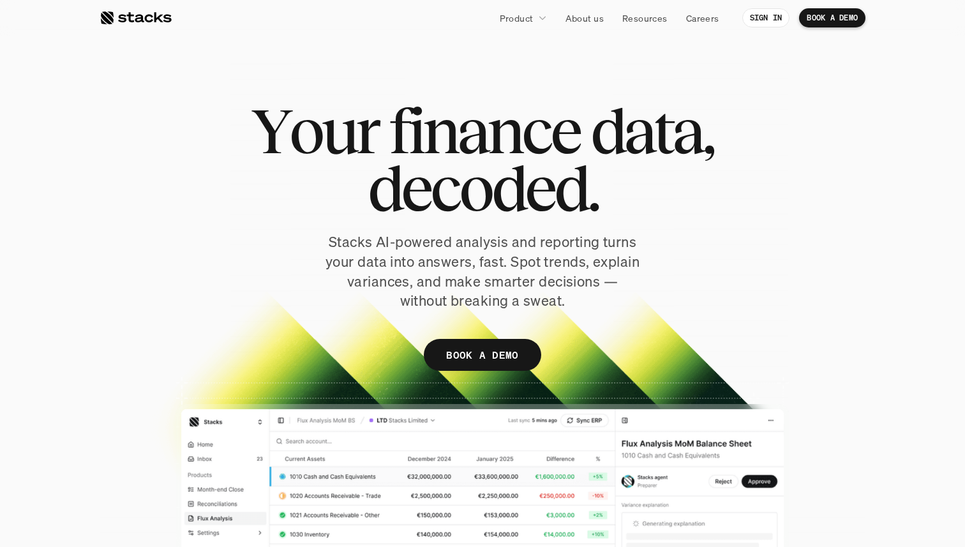
click at [503, 265] on p "Stacks AI-powered analysis and reporting turns your data into answers, fast. Sp…" at bounding box center [482, 271] width 319 height 78
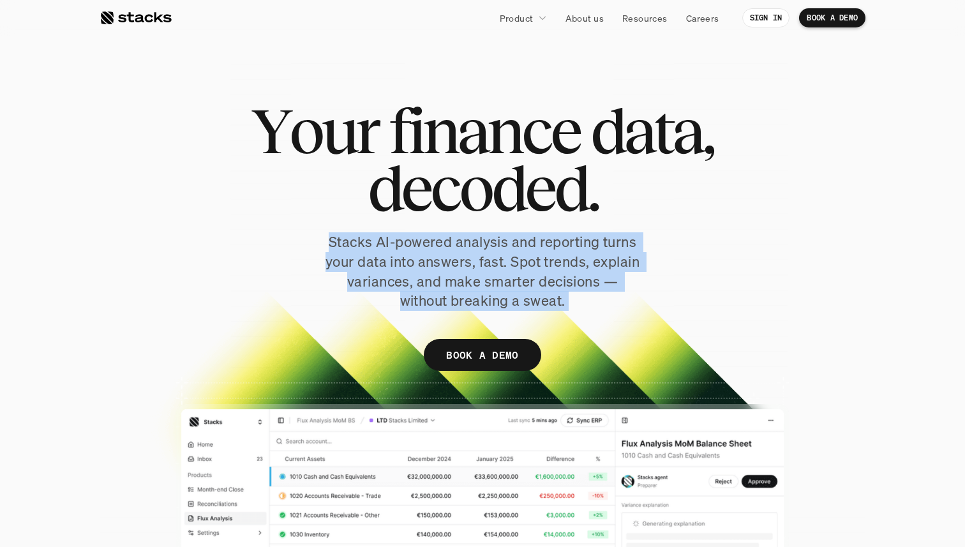
click at [503, 265] on p "Stacks AI-powered analysis and reporting turns your data into answers, fast. Sp…" at bounding box center [482, 271] width 319 height 78
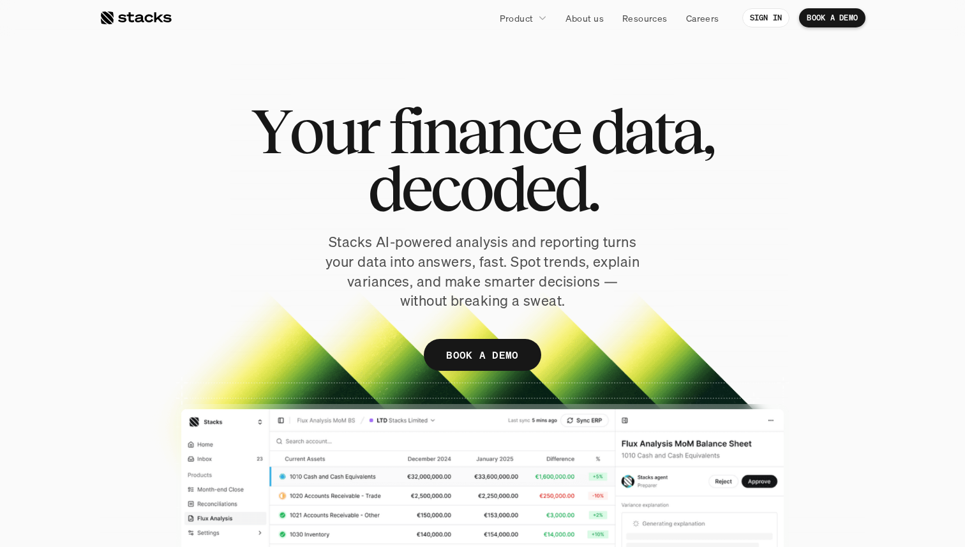
click at [515, 257] on p "Stacks AI-powered analysis and reporting turns your data into answers, fast. Sp…" at bounding box center [482, 271] width 319 height 78
click at [454, 152] on span "n" at bounding box center [439, 130] width 34 height 57
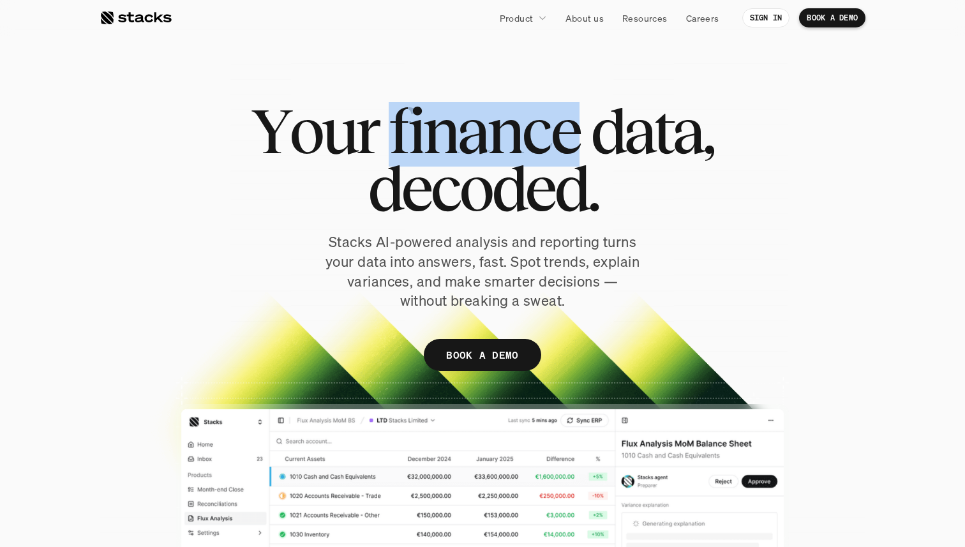
click at [454, 152] on span "n" at bounding box center [439, 130] width 34 height 57
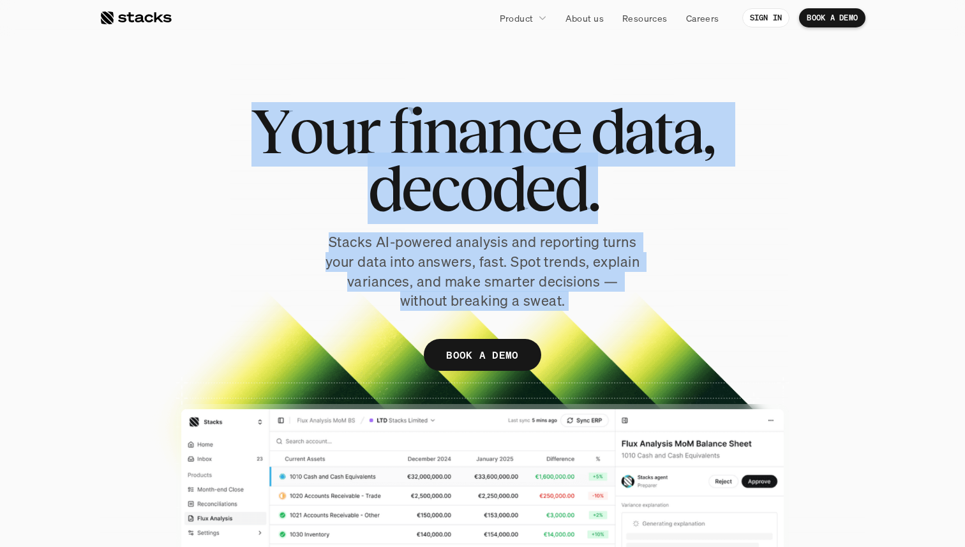
drag, startPoint x: 454, startPoint y: 152, endPoint x: 503, endPoint y: 295, distance: 151.0
click at [503, 295] on div "Y o u r f i n a n c e d a t a , d e c o d e d . Stacks AI-powered analysis and …" at bounding box center [483, 242] width 766 height 281
click at [503, 295] on p "Stacks AI-powered analysis and reporting turns your data into answers, fast. Sp…" at bounding box center [482, 271] width 319 height 78
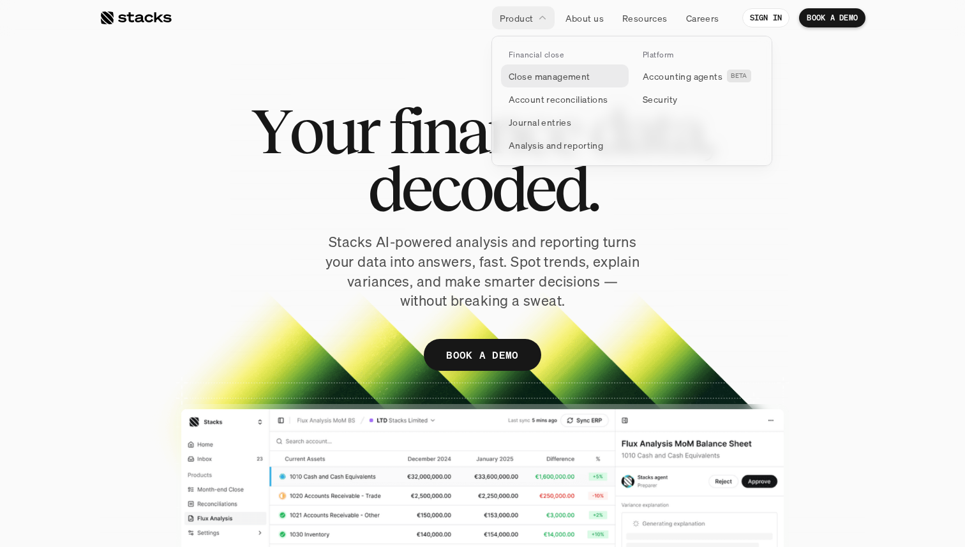
click at [539, 81] on p "Close management" at bounding box center [550, 76] width 82 height 13
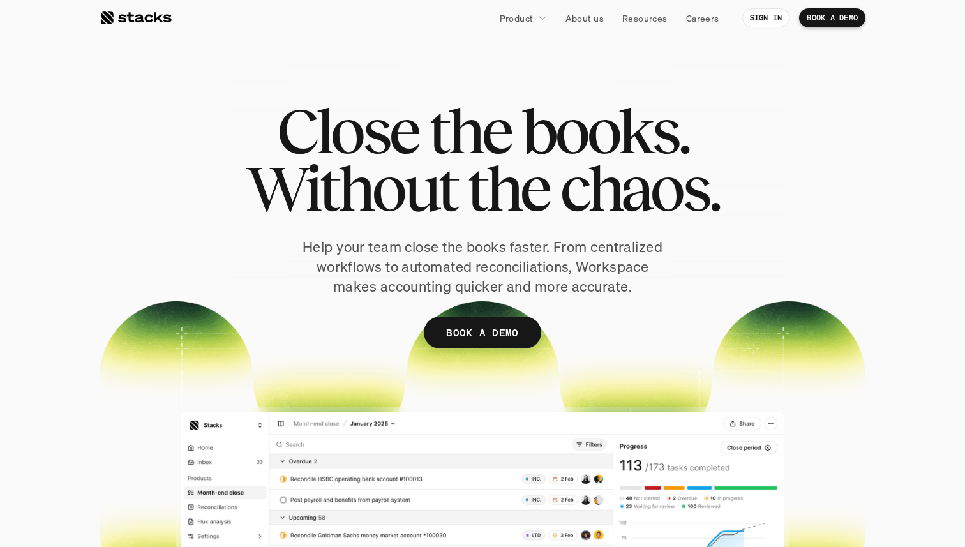
click at [508, 138] on span "the" at bounding box center [470, 130] width 82 height 57
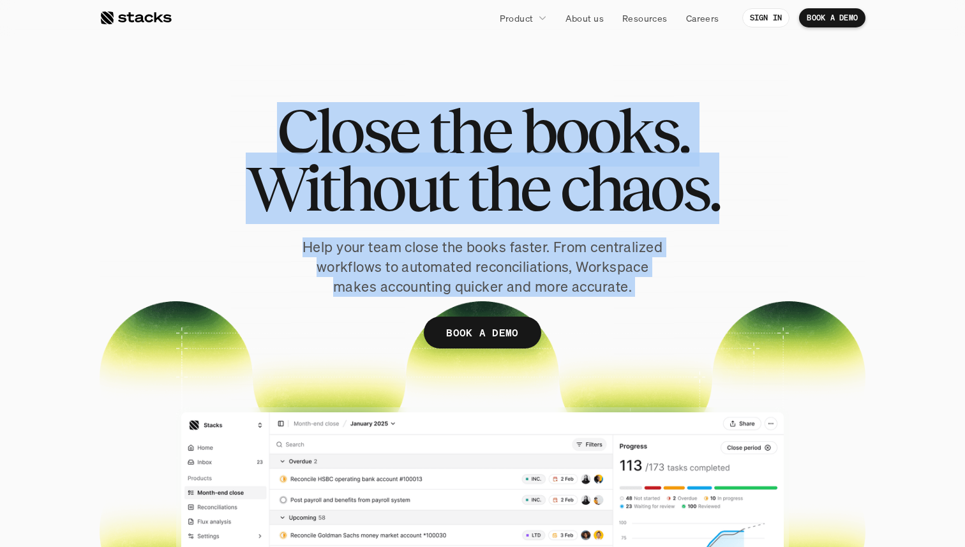
drag, startPoint x: 508, startPoint y: 138, endPoint x: 534, endPoint y: 251, distance: 115.3
click at [534, 251] on div "Close the books. Without the chaos. Help your team close the books faster. From…" at bounding box center [483, 244] width 766 height 285
click at [534, 251] on p "Help your team close the books faster. From centralized workflows to automated …" at bounding box center [482, 266] width 370 height 59
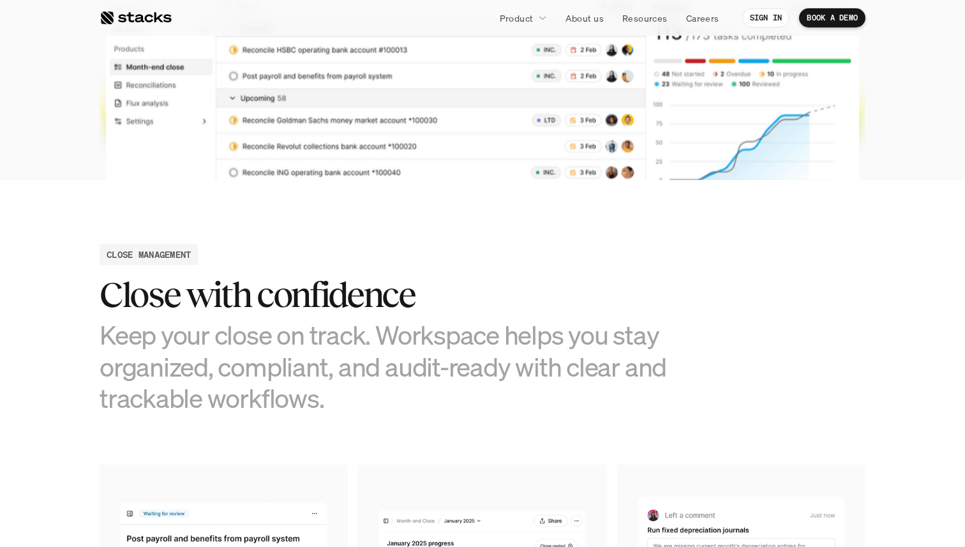
scroll to position [555, 0]
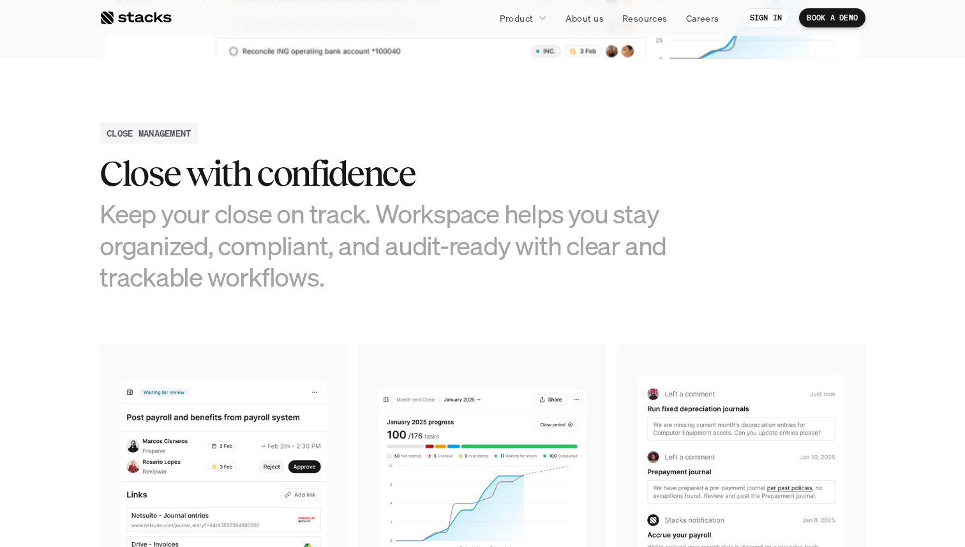
click at [540, 234] on h3 "Keep your close on track. Workspace helps you stay organized, compliant, and au…" at bounding box center [387, 245] width 574 height 94
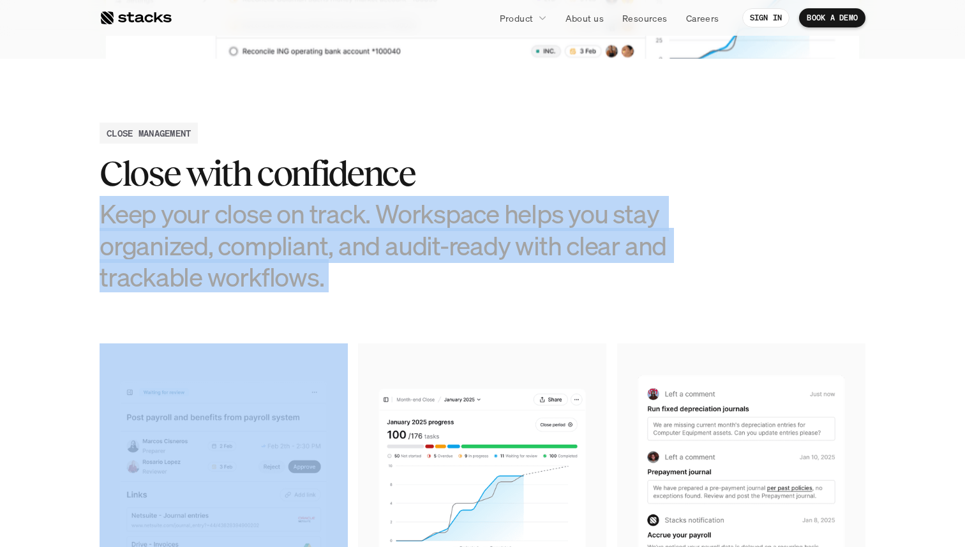
drag, startPoint x: 540, startPoint y: 234, endPoint x: 536, endPoint y: 241, distance: 8.0
click at [536, 241] on h3 "Keep your close on track. Workspace helps you stay organized, compliant, and au…" at bounding box center [387, 245] width 574 height 94
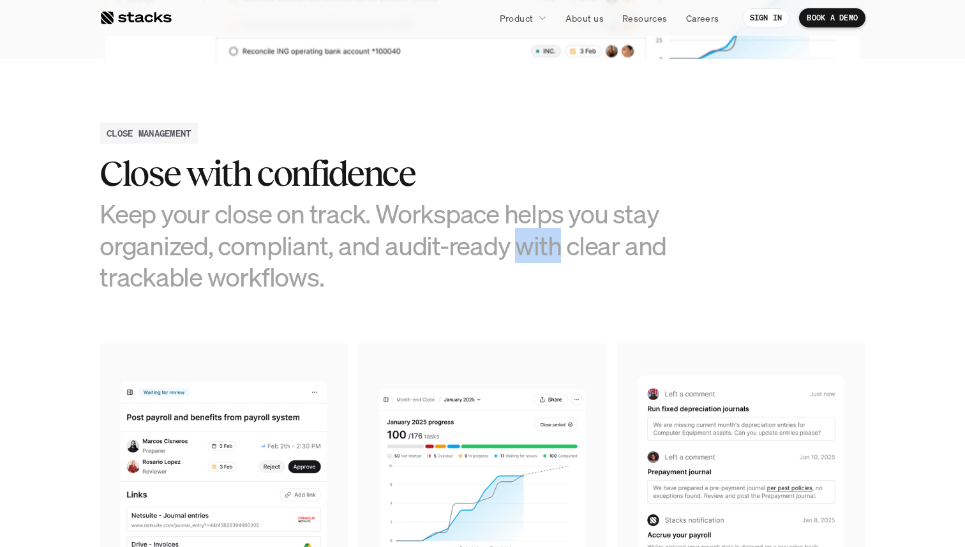
click at [536, 241] on h3 "Keep your close on track. Workspace helps you stay organized, compliant, and au…" at bounding box center [387, 245] width 574 height 94
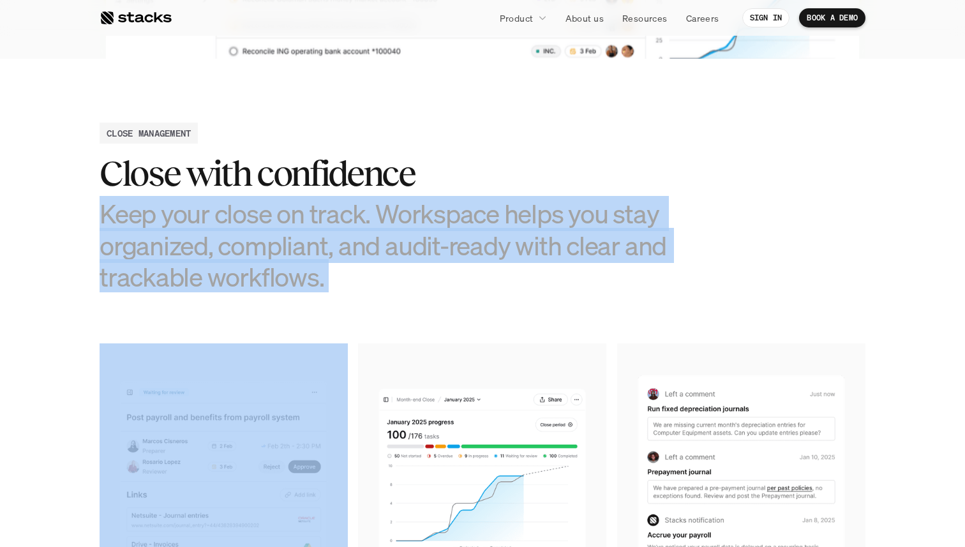
click at [536, 241] on h3 "Keep your close on track. Workspace helps you stay organized, compliant, and au…" at bounding box center [387, 245] width 574 height 94
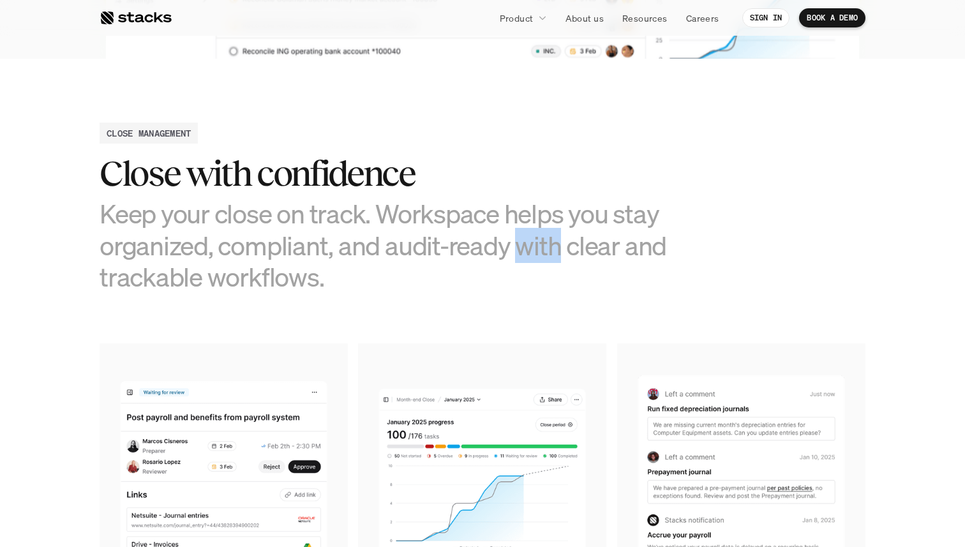
click at [536, 241] on h3 "Keep your close on track. Workspace helps you stay organized, compliant, and au…" at bounding box center [387, 245] width 574 height 94
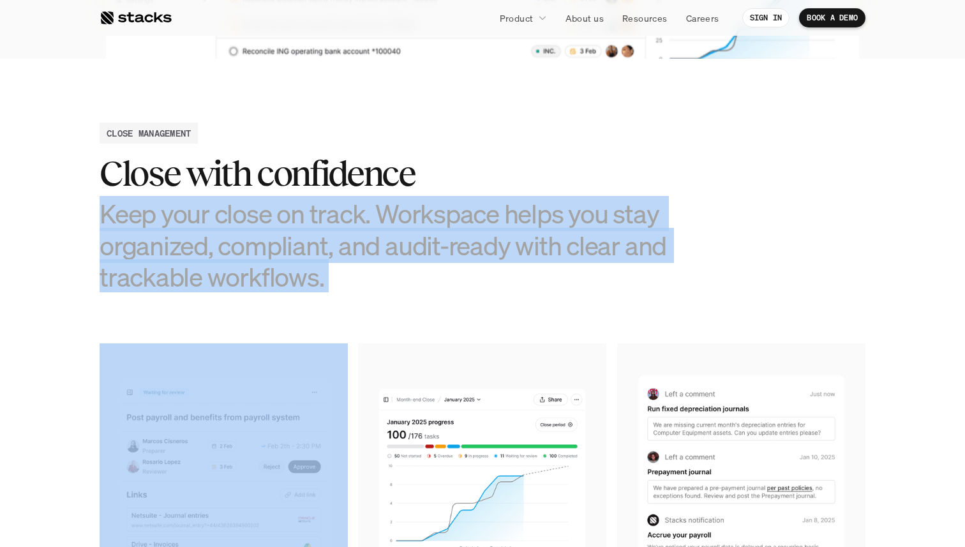
click at [536, 241] on h3 "Keep your close on track. Workspace helps you stay organized, compliant, and au…" at bounding box center [387, 245] width 574 height 94
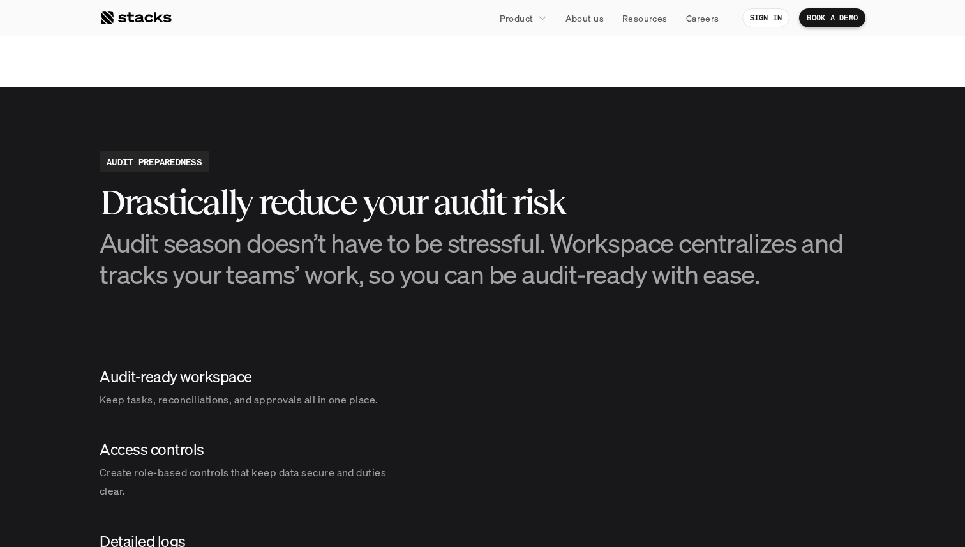
scroll to position [1293, 0]
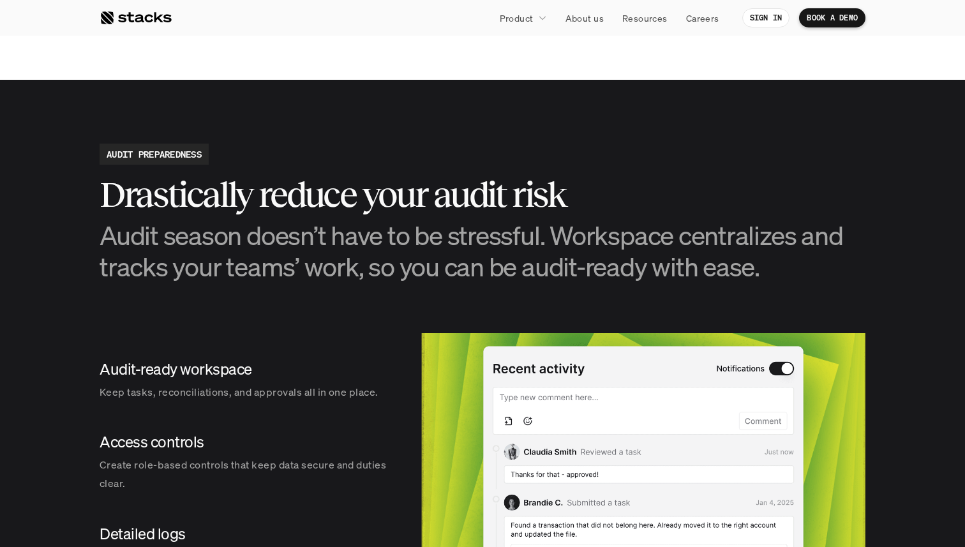
click at [311, 385] on p "Keep tasks, reconciliations, and approvals all in one place." at bounding box center [248, 392] width 296 height 19
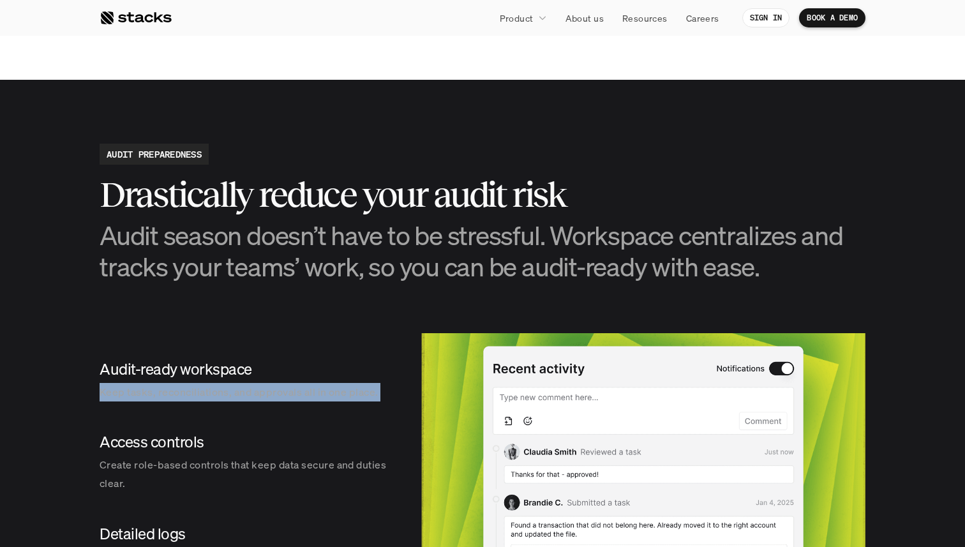
click at [311, 385] on p "Keep tasks, reconciliations, and approvals all in one place." at bounding box center [248, 392] width 296 height 19
drag, startPoint x: 311, startPoint y: 385, endPoint x: 311, endPoint y: 332, distance: 53.0
click at [311, 332] on section "AUDIT PREPAREDNESS Drastically reduce your audit risk Audit season doesn’t have…" at bounding box center [482, 376] width 965 height 593
drag, startPoint x: 311, startPoint y: 332, endPoint x: 345, endPoint y: 401, distance: 77.3
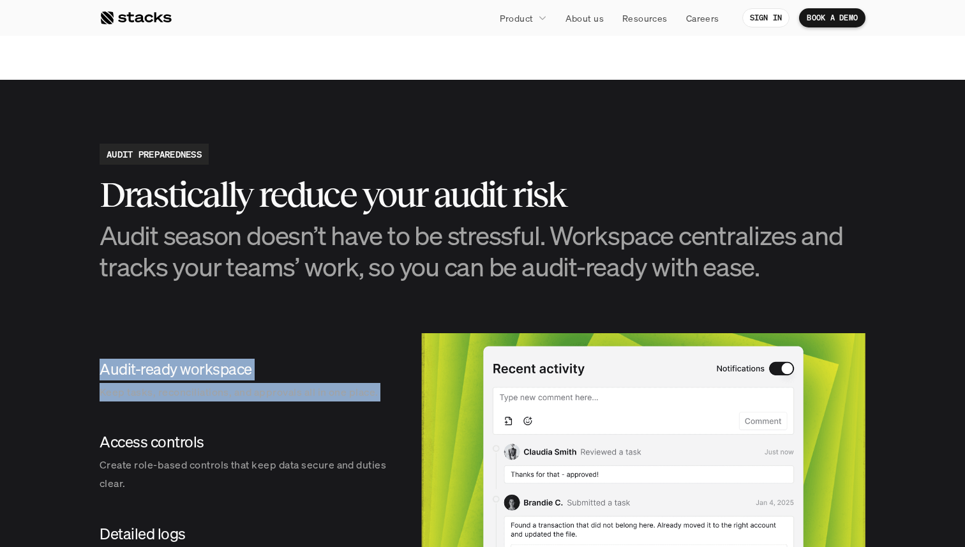
click at [345, 403] on section "AUDIT PREPAREDNESS Drastically reduce your audit risk Audit season doesn’t have…" at bounding box center [482, 376] width 965 height 593
click at [345, 401] on div "Audit-ready workspace Keep tasks, reconciliations, and approvals all in one pla…" at bounding box center [248, 379] width 296 height 63
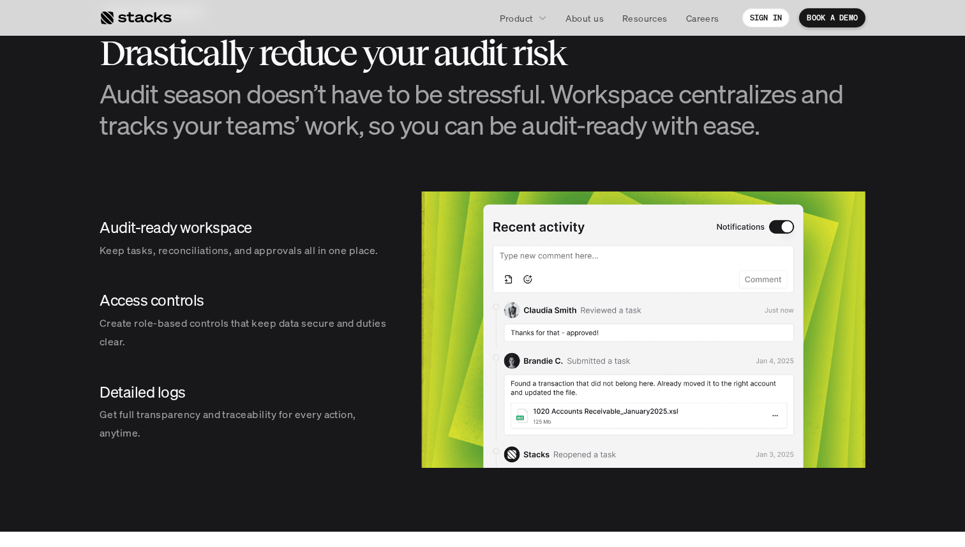
scroll to position [1431, 0]
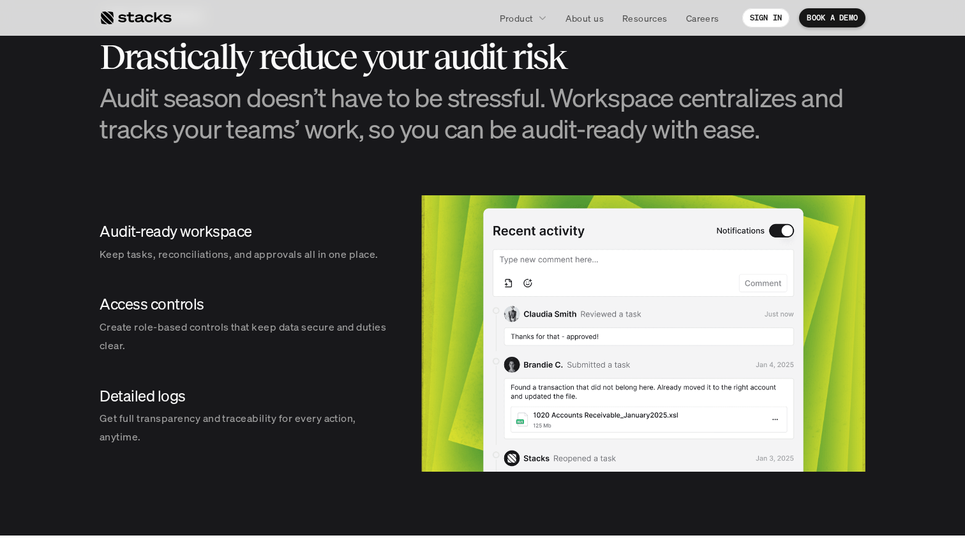
click at [779, 232] on img at bounding box center [643, 333] width 444 height 276
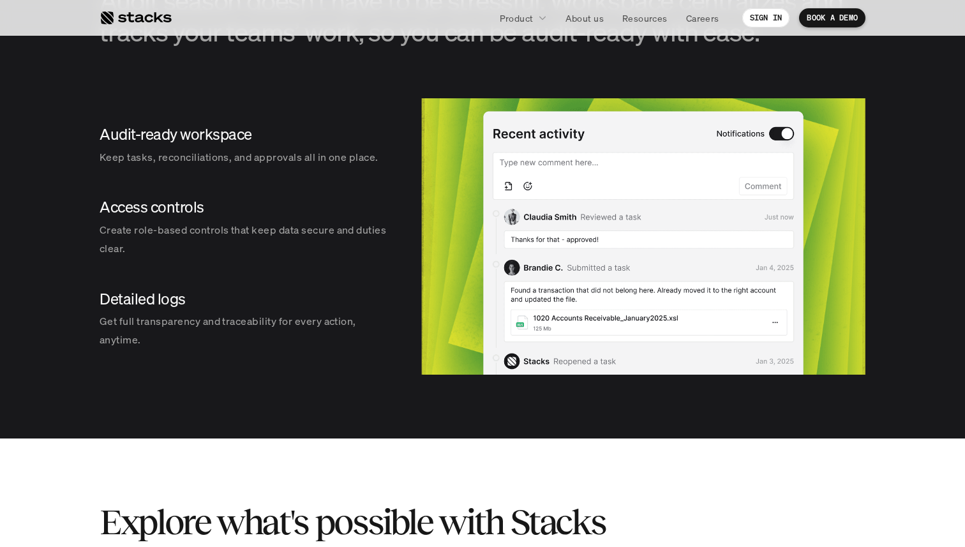
scroll to position [1525, 0]
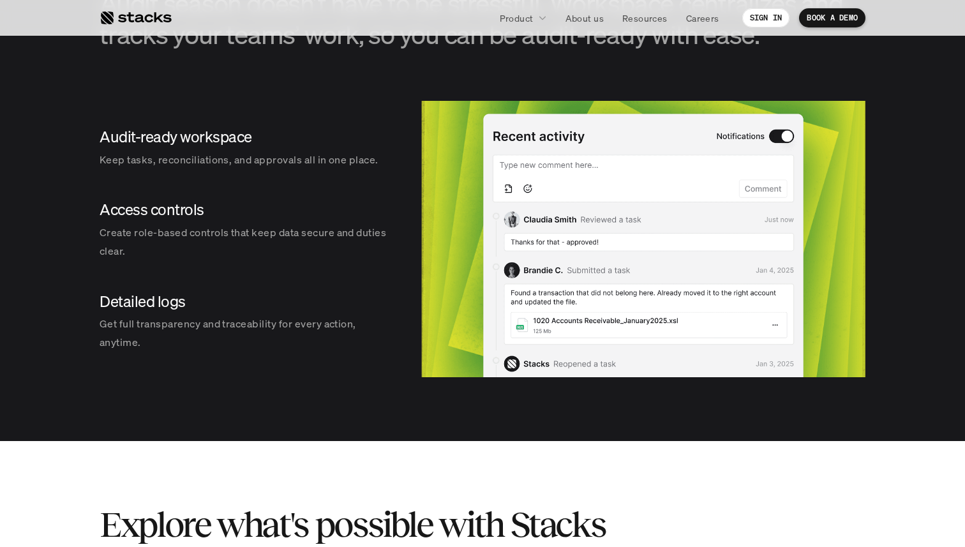
click at [229, 240] on p "Create role-based controls that keep data secure and duties clear." at bounding box center [248, 241] width 296 height 37
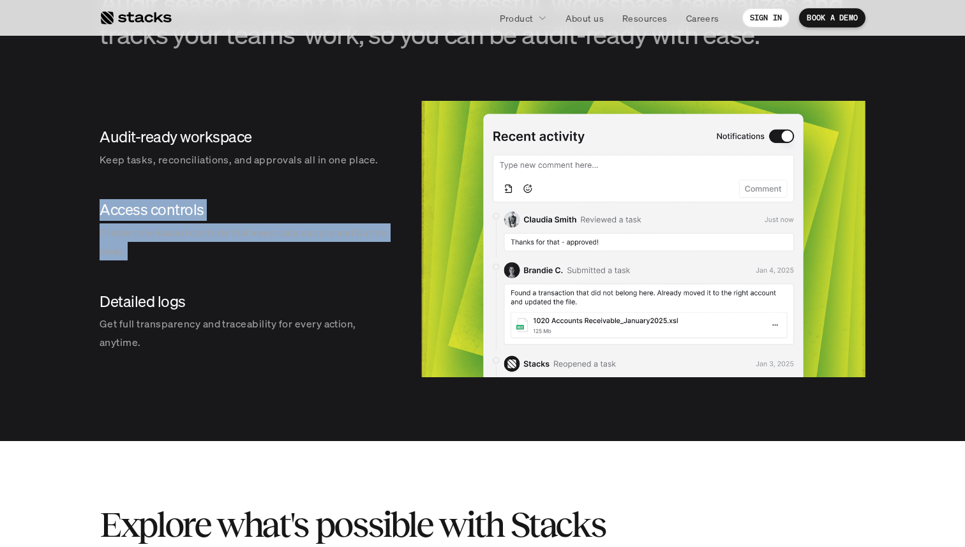
drag, startPoint x: 229, startPoint y: 240, endPoint x: 216, endPoint y: 186, distance: 55.3
click at [216, 186] on div "Audit-ready workspace Keep tasks, reconciliations, and approvals all in one pla…" at bounding box center [248, 239] width 296 height 276
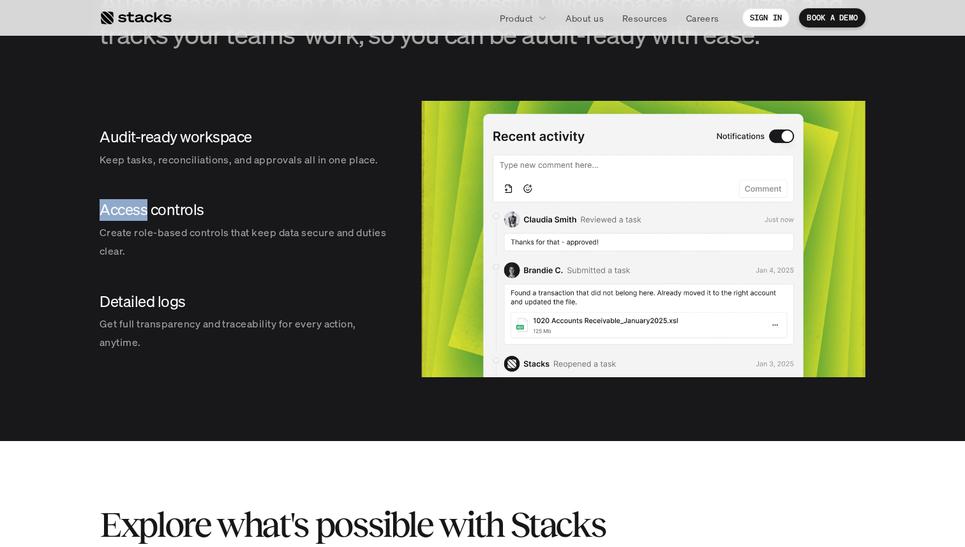
click at [216, 186] on div "Audit-ready workspace Keep tasks, reconciliations, and approvals all in one pla…" at bounding box center [248, 239] width 296 height 276
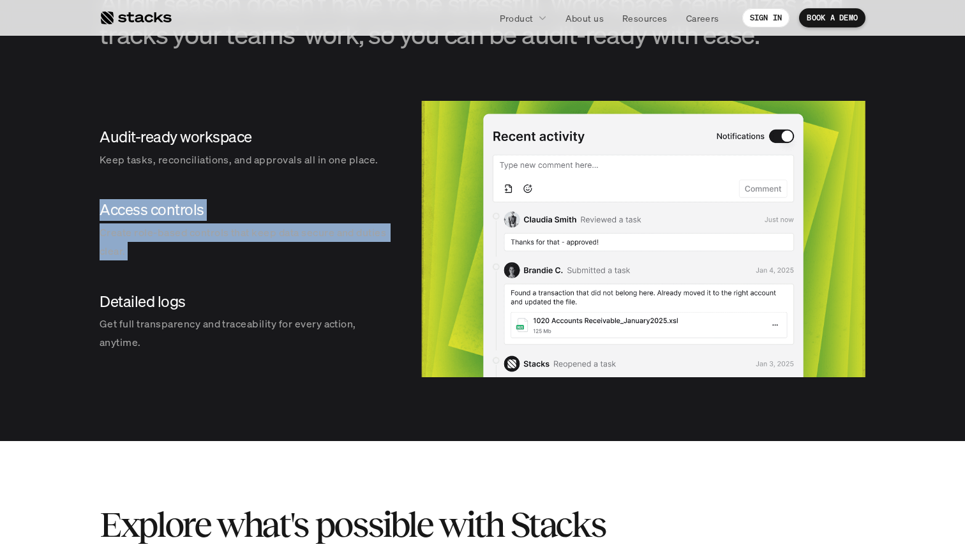
drag, startPoint x: 216, startPoint y: 186, endPoint x: 263, endPoint y: 270, distance: 96.0
click at [263, 270] on div "Audit-ready workspace Keep tasks, reconciliations, and approvals all in one pla…" at bounding box center [248, 239] width 296 height 276
click at [263, 270] on div "Access controls Create role-based controls that keep data secure and duties cle…" at bounding box center [248, 229] width 296 height 81
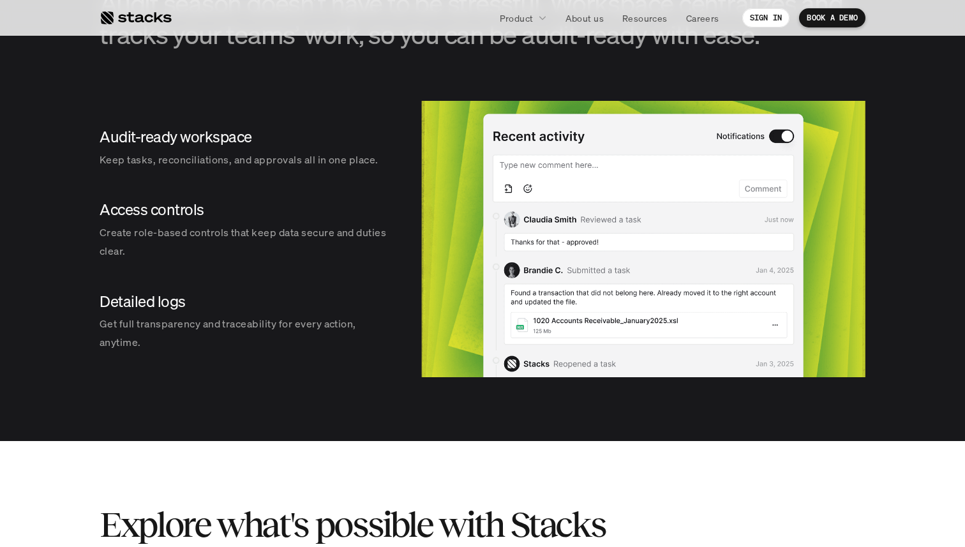
click at [263, 270] on div "Access controls Create role-based controls that keep data secure and duties cle…" at bounding box center [248, 229] width 296 height 81
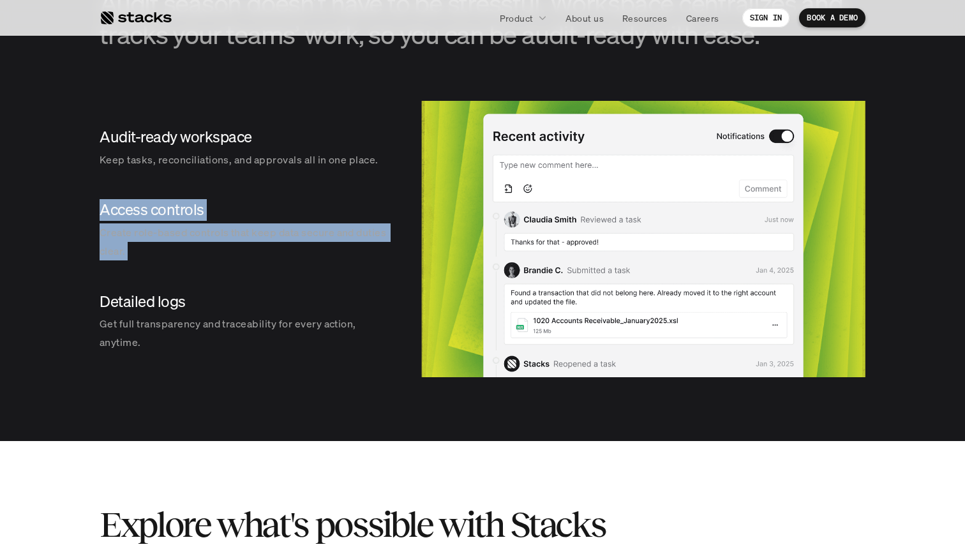
drag, startPoint x: 263, startPoint y: 270, endPoint x: 251, endPoint y: 195, distance: 76.3
click at [251, 195] on div "Access controls Create role-based controls that keep data secure and duties cle…" at bounding box center [248, 229] width 296 height 81
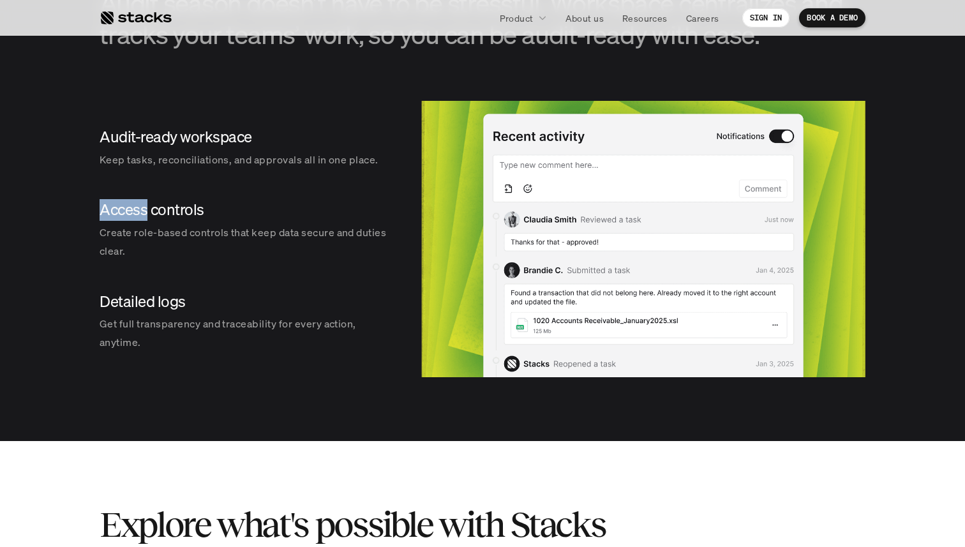
click at [251, 195] on div "Access controls Create role-based controls that keep data secure and duties cle…" at bounding box center [248, 229] width 296 height 81
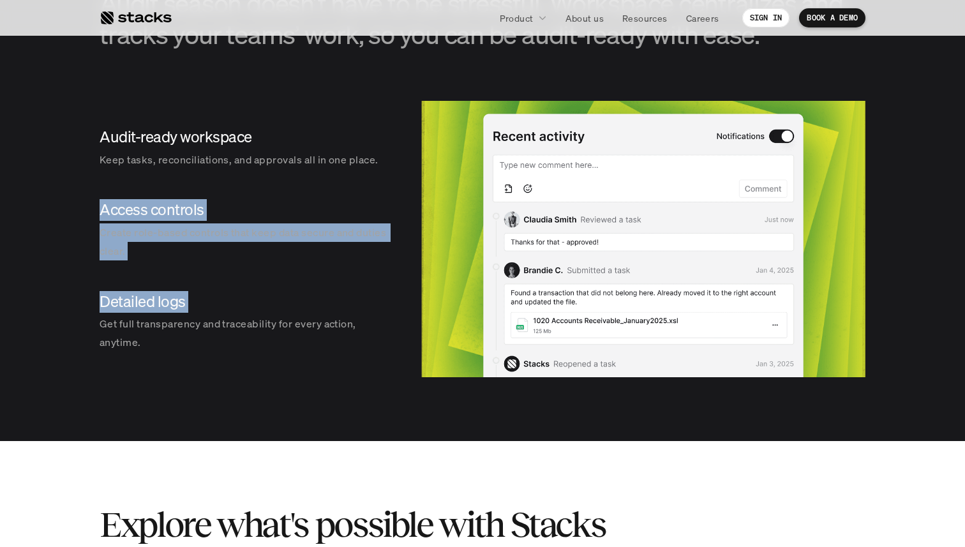
drag, startPoint x: 251, startPoint y: 195, endPoint x: 275, endPoint y: 292, distance: 100.0
click at [275, 292] on div "Audit-ready workspace Keep tasks, reconciliations, and approvals all in one pla…" at bounding box center [248, 239] width 296 height 276
click at [275, 292] on h4 "Detailed logs" at bounding box center [248, 302] width 296 height 22
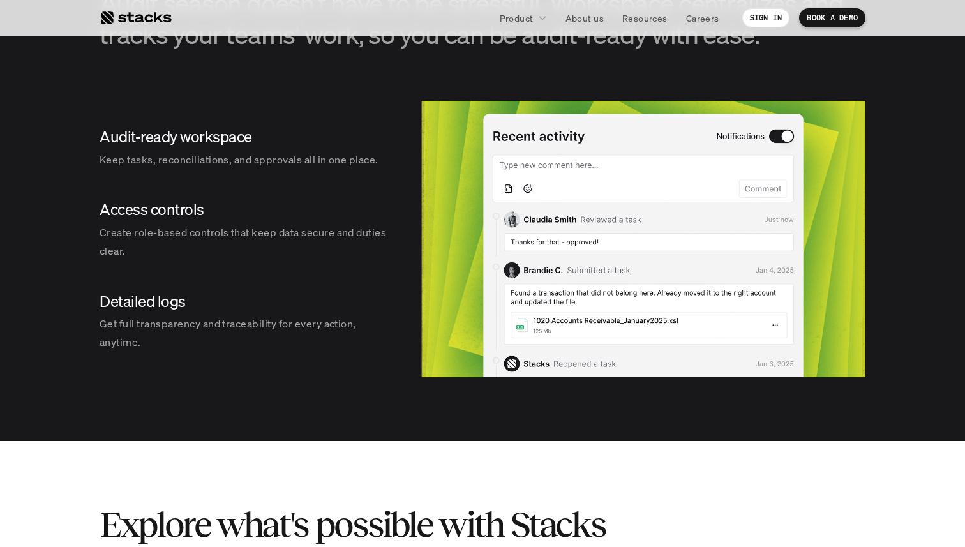
click at [275, 292] on h4 "Detailed logs" at bounding box center [248, 302] width 296 height 22
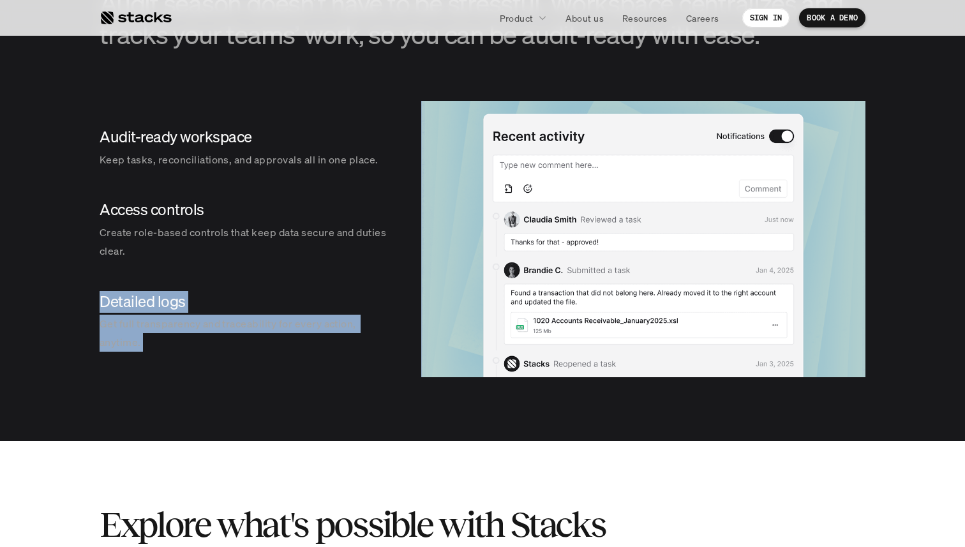
drag, startPoint x: 275, startPoint y: 292, endPoint x: 302, endPoint y: 352, distance: 66.0
click at [302, 352] on div "Detailed logs Get full transparency and traceability for every action, anytime." at bounding box center [248, 321] width 296 height 81
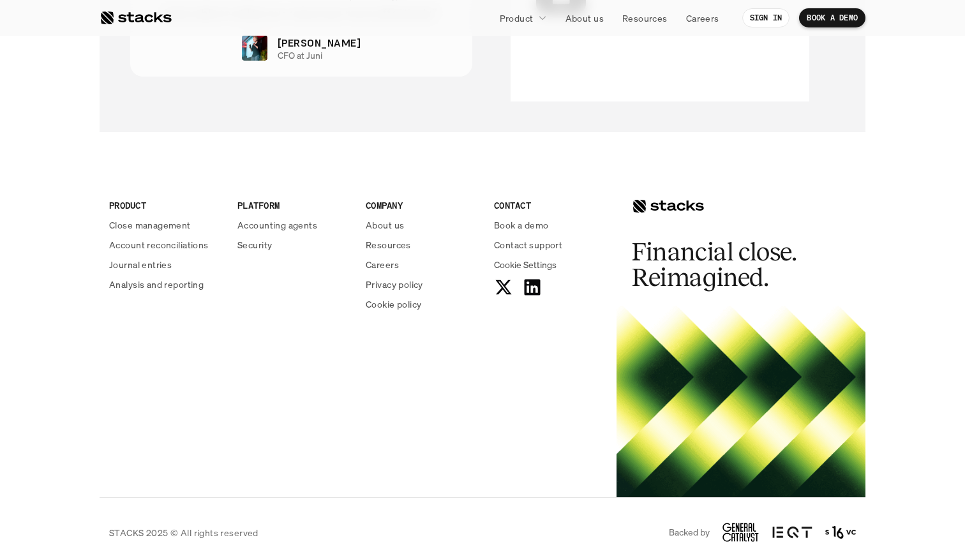
scroll to position [2790, 0]
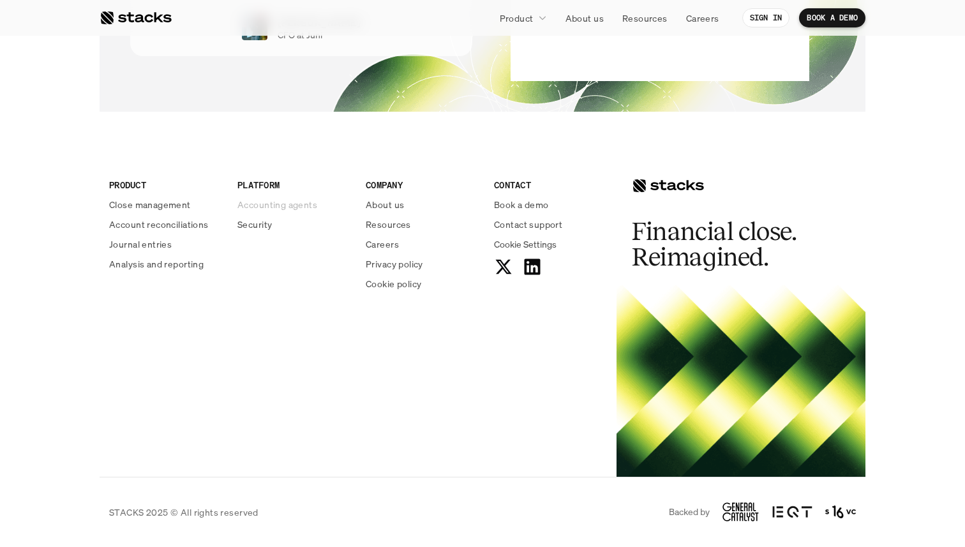
click at [277, 202] on p "Accounting agents" at bounding box center [277, 204] width 80 height 13
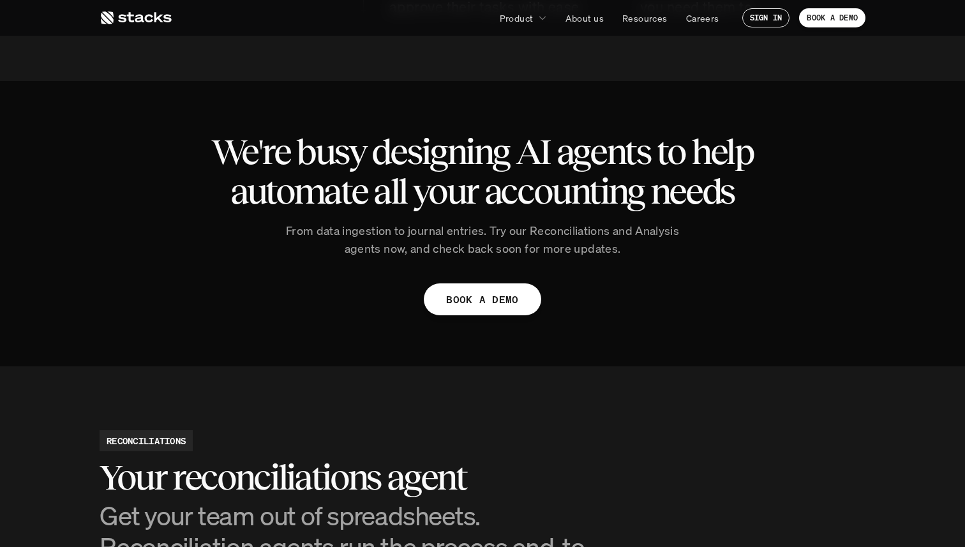
scroll to position [876, 0]
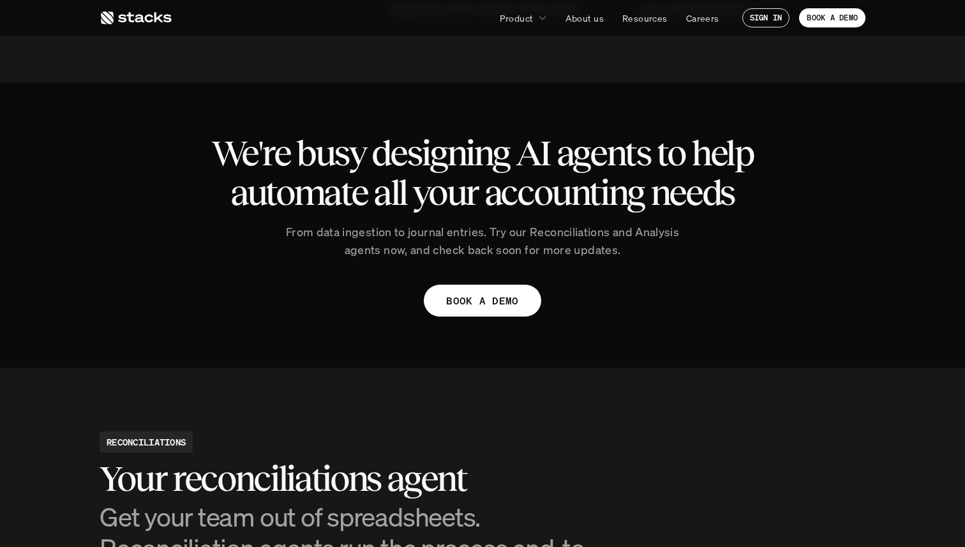
click at [355, 233] on p "From data ingestion to journal entries. Try our Reconciliations and Analysis ag…" at bounding box center [482, 241] width 415 height 37
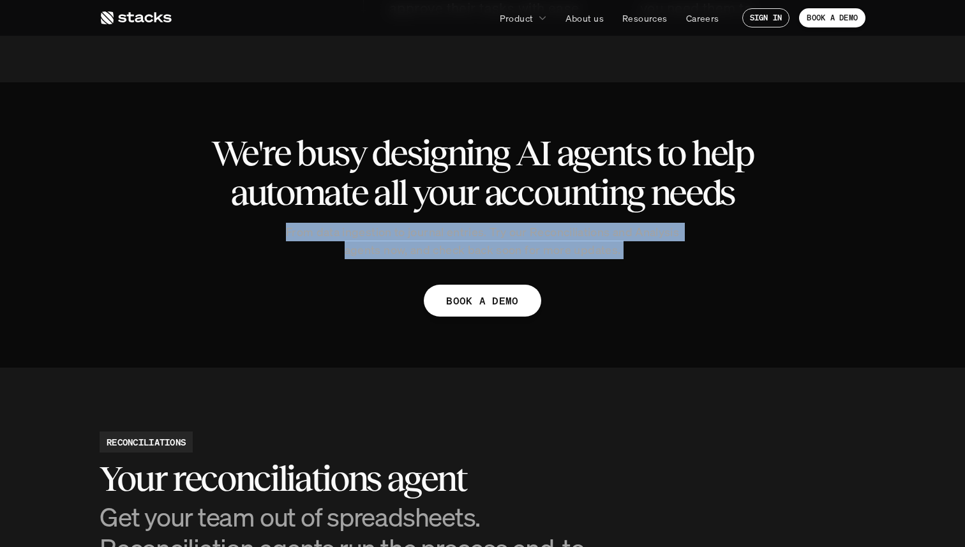
click at [355, 233] on p "From data ingestion to journal entries. Try our Reconciliations and Analysis ag…" at bounding box center [482, 241] width 415 height 37
click at [361, 243] on p "From data ingestion to journal entries. Try our Reconciliations and Analysis ag…" at bounding box center [482, 241] width 415 height 37
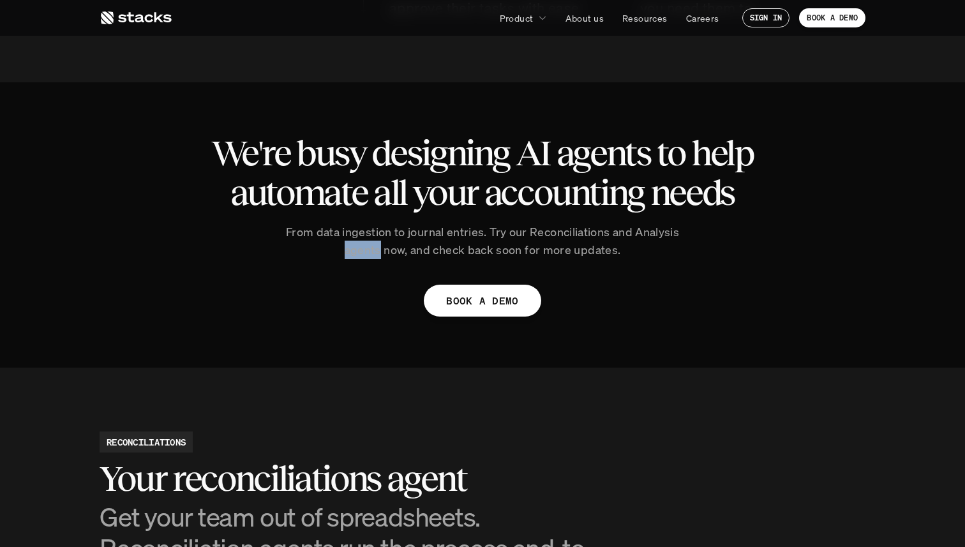
click at [361, 243] on p "From data ingestion to journal entries. Try our Reconciliations and Analysis ag…" at bounding box center [482, 241] width 415 height 37
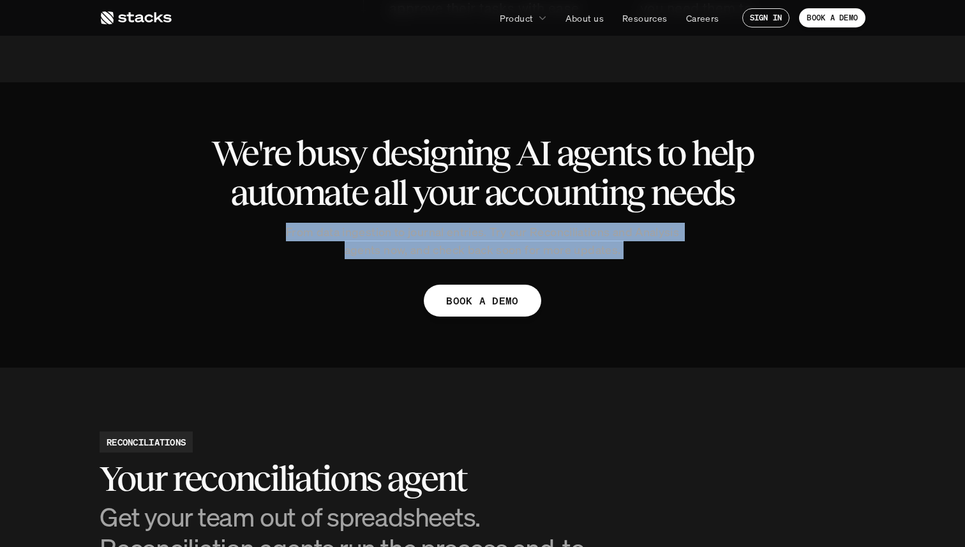
click at [361, 243] on p "From data ingestion to journal entries. Try our Reconciliations and Analysis ag…" at bounding box center [482, 241] width 415 height 37
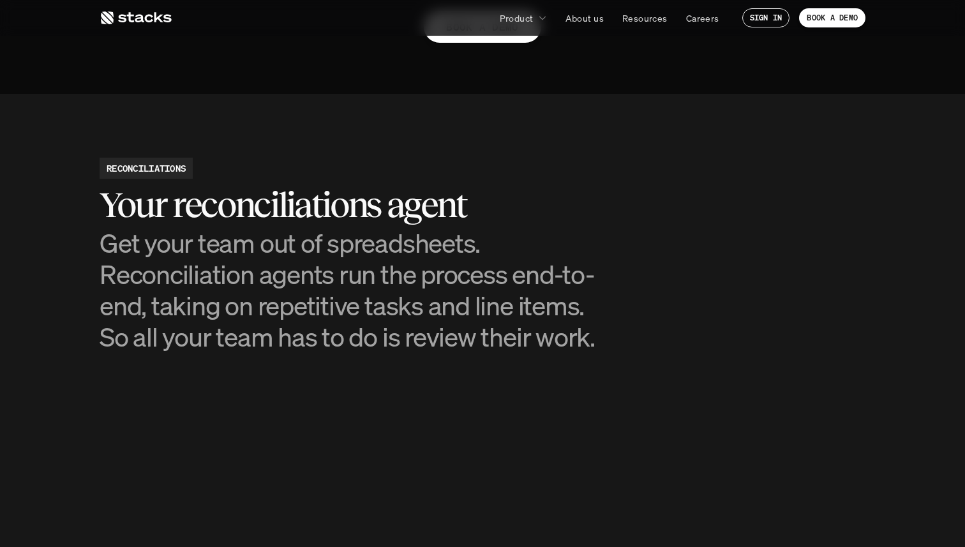
scroll to position [1155, 0]
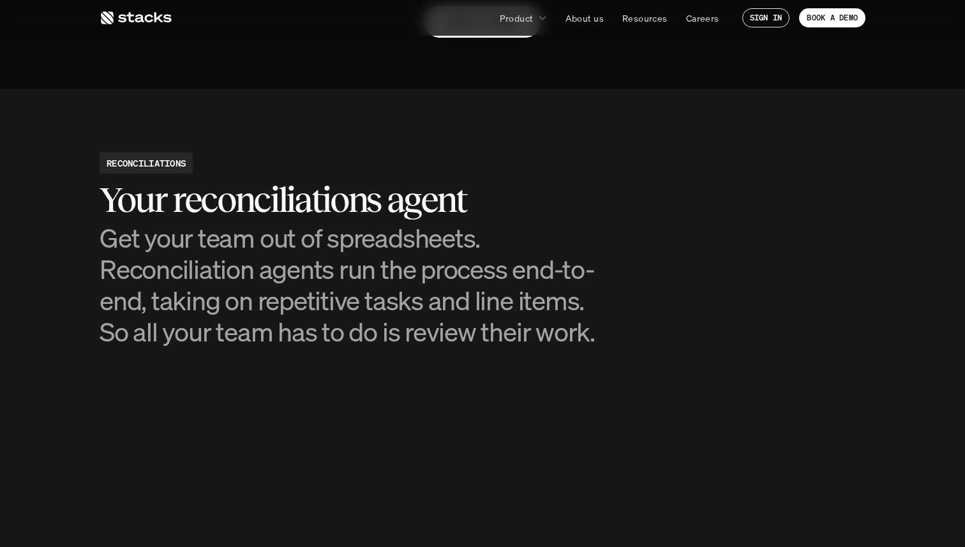
click at [301, 274] on h3 "Get your team out of spreadsheets. Reconciliation agents run the process end-to…" at bounding box center [355, 285] width 511 height 126
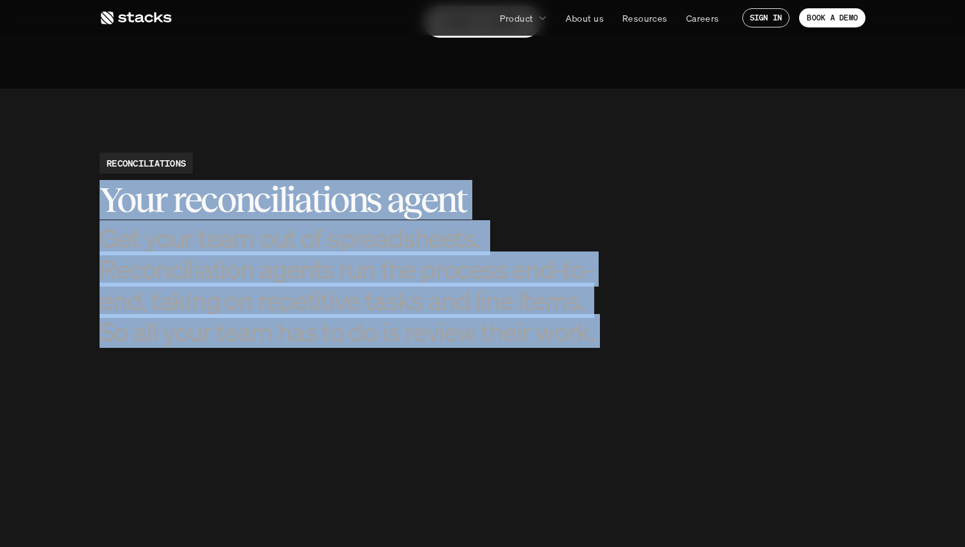
drag, startPoint x: 301, startPoint y: 274, endPoint x: 306, endPoint y: 186, distance: 88.2
click at [306, 186] on div "Your reconciliations agent Get your team out of spreadsheets. Reconciliation ag…" at bounding box center [355, 263] width 511 height 167
click at [306, 186] on h2 "Your reconciliations agent" at bounding box center [355, 200] width 511 height 40
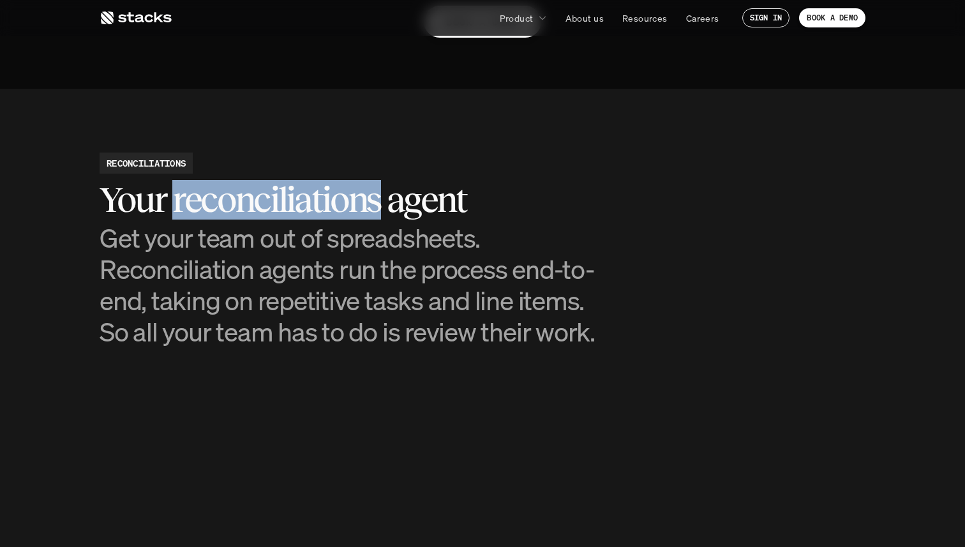
click at [306, 186] on h2 "Your reconciliations agent" at bounding box center [355, 200] width 511 height 40
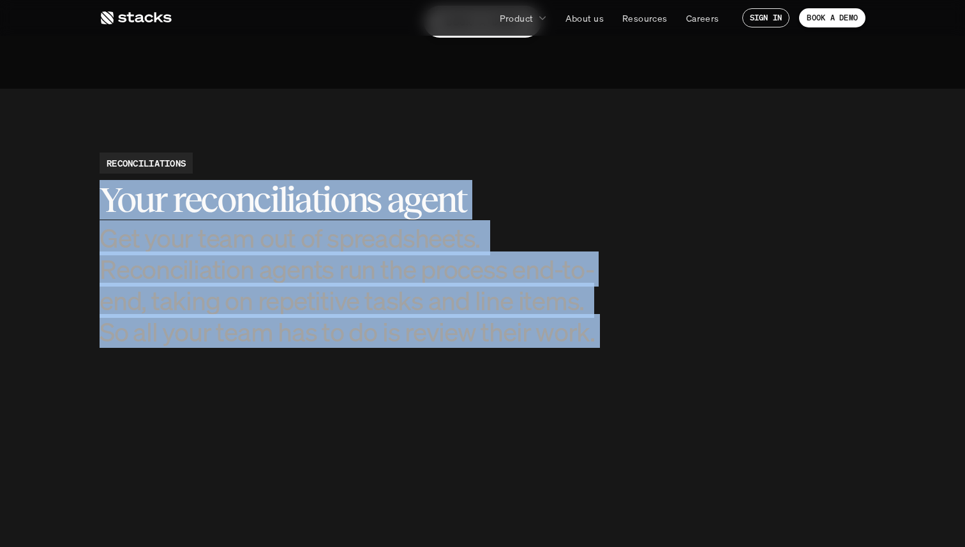
drag, startPoint x: 306, startPoint y: 186, endPoint x: 338, endPoint y: 306, distance: 124.0
click at [338, 306] on div "Your reconciliations agent Get your team out of spreadsheets. Reconciliation ag…" at bounding box center [355, 263] width 511 height 167
click at [338, 306] on h3 "Get your team out of spreadsheets. Reconciliation agents run the process end-to…" at bounding box center [355, 285] width 511 height 126
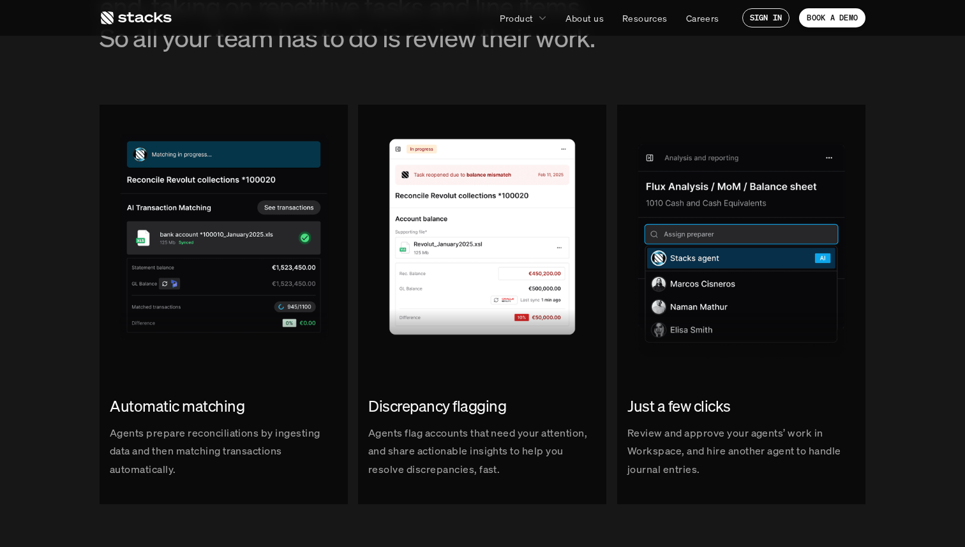
scroll to position [1461, 0]
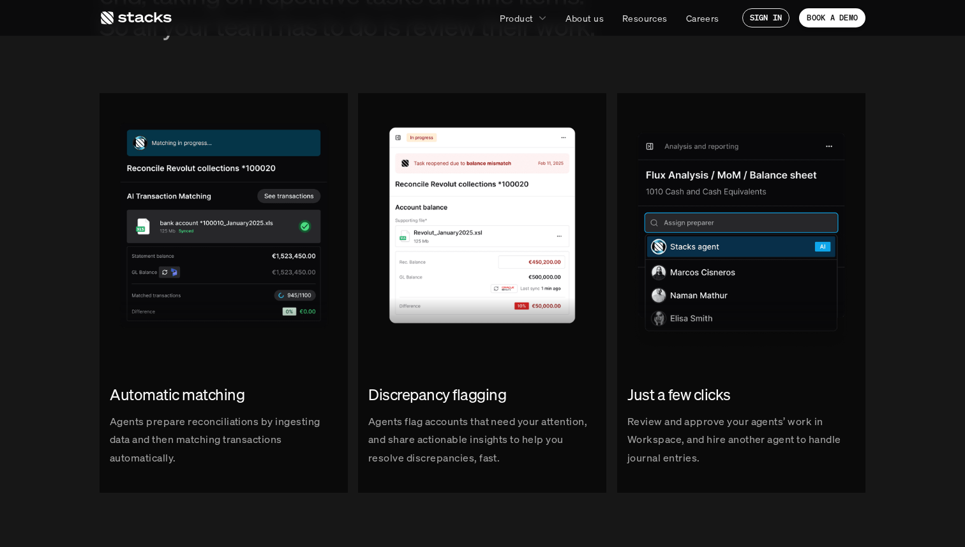
click at [172, 415] on p "Agents prepare reconciliations by ingesting data and then matching transactions…" at bounding box center [224, 439] width 228 height 55
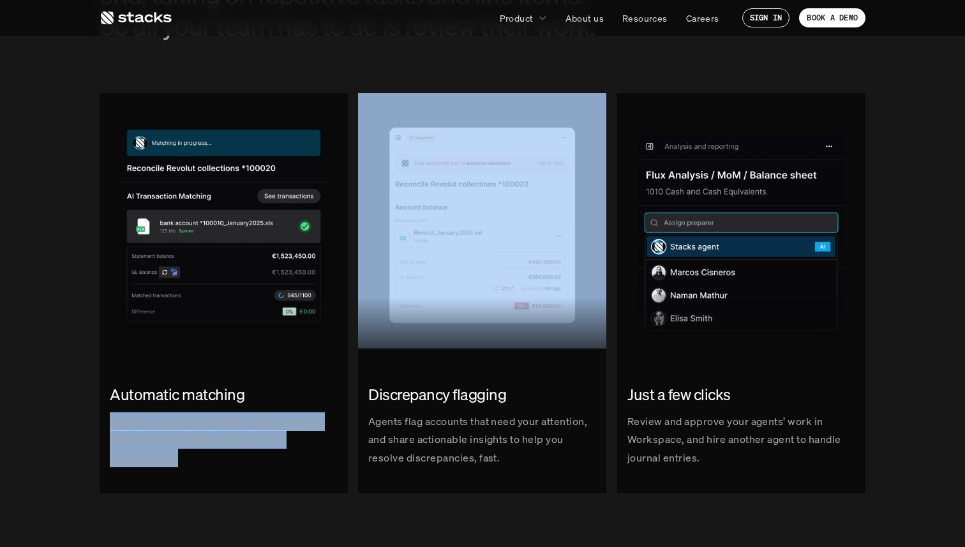
click at [172, 415] on p "Agents prepare reconciliations by ingesting data and then matching transactions…" at bounding box center [224, 439] width 228 height 55
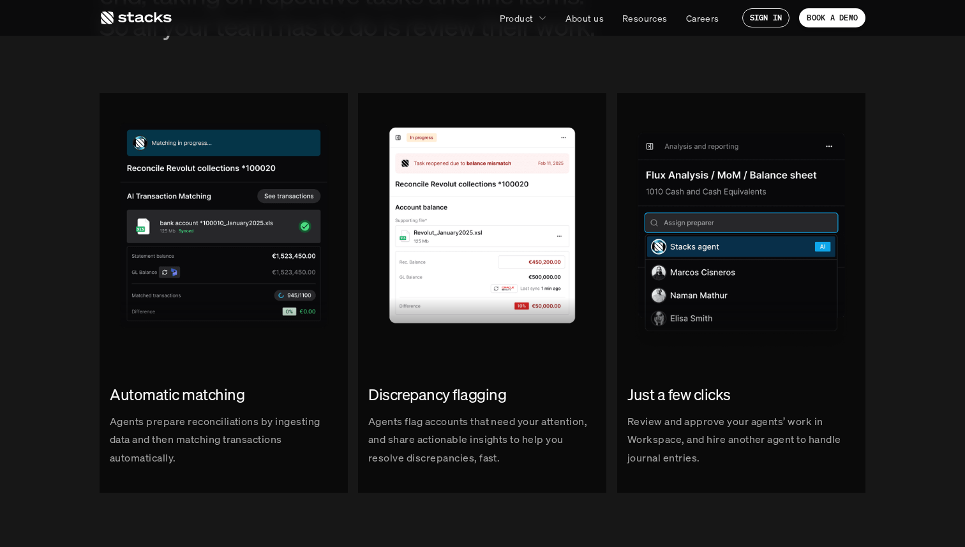
click at [428, 449] on p "Agents flag accounts that need your attention, and share actionable insights to…" at bounding box center [482, 439] width 228 height 55
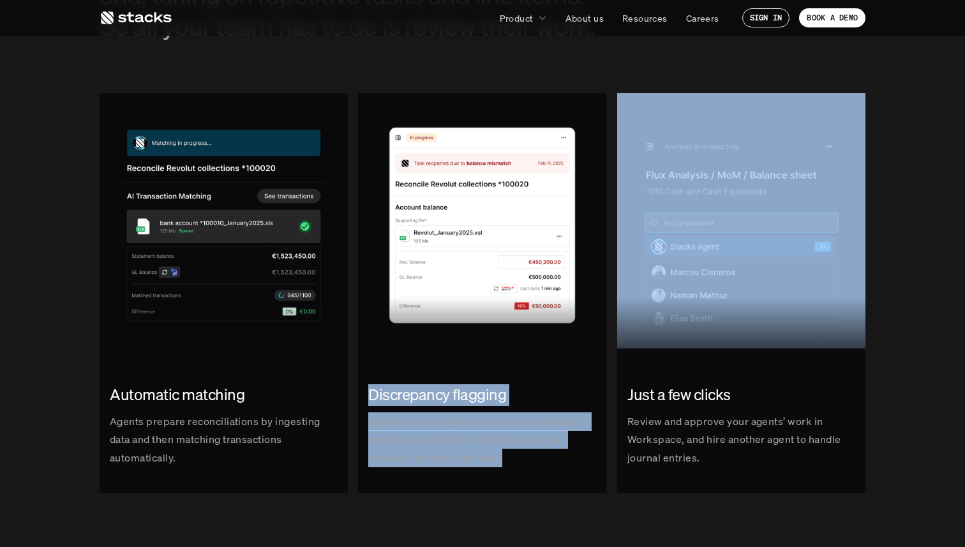
drag, startPoint x: 428, startPoint y: 449, endPoint x: 450, endPoint y: 364, distance: 88.2
click at [450, 364] on link "Discrepancy flagging Agents flag accounts that need your attention, and share a…" at bounding box center [482, 292] width 248 height 399
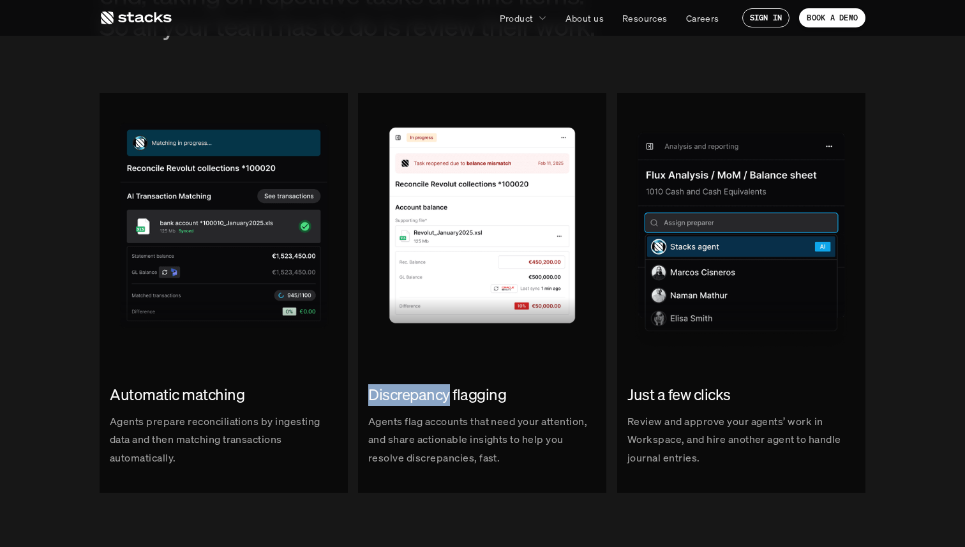
click at [450, 364] on link "Discrepancy flagging Agents flag accounts that need your attention, and share a…" at bounding box center [482, 292] width 248 height 399
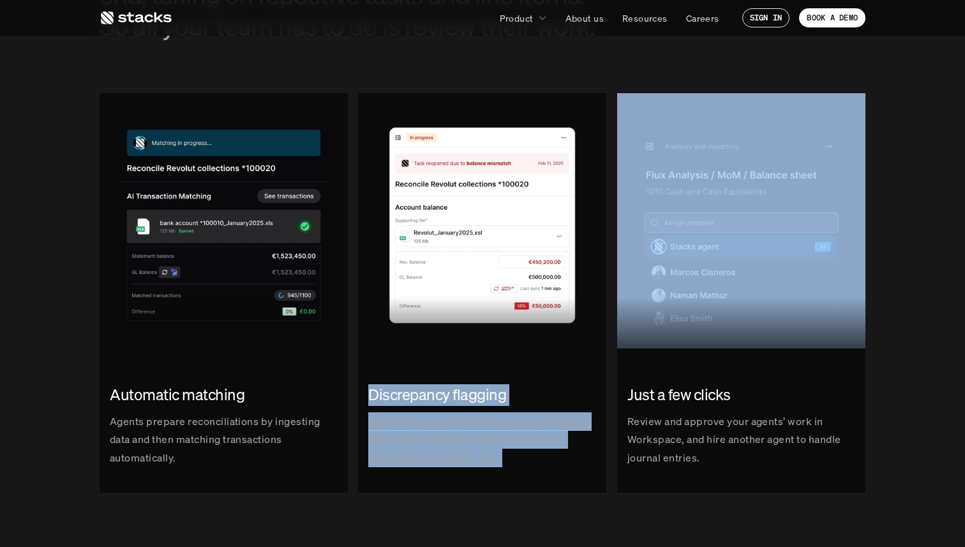
drag, startPoint x: 450, startPoint y: 364, endPoint x: 467, endPoint y: 438, distance: 76.0
click at [467, 438] on link "Discrepancy flagging Agents flag accounts that need your attention, and share a…" at bounding box center [482, 292] width 248 height 399
click at [467, 438] on p "Agents flag accounts that need your attention, and share actionable insights to…" at bounding box center [482, 439] width 228 height 55
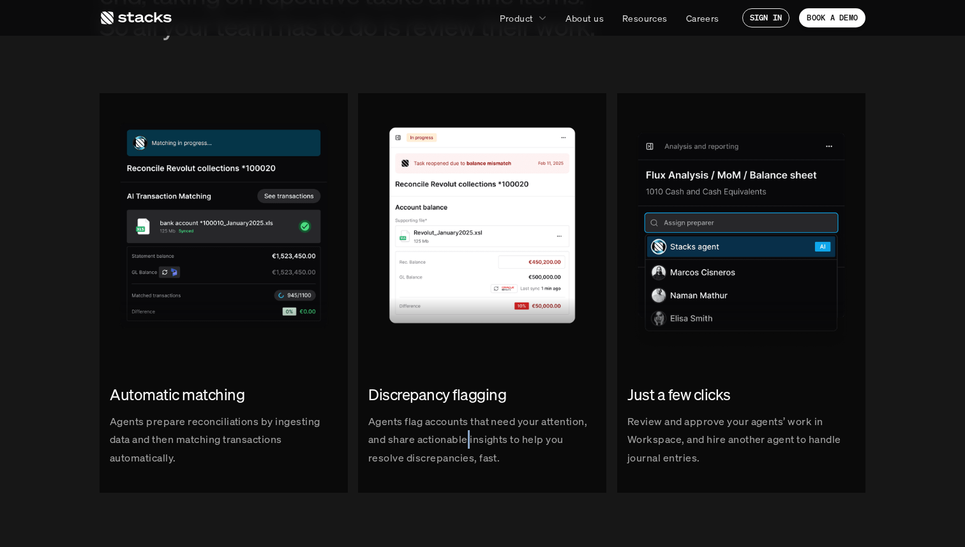
click at [467, 438] on p "Agents flag accounts that need your attention, and share actionable insights to…" at bounding box center [482, 439] width 228 height 55
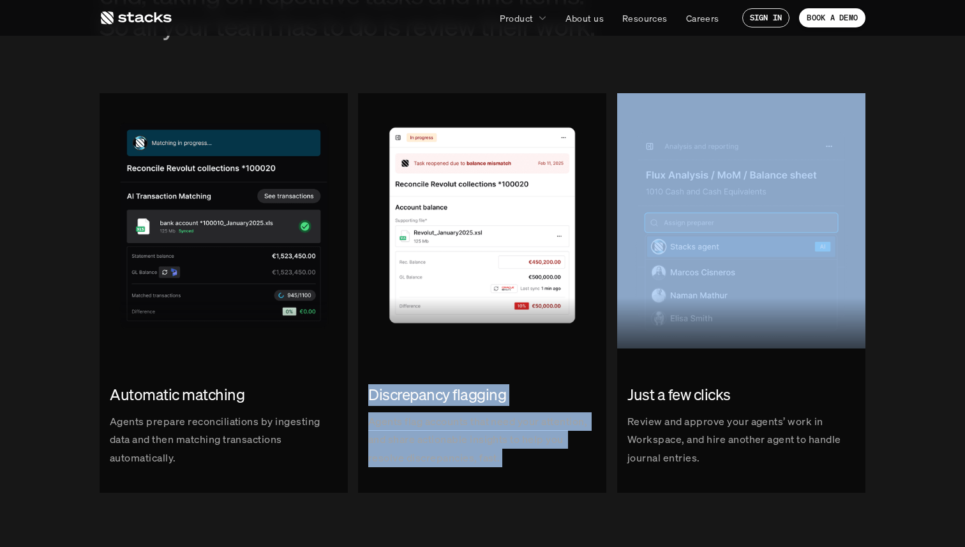
drag, startPoint x: 467, startPoint y: 438, endPoint x: 458, endPoint y: 391, distance: 47.4
click at [458, 391] on div "Discrepancy flagging Agents flag accounts that need your attention, and share a…" at bounding box center [482, 425] width 248 height 103
click at [458, 391] on h2 "Discrepancy flagging" at bounding box center [482, 395] width 228 height 22
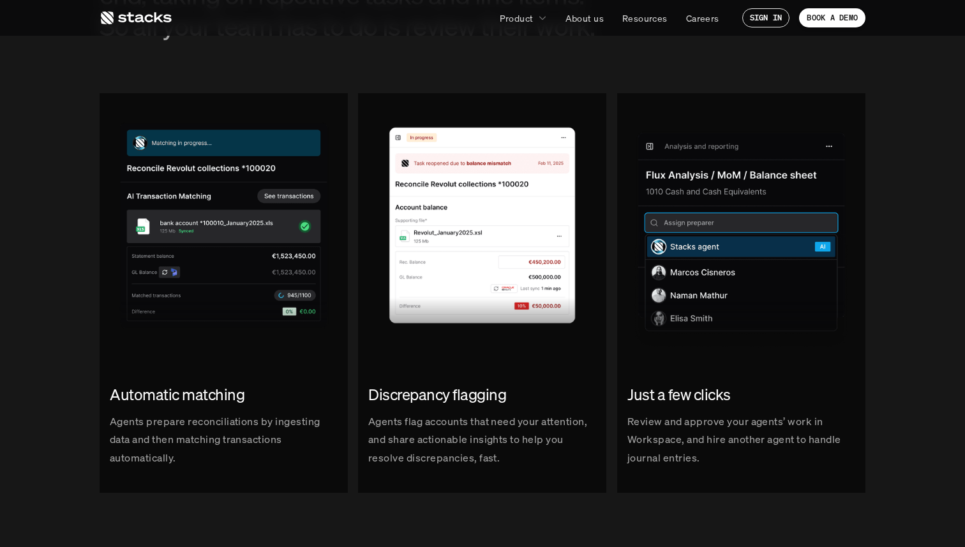
click at [683, 411] on div "Just a few clicks Review and approve your agents’ work in Workspace, and hire a…" at bounding box center [741, 425] width 248 height 103
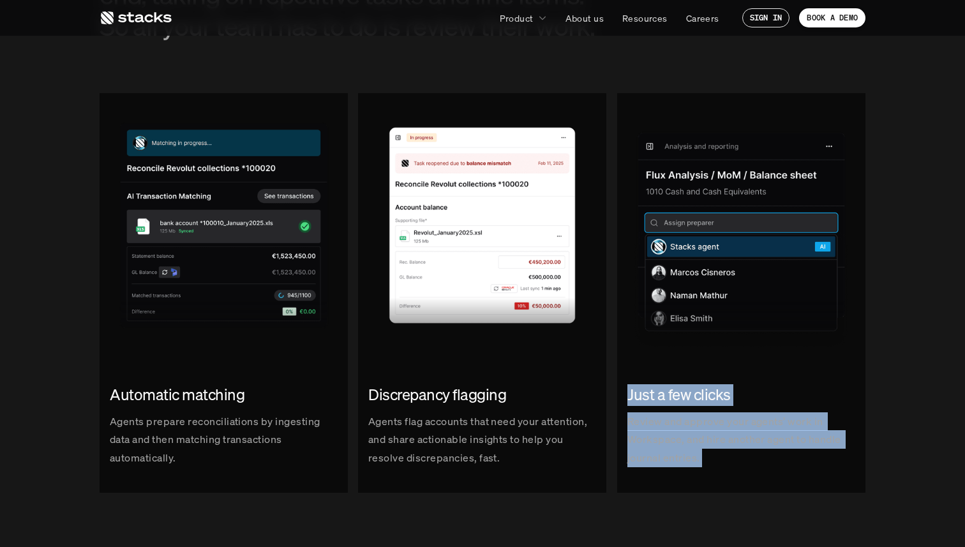
drag, startPoint x: 683, startPoint y: 411, endPoint x: 683, endPoint y: 386, distance: 24.9
click at [683, 386] on div "Just a few clicks Review and approve your agents’ work in Workspace, and hire a…" at bounding box center [741, 425] width 248 height 103
click at [683, 386] on h2 "Just a few clicks" at bounding box center [741, 395] width 228 height 22
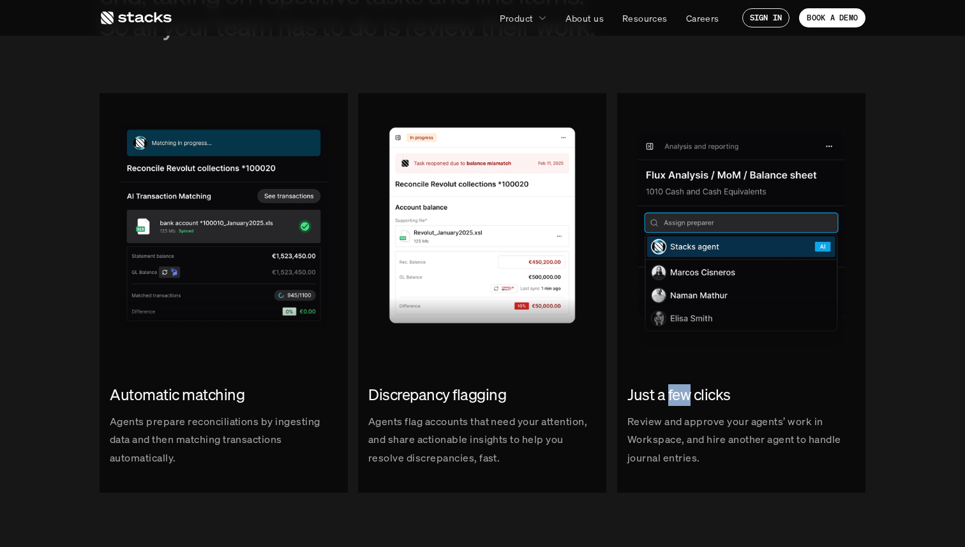
click at [683, 386] on h2 "Just a few clicks" at bounding box center [741, 395] width 228 height 22
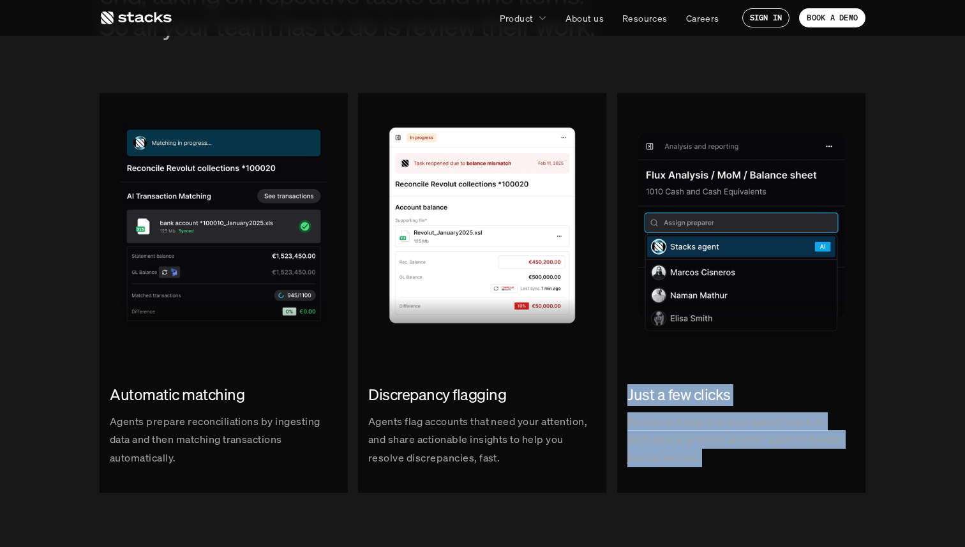
drag, startPoint x: 683, startPoint y: 386, endPoint x: 682, endPoint y: 433, distance: 46.6
click at [682, 433] on div "Just a few clicks Review and approve your agents’ work in Workspace, and hire a…" at bounding box center [741, 425] width 248 height 103
click at [682, 433] on p "Review and approve your agents’ work in Workspace, and hire another agent to ha…" at bounding box center [741, 439] width 228 height 55
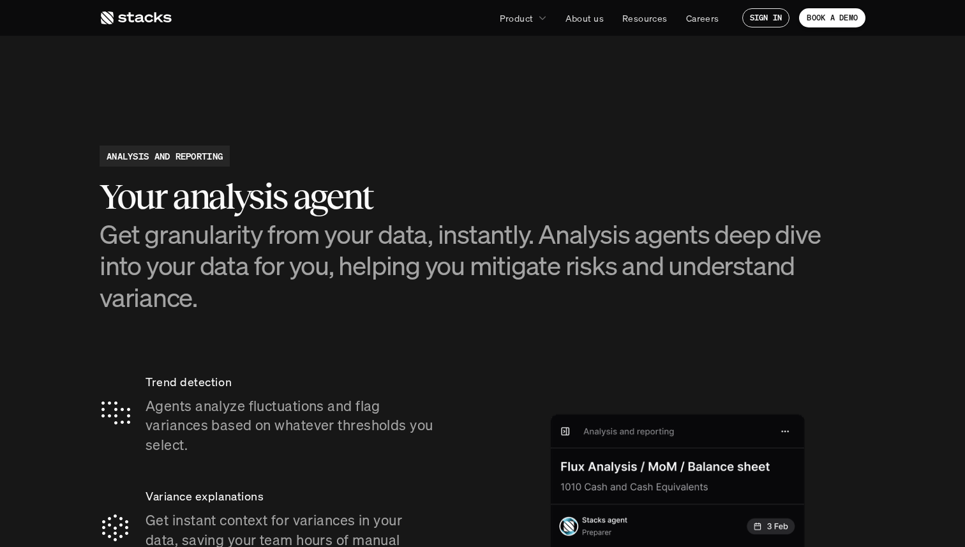
scroll to position [1957, 0]
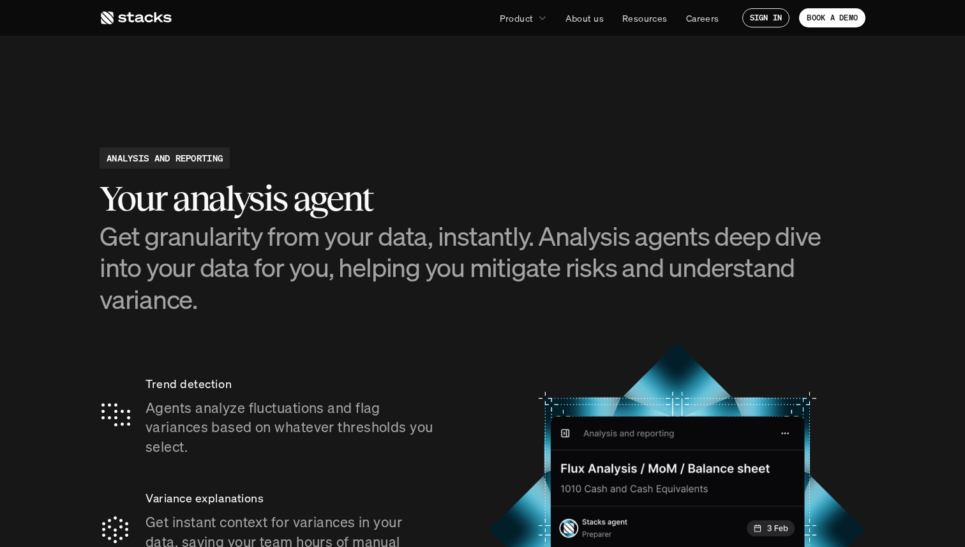
click at [348, 204] on h2 "Your analysis agent" at bounding box center [483, 199] width 766 height 40
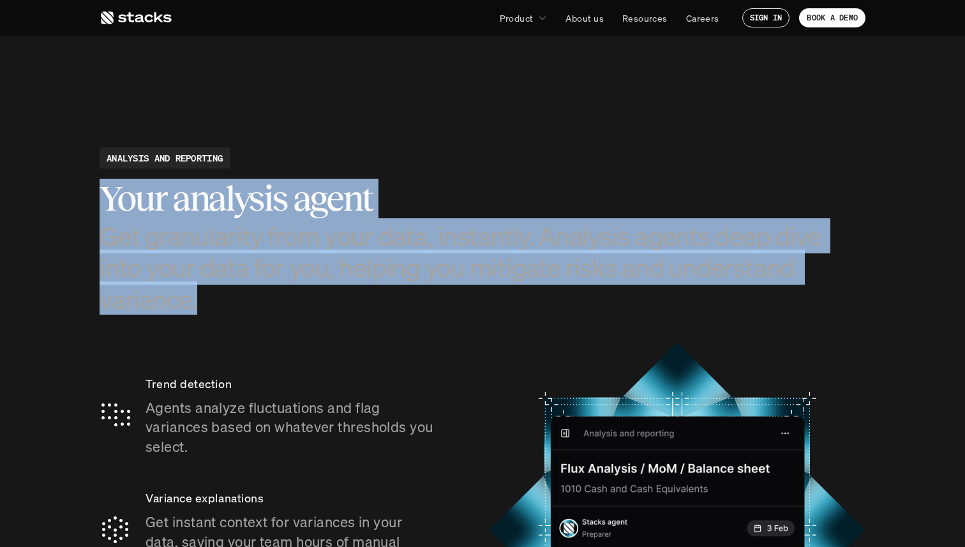
drag, startPoint x: 348, startPoint y: 204, endPoint x: 373, endPoint y: 259, distance: 60.5
click at [373, 260] on div "Your analysis agent Get granularity from your data, instantly. Analysis agents …" at bounding box center [483, 247] width 766 height 136
click at [373, 259] on h3 "Get granularity from your data, instantly. Analysis agents deep dive into your …" at bounding box center [483, 267] width 766 height 94
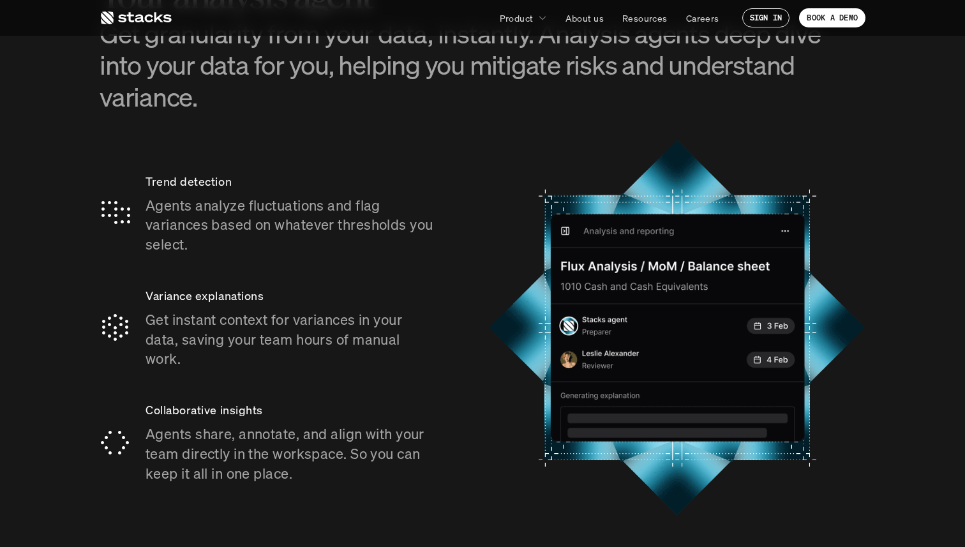
scroll to position [2174, 0]
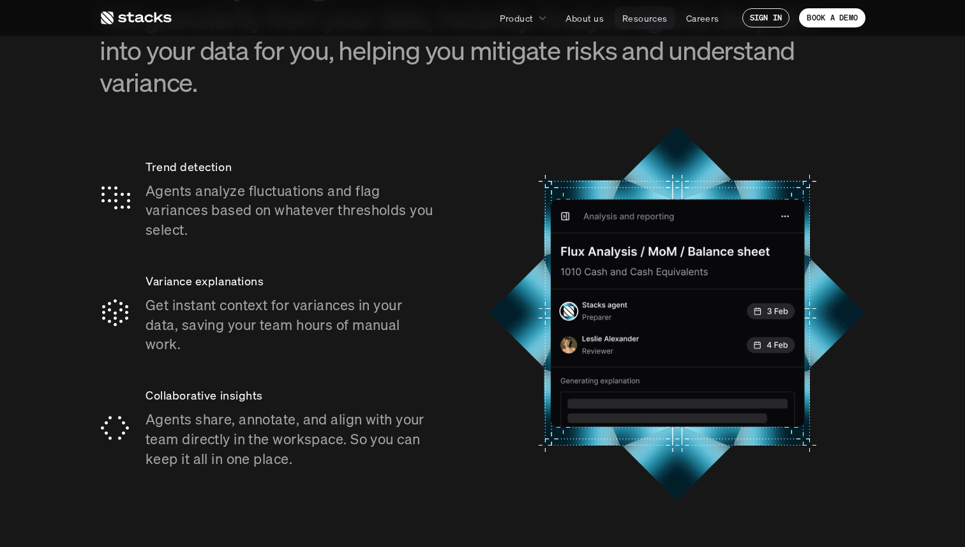
click at [635, 19] on p "Resources" at bounding box center [644, 17] width 45 height 13
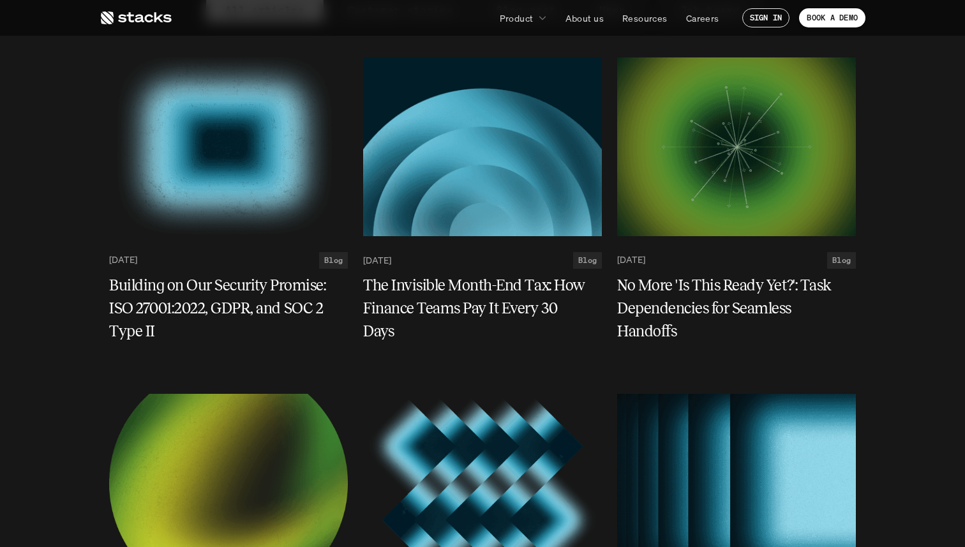
scroll to position [178, 0]
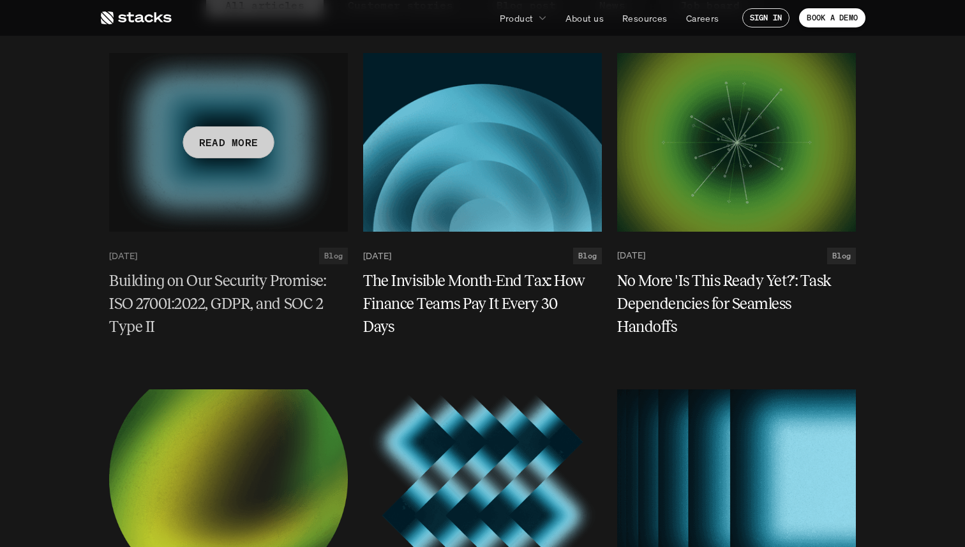
click at [266, 298] on h5 "Building on Our Security Promise: ISO 27001:2022, GDPR, and SOC 2 Type II" at bounding box center [220, 303] width 223 height 69
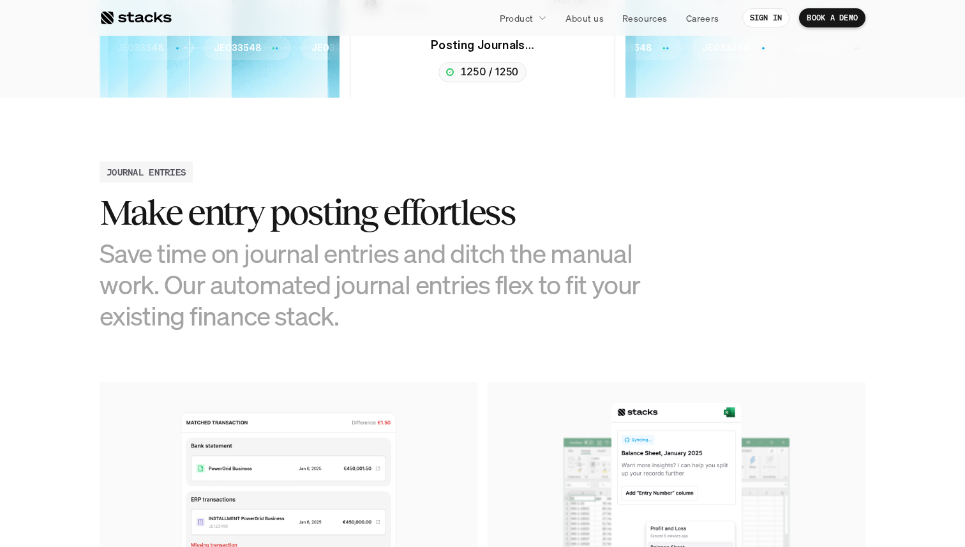
scroll to position [457, 0]
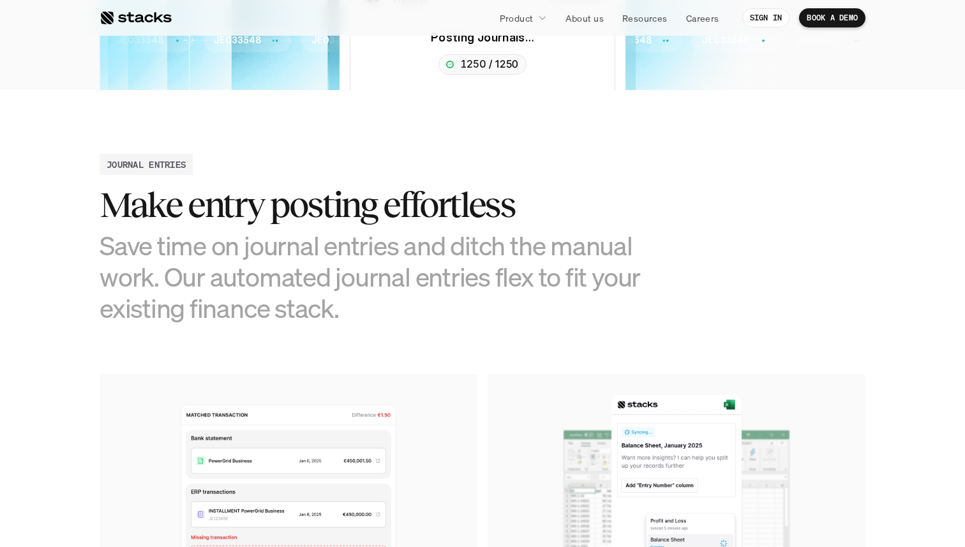
click at [443, 253] on h3 "Save time on journal entries and ditch the manual work. Our automated journal e…" at bounding box center [387, 277] width 574 height 94
click at [442, 207] on h2 "Make entry posting effortless" at bounding box center [387, 205] width 574 height 40
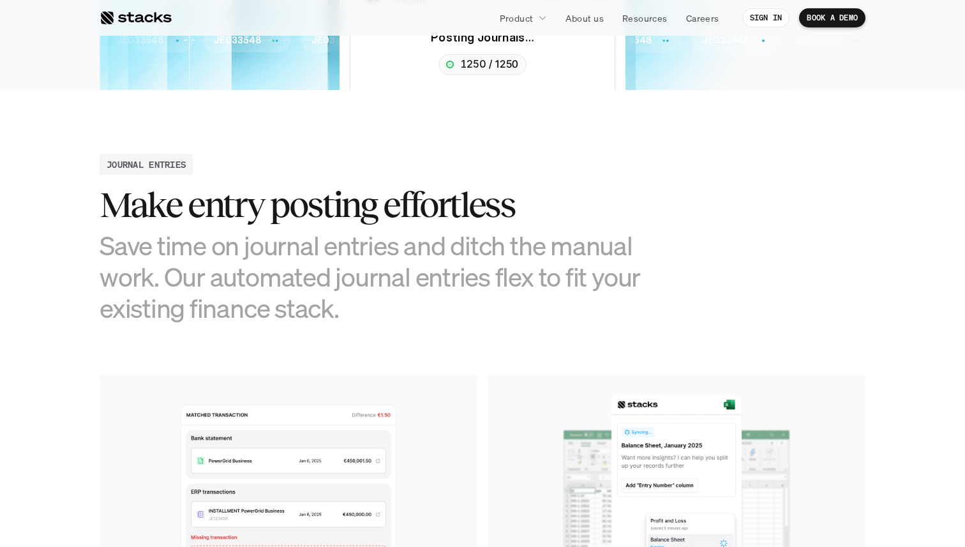
click at [442, 207] on h2 "Make entry posting effortless" at bounding box center [387, 205] width 574 height 40
drag, startPoint x: 442, startPoint y: 207, endPoint x: 437, endPoint y: 295, distance: 88.9
click at [437, 296] on div "Make entry posting effortless Save time on journal entries and ditch the manual…" at bounding box center [387, 254] width 574 height 138
click at [437, 295] on h3 "Save time on journal entries and ditch the manual work. Our automated journal e…" at bounding box center [387, 277] width 574 height 94
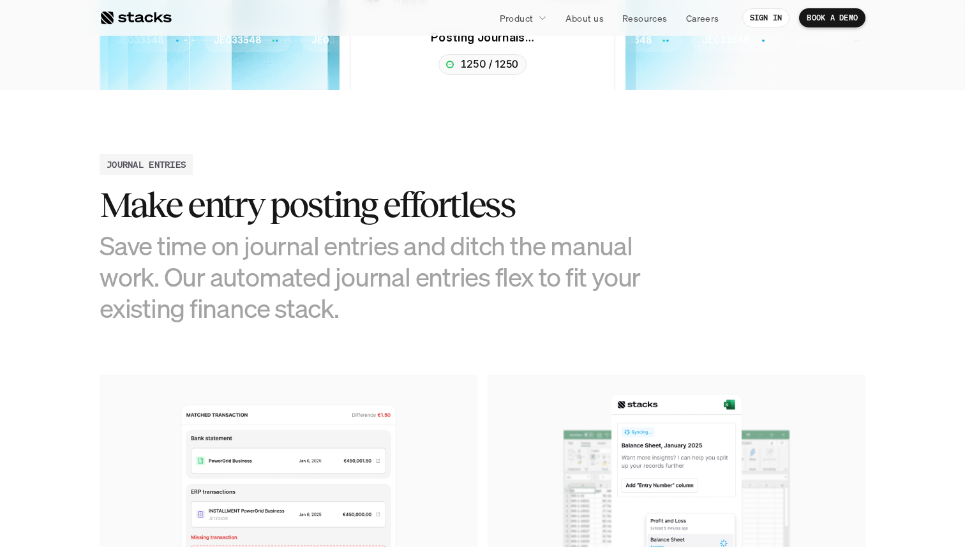
drag, startPoint x: 437, startPoint y: 295, endPoint x: 435, endPoint y: 206, distance: 89.4
click at [435, 206] on div "Make entry posting effortless Save time on journal entries and ditch the manual…" at bounding box center [387, 254] width 574 height 138
click at [435, 206] on h2 "Make entry posting effortless" at bounding box center [387, 205] width 574 height 40
drag, startPoint x: 435, startPoint y: 206, endPoint x: 435, endPoint y: 340, distance: 133.4
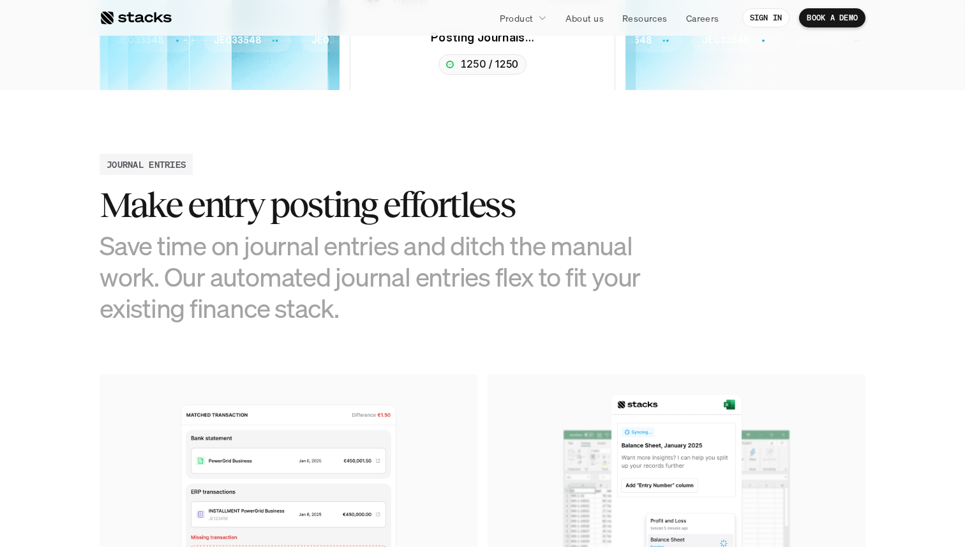
click at [435, 340] on section "JOURNAL ENTRIES Make entry posting effortless Save time on journal entries and …" at bounding box center [482, 446] width 965 height 712
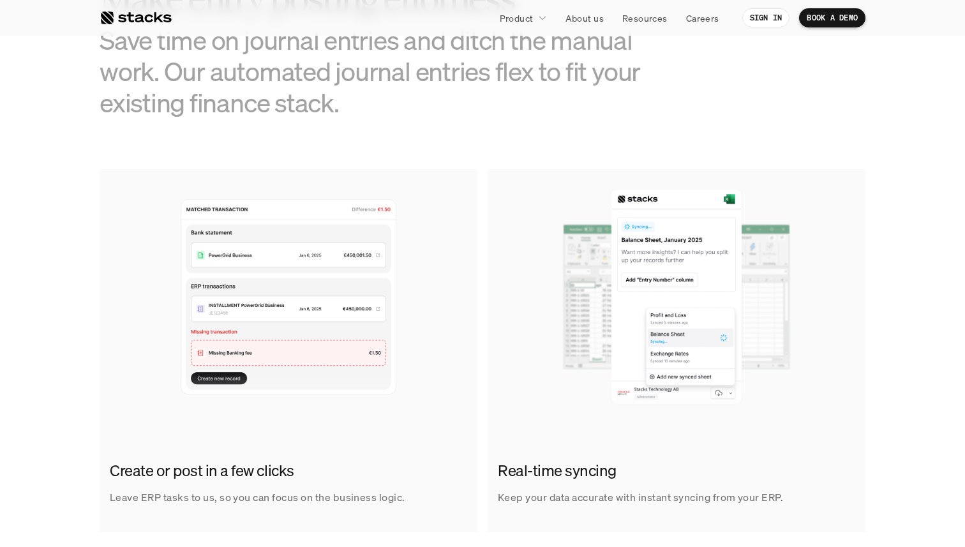
scroll to position [661, 0]
click at [445, 68] on h3 "Save time on journal entries and ditch the manual work. Our automated journal e…" at bounding box center [387, 73] width 574 height 94
drag, startPoint x: 445, startPoint y: 68, endPoint x: 417, endPoint y: 264, distance: 197.9
click at [417, 264] on section "JOURNAL ENTRIES Make entry posting effortless Save time on journal entries and …" at bounding box center [482, 242] width 965 height 712
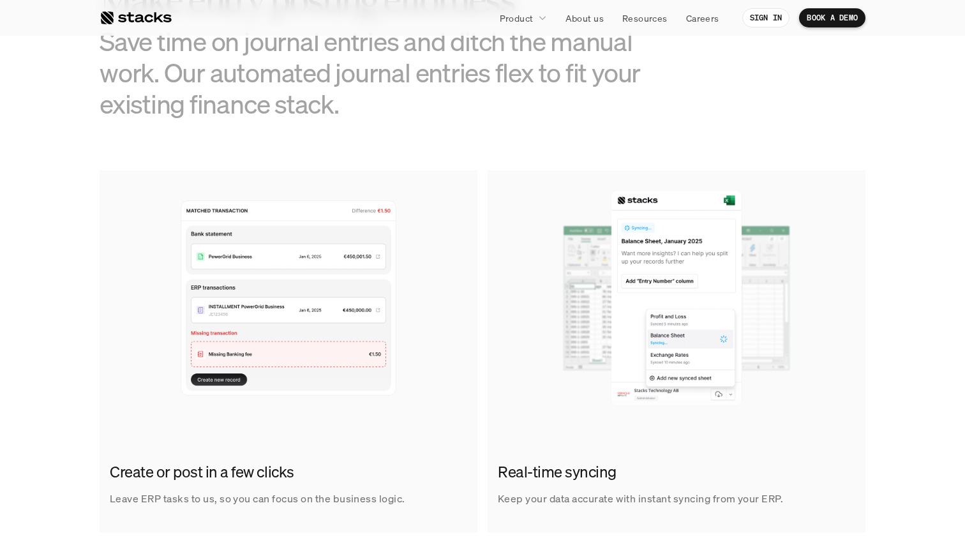
click at [417, 264] on img at bounding box center [289, 297] width 378 height 255
click at [451, 115] on h3 "Save time on journal entries and ditch the manual work. Our automated journal e…" at bounding box center [387, 73] width 574 height 94
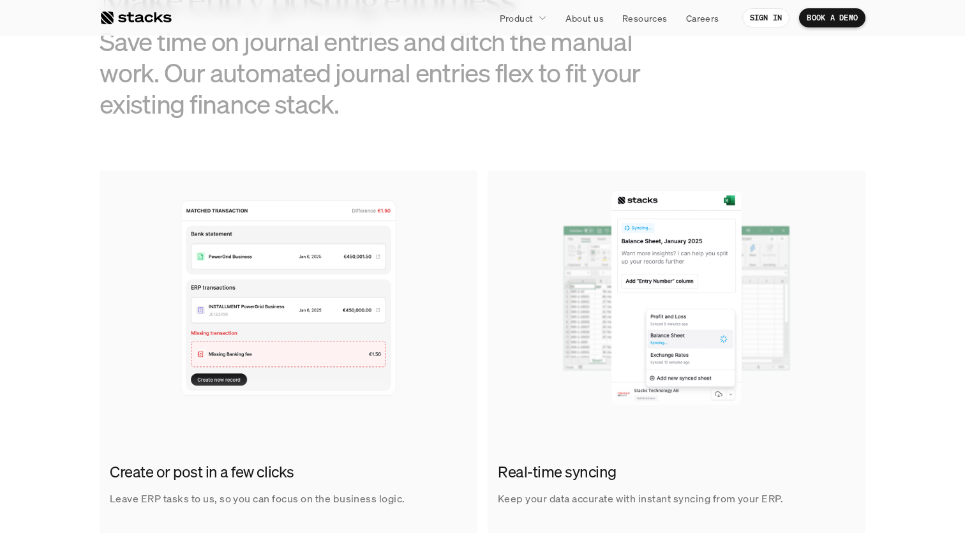
drag, startPoint x: 451, startPoint y: 115, endPoint x: 555, endPoint y: 349, distance: 256.3
click at [555, 349] on section "JOURNAL ENTRIES Make entry posting effortless Save time on journal entries and …" at bounding box center [482, 242] width 965 height 712
click at [555, 349] on img at bounding box center [677, 297] width 378 height 255
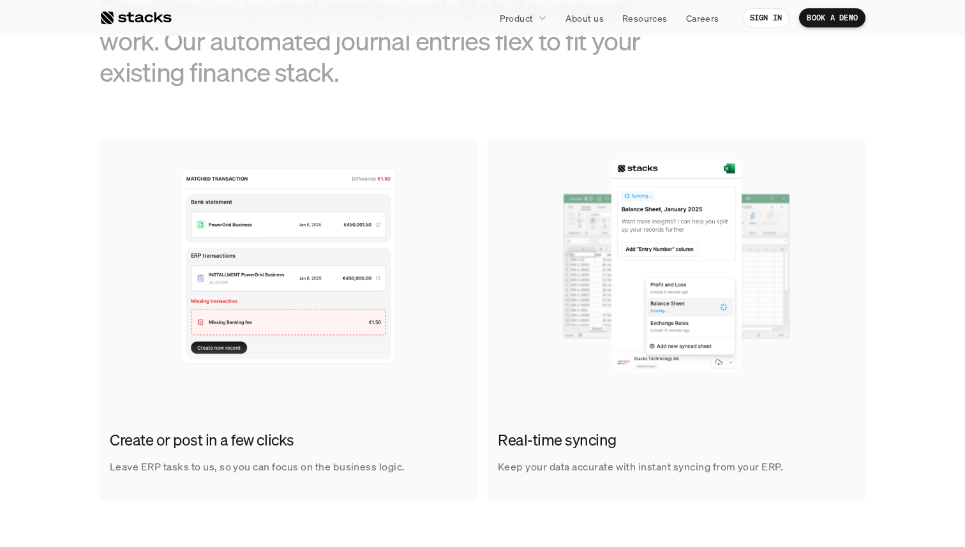
scroll to position [943, 0]
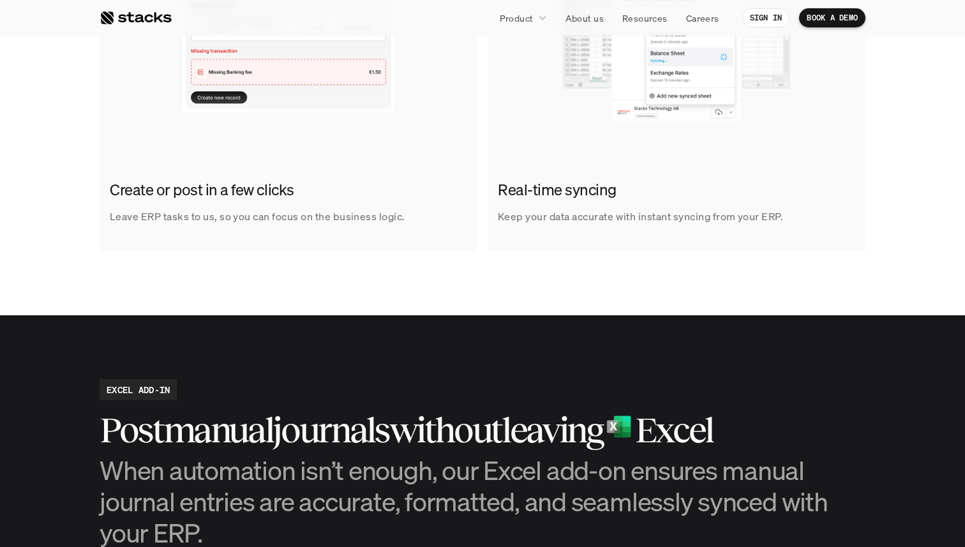
click at [510, 177] on div "Real-time syncing Keep your data accurate with instant syncing from your ERP." at bounding box center [677, 202] width 378 height 66
drag, startPoint x: 510, startPoint y: 177, endPoint x: 552, endPoint y: 254, distance: 88.0
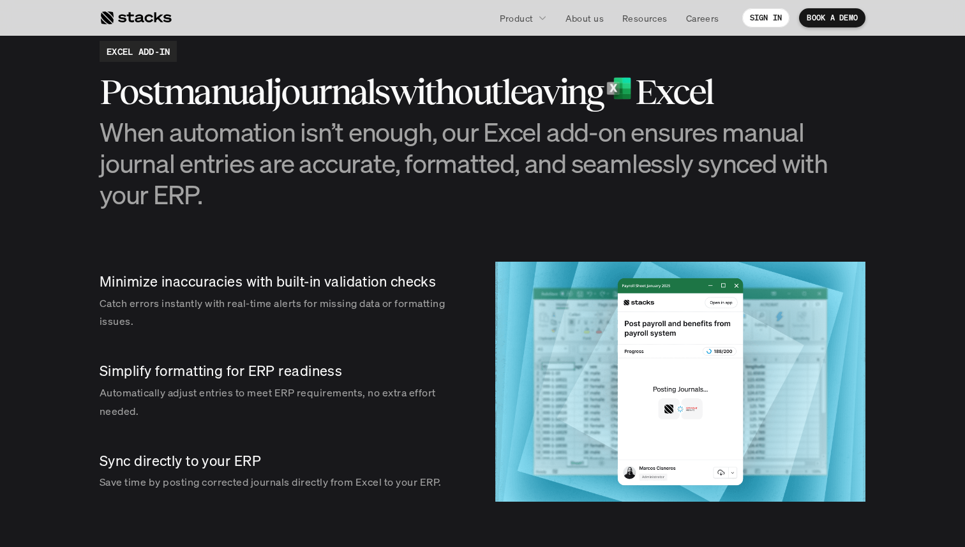
scroll to position [1281, 0]
click at [507, 62] on div "EXCEL ADD-IN Post manual journals without leaving Excel When automation isn’t e…" at bounding box center [483, 126] width 766 height 170
drag, startPoint x: 507, startPoint y: 62, endPoint x: 544, endPoint y: 171, distance: 115.0
click at [544, 171] on div "EXCEL ADD-IN Post manual journals without leaving Excel When automation isn’t e…" at bounding box center [483, 126] width 766 height 170
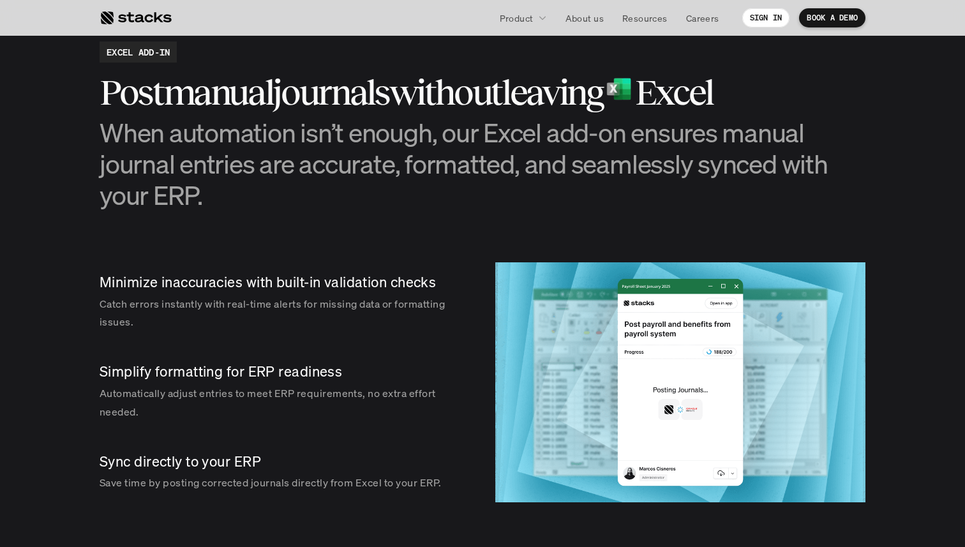
click at [544, 171] on h3 "When automation isn’t enough, our Excel add-on ensures manual journal entries a…" at bounding box center [483, 164] width 766 height 94
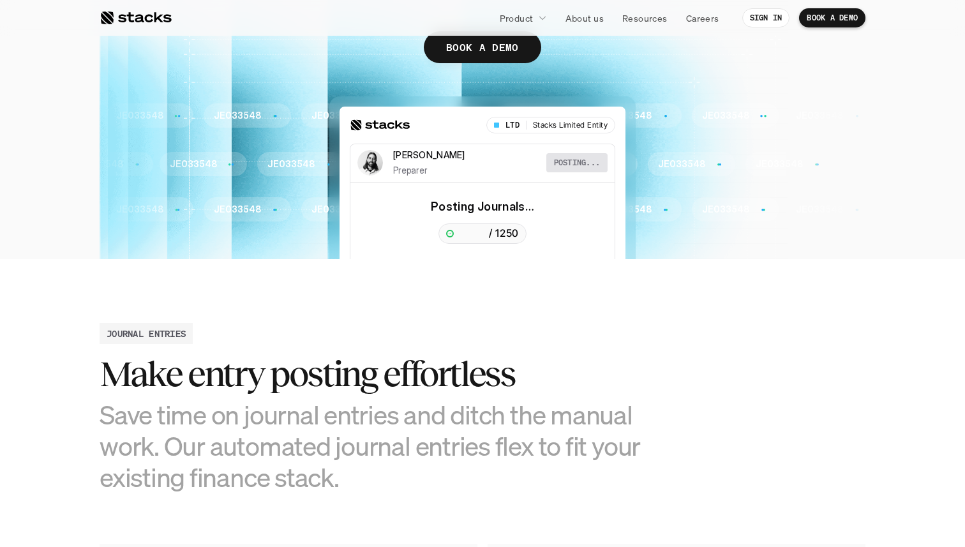
scroll to position [0, 0]
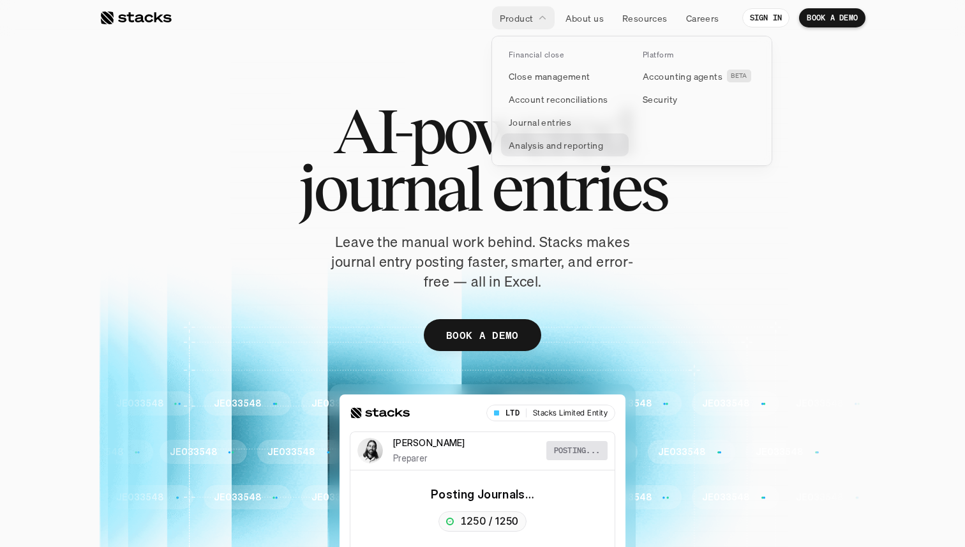
click at [542, 148] on p "Analysis and reporting" at bounding box center [556, 144] width 94 height 13
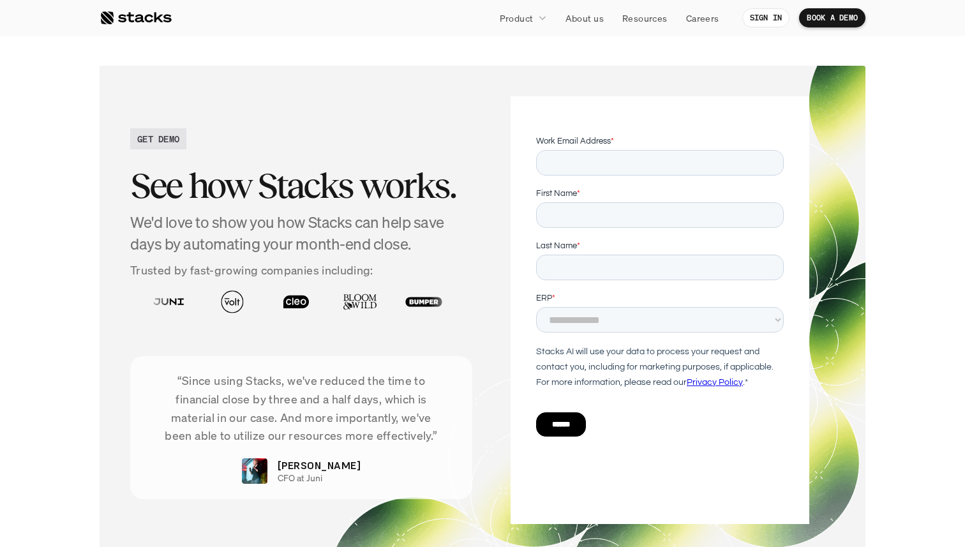
scroll to position [3016, 0]
